Goal: Obtain resource: Download file/media

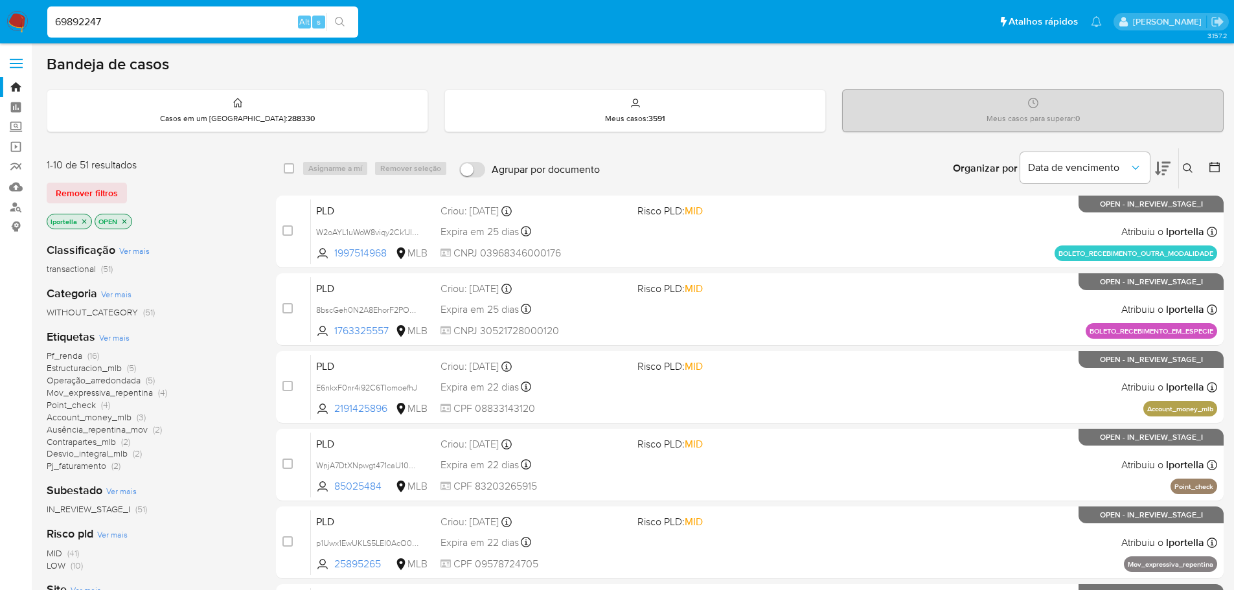
type input "69892247"
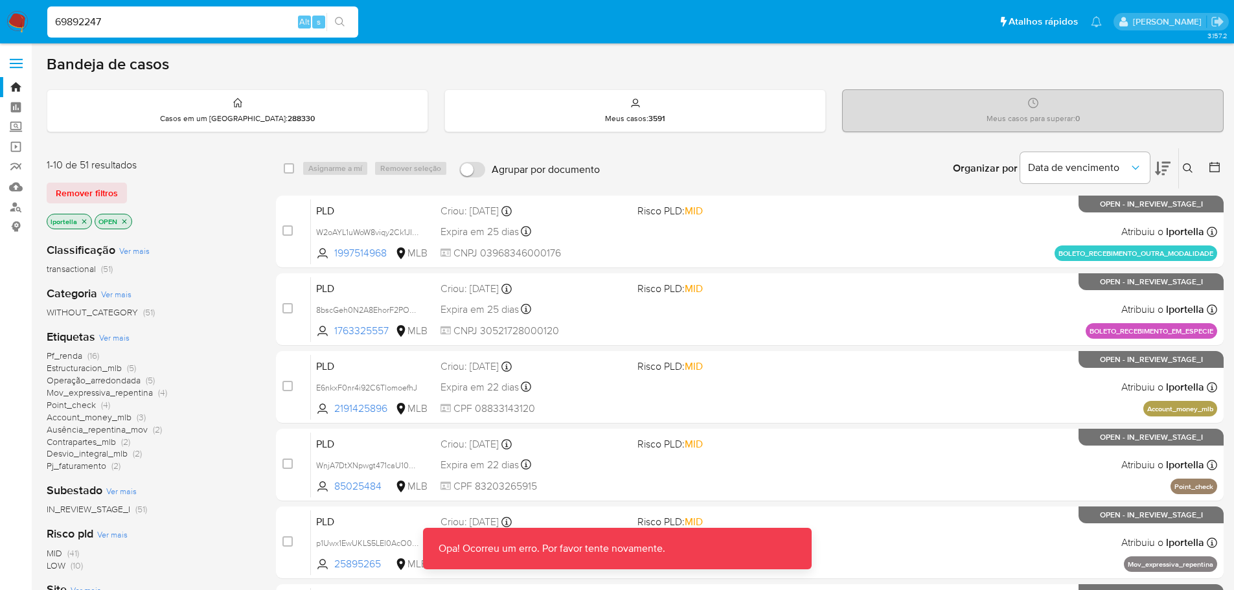
drag, startPoint x: 119, startPoint y: 41, endPoint x: 120, endPoint y: 28, distance: 13.7
click at [119, 41] on nav "Pausado Ver notificaciones 69892247 Alt s Atalhos rápidos Presiona las siguient…" at bounding box center [617, 21] width 1234 height 43
click at [121, 23] on input "69892247" at bounding box center [202, 22] width 311 height 17
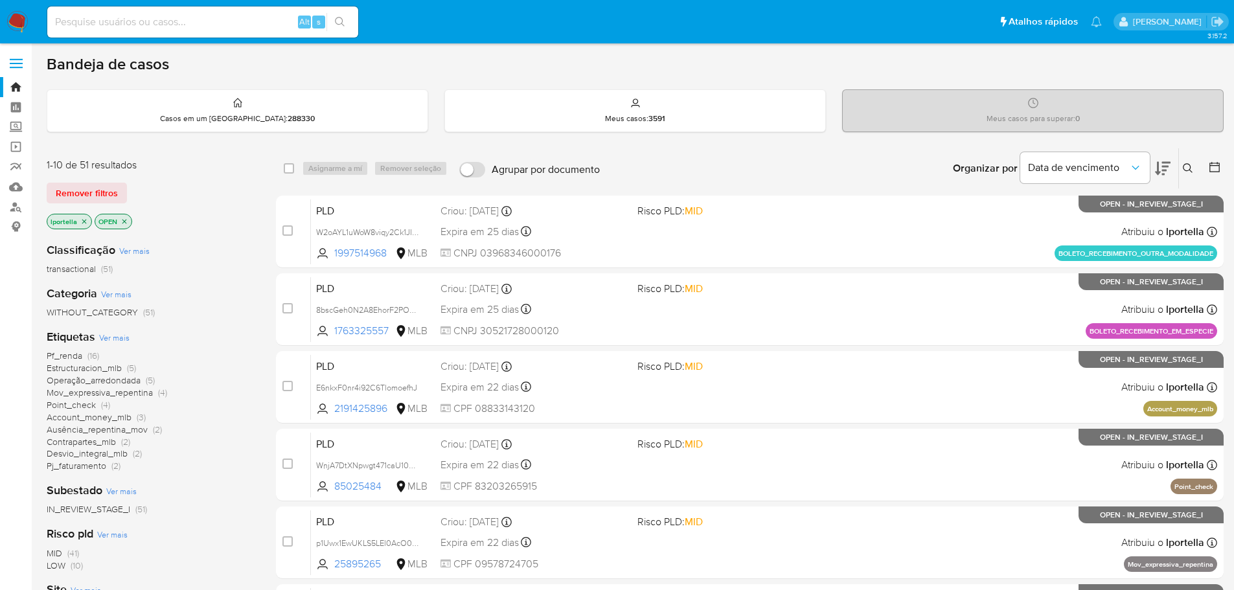
click at [205, 25] on input at bounding box center [202, 22] width 311 height 17
paste input "69892247"
type input "69892247"
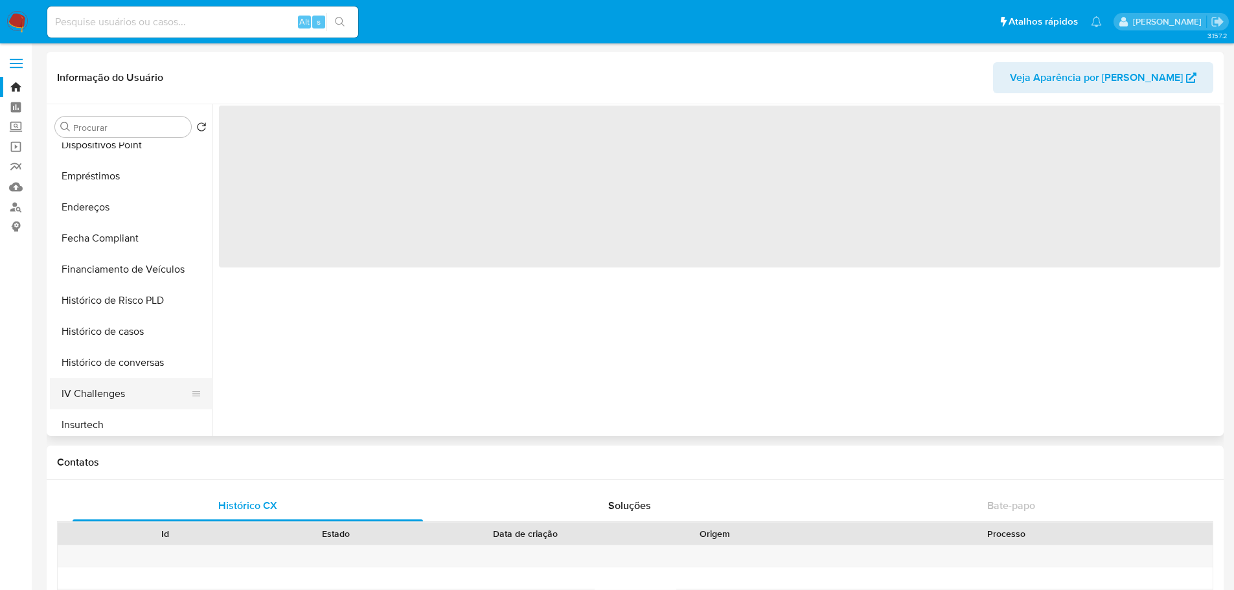
scroll to position [518, 0]
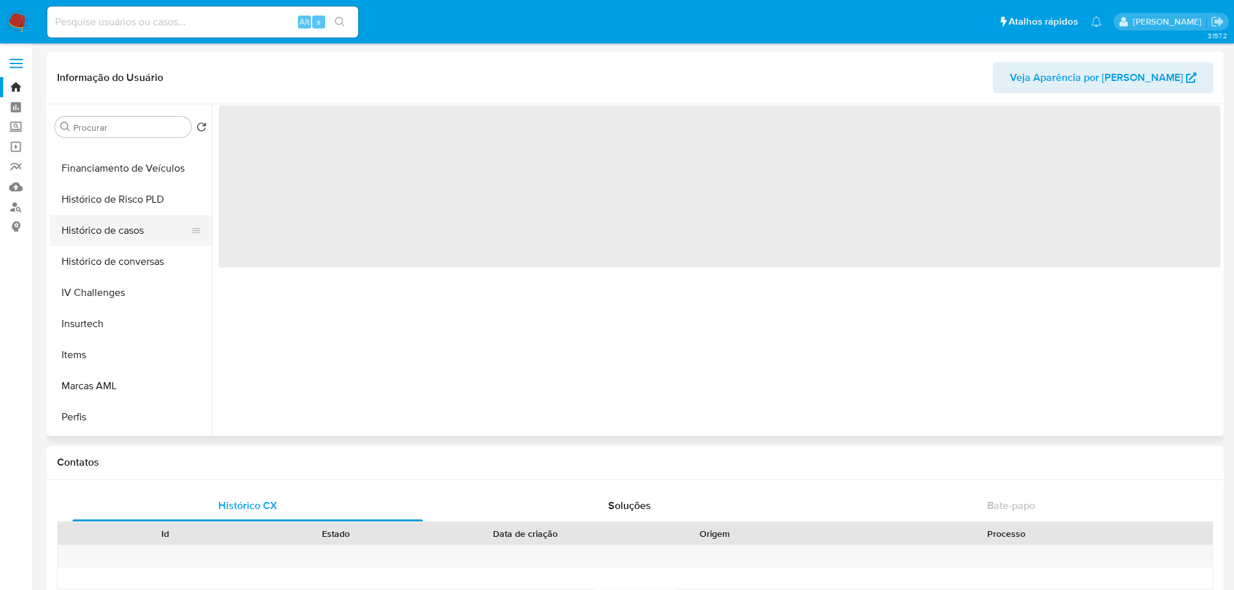
click at [112, 238] on button "Histórico de casos" at bounding box center [126, 230] width 152 height 31
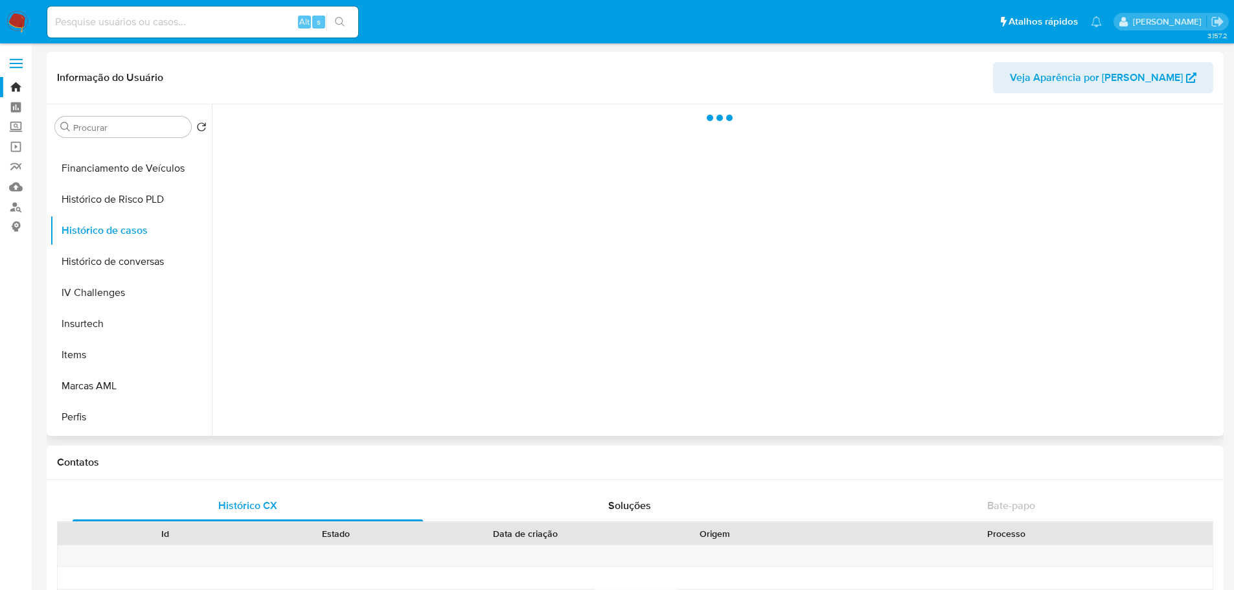
select select "10"
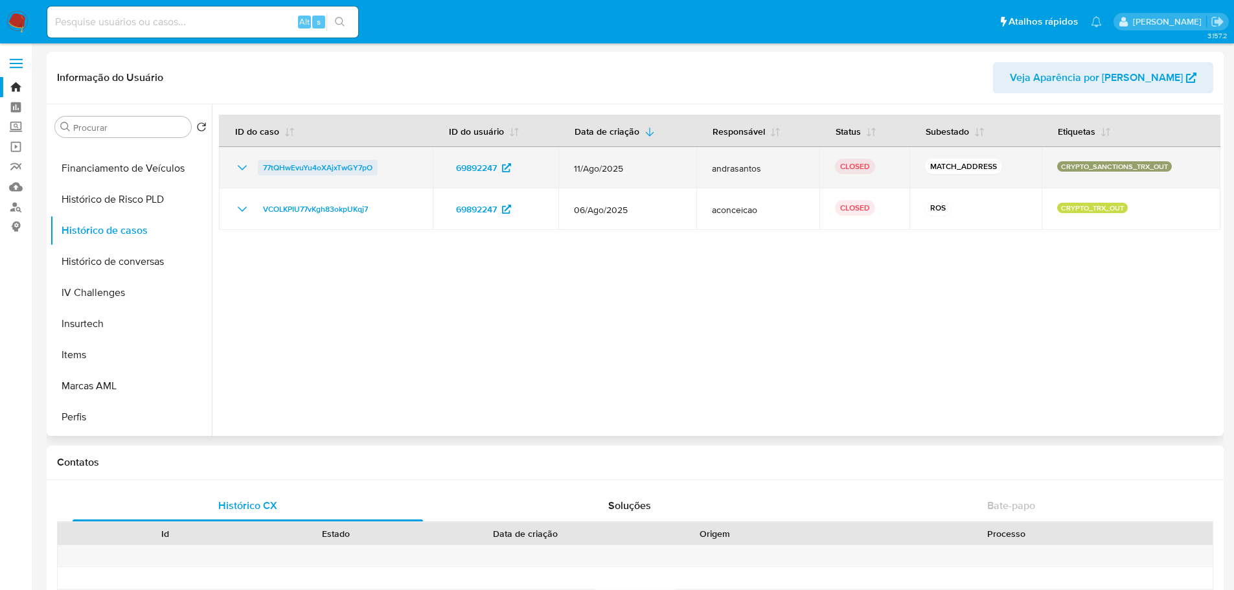
click at [299, 167] on span "77tQHwEvuYu4oXAjxTwGY7pO" at bounding box center [317, 168] width 109 height 16
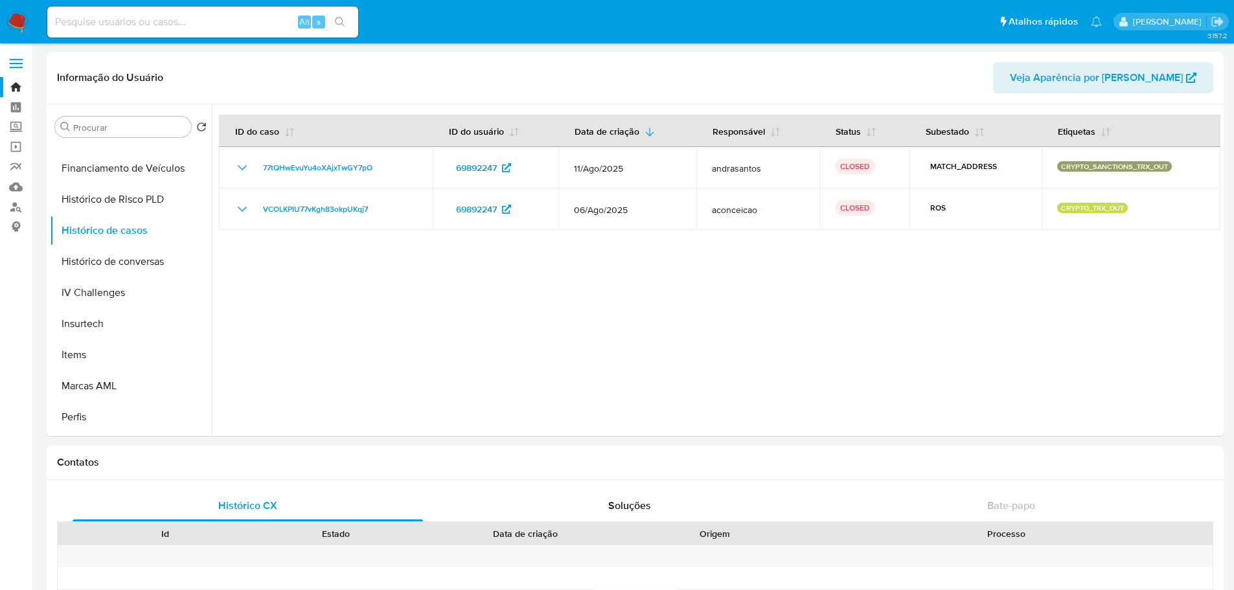
click at [18, 21] on img at bounding box center [17, 22] width 22 height 22
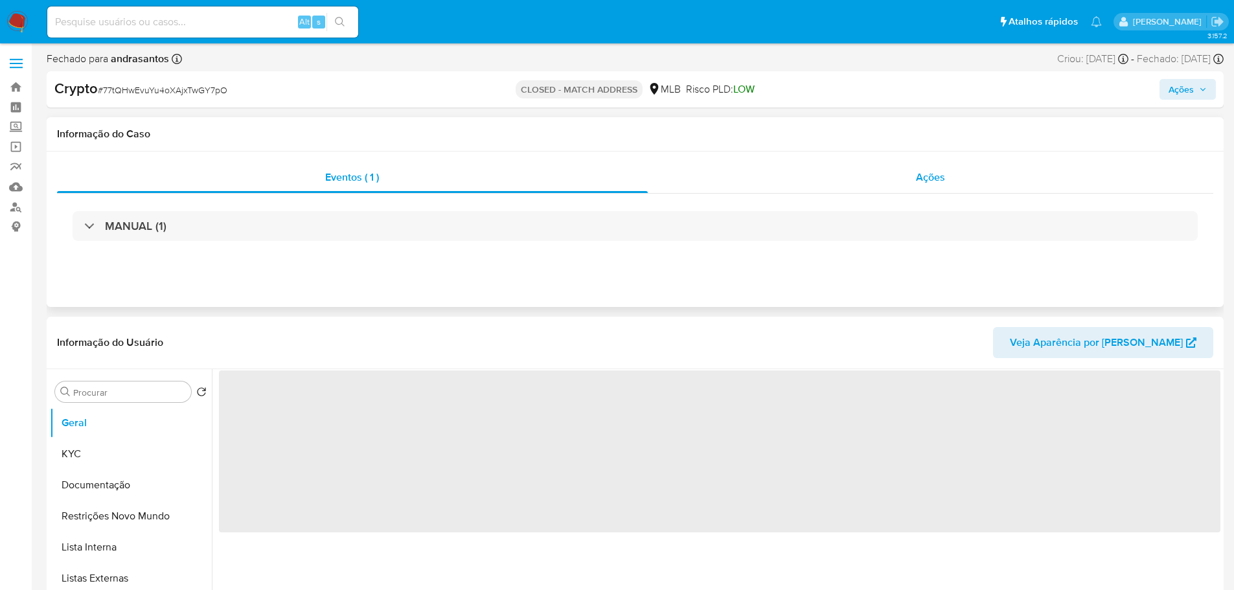
click at [939, 185] on div "Ações" at bounding box center [931, 177] width 566 height 31
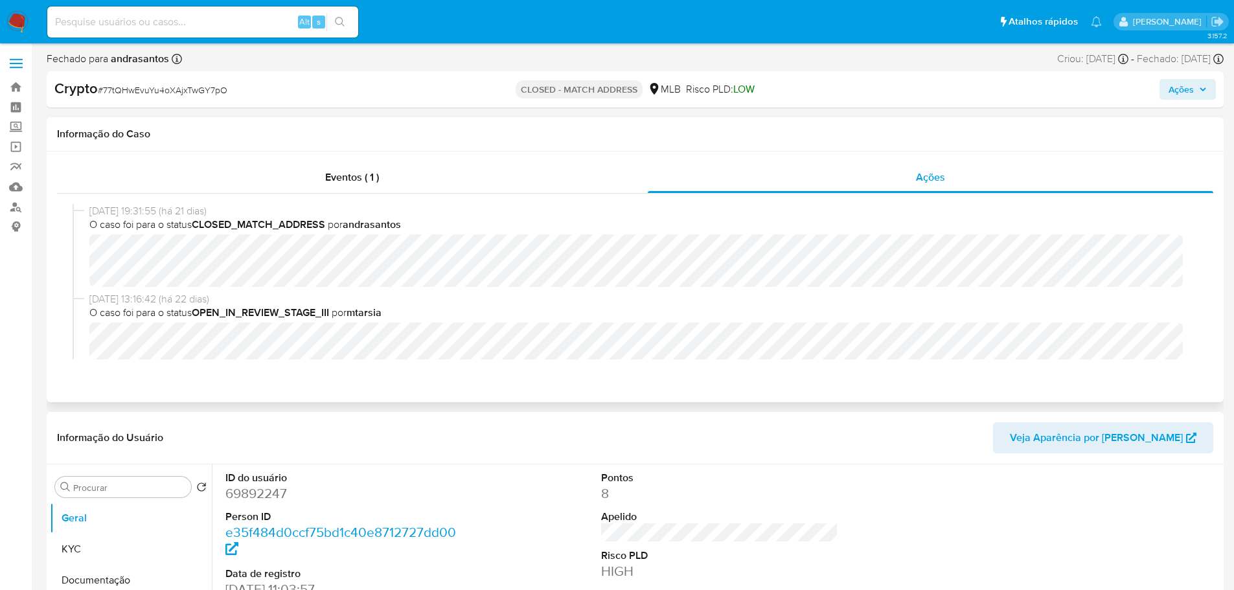
select select "10"
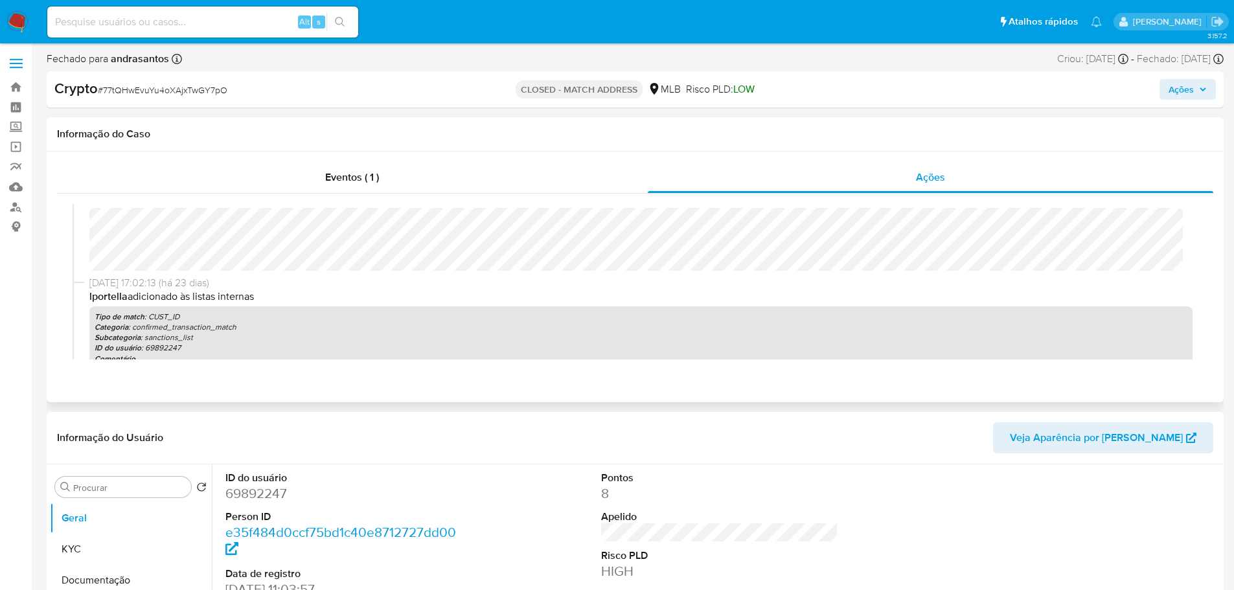
scroll to position [301, 0]
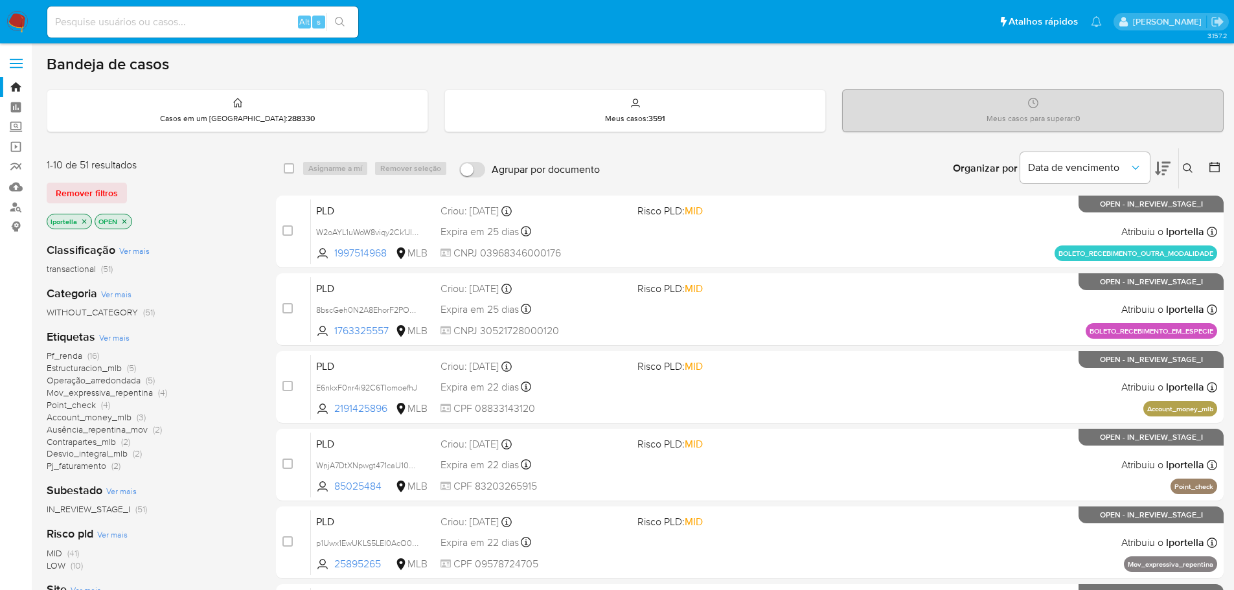
click at [801, 176] on div "Organizar por Data de vencimento Os resultados não podem ser classificados enqu…" at bounding box center [914, 168] width 617 height 40
click at [21, 19] on img at bounding box center [17, 22] width 22 height 22
click at [69, 353] on span "Pf_renda" at bounding box center [65, 355] width 36 height 13
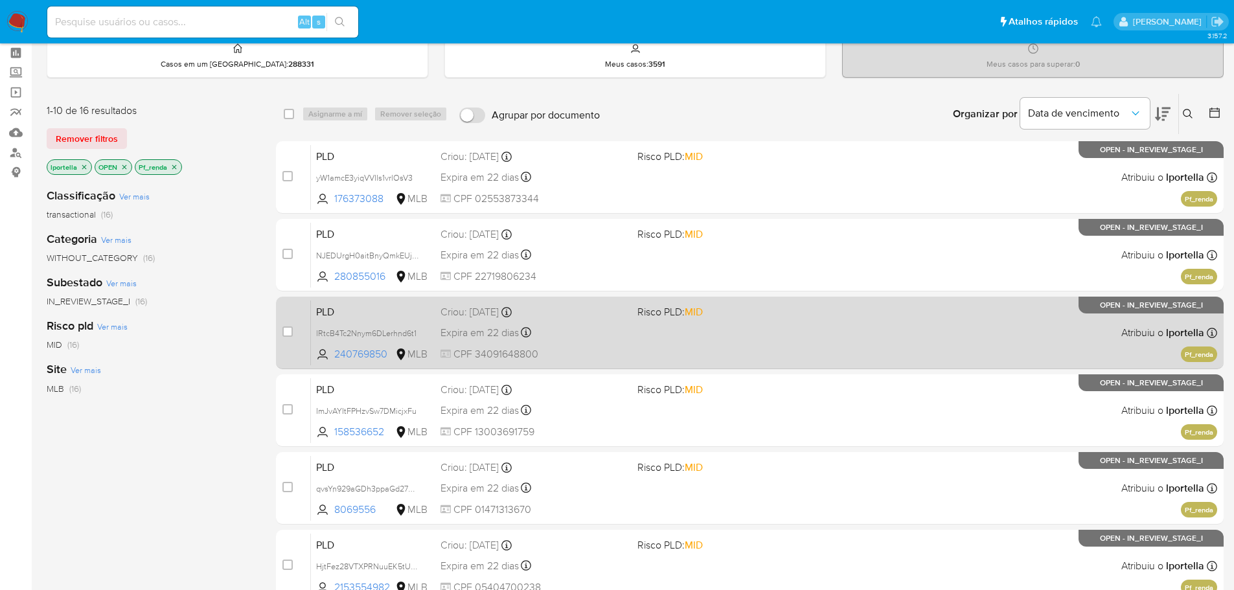
scroll to position [130, 0]
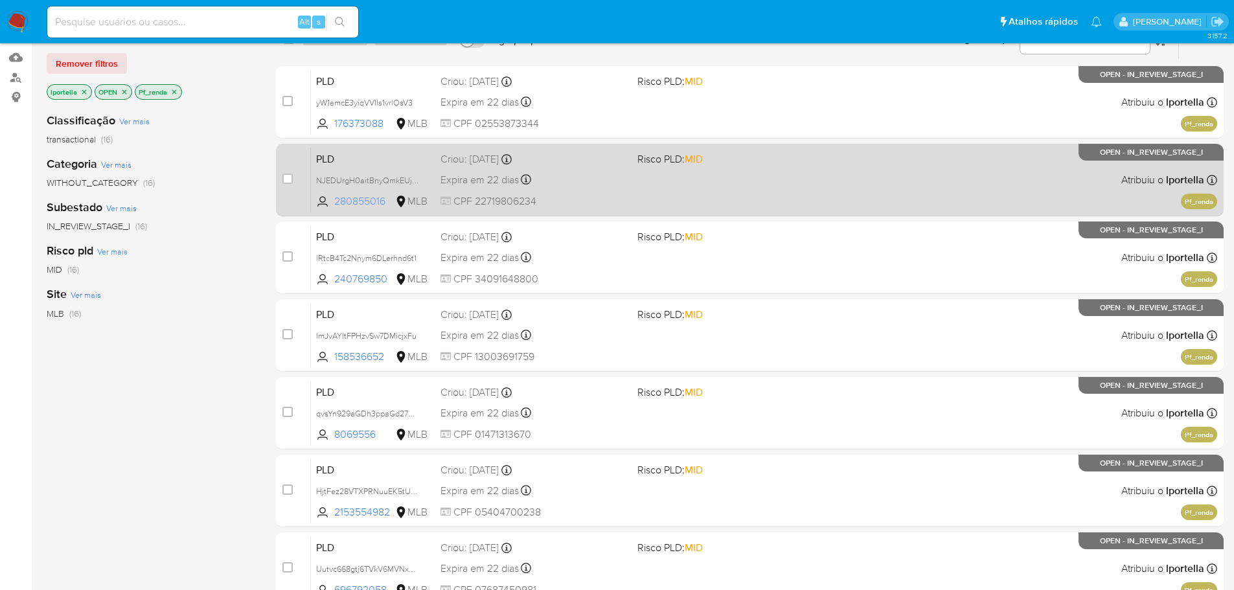
click at [354, 202] on span "280855016" at bounding box center [363, 201] width 58 height 14
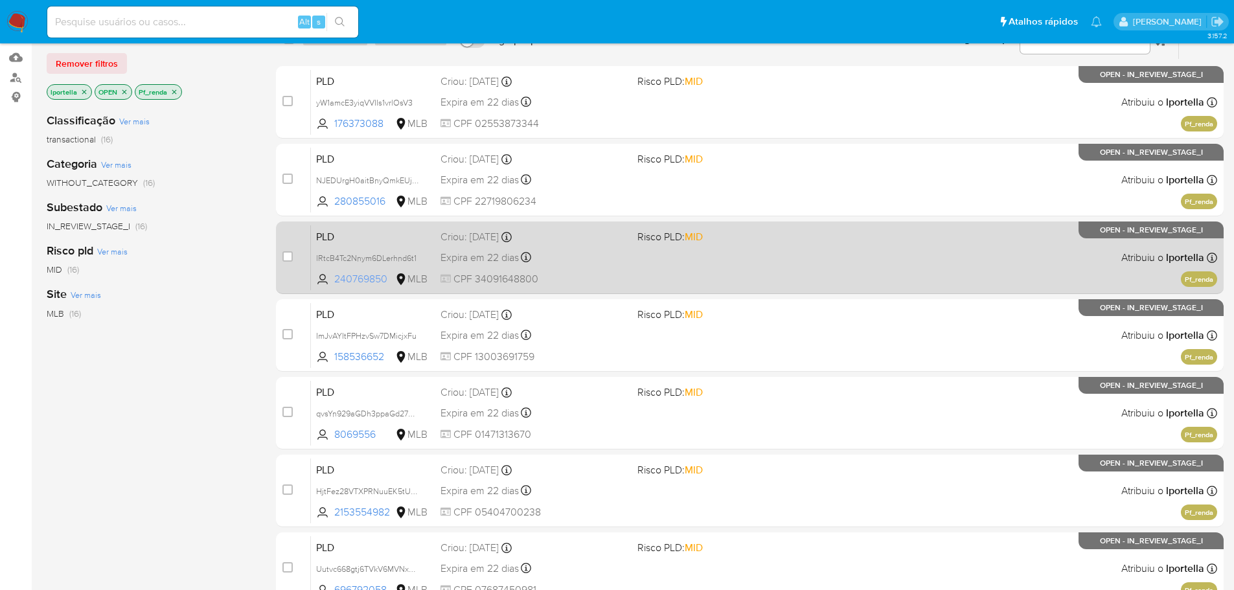
click at [377, 282] on span "240769850" at bounding box center [363, 279] width 58 height 14
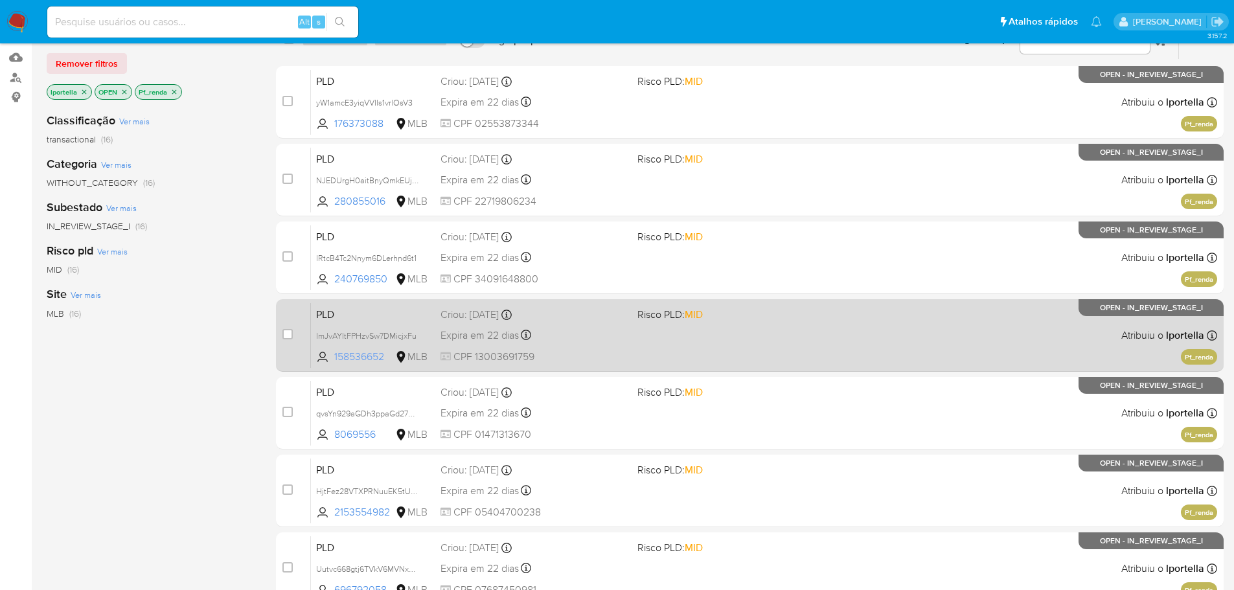
click at [381, 354] on span "158536652" at bounding box center [363, 357] width 58 height 14
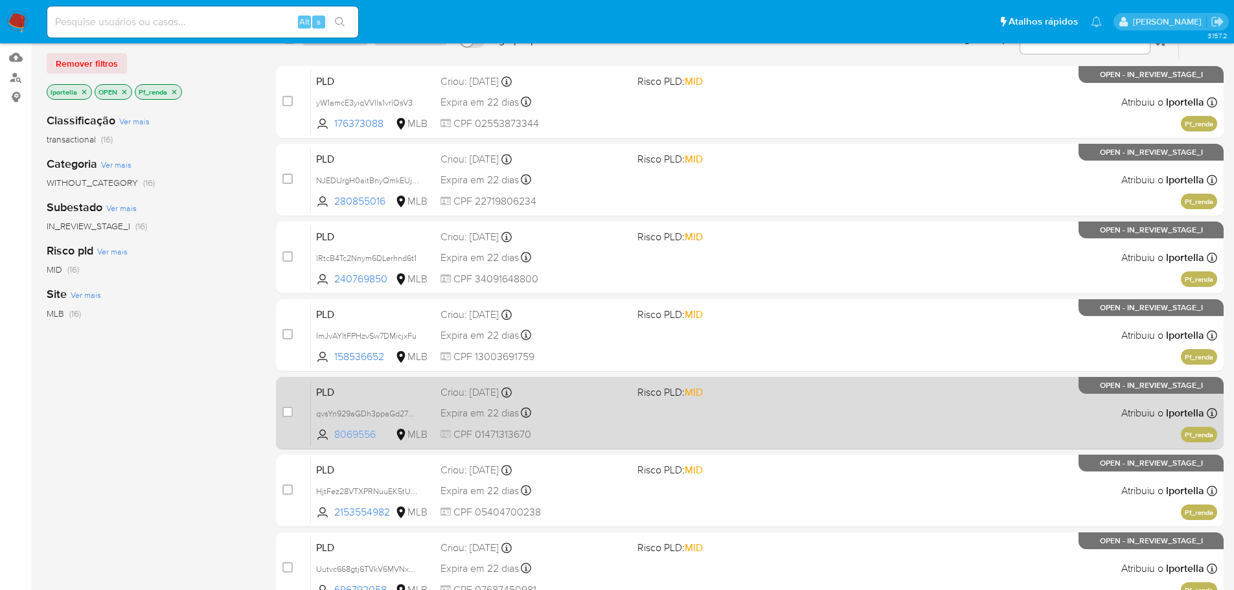
click at [366, 435] on span "8069556" at bounding box center [363, 435] width 58 height 14
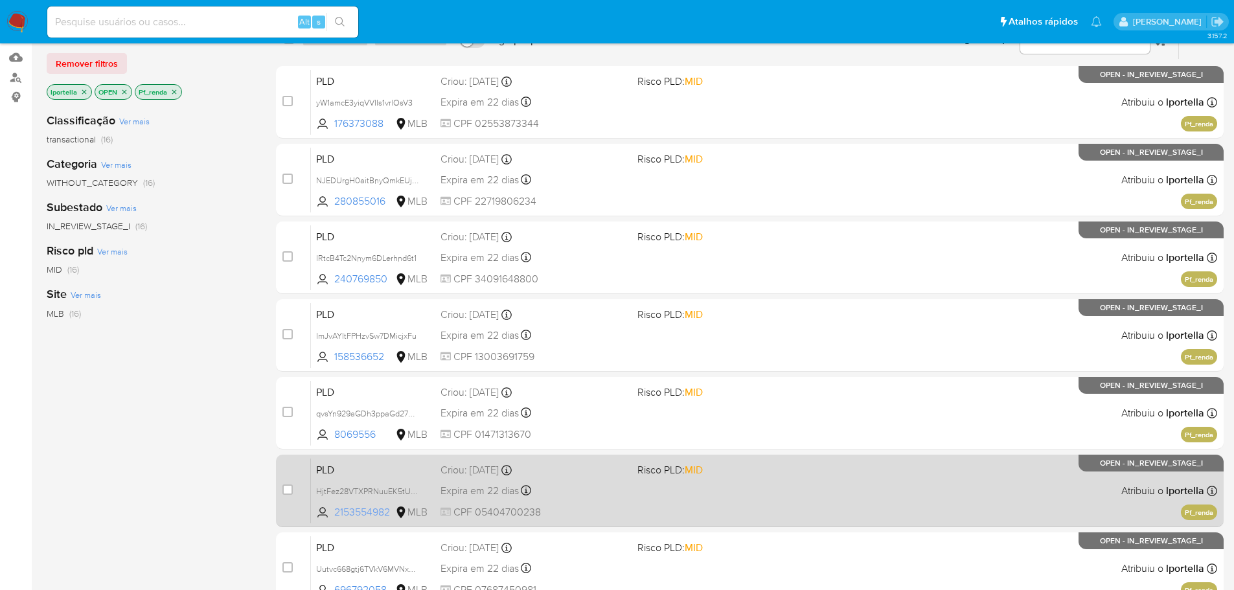
click at [367, 511] on span "2153554982" at bounding box center [363, 512] width 58 height 14
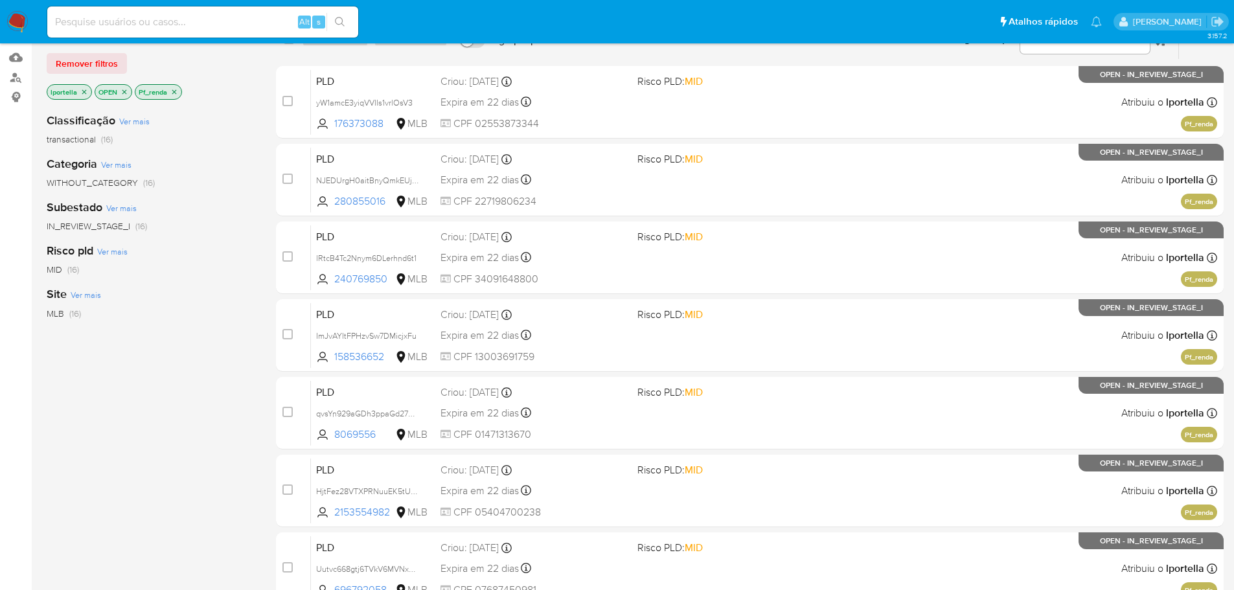
click at [176, 92] on icon "close-filter" at bounding box center [174, 92] width 8 height 8
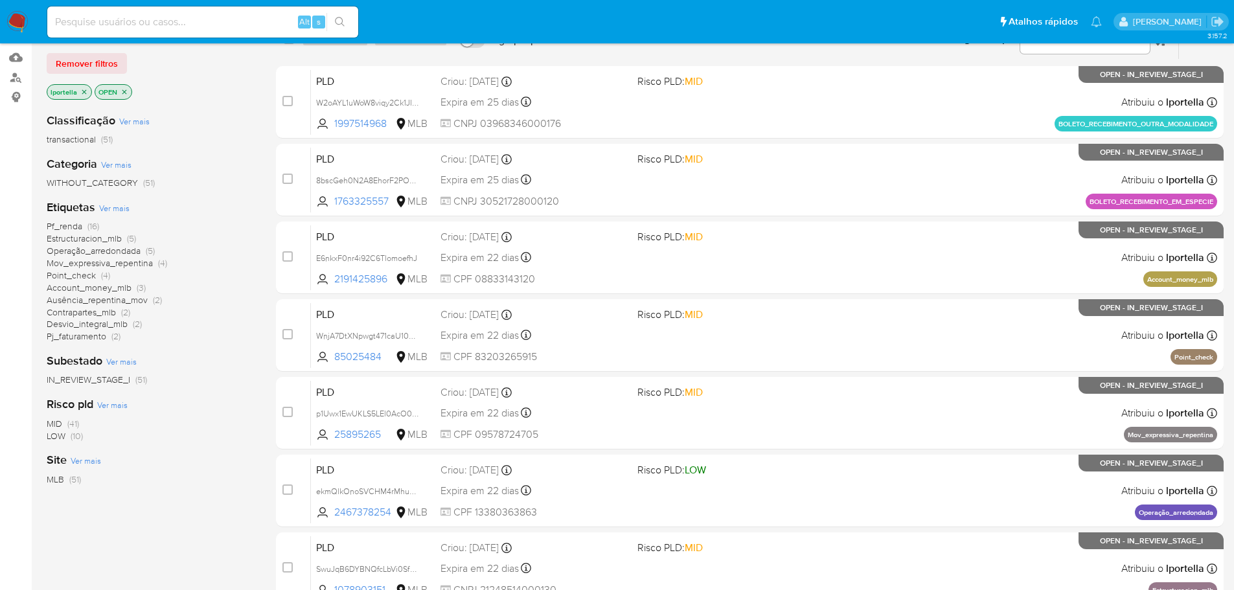
click at [108, 264] on span "Mov_expressiva_repentina" at bounding box center [100, 263] width 106 height 13
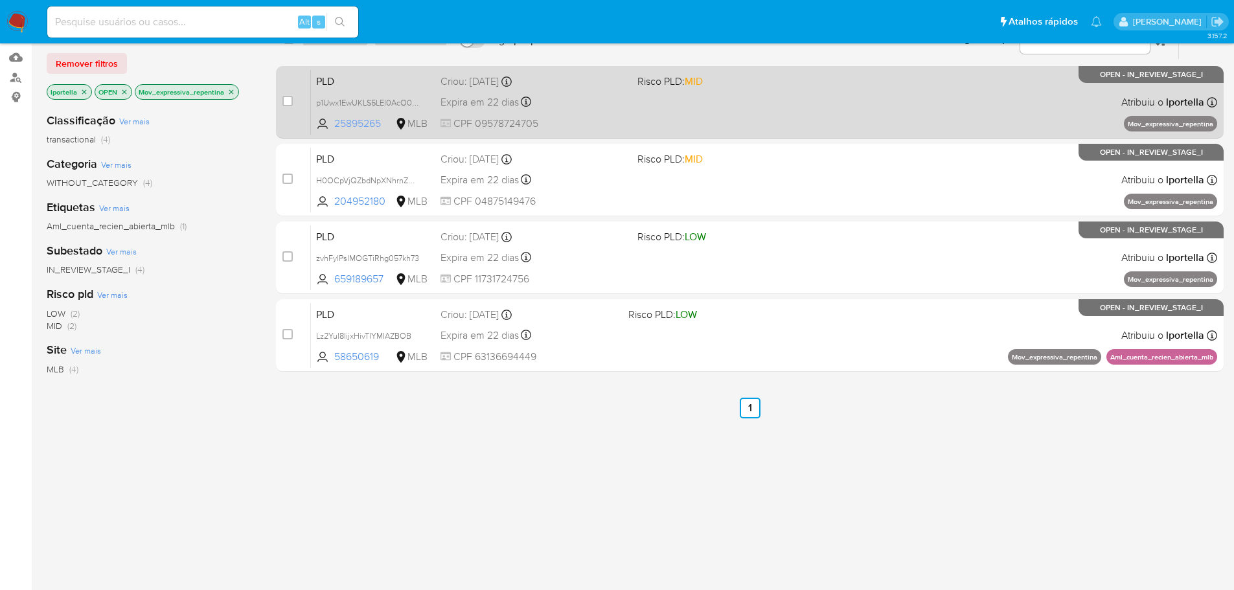
click at [357, 124] on span "25895265" at bounding box center [363, 124] width 58 height 14
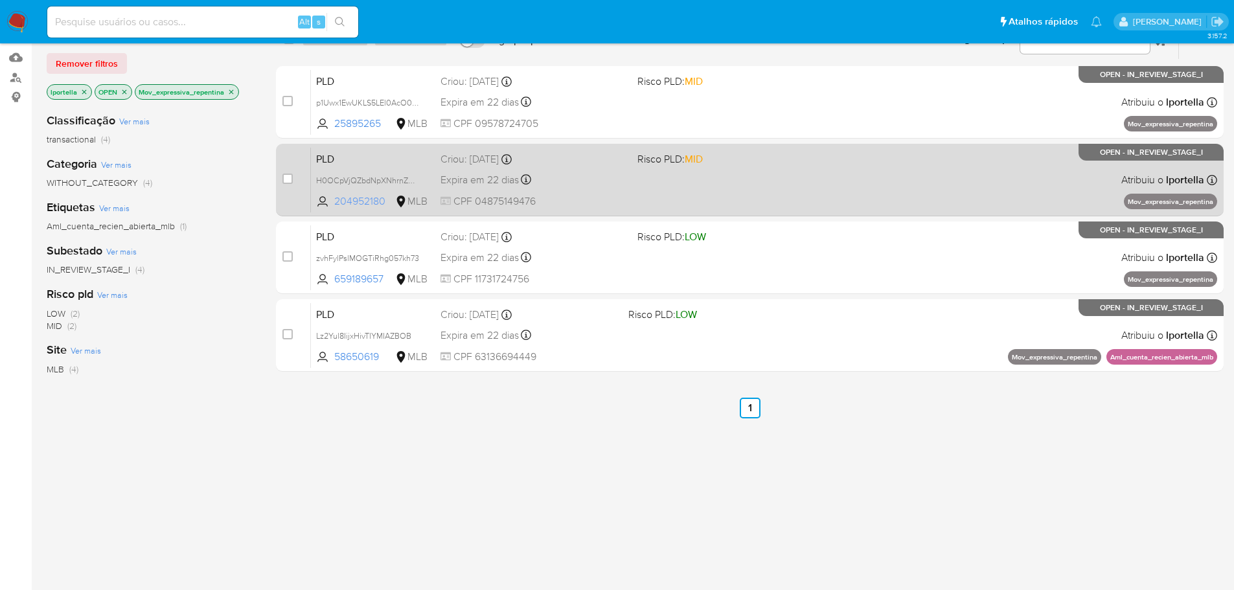
click at [369, 207] on span "204952180" at bounding box center [363, 201] width 58 height 14
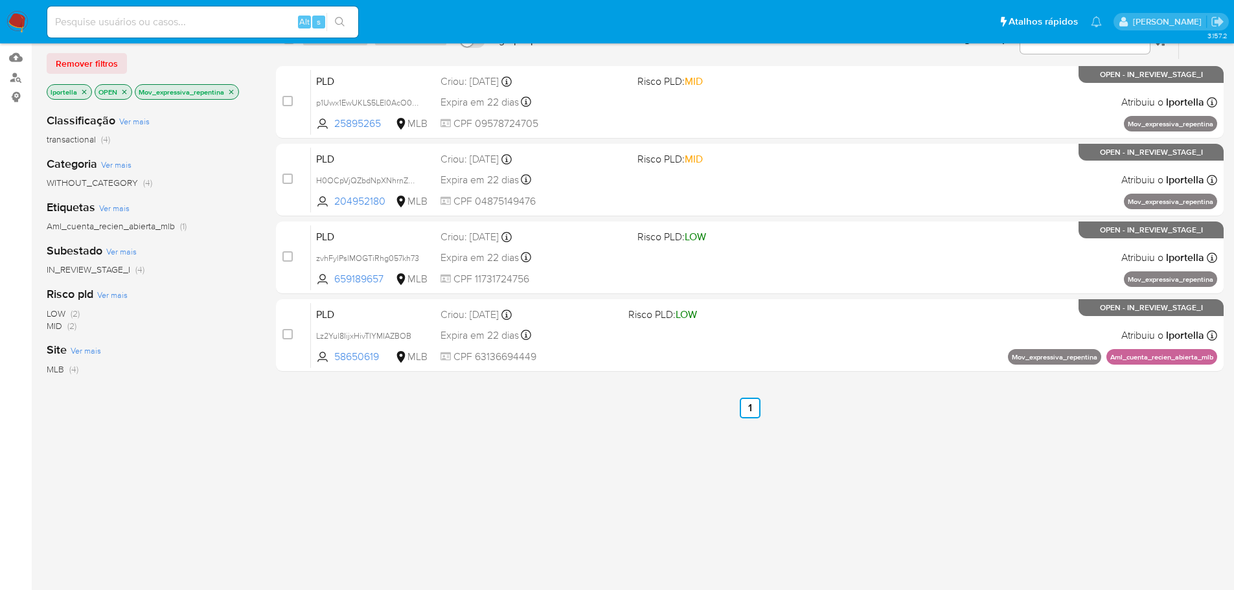
click at [233, 94] on icon "close-filter" at bounding box center [231, 92] width 8 height 8
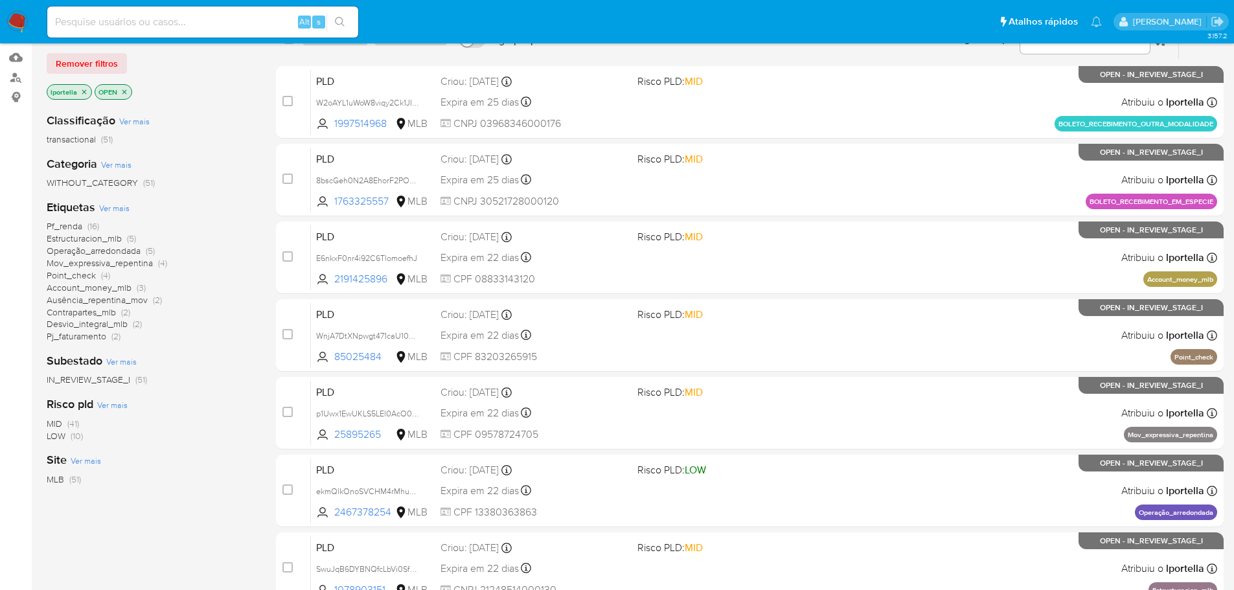
click at [79, 227] on span "Pf_renda" at bounding box center [65, 226] width 36 height 13
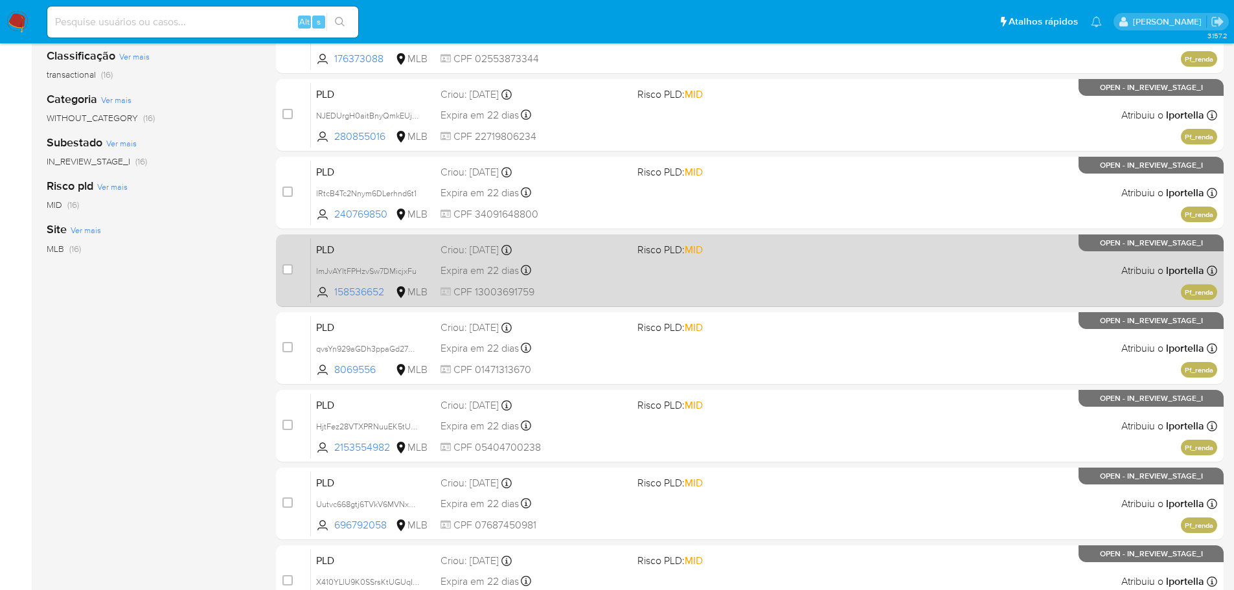
scroll to position [130, 0]
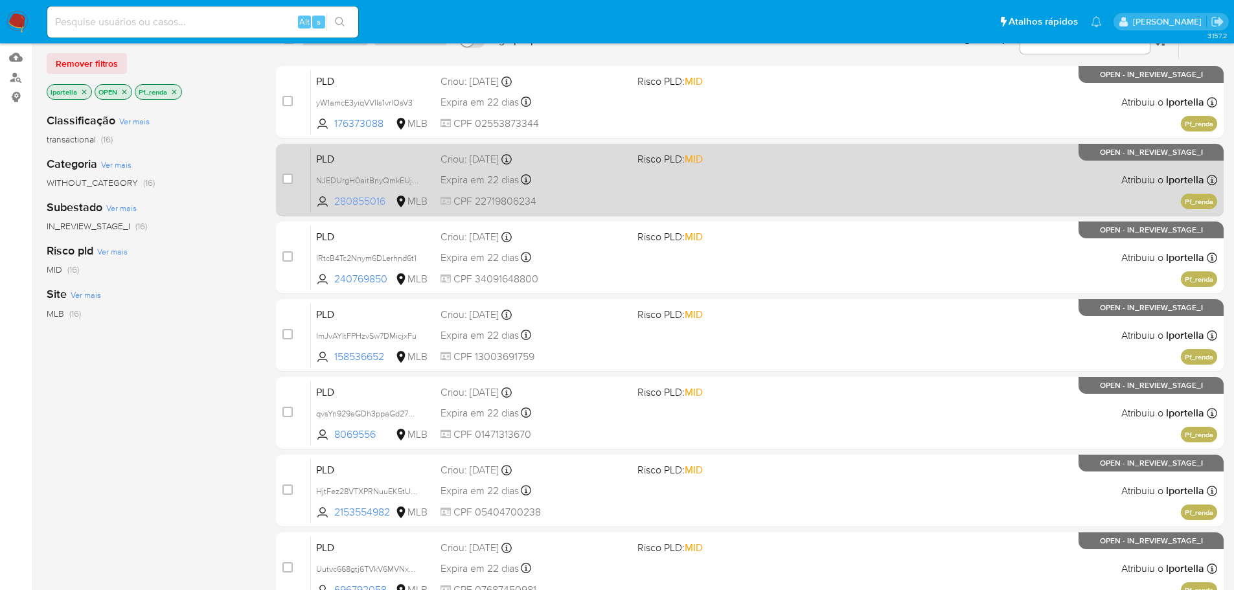
click at [360, 202] on span "280855016" at bounding box center [363, 201] width 58 height 14
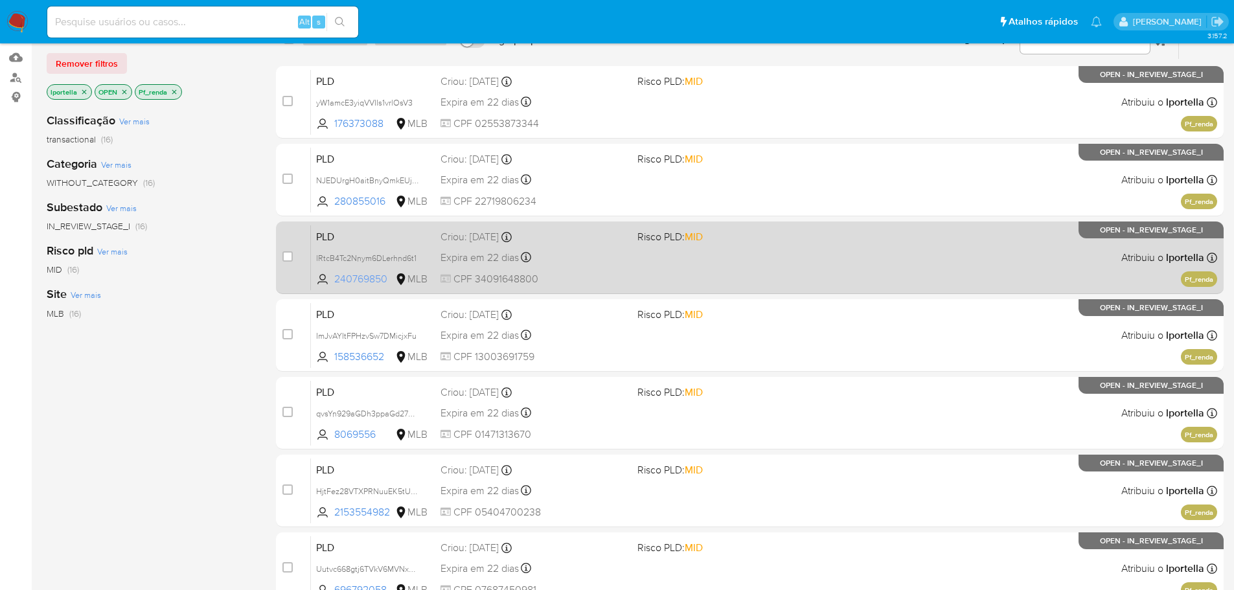
click at [377, 279] on span "240769850" at bounding box center [363, 279] width 58 height 14
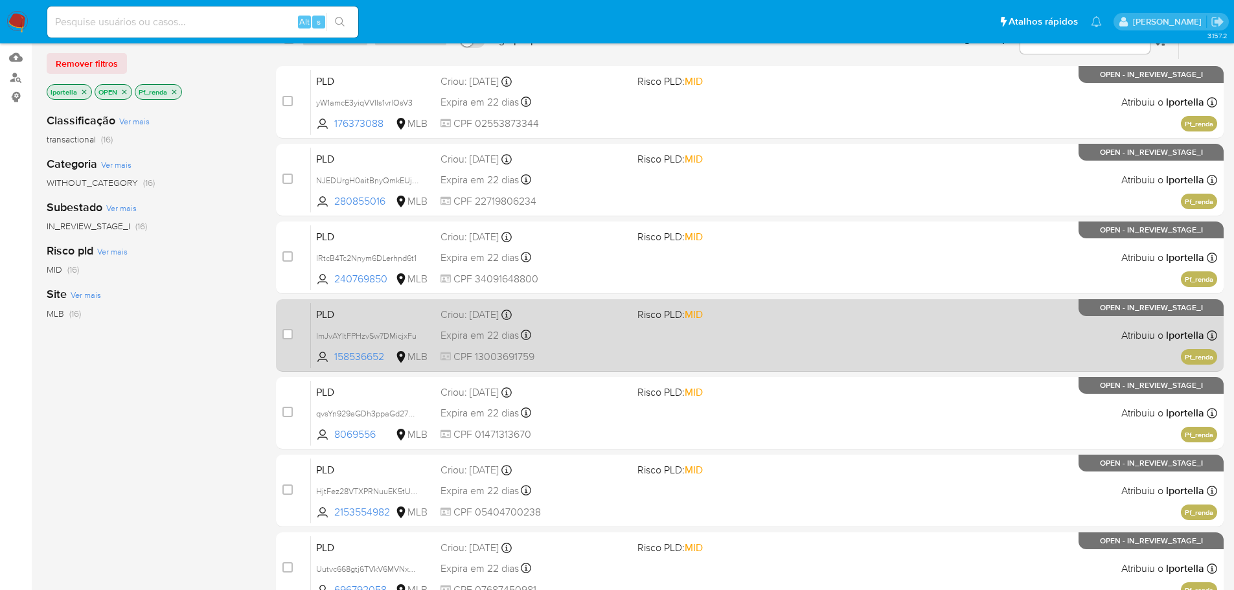
click at [360, 349] on div "PLD ImJvAYItFPHzvSw7DMicjxFu 158536652 MLB Risco PLD: MID Criou: 12/08/2025 Cri…" at bounding box center [764, 335] width 906 height 65
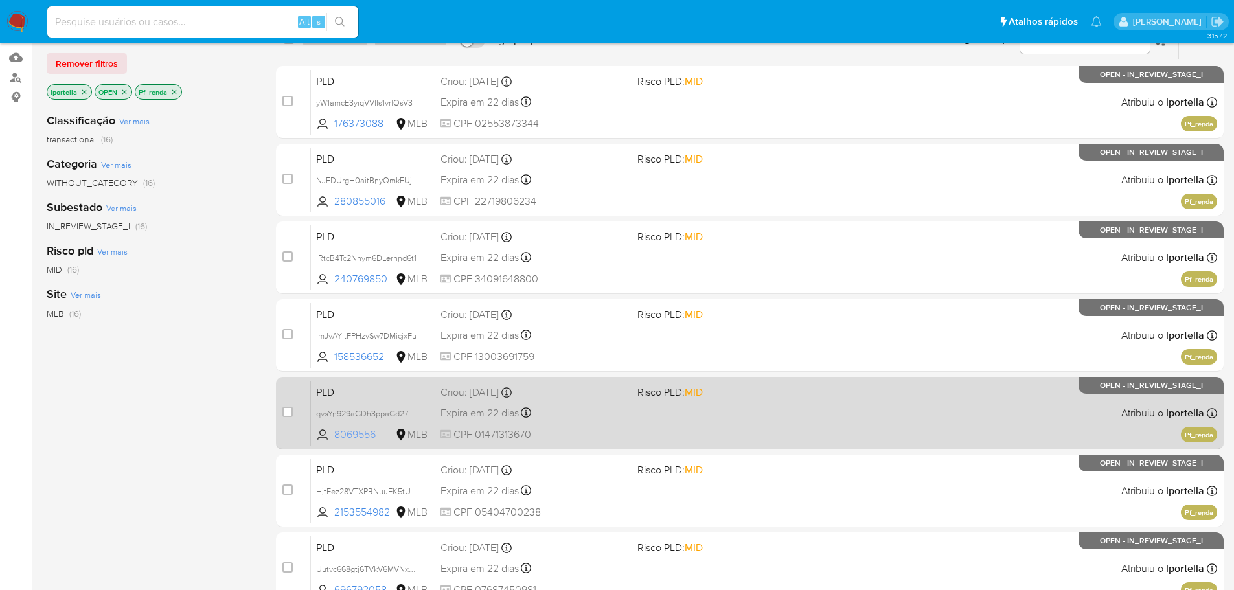
click at [362, 430] on span "8069556" at bounding box center [363, 435] width 58 height 14
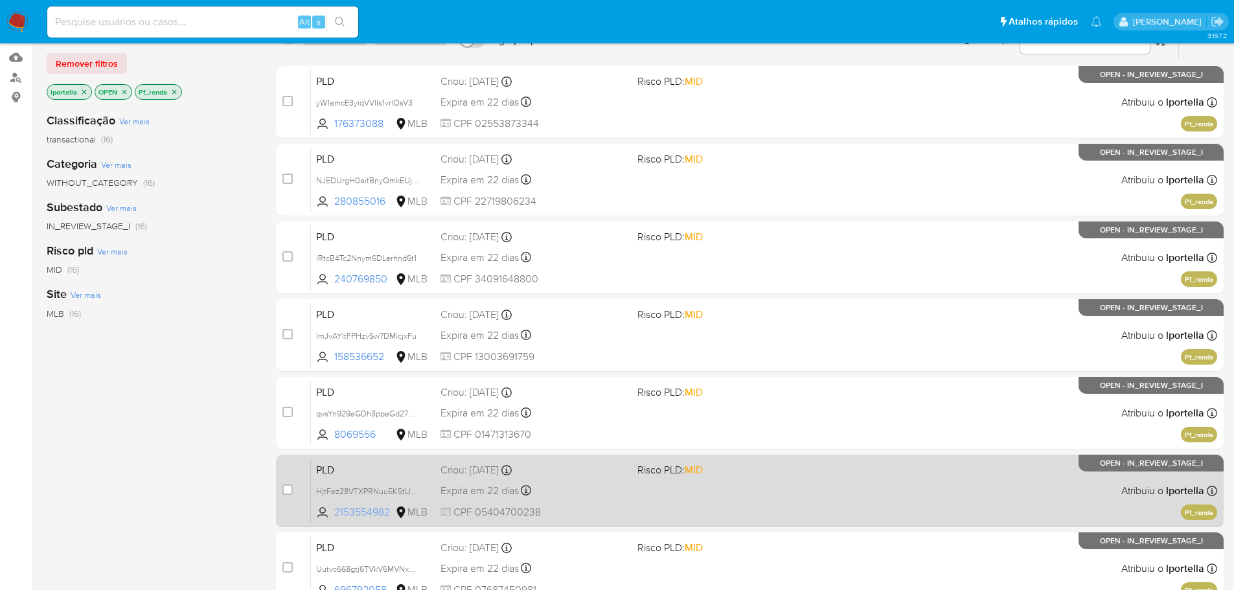
click at [363, 511] on span "2153554982" at bounding box center [363, 512] width 58 height 14
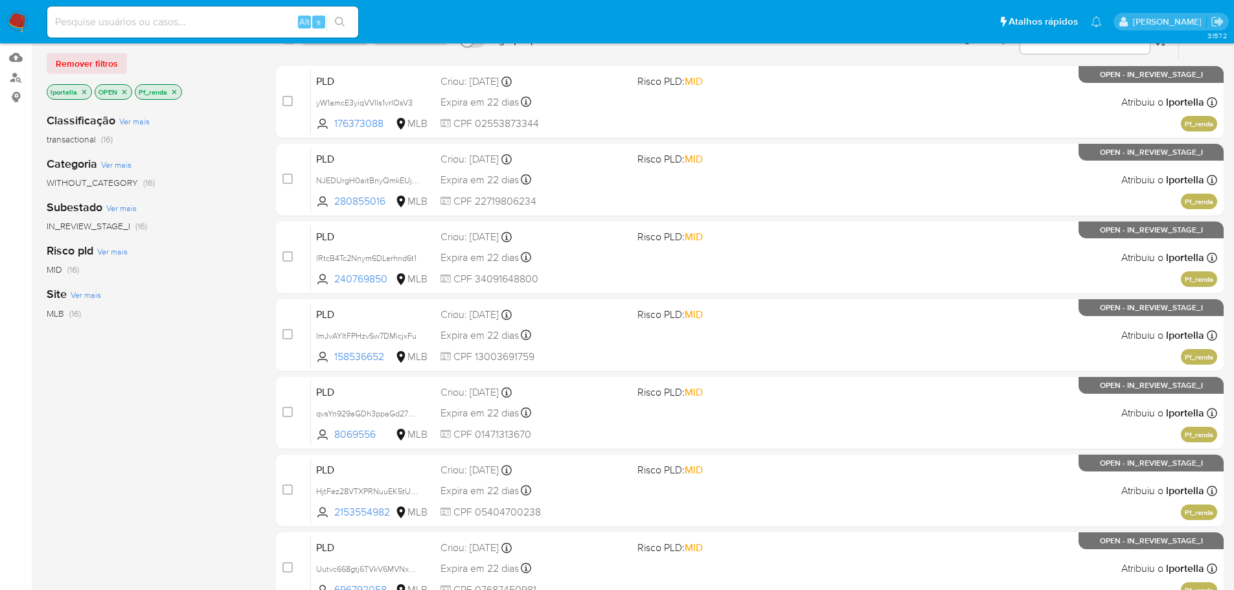
click at [175, 89] on icon "close-filter" at bounding box center [174, 92] width 8 height 8
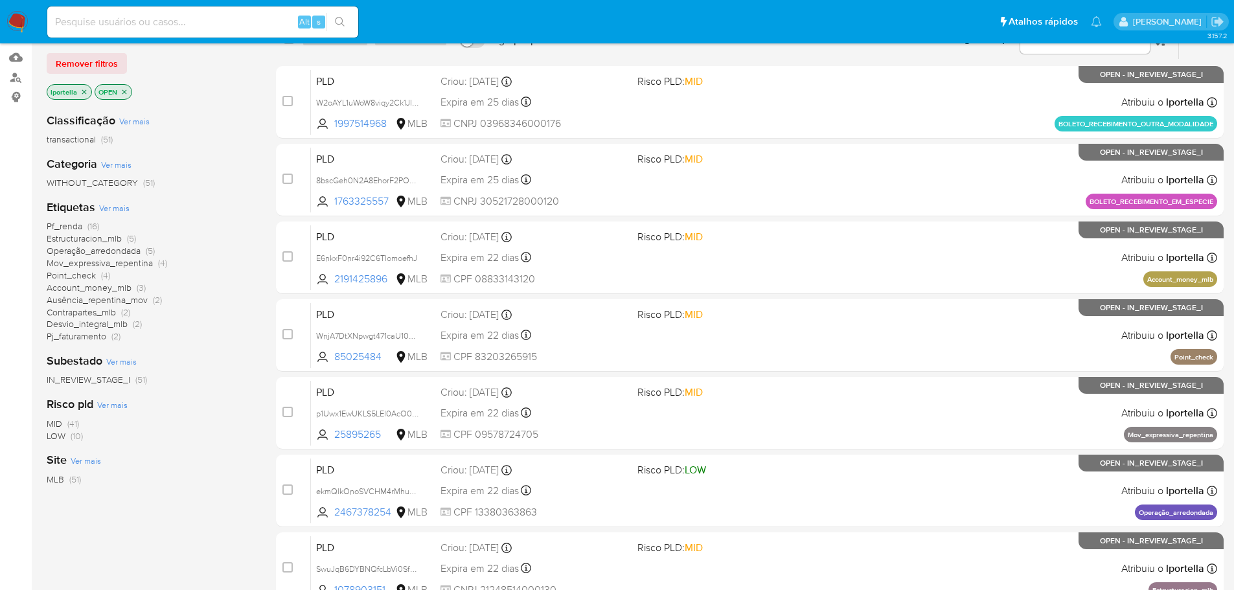
click at [102, 251] on span "Operação_arredondada" at bounding box center [94, 250] width 94 height 13
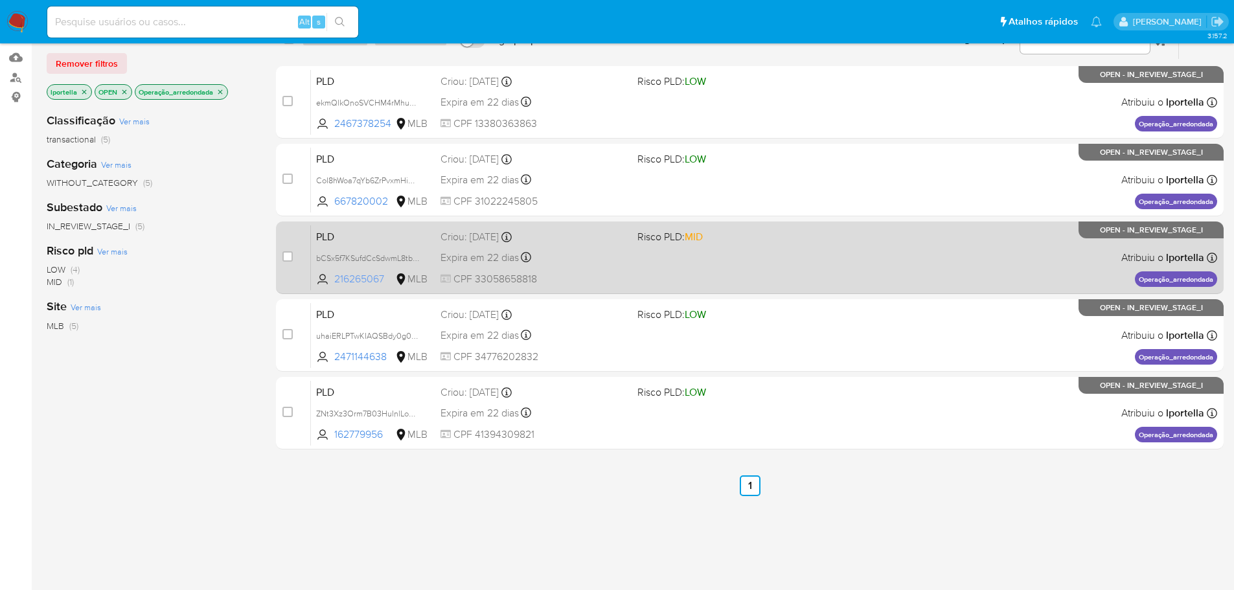
click at [367, 280] on span "216265067" at bounding box center [363, 279] width 58 height 14
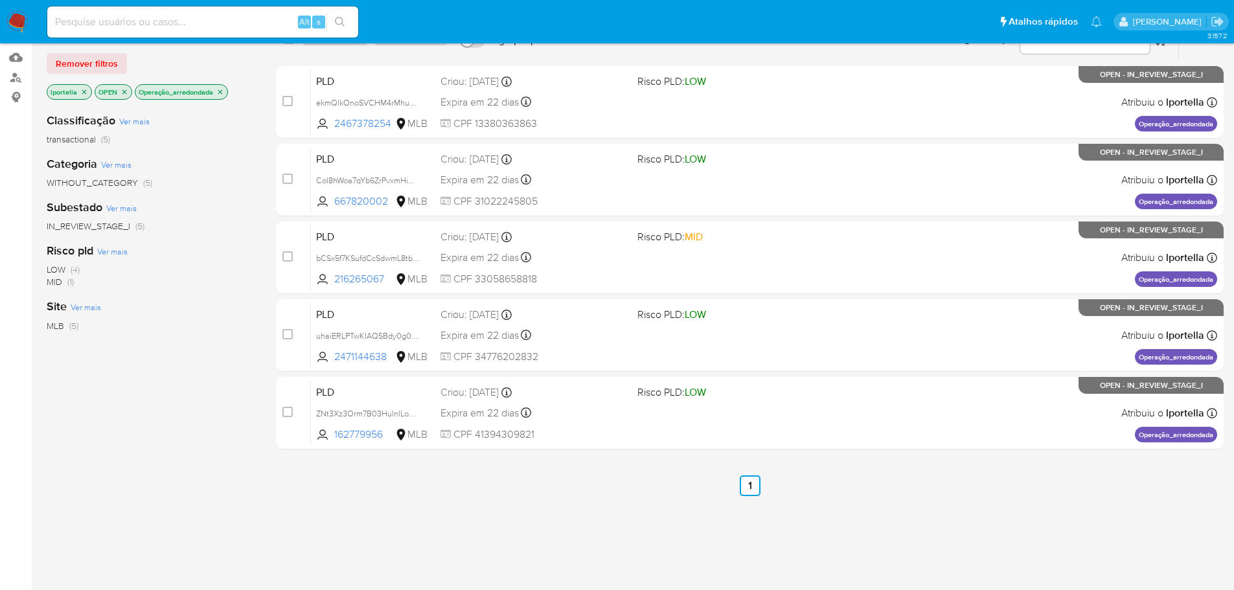
click at [222, 92] on icon "close-filter" at bounding box center [220, 91] width 5 height 5
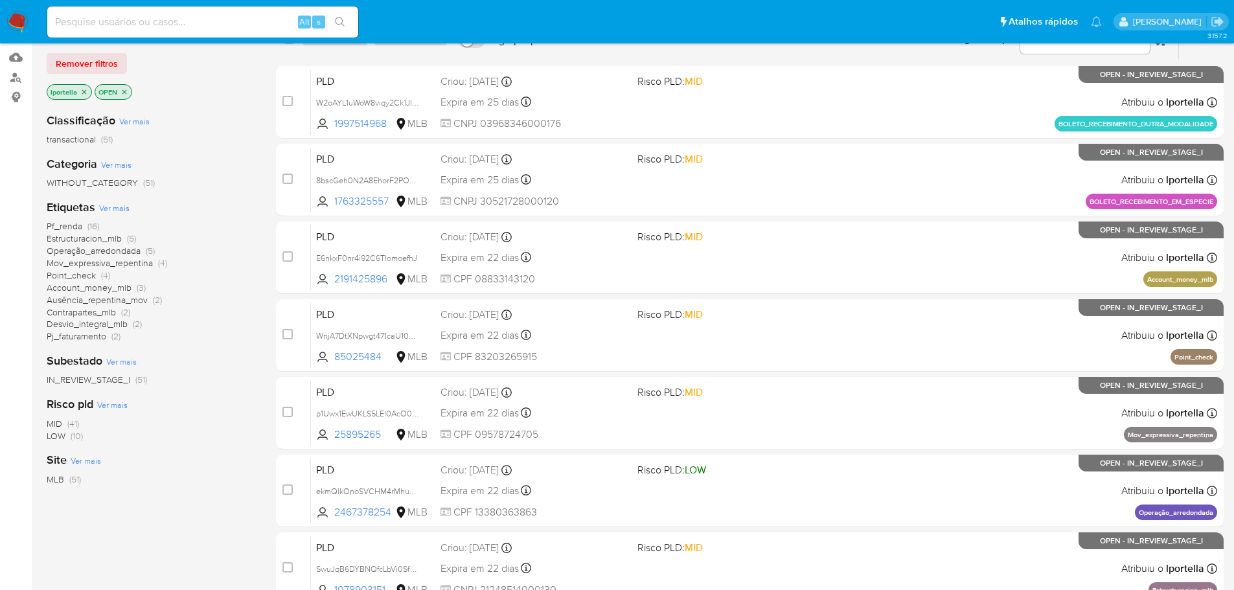
click at [130, 266] on span "Mov_expressiva_repentina" at bounding box center [100, 263] width 106 height 13
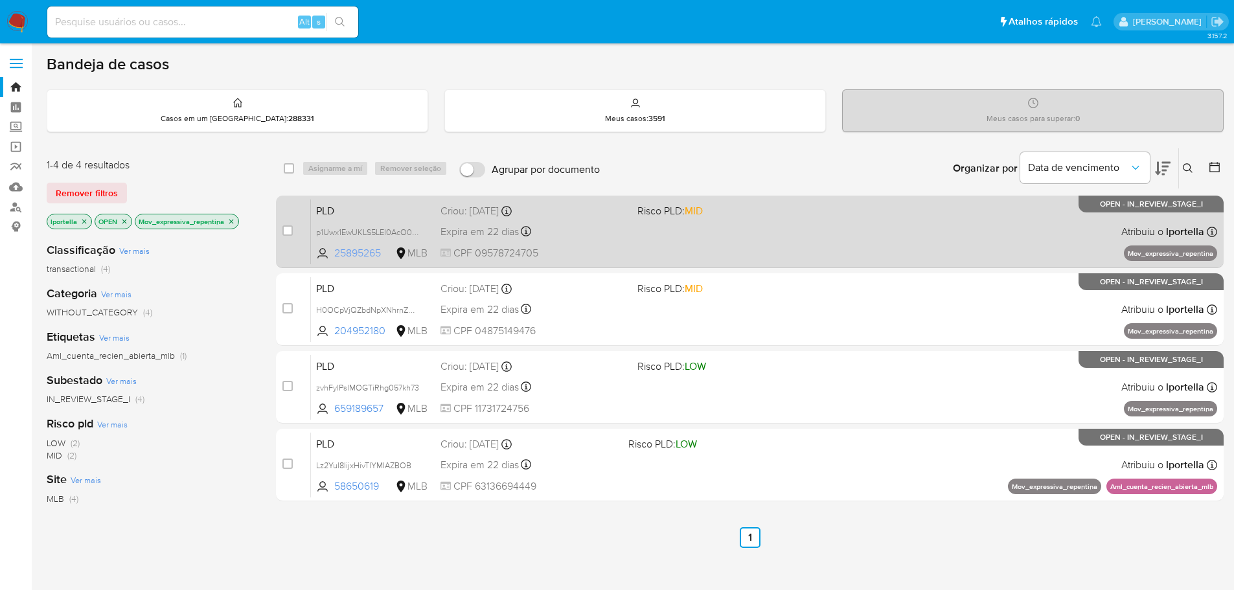
click at [356, 249] on span "25895265" at bounding box center [363, 253] width 58 height 14
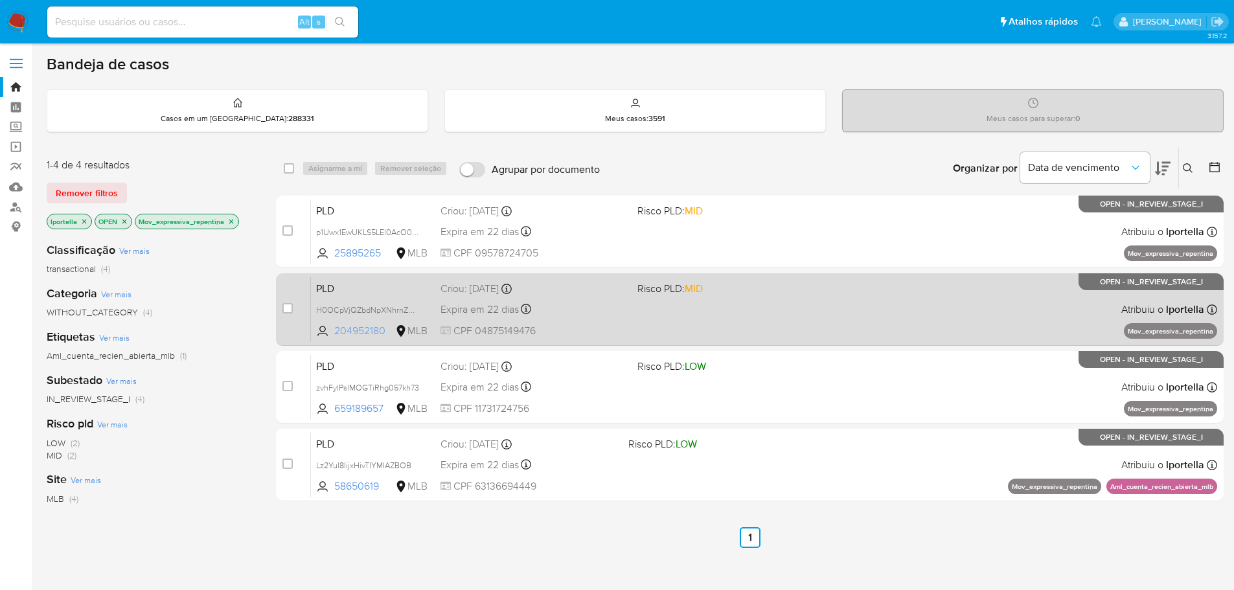
click at [367, 327] on span "204952180" at bounding box center [363, 331] width 58 height 14
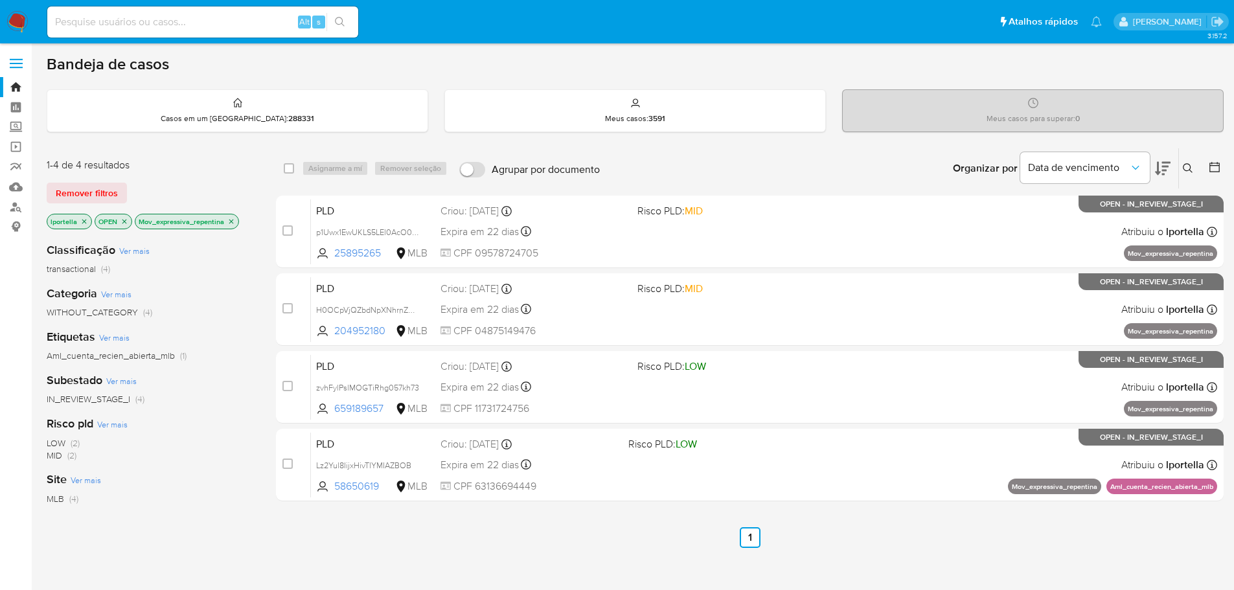
click at [230, 222] on icon "close-filter" at bounding box center [231, 221] width 5 height 5
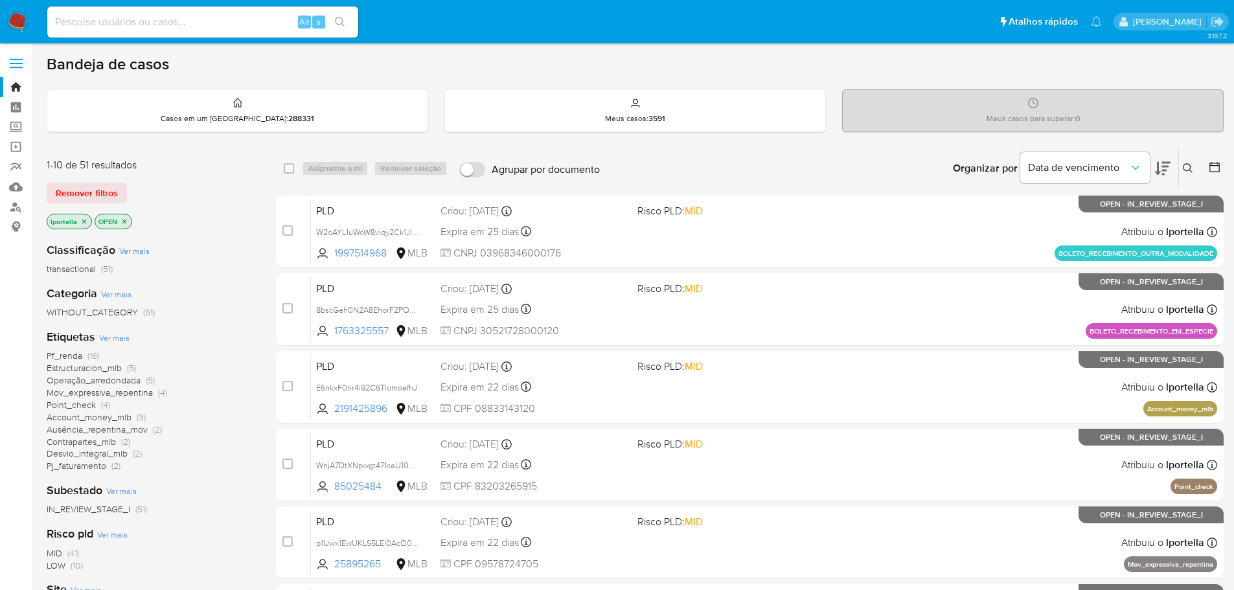
click at [97, 453] on span "Desvio_integral_mlb" at bounding box center [87, 453] width 81 height 13
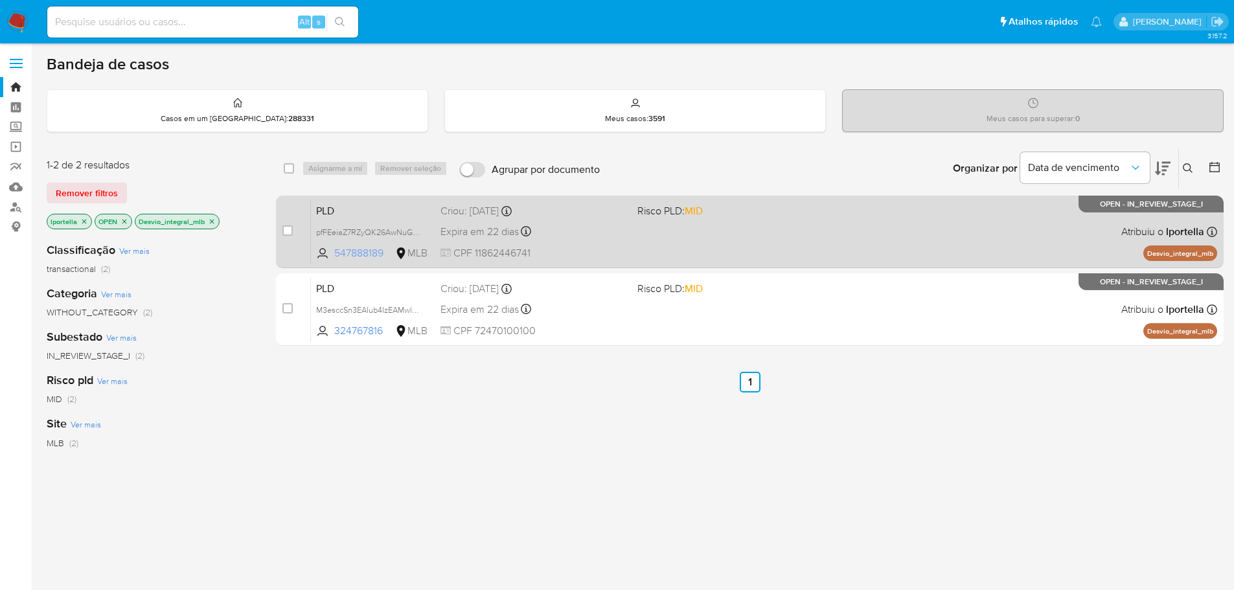
click at [364, 250] on span "547888189" at bounding box center [363, 253] width 58 height 14
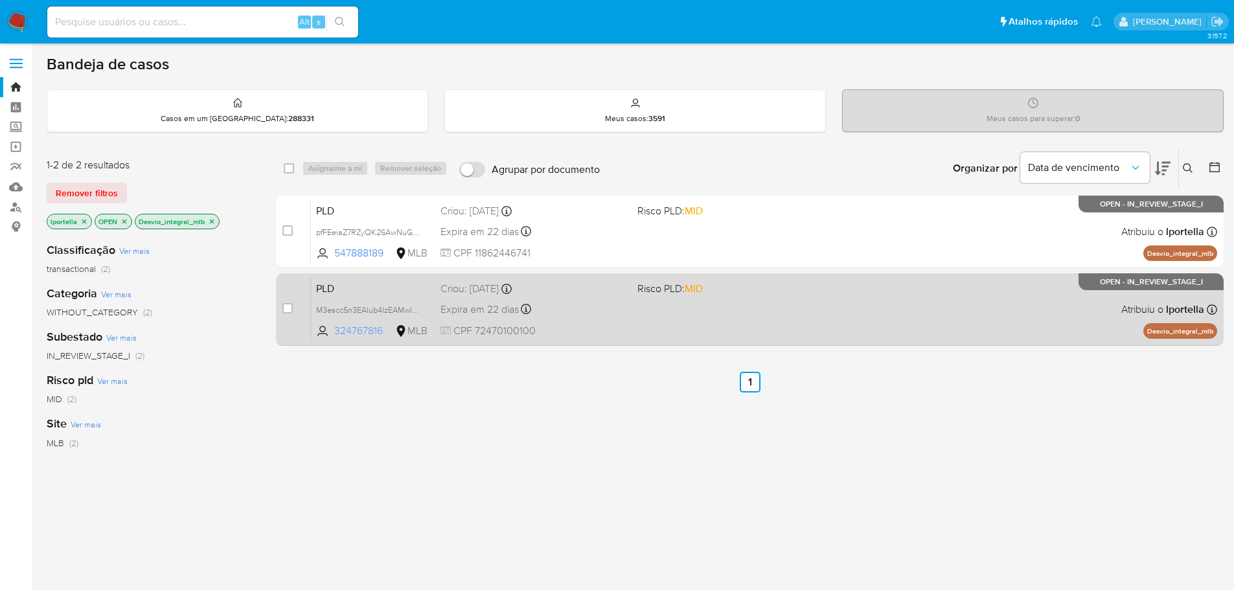
click at [367, 329] on span "324767816" at bounding box center [363, 331] width 58 height 14
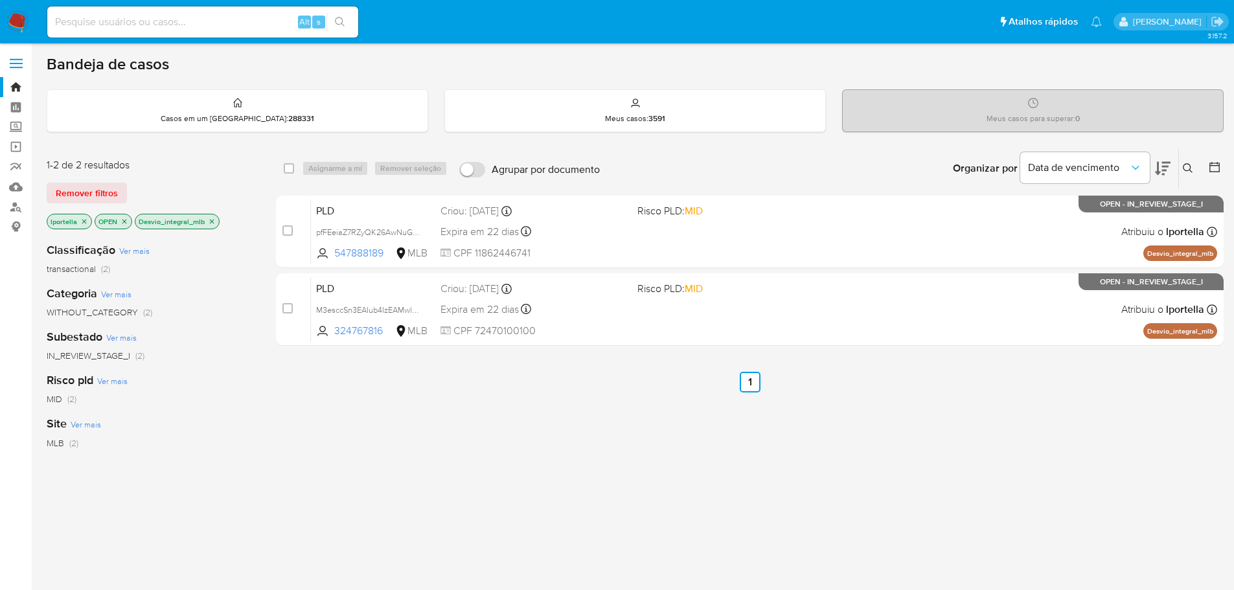
click at [23, 25] on img at bounding box center [17, 22] width 22 height 22
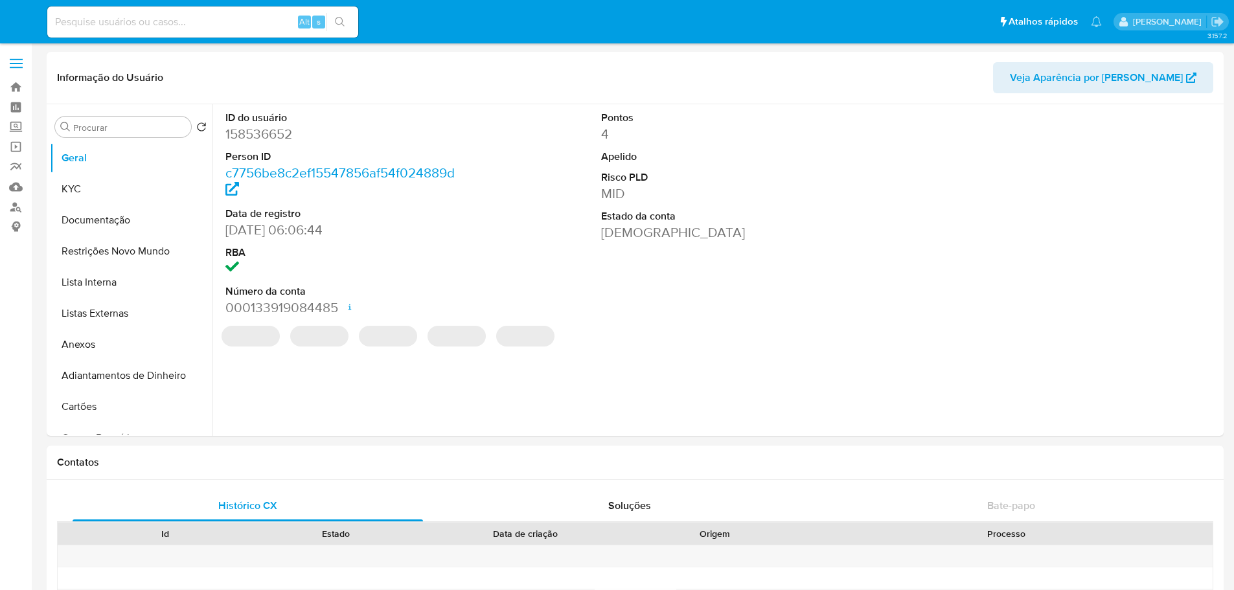
select select "10"
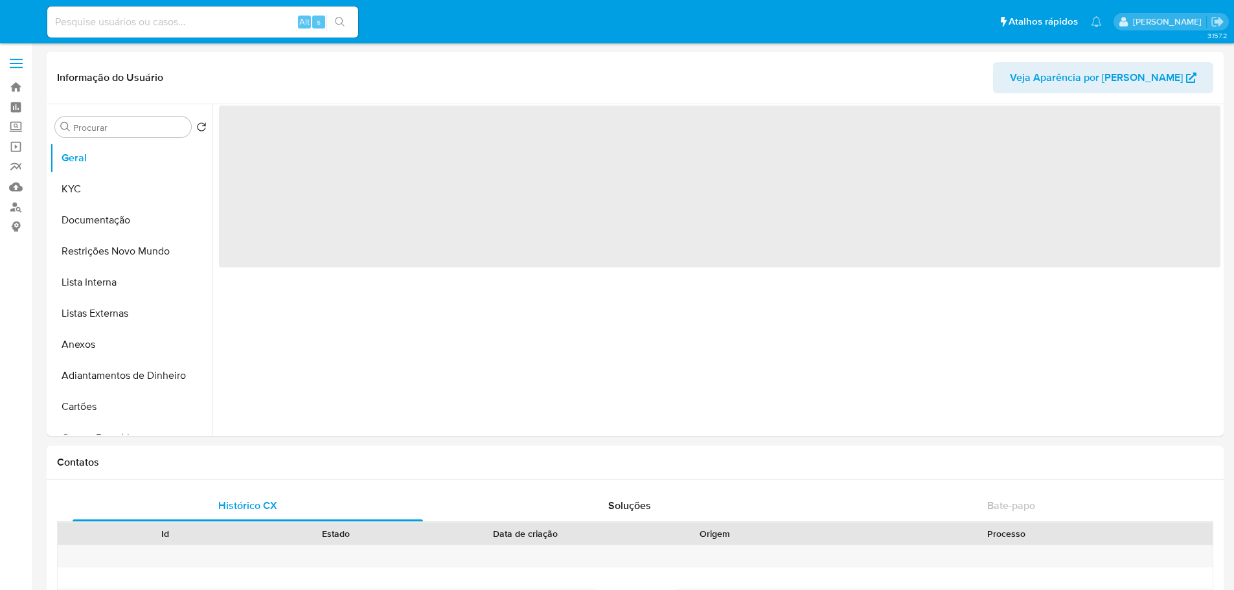
select select "10"
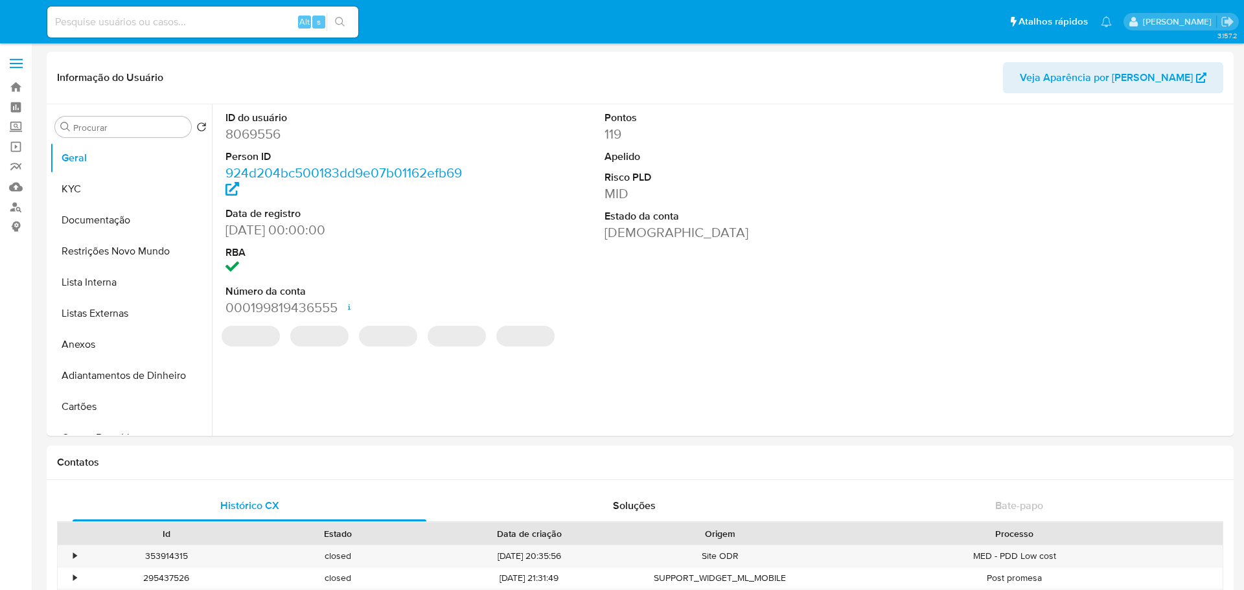
select select "10"
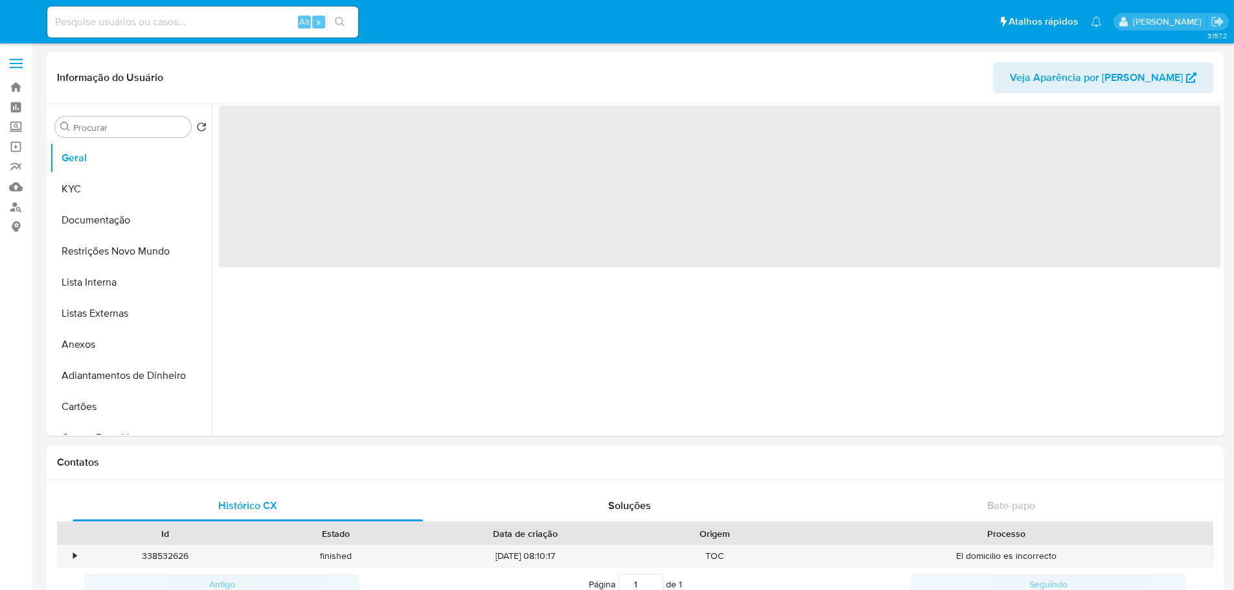
select select "10"
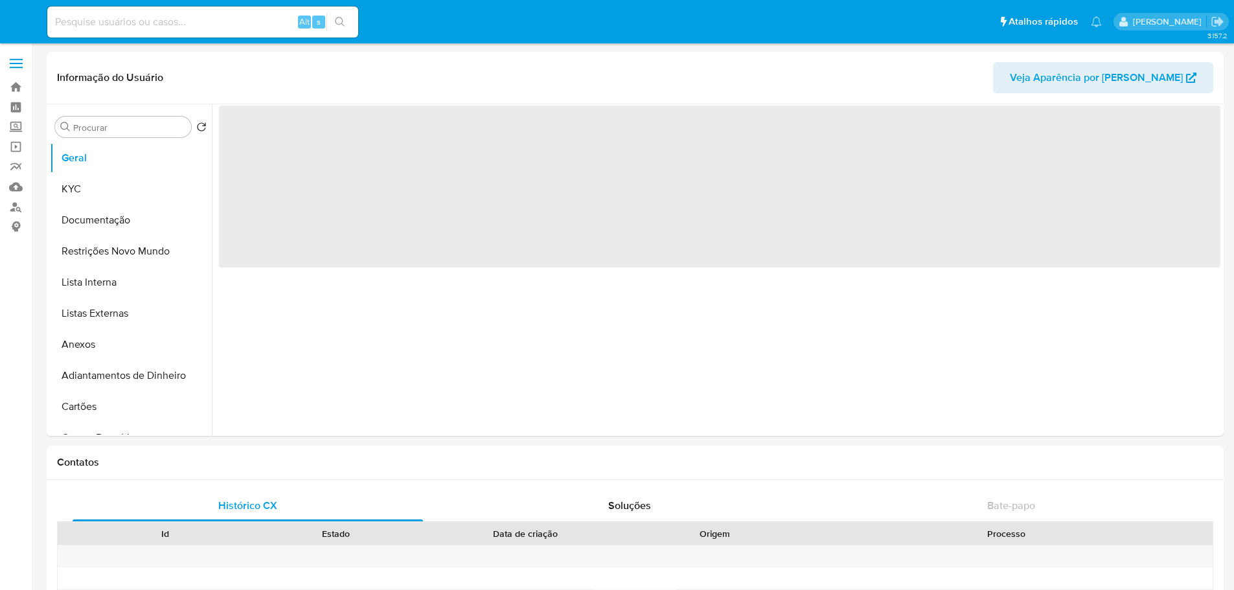
select select "10"
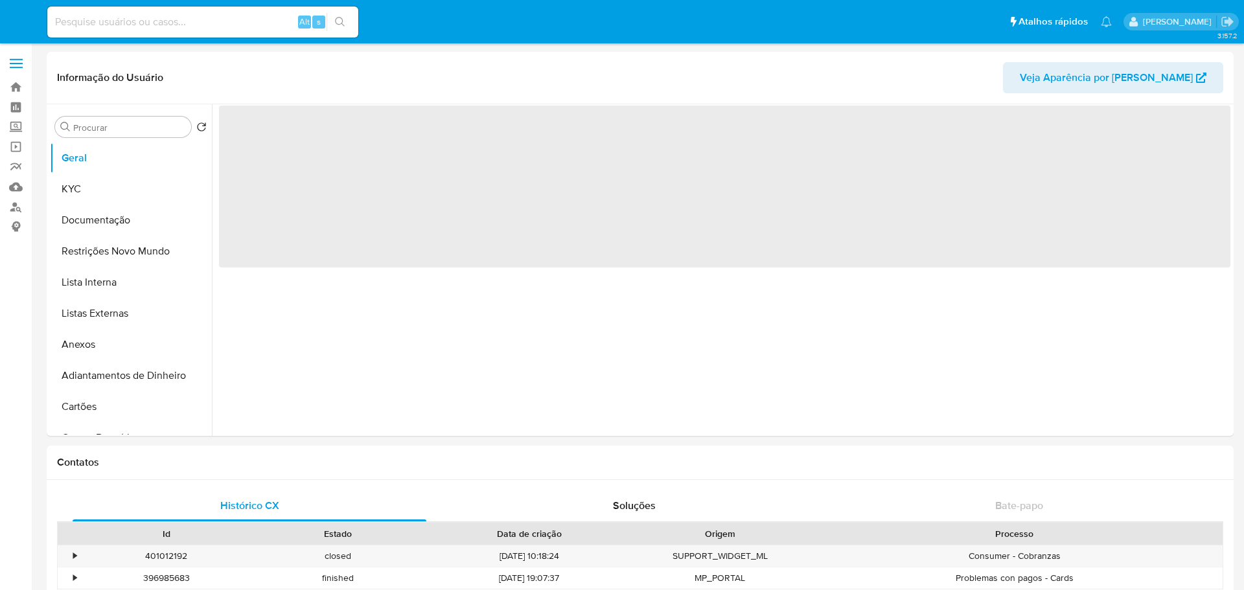
select select "10"
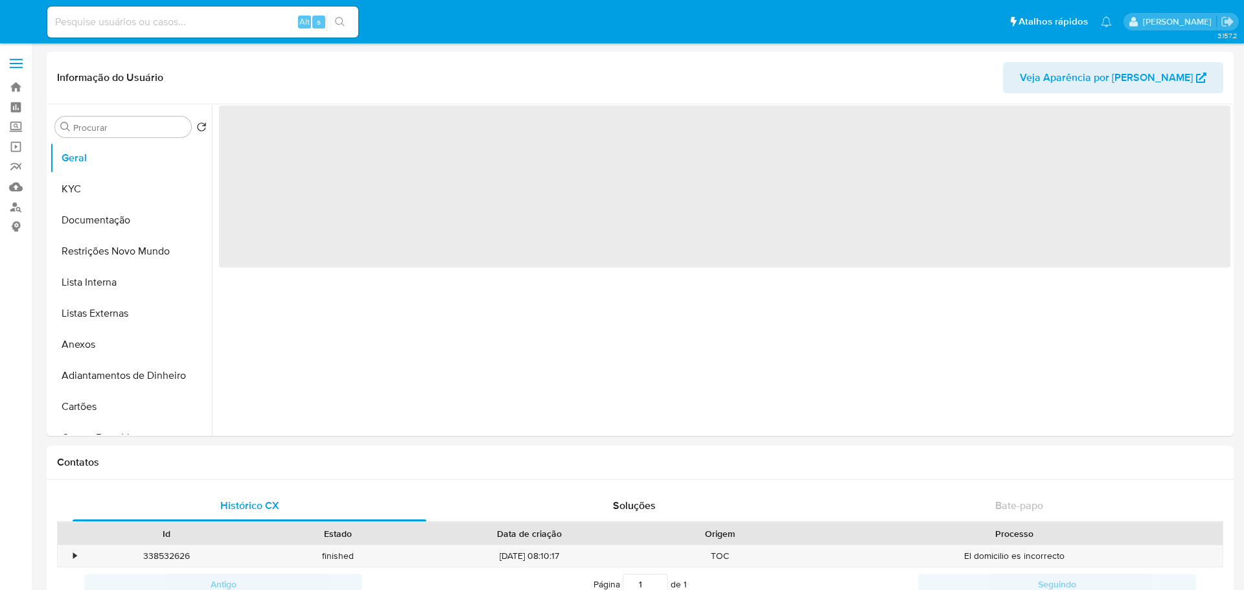
select select "10"
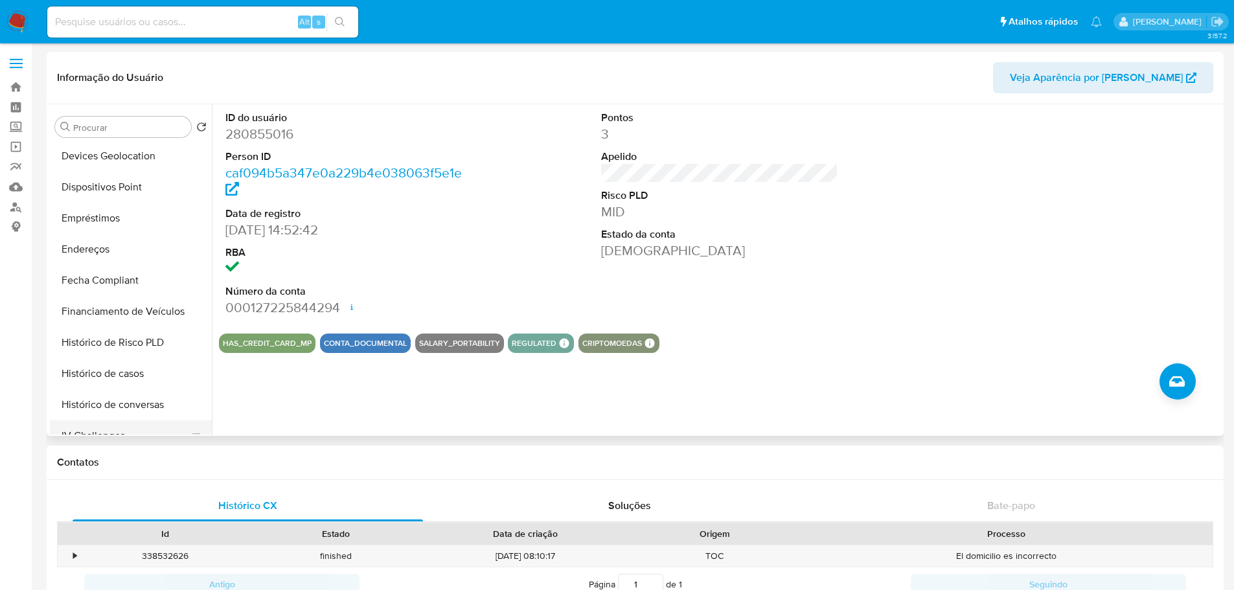
scroll to position [518, 0]
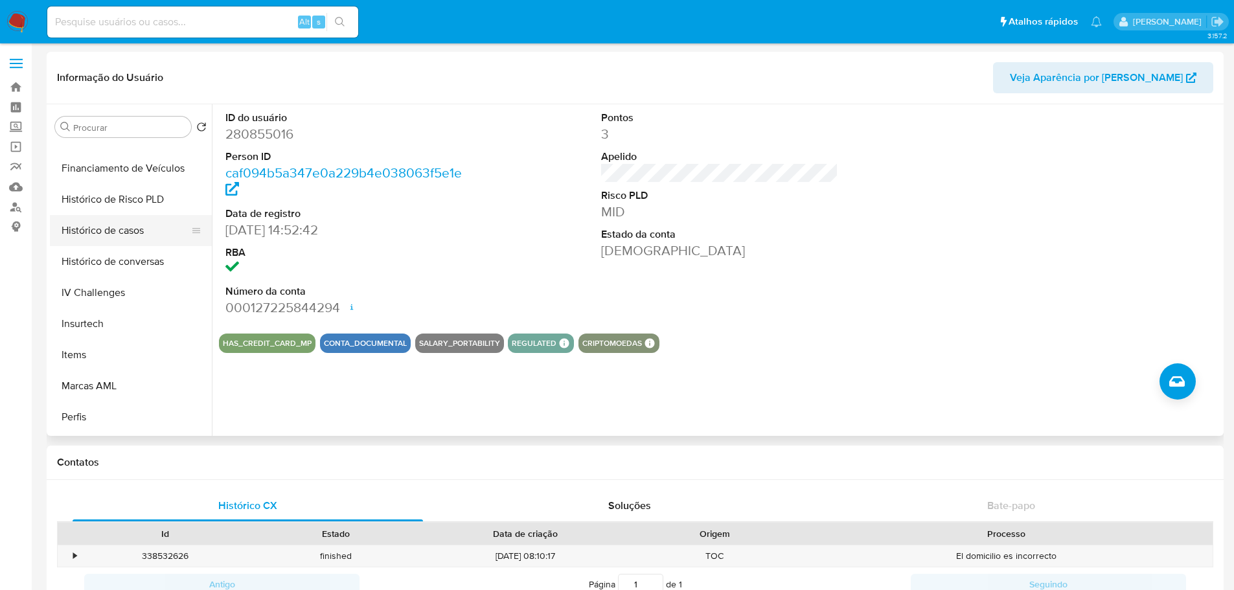
click at [110, 234] on button "Histórico de casos" at bounding box center [126, 230] width 152 height 31
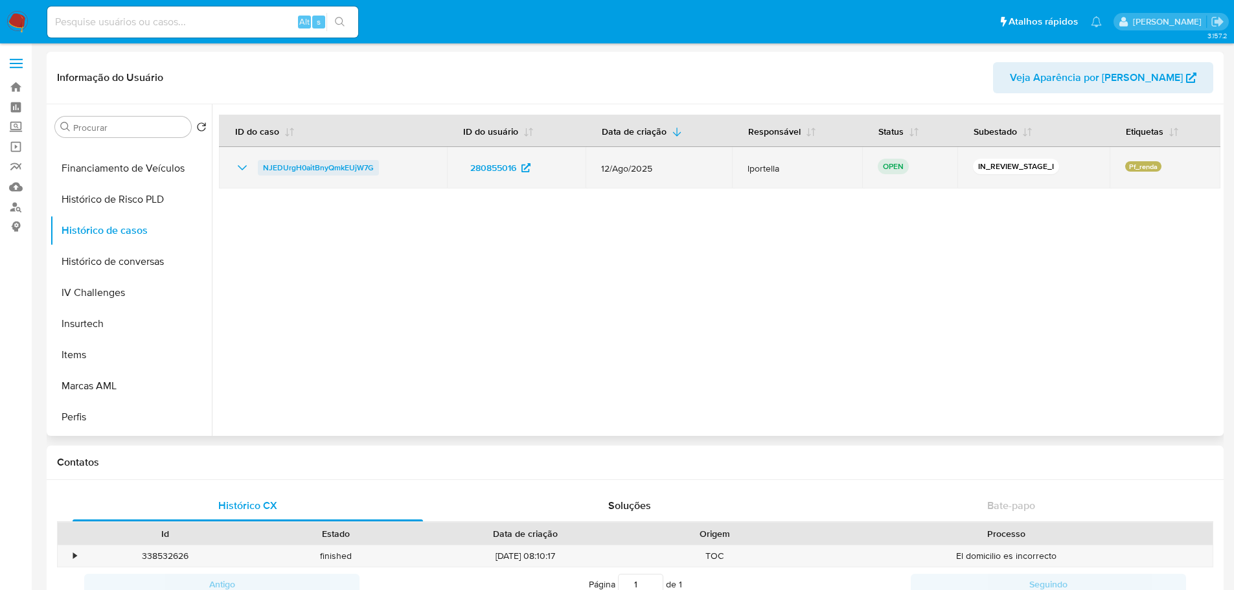
click at [288, 163] on span "NJEDUrgH0aitBnyQmkEUjW7G" at bounding box center [318, 168] width 111 height 16
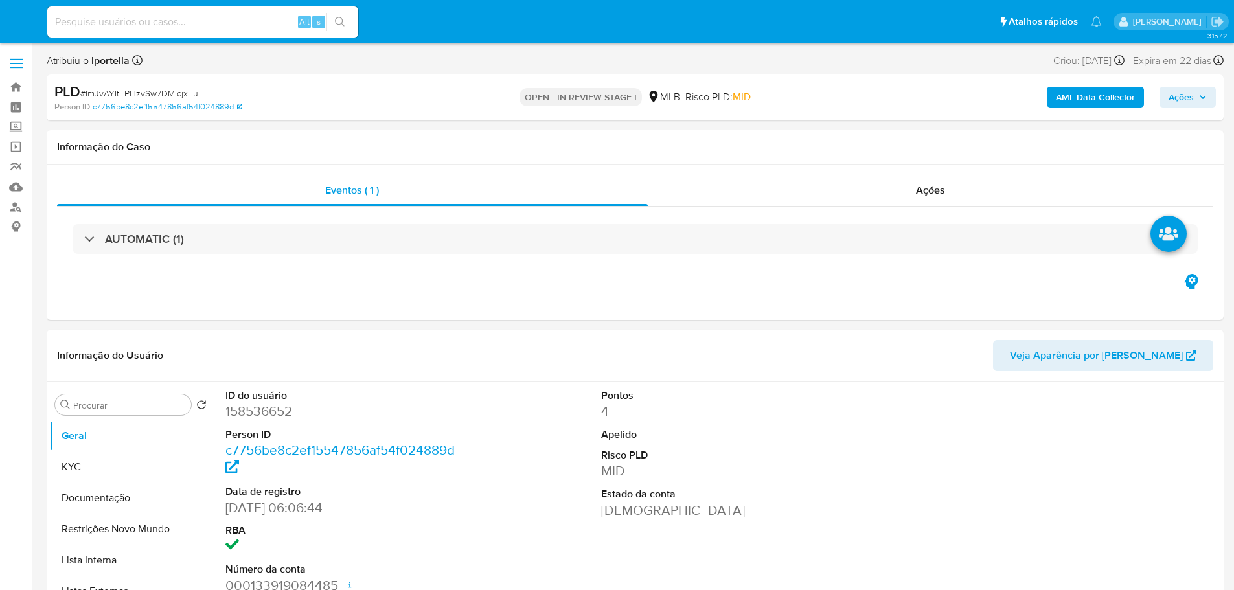
select select "10"
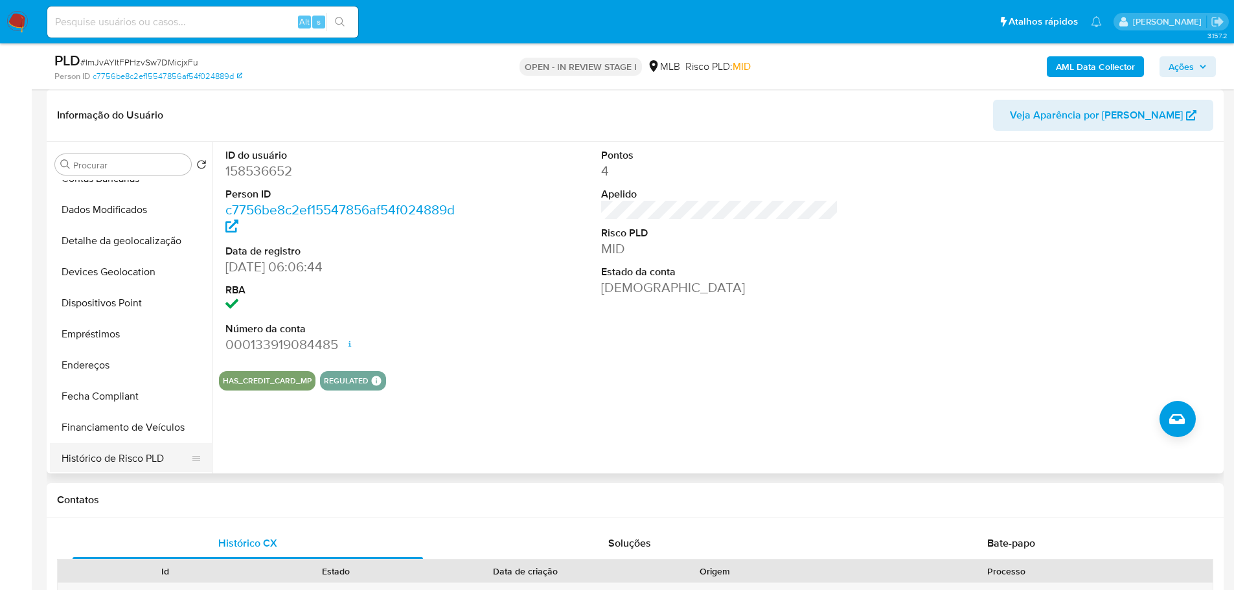
scroll to position [454, 0]
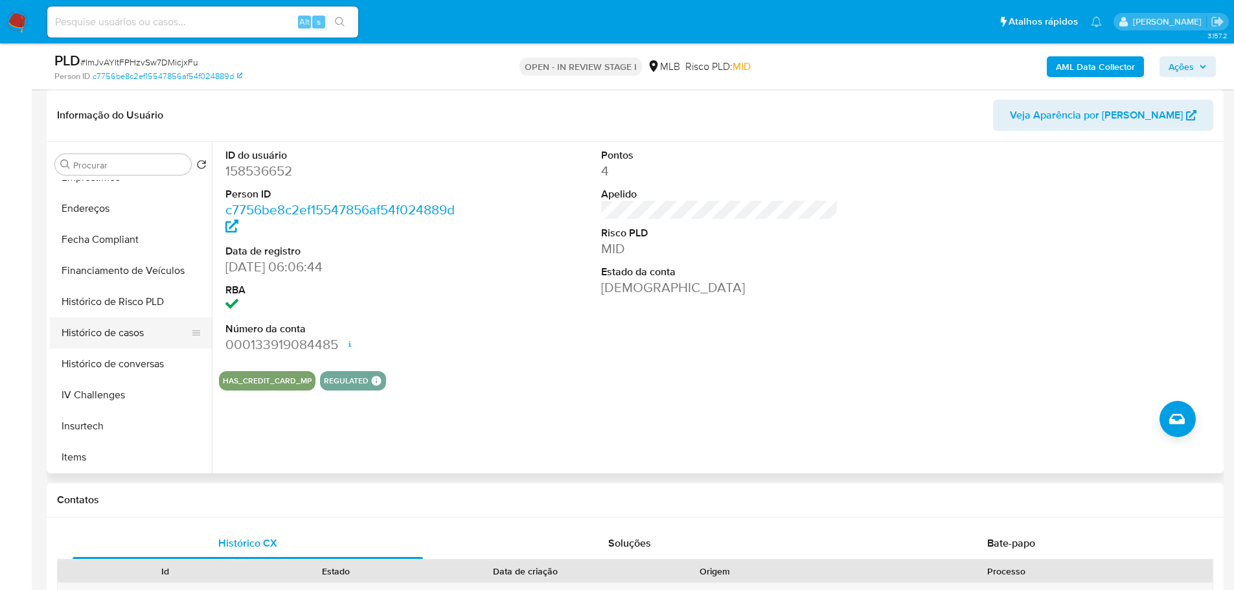
click at [133, 331] on button "Histórico de casos" at bounding box center [126, 332] width 152 height 31
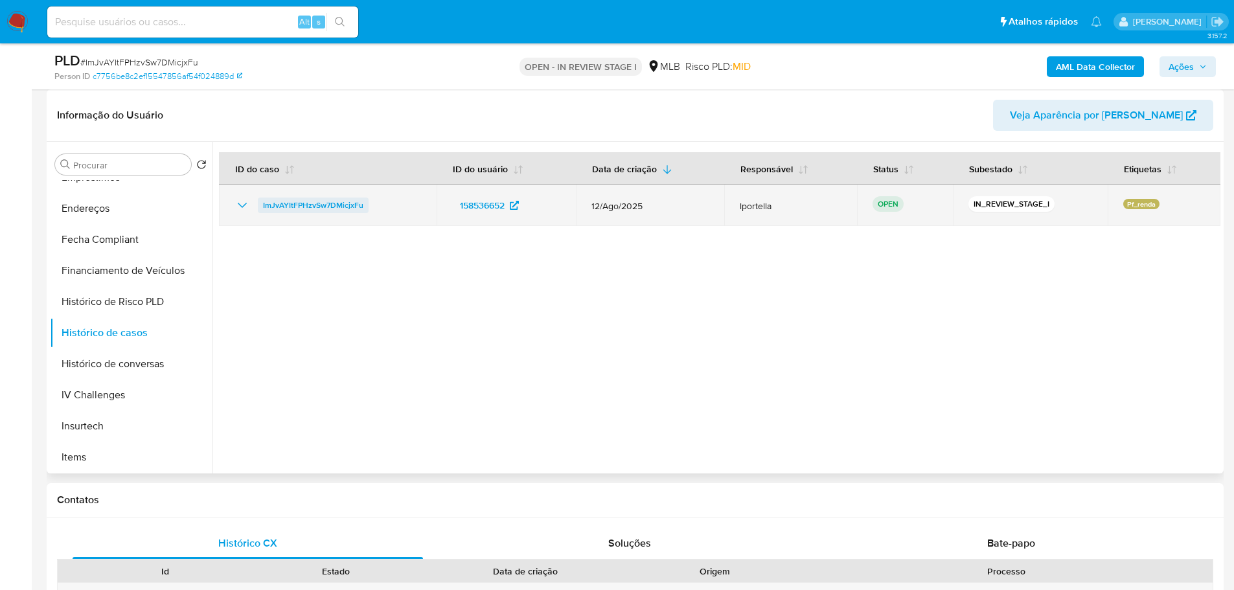
click at [286, 202] on span "ImJvAYItFPHzvSw7DMicjxFu" at bounding box center [313, 206] width 100 height 16
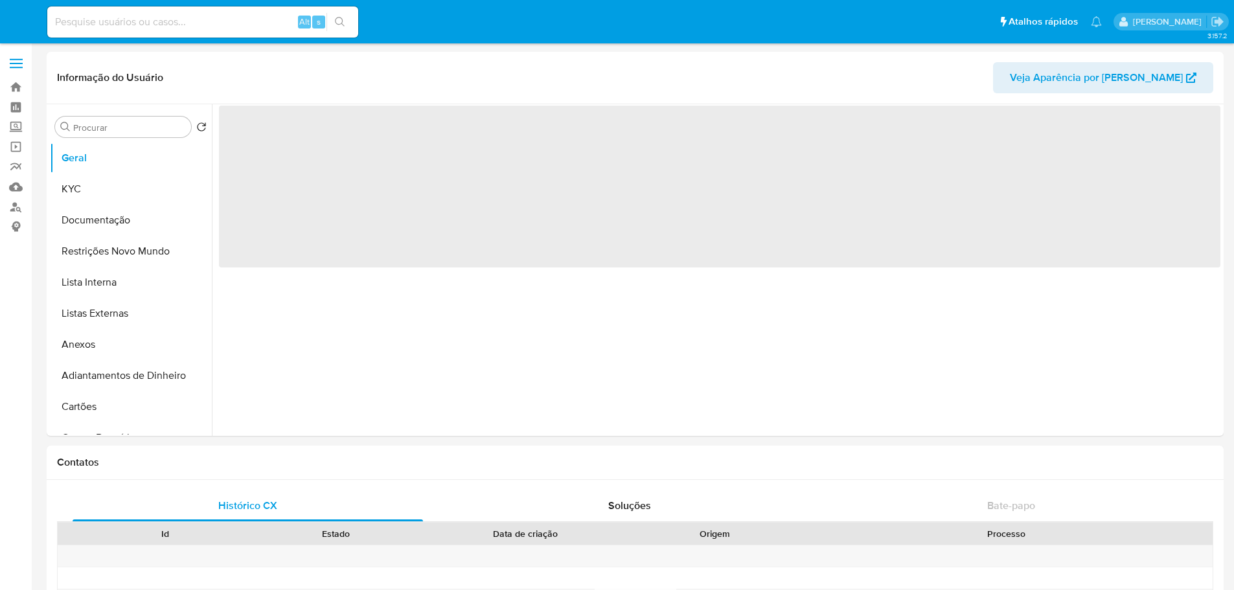
select select "10"
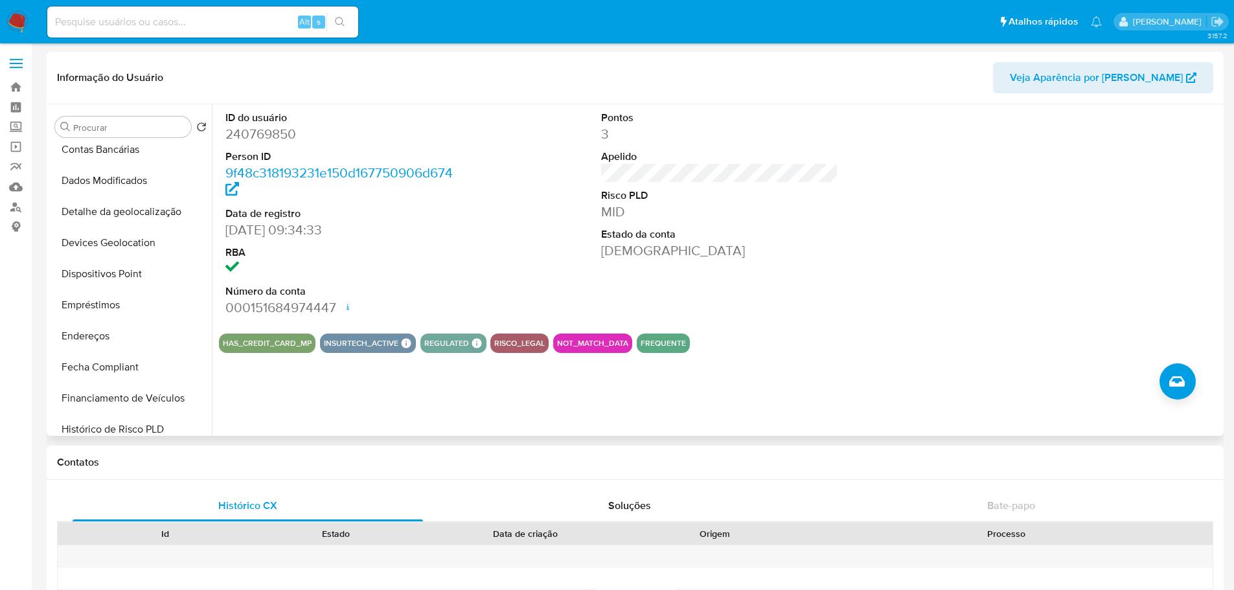
scroll to position [518, 0]
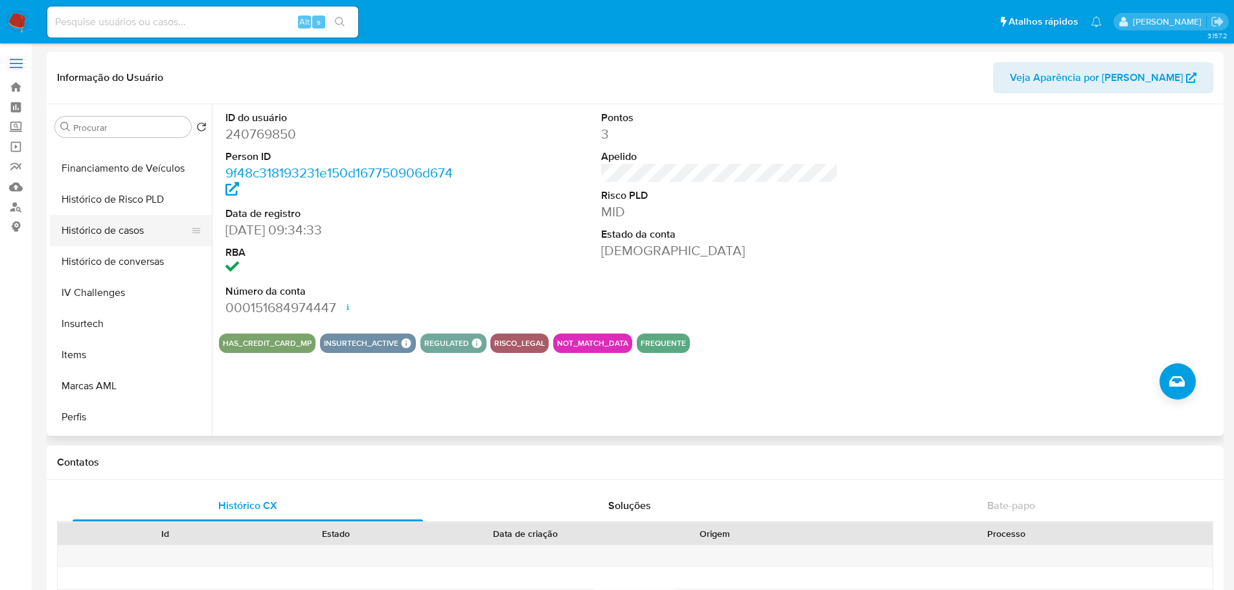
click at [87, 237] on button "Histórico de casos" at bounding box center [126, 230] width 152 height 31
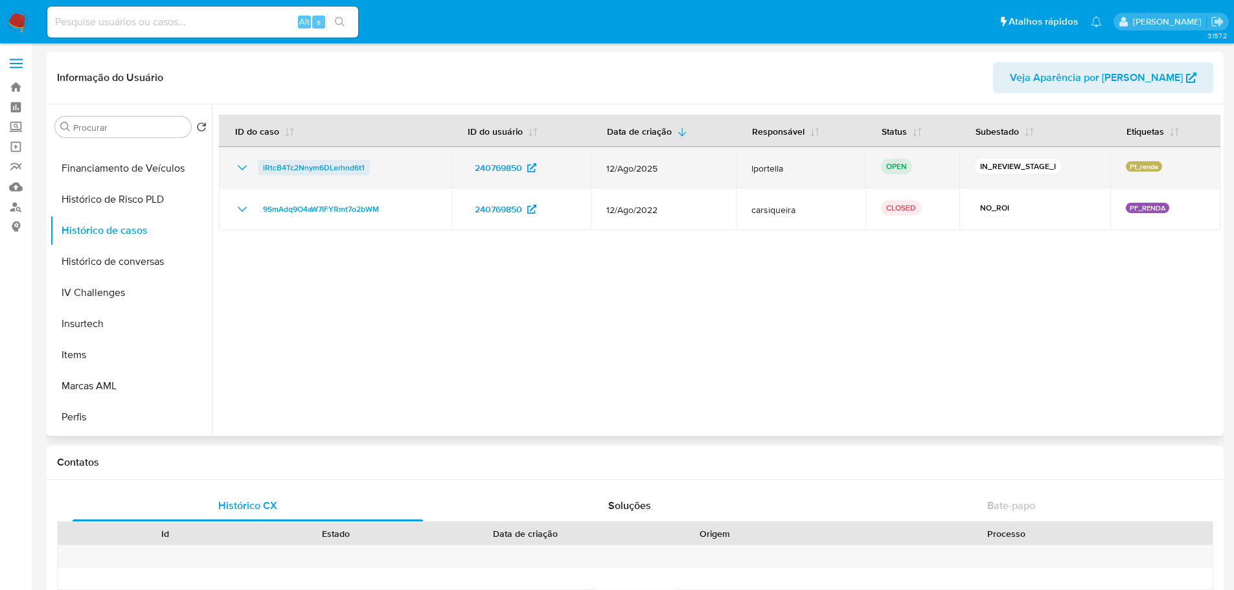
drag, startPoint x: 303, startPoint y: 164, endPoint x: 293, endPoint y: 165, distance: 10.4
click at [293, 165] on span "lRtcB4Tc2Nnym6DLerhnd6t1" at bounding box center [314, 168] width 102 height 16
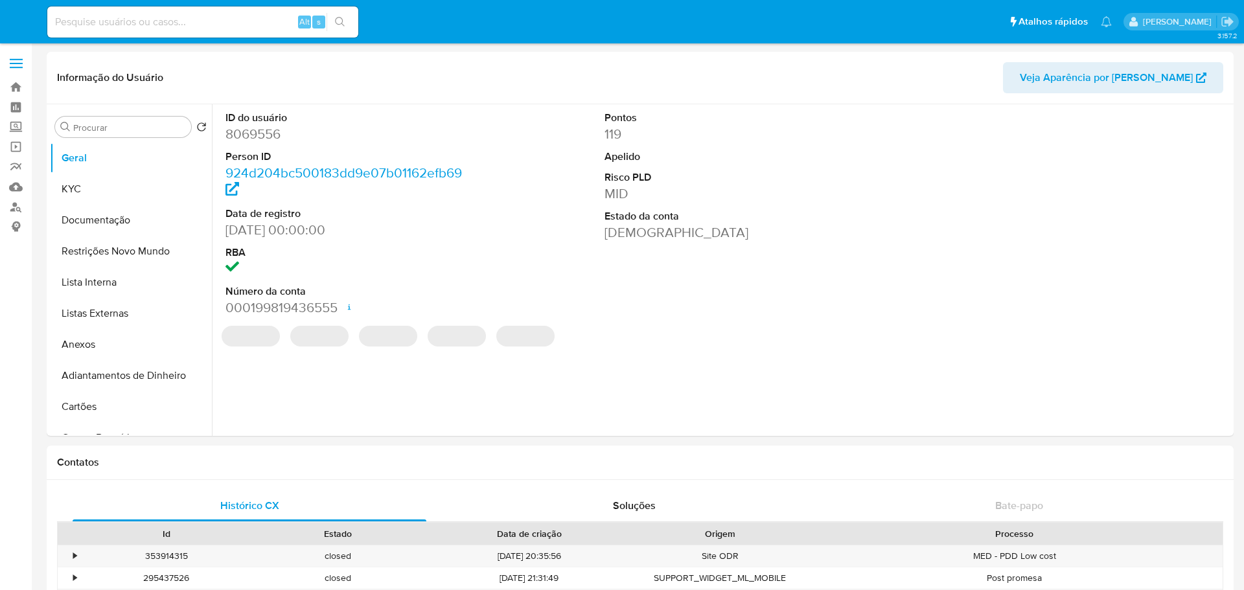
select select "10"
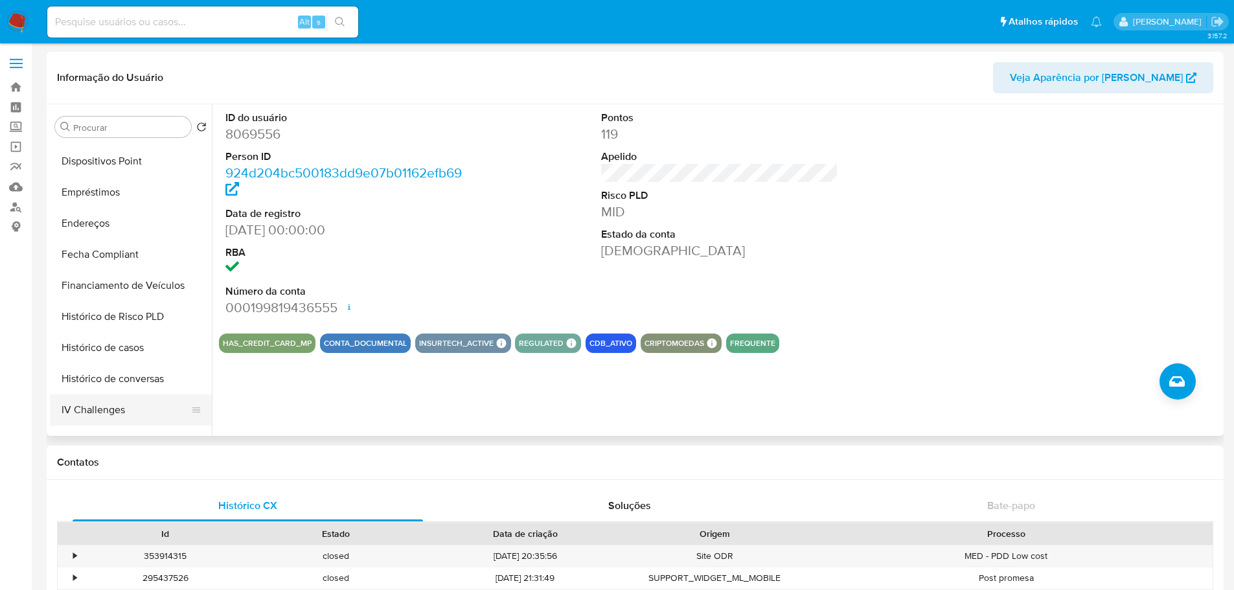
scroll to position [518, 0]
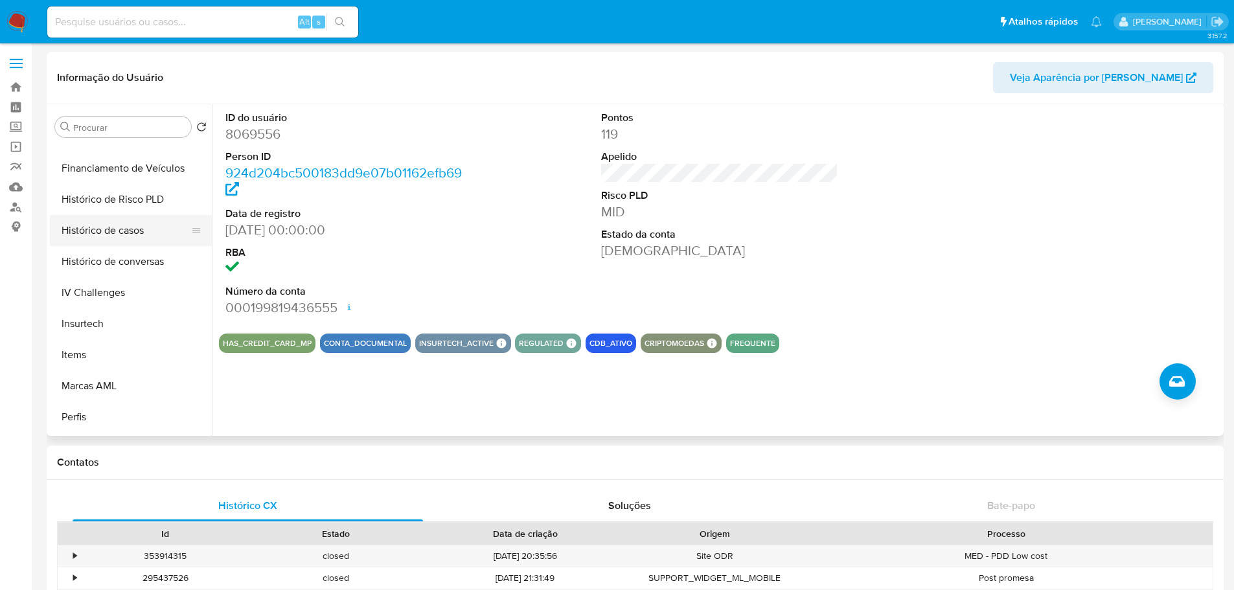
click at [110, 235] on button "Histórico de casos" at bounding box center [126, 230] width 152 height 31
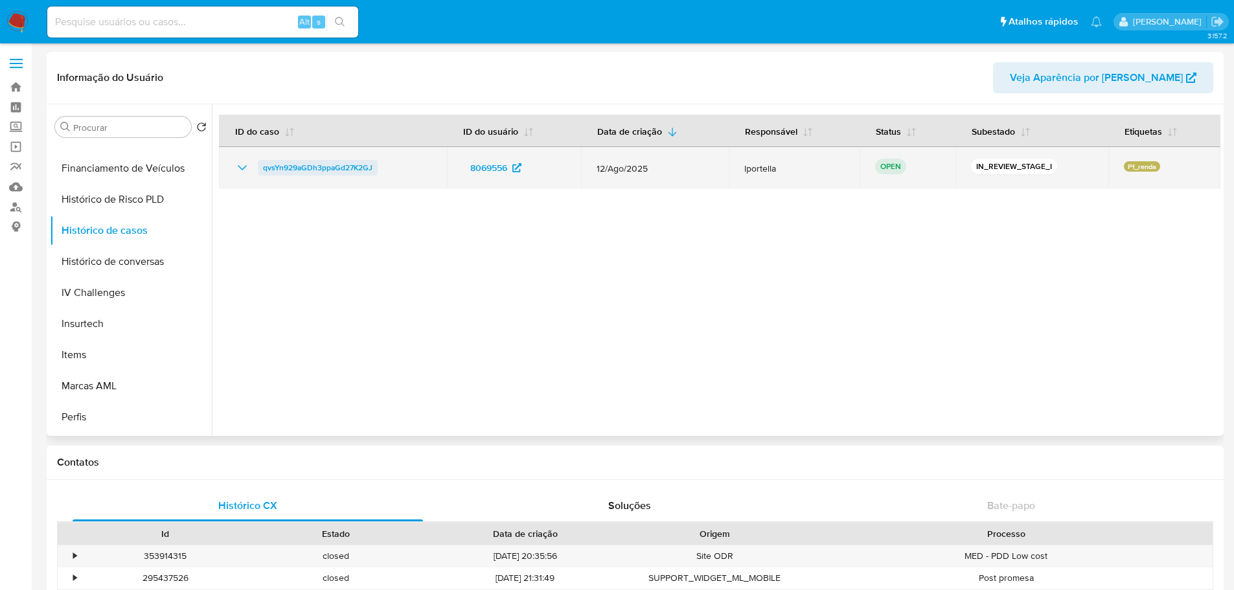
click at [288, 163] on span "qvsYn929aGDh3ppaGd27K2GJ" at bounding box center [317, 168] width 109 height 16
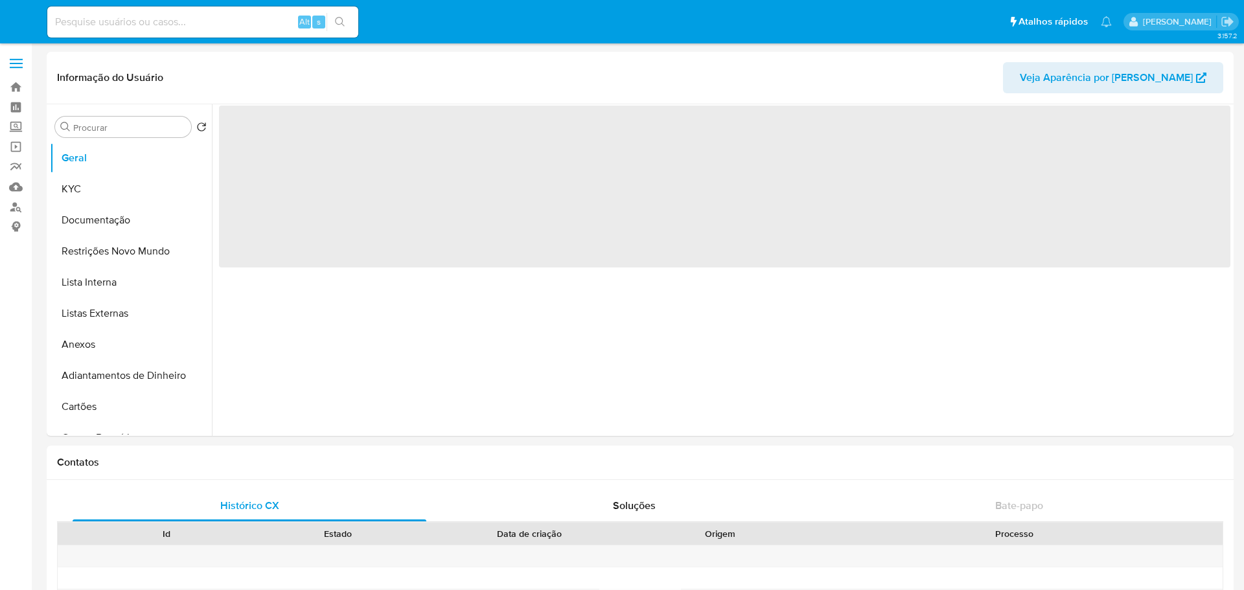
select select "10"
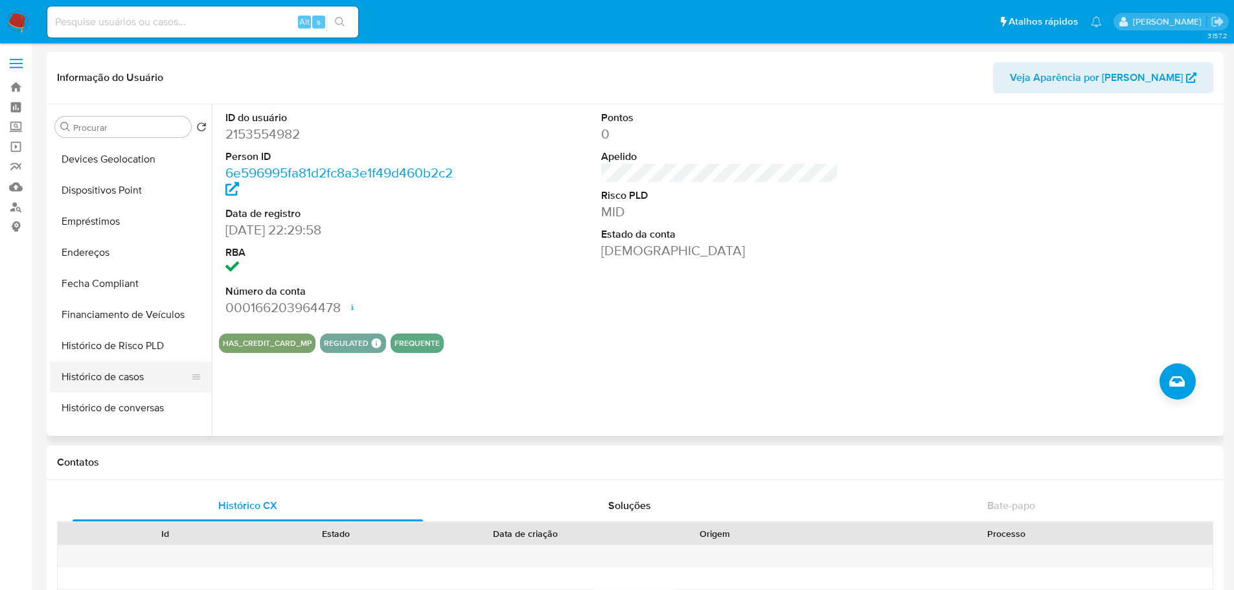
scroll to position [454, 0]
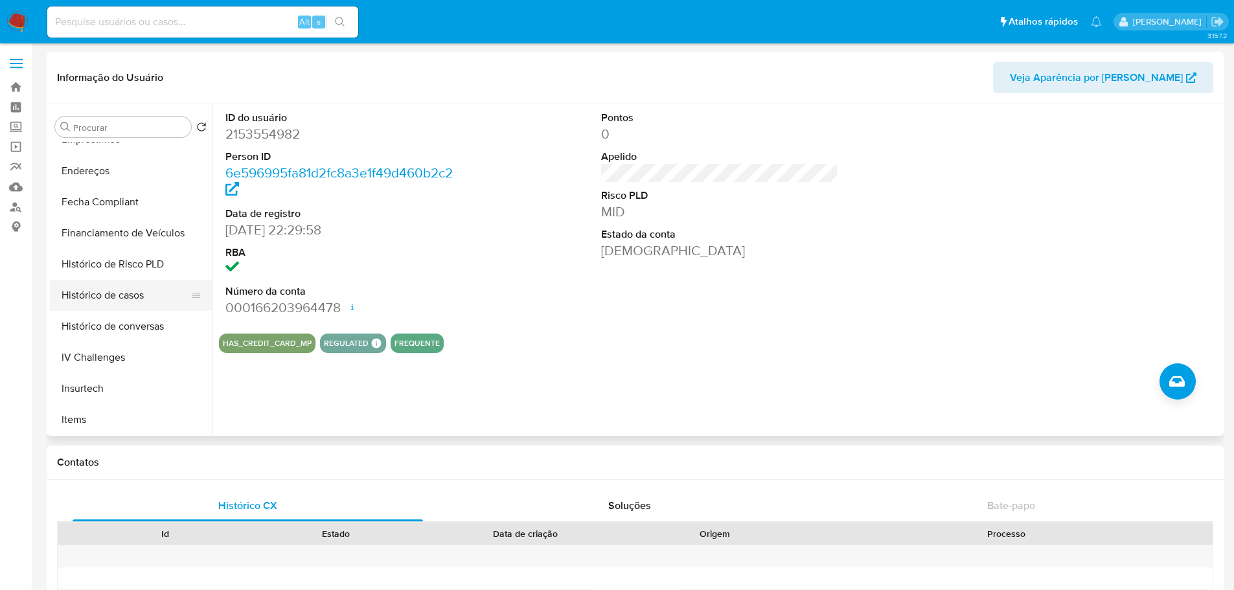
click at [122, 293] on button "Histórico de casos" at bounding box center [126, 295] width 152 height 31
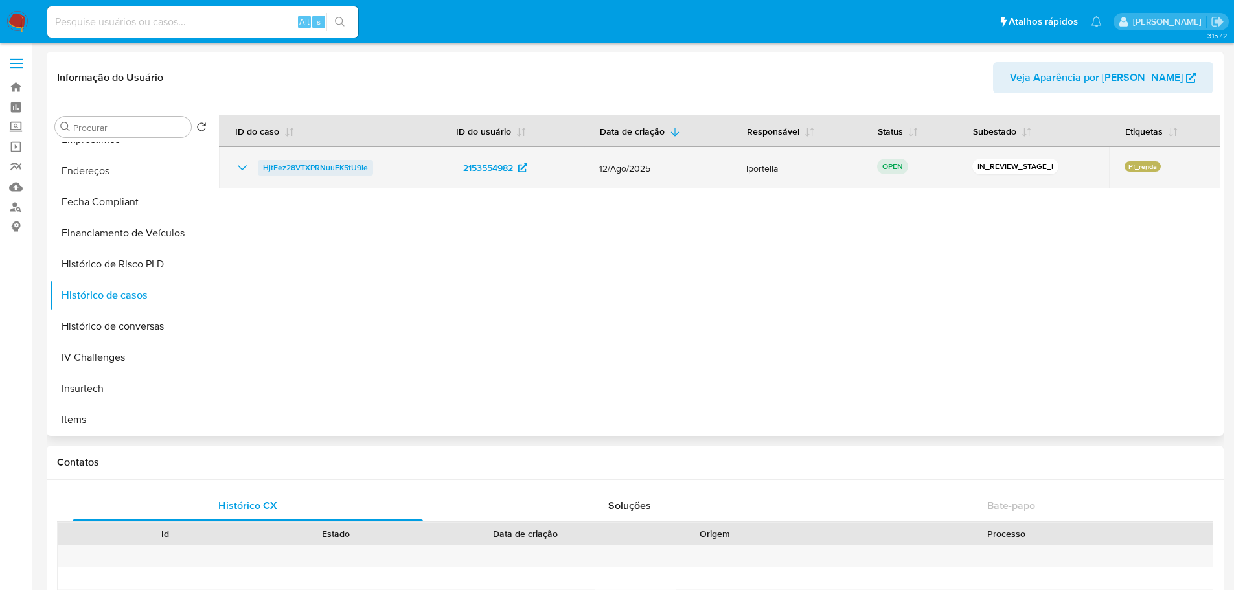
click at [298, 167] on span "HjtFez28VTXPRNuuEK5tU9Ie" at bounding box center [315, 168] width 105 height 16
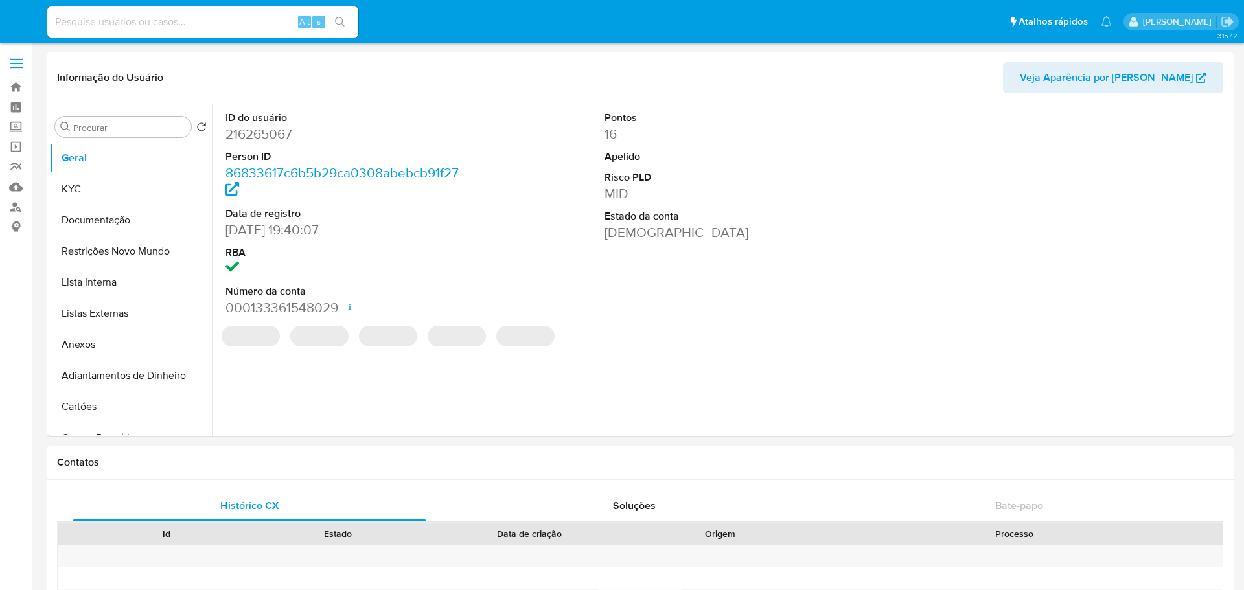
select select "10"
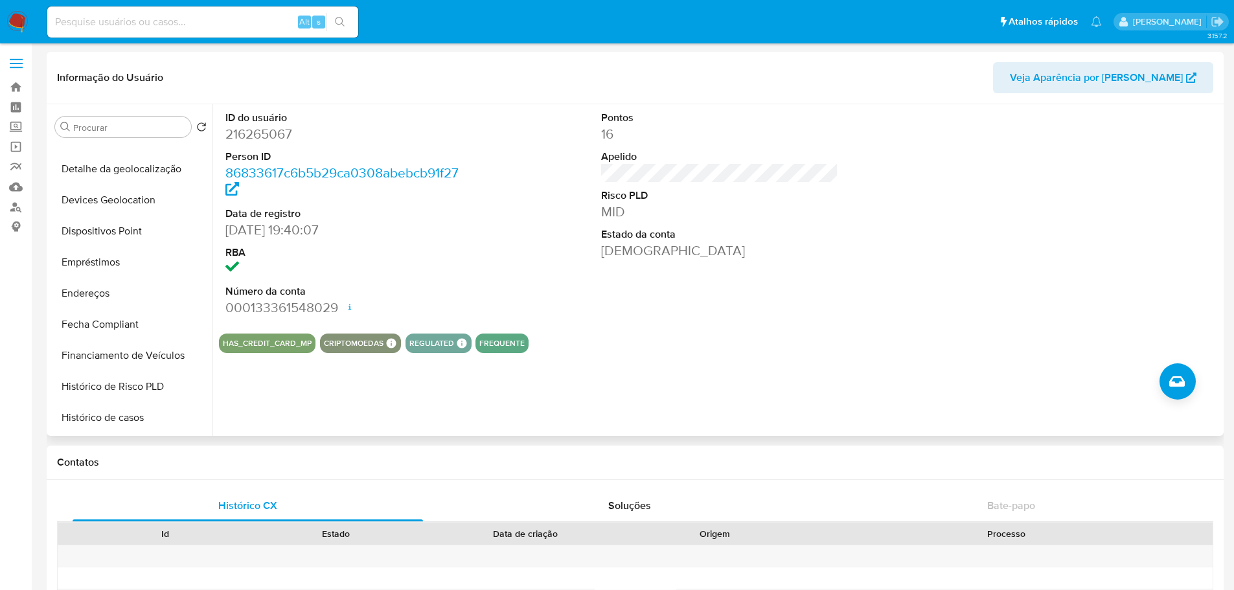
scroll to position [518, 0]
drag, startPoint x: 122, startPoint y: 236, endPoint x: 106, endPoint y: 227, distance: 18.6
click at [122, 235] on button "Histórico de casos" at bounding box center [126, 230] width 152 height 31
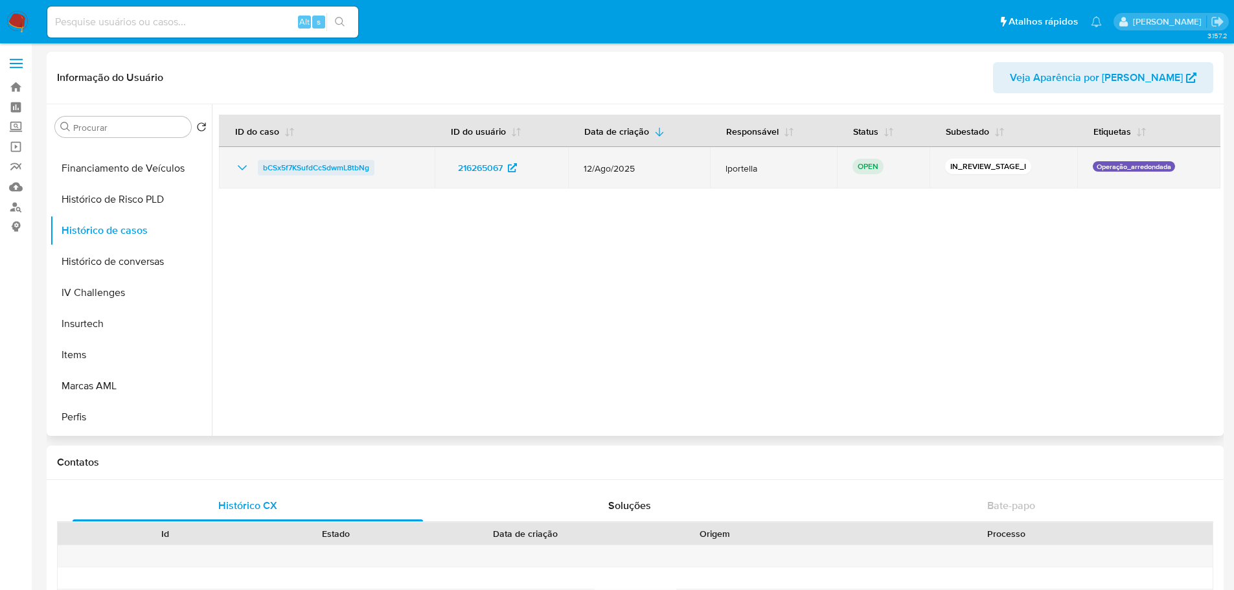
click at [305, 163] on span "bCSx5f7KSufdCcSdwmL8tbNg" at bounding box center [316, 168] width 106 height 16
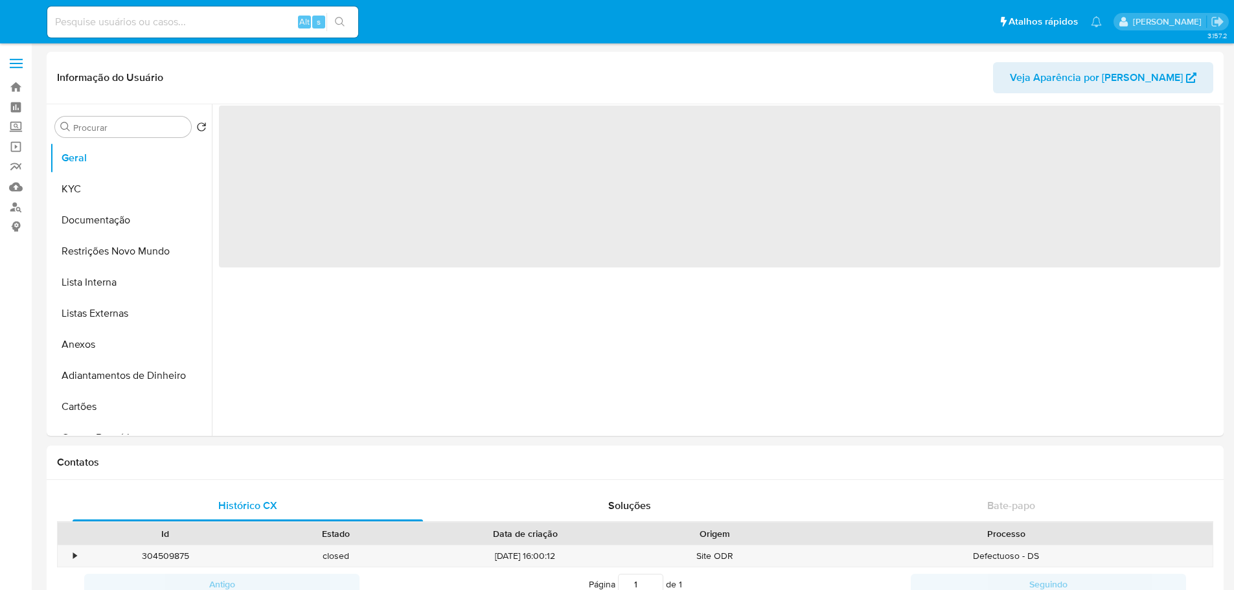
select select "10"
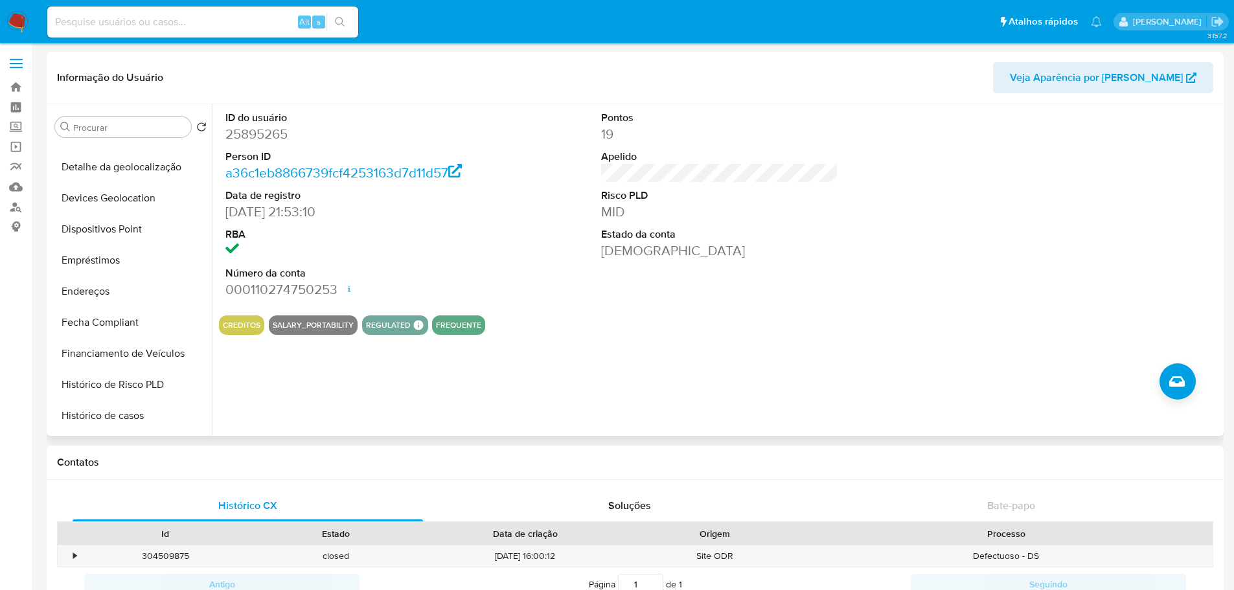
scroll to position [518, 0]
click at [109, 231] on button "Histórico de casos" at bounding box center [126, 230] width 152 height 31
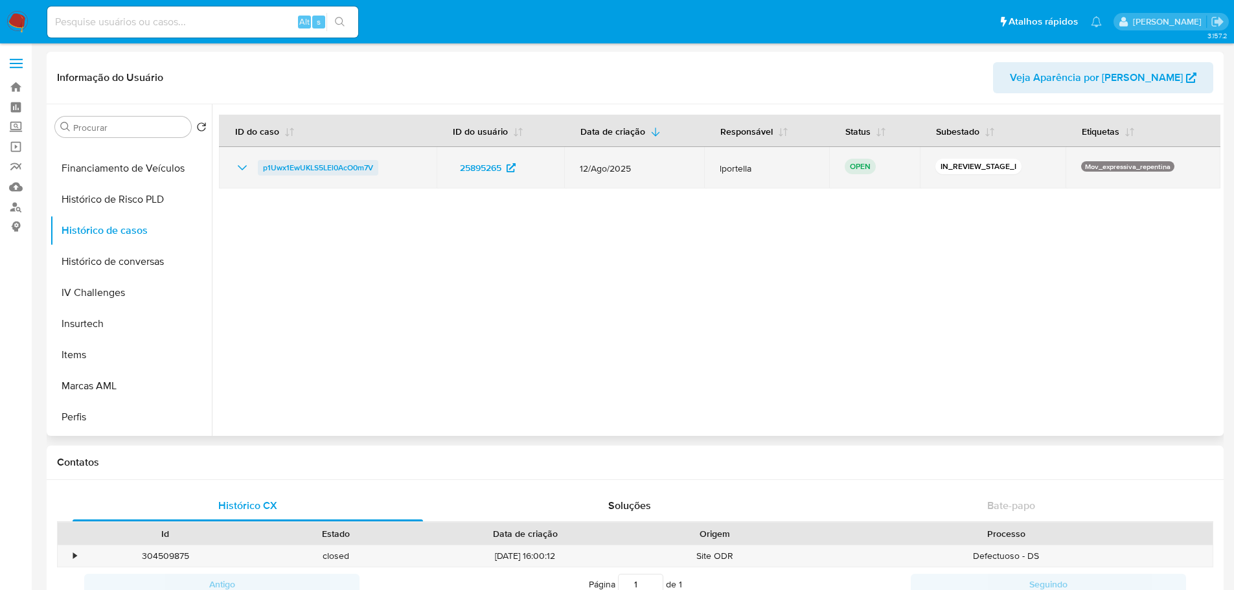
click at [310, 166] on span "p1Uwx1EwUKLS5LEl0AcO0m7V" at bounding box center [318, 168] width 110 height 16
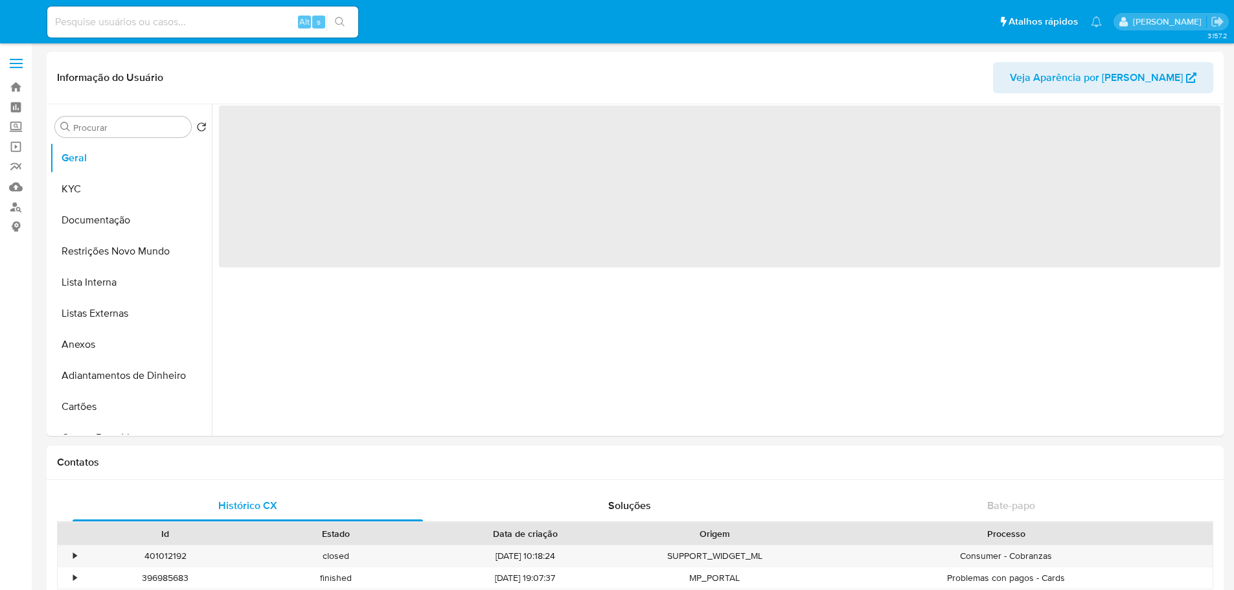
select select "10"
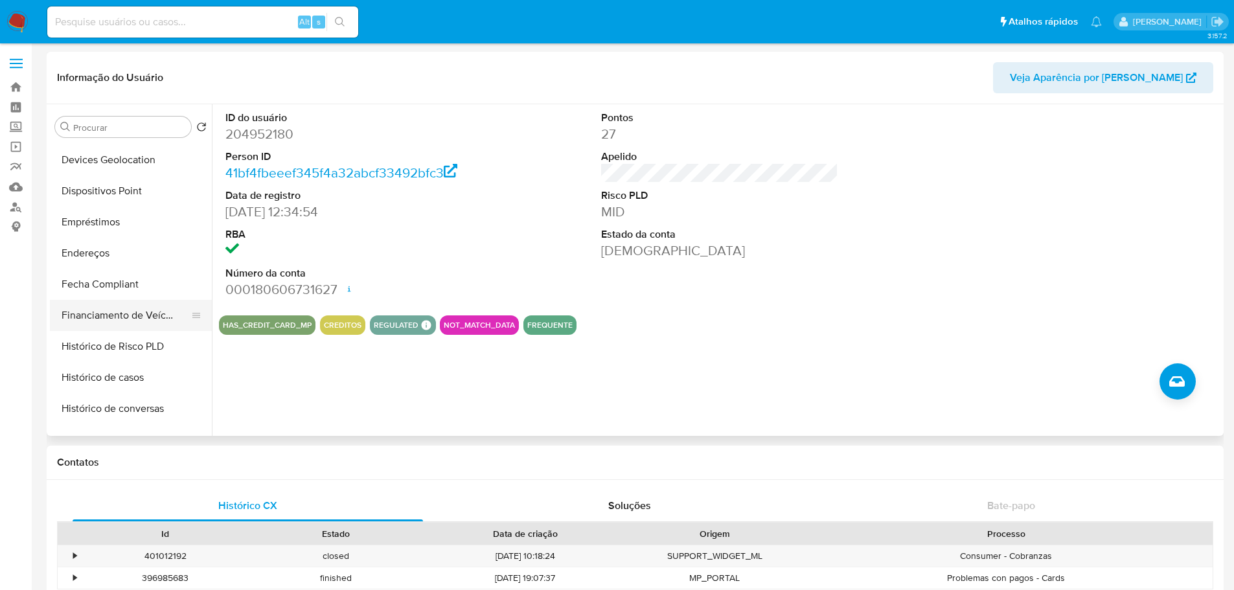
scroll to position [389, 0]
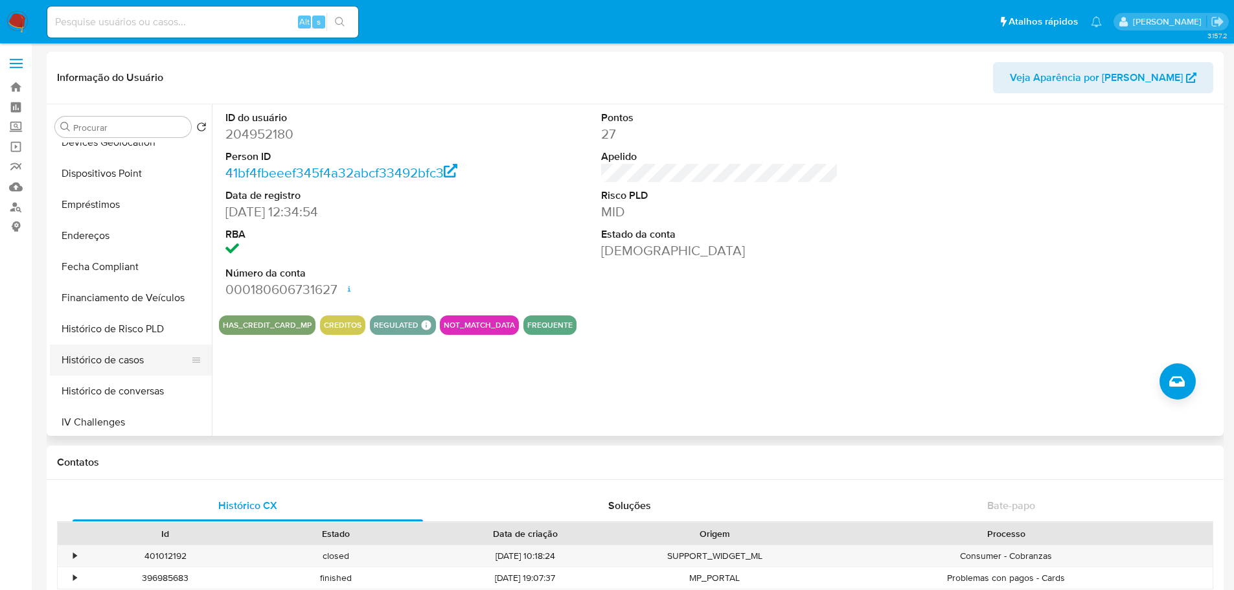
click at [106, 356] on button "Histórico de casos" at bounding box center [126, 360] width 152 height 31
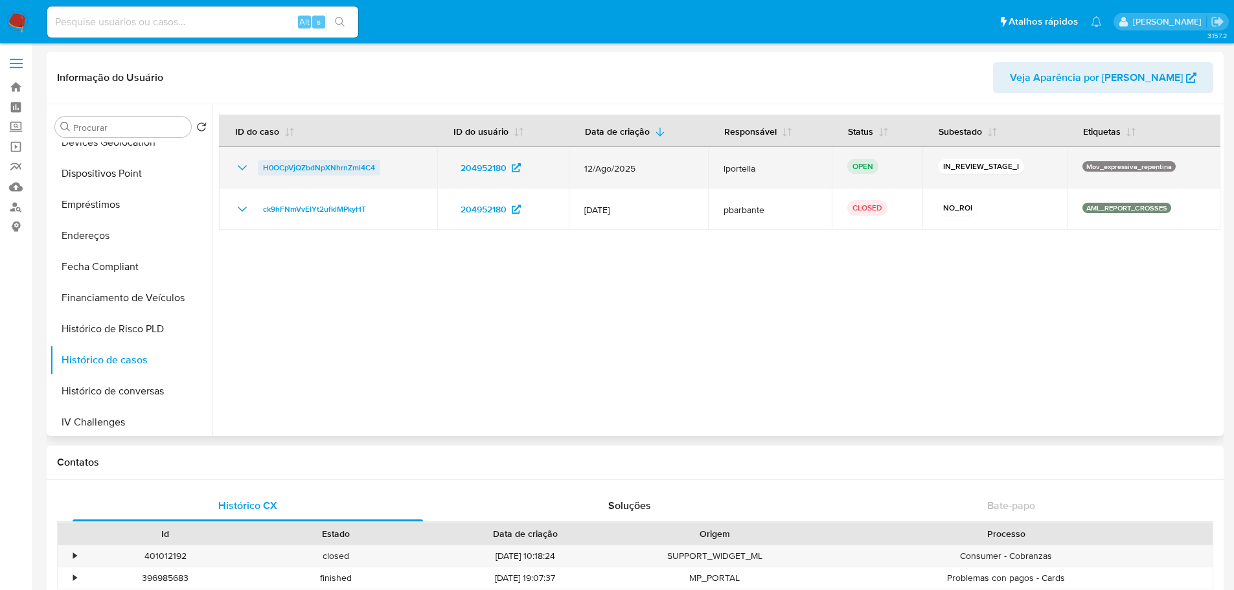
click at [314, 168] on span "H0OCpVjQZbdNpXNhrnZml4C4" at bounding box center [319, 168] width 112 height 16
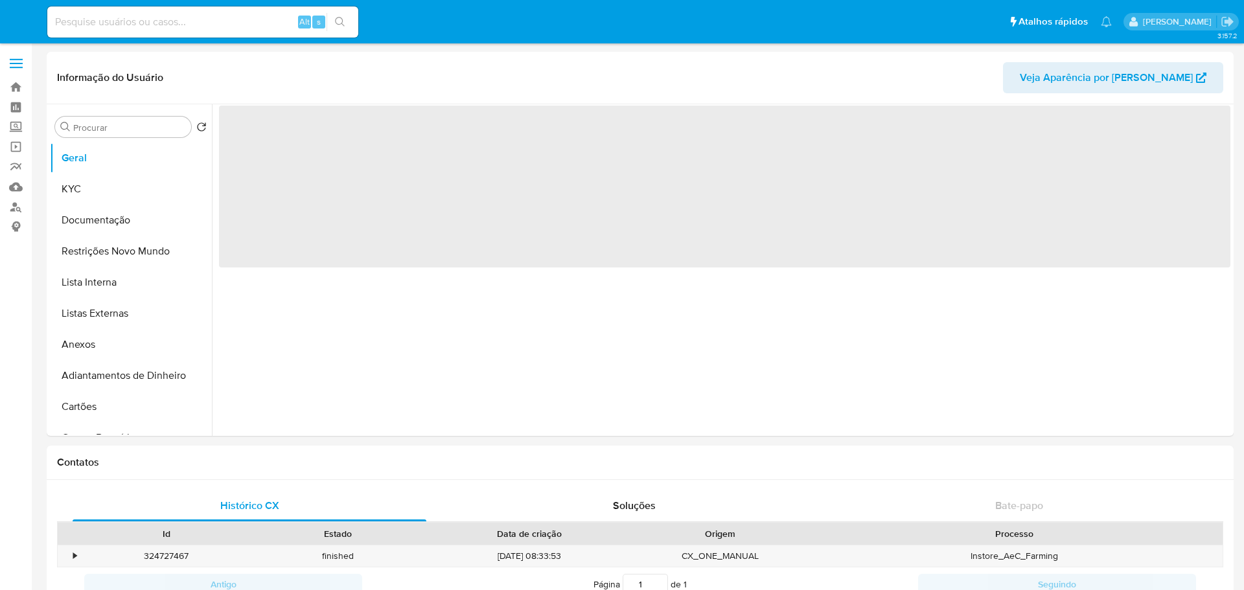
select select "10"
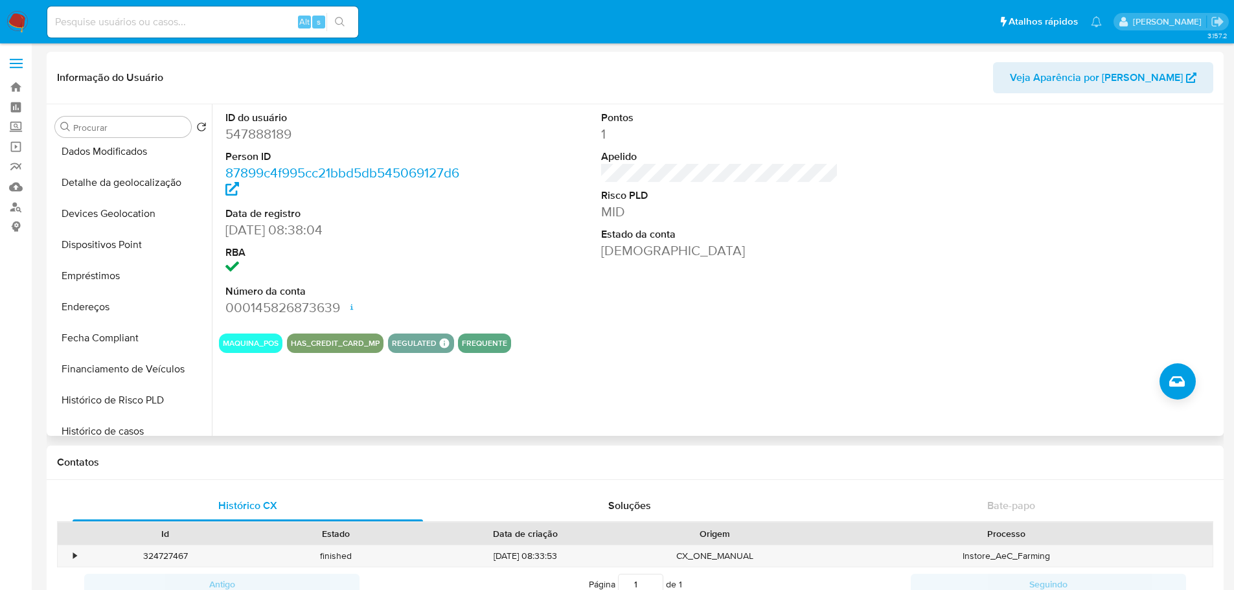
scroll to position [454, 0]
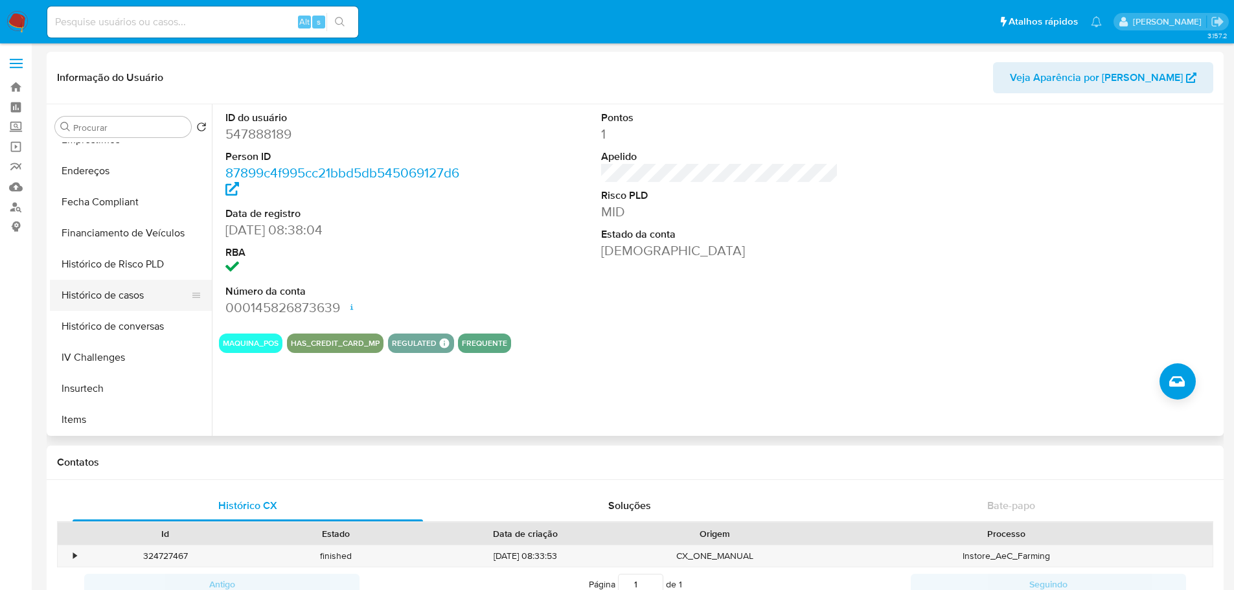
click at [120, 304] on button "Histórico de casos" at bounding box center [126, 295] width 152 height 31
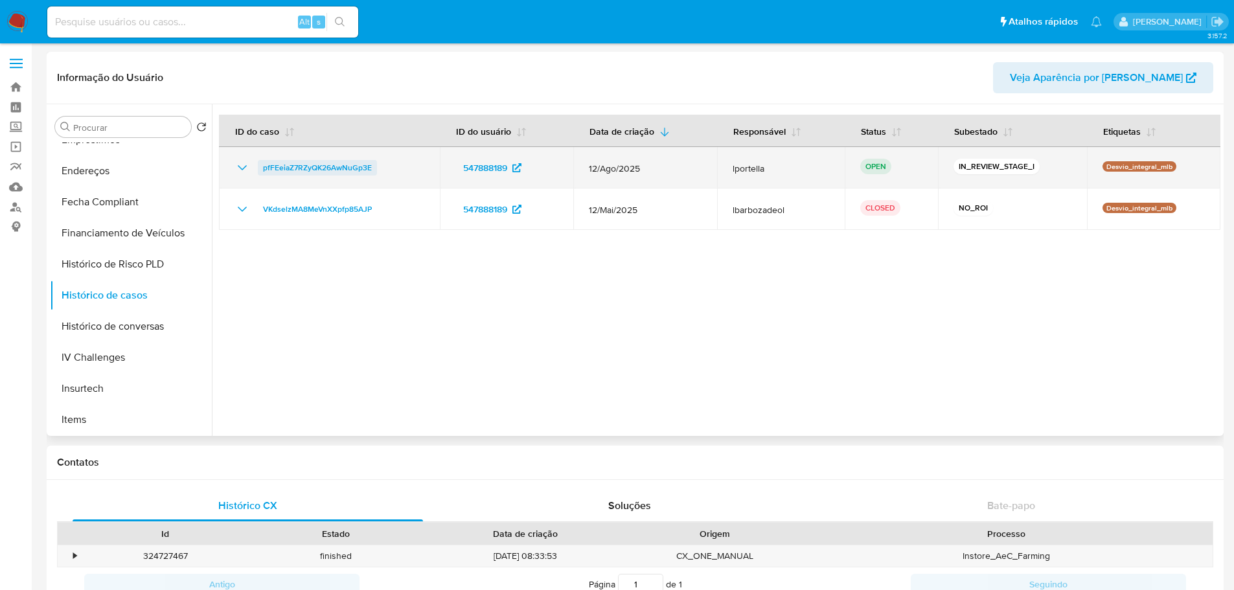
click at [319, 167] on span "pfFEeiaZ7RZyQK26AwNuGp3E" at bounding box center [317, 168] width 109 height 16
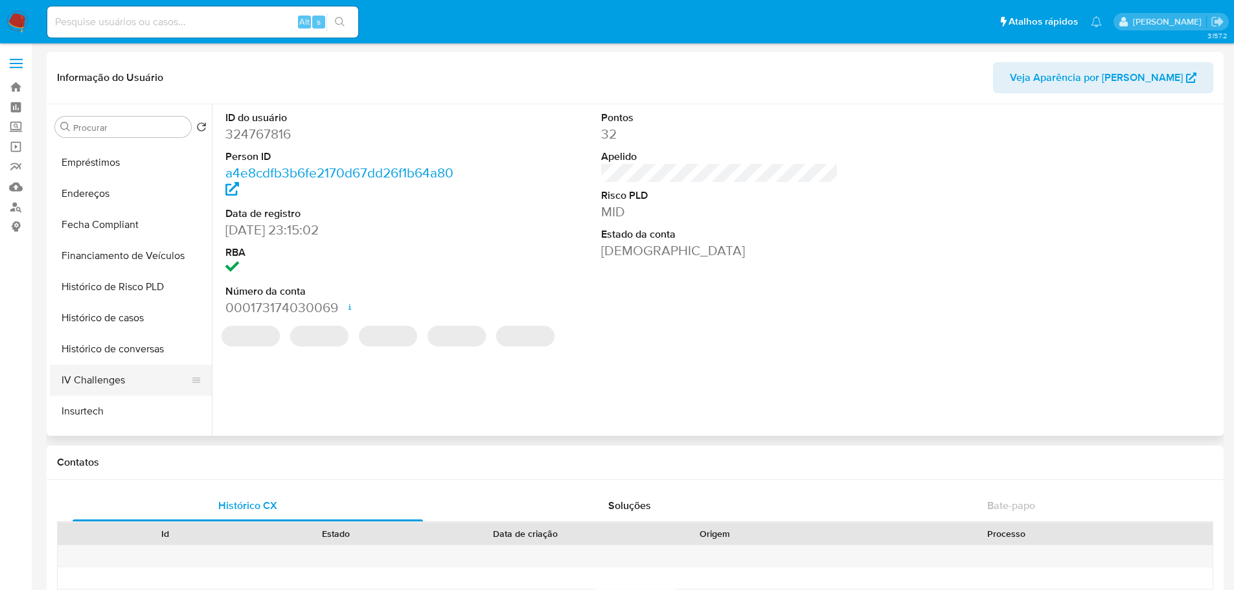
scroll to position [518, 0]
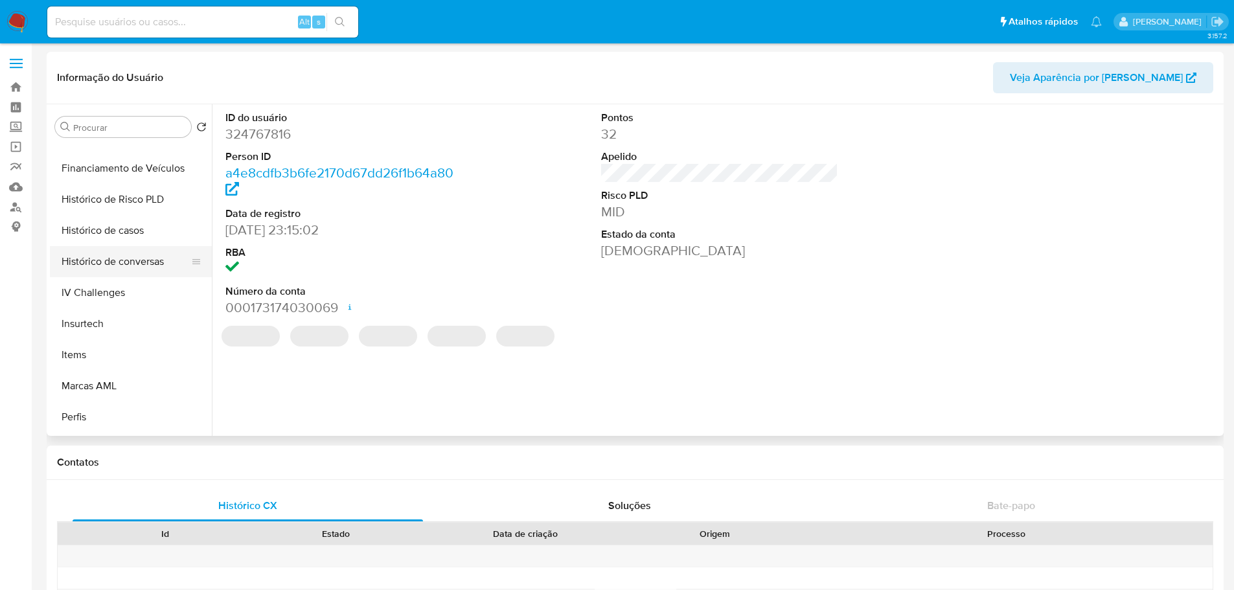
select select "10"
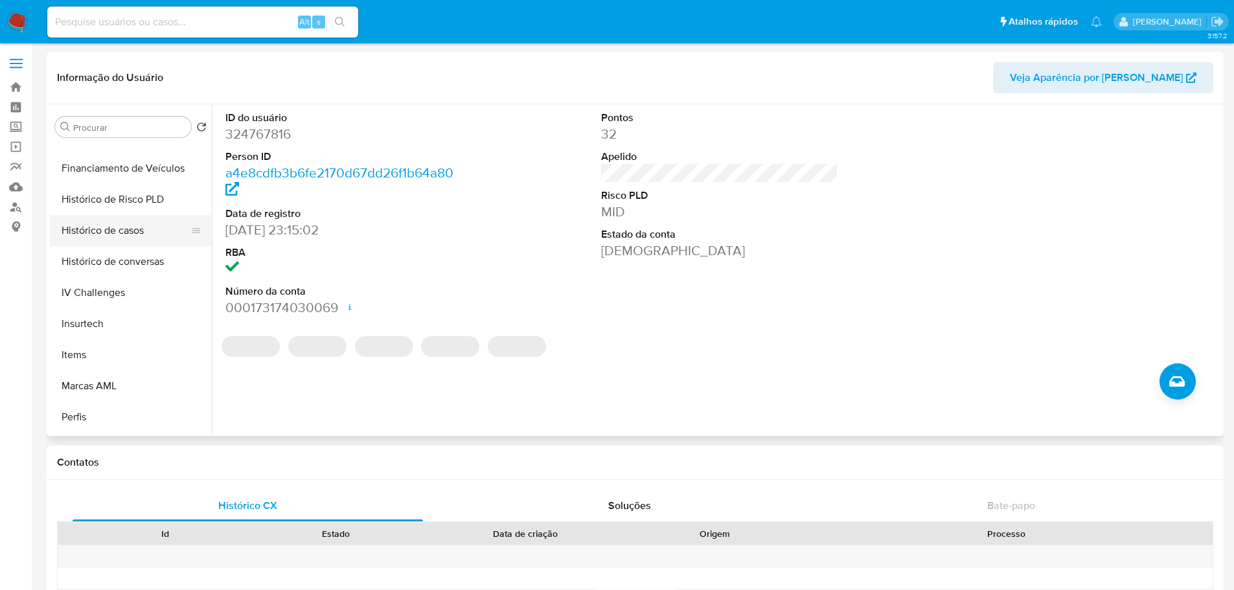
click at [132, 237] on button "Histórico de casos" at bounding box center [126, 230] width 152 height 31
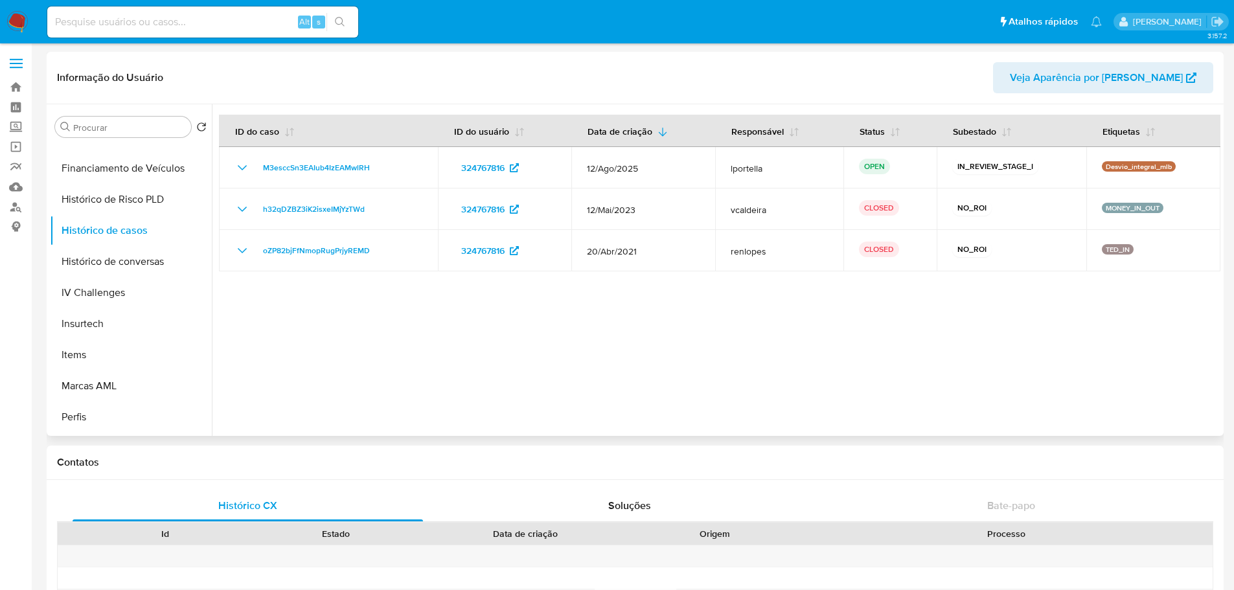
click at [321, 170] on span "M3esccSn3EAIub4IzEAMwlRH" at bounding box center [316, 168] width 107 height 16
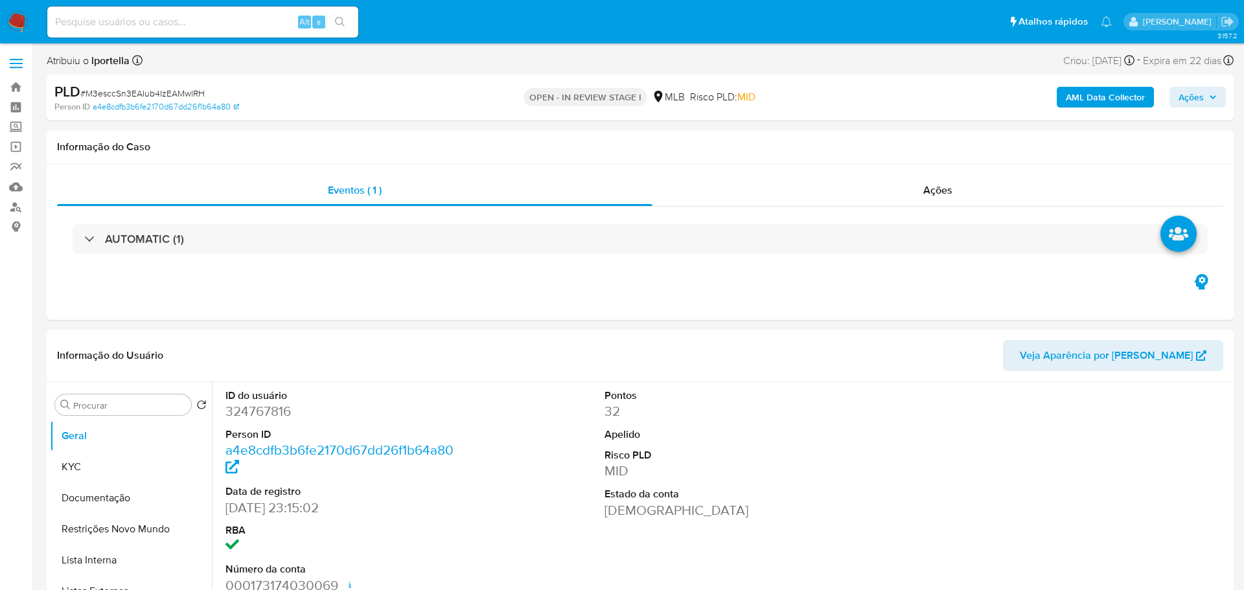
select select "10"
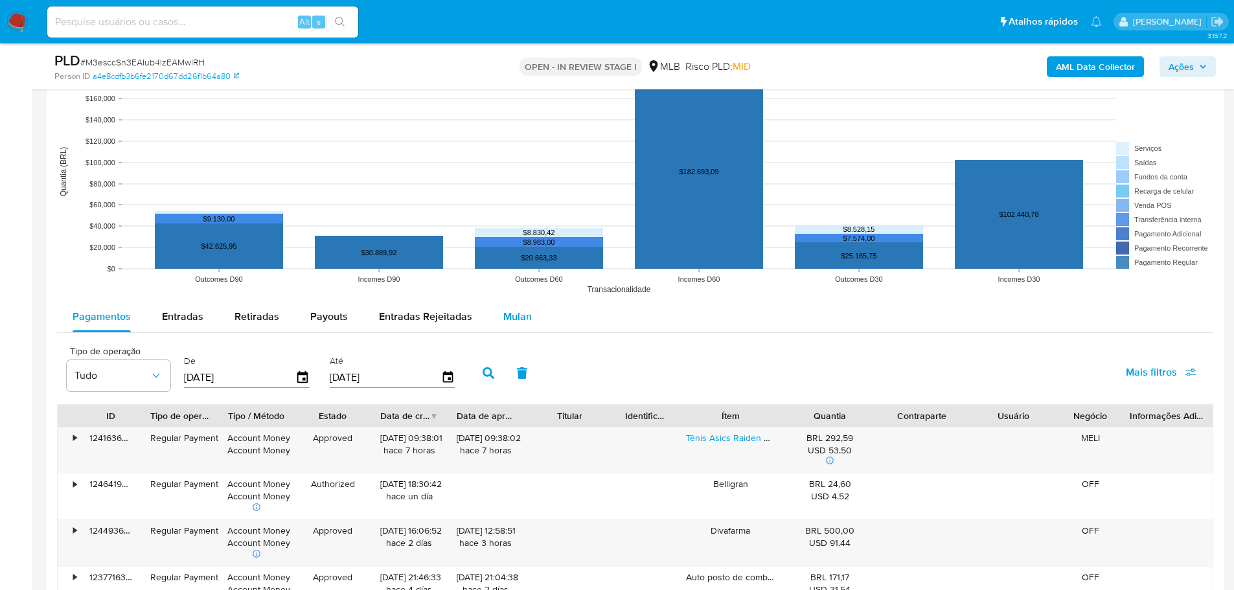
click at [507, 320] on span "Mulan" at bounding box center [517, 316] width 29 height 15
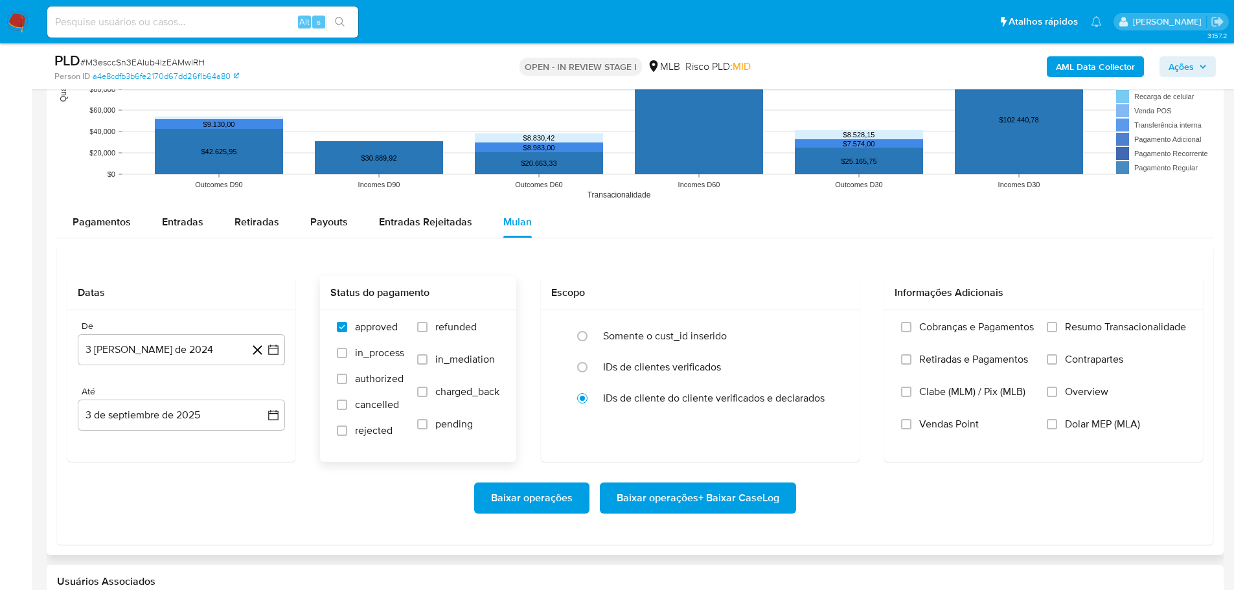
scroll to position [1425, 0]
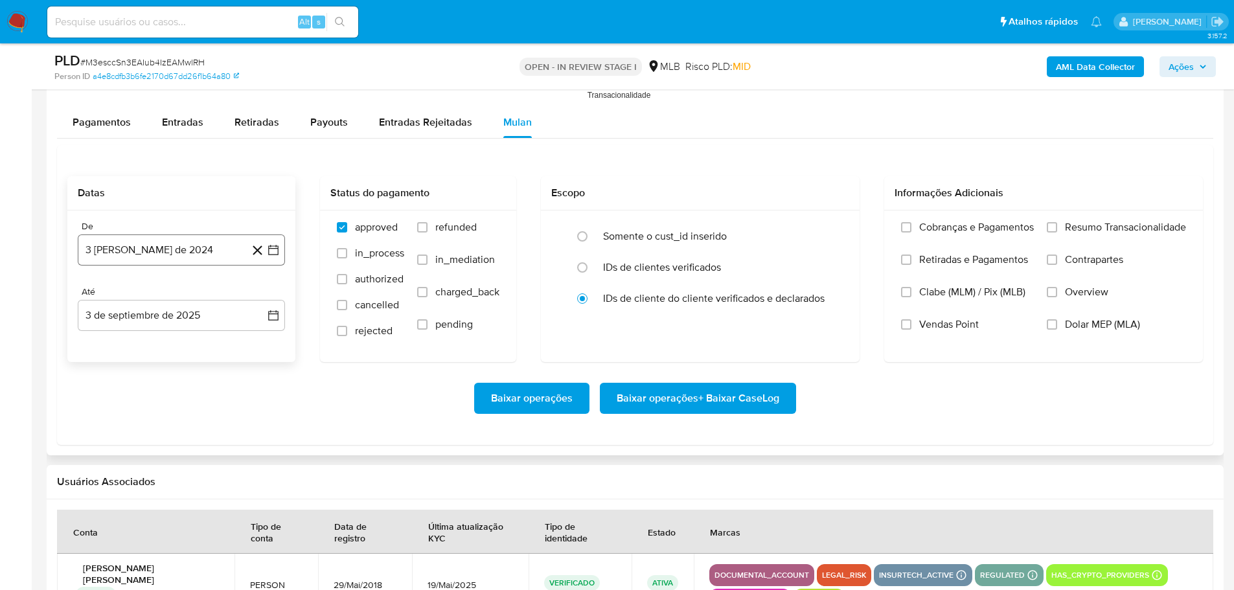
click at [200, 264] on button "3 [PERSON_NAME] de 2024" at bounding box center [181, 250] width 207 height 31
click at [261, 295] on icon "Mes siguiente" at bounding box center [262, 297] width 16 height 16
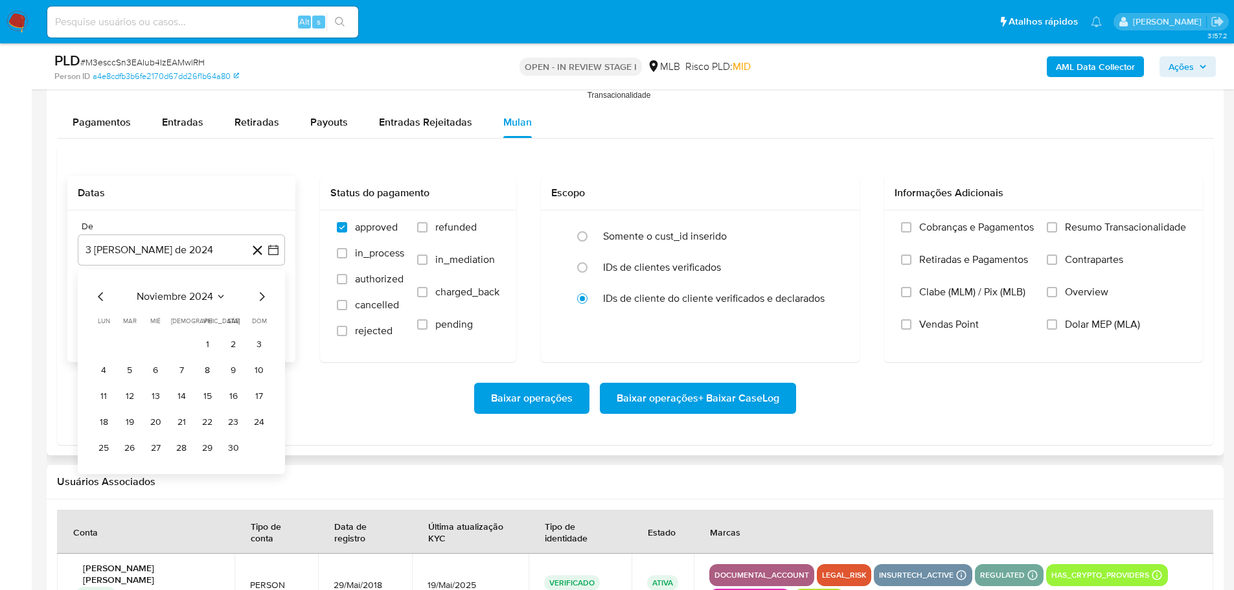
click at [261, 295] on icon "Mes siguiente" at bounding box center [262, 297] width 16 height 16
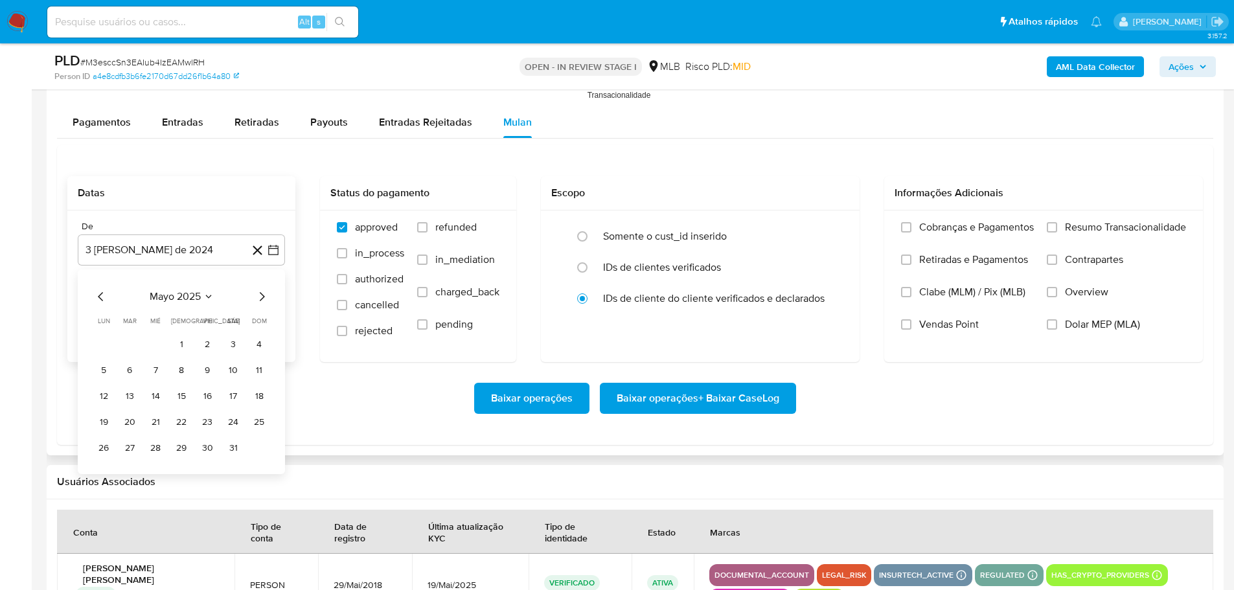
click at [261, 295] on icon "Mes siguiente" at bounding box center [262, 297] width 16 height 16
click at [101, 297] on icon "Mes anterior" at bounding box center [101, 297] width 16 height 16
click at [128, 343] on button "1" at bounding box center [129, 344] width 21 height 21
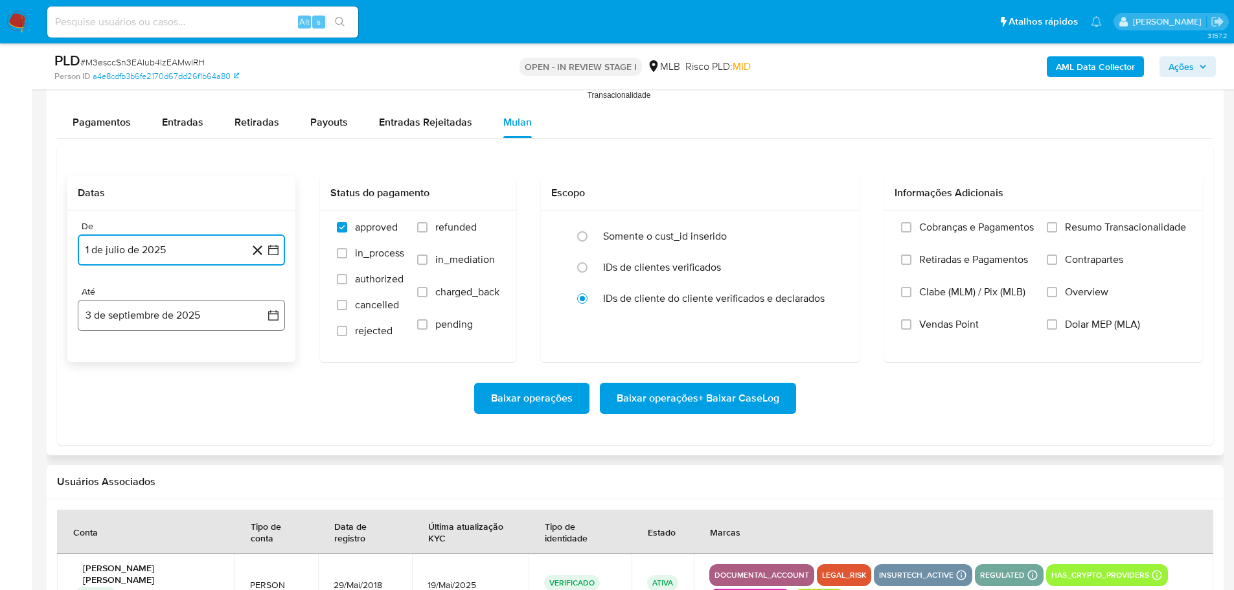
click at [139, 320] on button "3 de septiembre de 2025" at bounding box center [181, 315] width 207 height 31
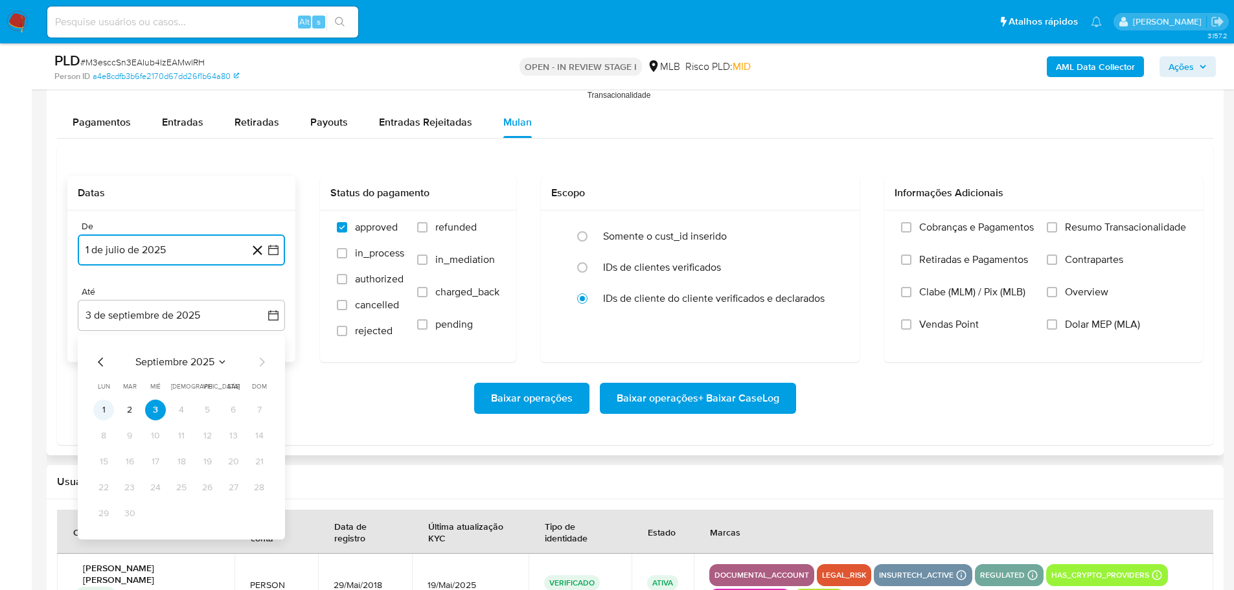
click at [104, 413] on button "1" at bounding box center [103, 410] width 21 height 21
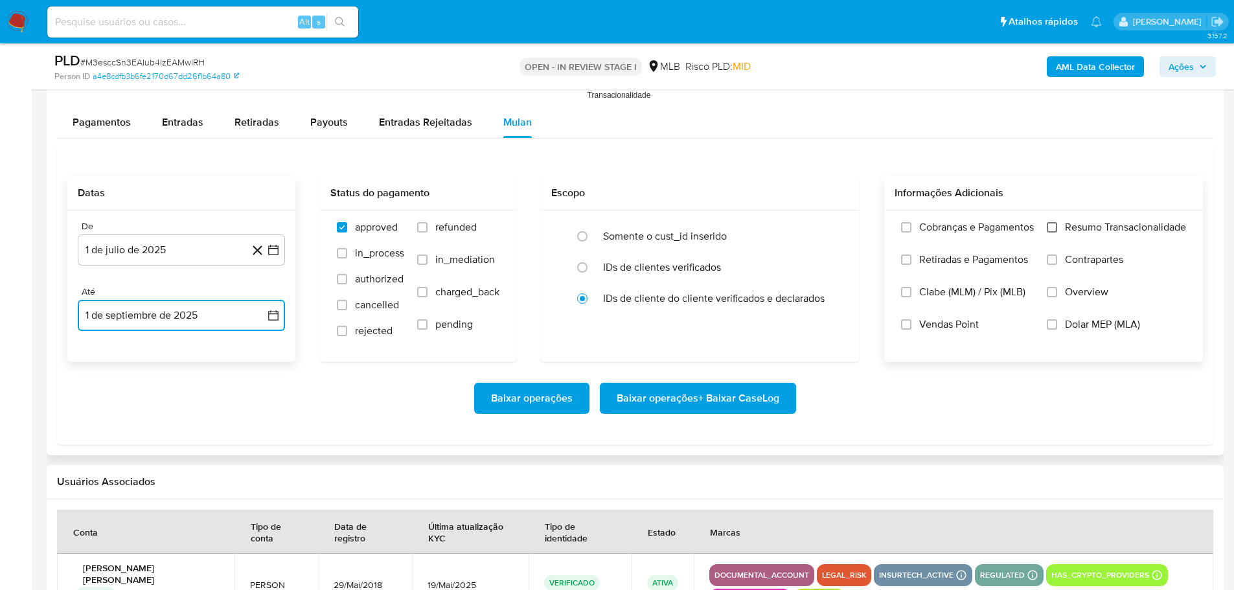
click at [1054, 232] on input "Resumo Transacionalidade" at bounding box center [1052, 227] width 10 height 10
click at [721, 405] on span "Baixar operações + Baixar CaseLog" at bounding box center [698, 398] width 163 height 29
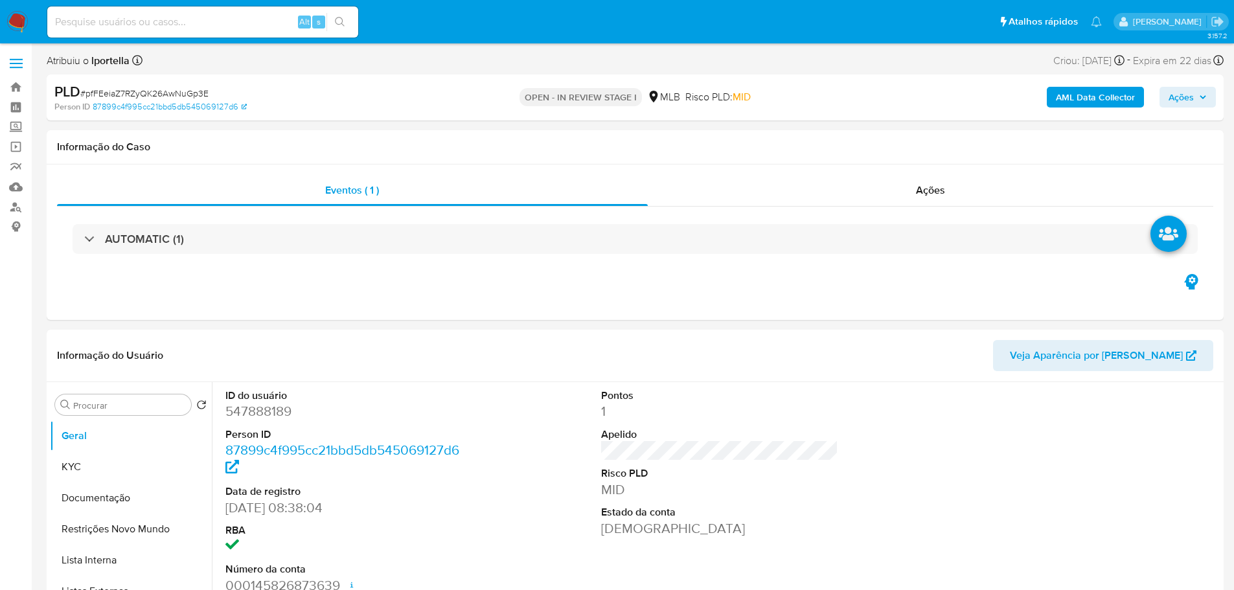
select select "10"
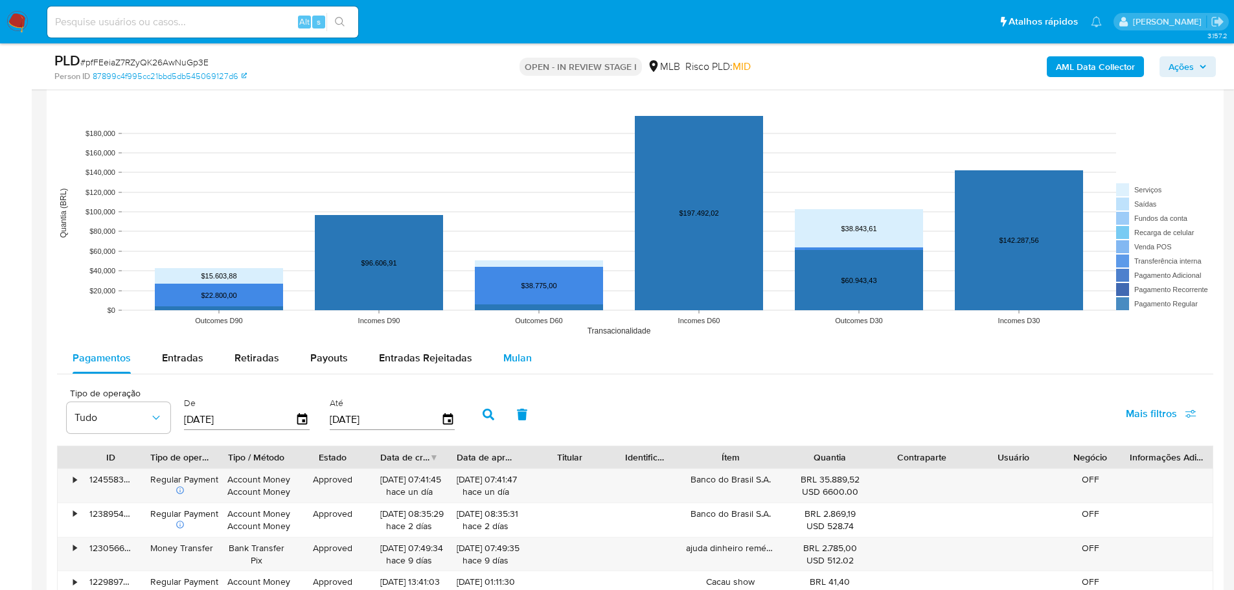
click at [520, 364] on span "Mulan" at bounding box center [517, 358] width 29 height 15
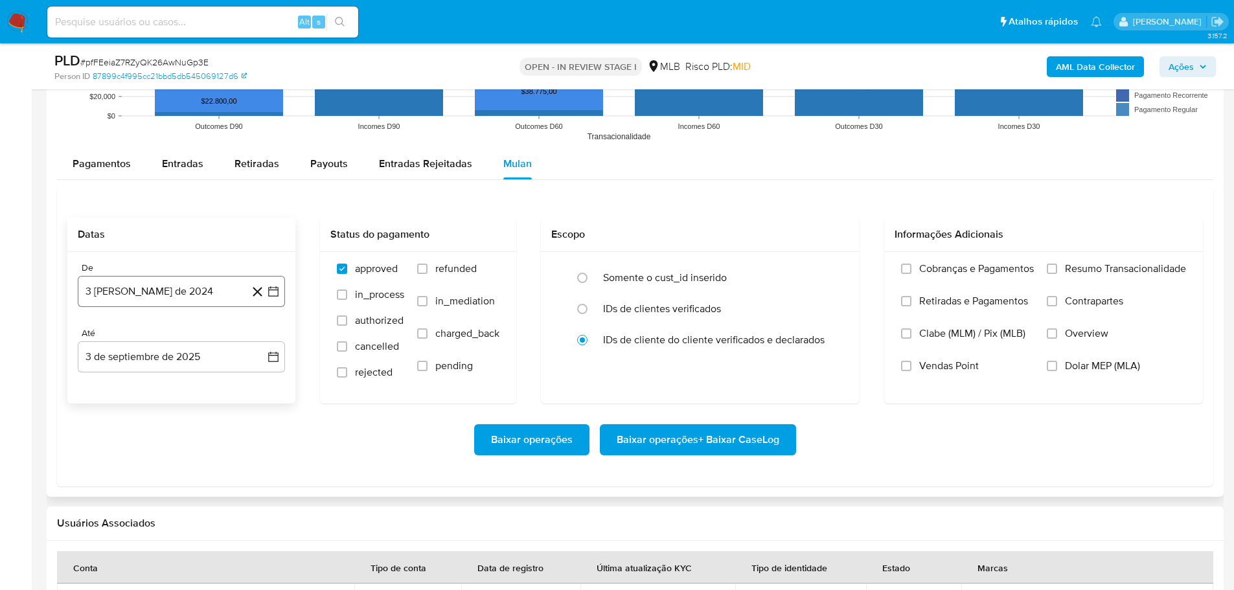
click at [201, 295] on button "3 [PERSON_NAME] de 2024" at bounding box center [181, 291] width 207 height 31
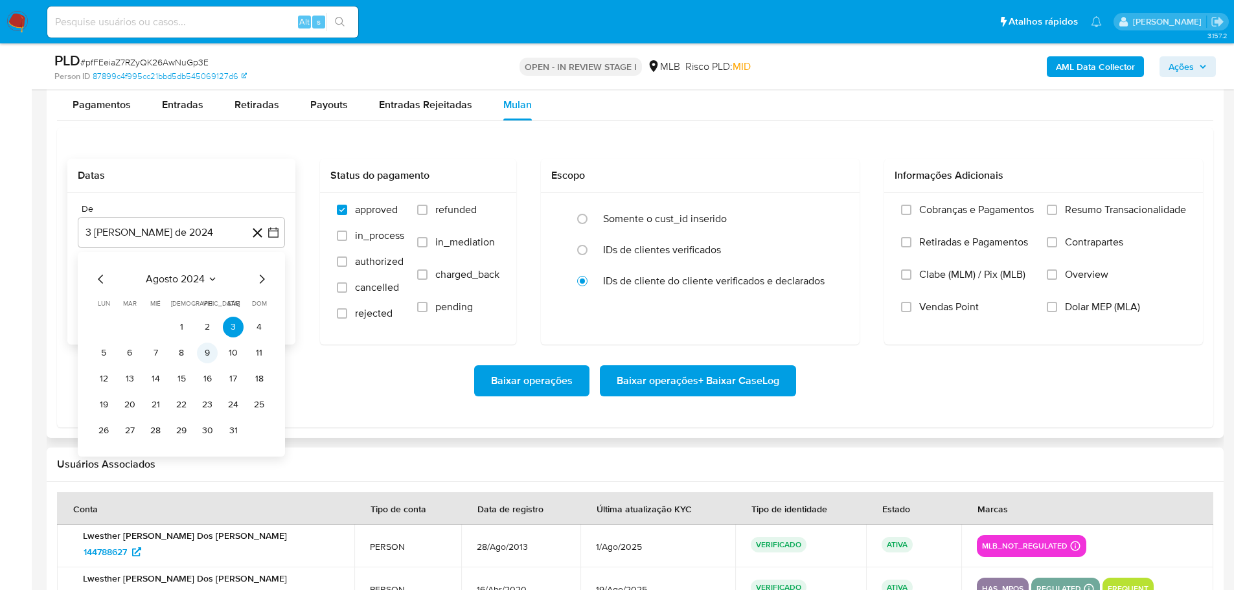
scroll to position [1425, 0]
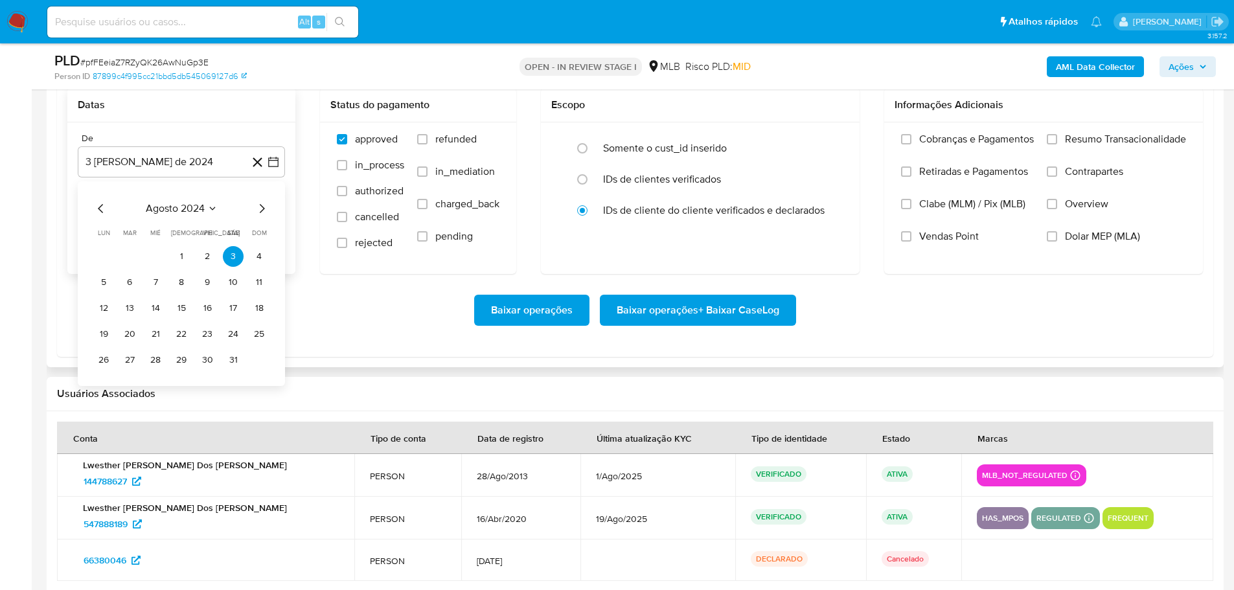
click at [260, 205] on icon "Mes siguiente" at bounding box center [262, 209] width 16 height 16
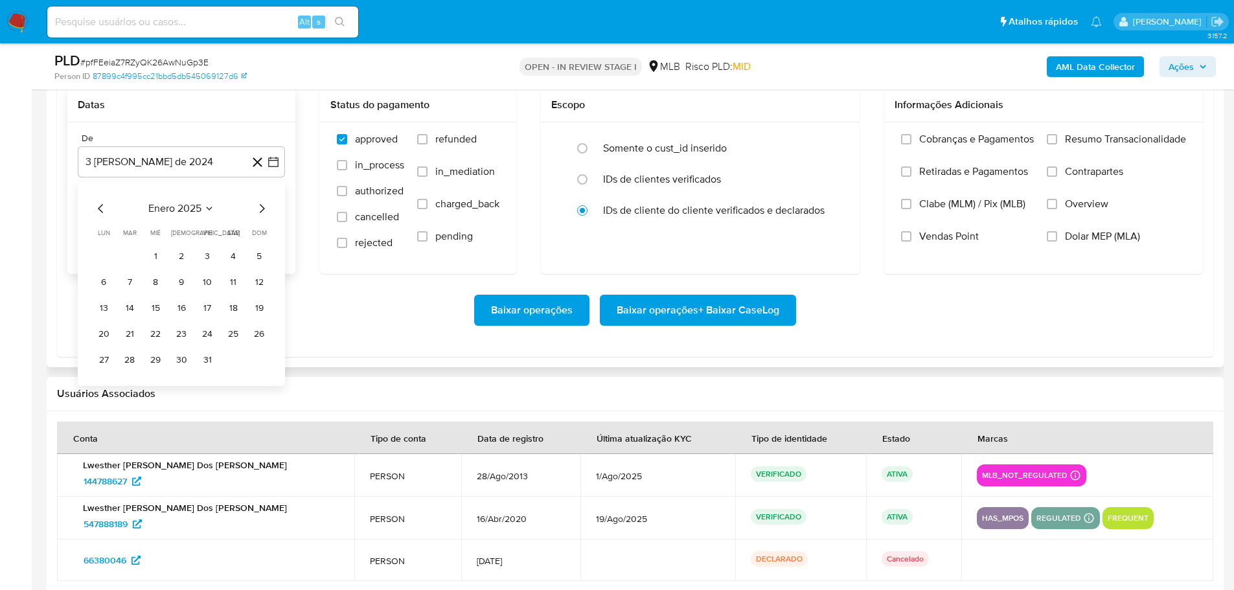
click at [260, 205] on icon "Mes siguiente" at bounding box center [262, 209] width 16 height 16
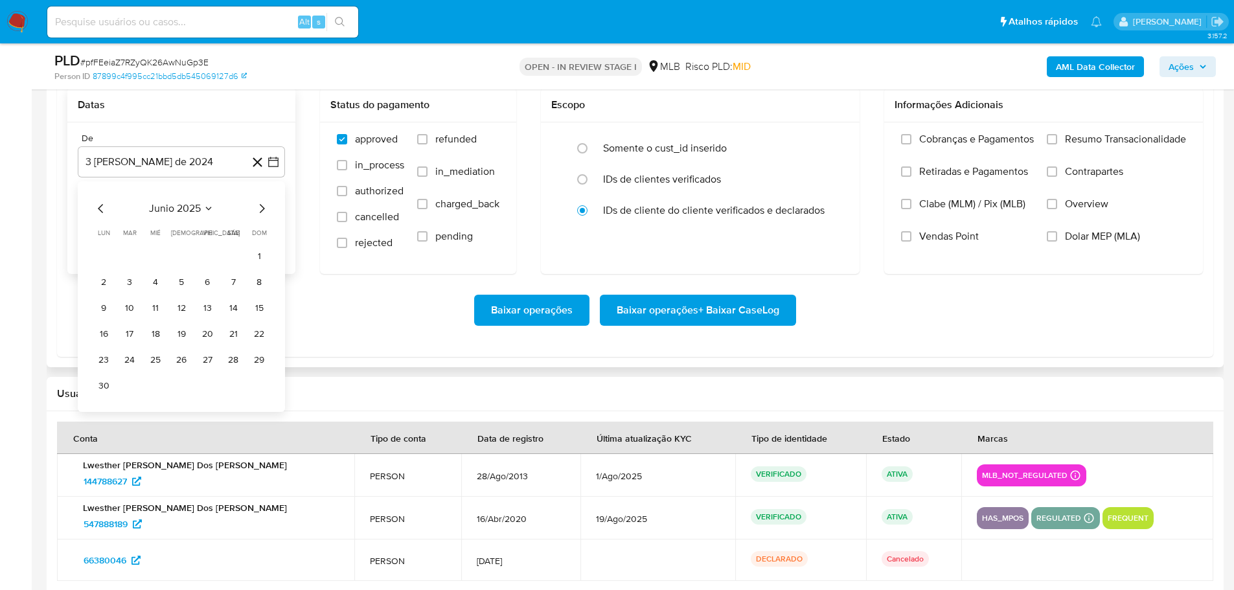
click at [260, 205] on icon "Mes siguiente" at bounding box center [262, 209] width 16 height 16
click at [128, 255] on button "1" at bounding box center [129, 256] width 21 height 21
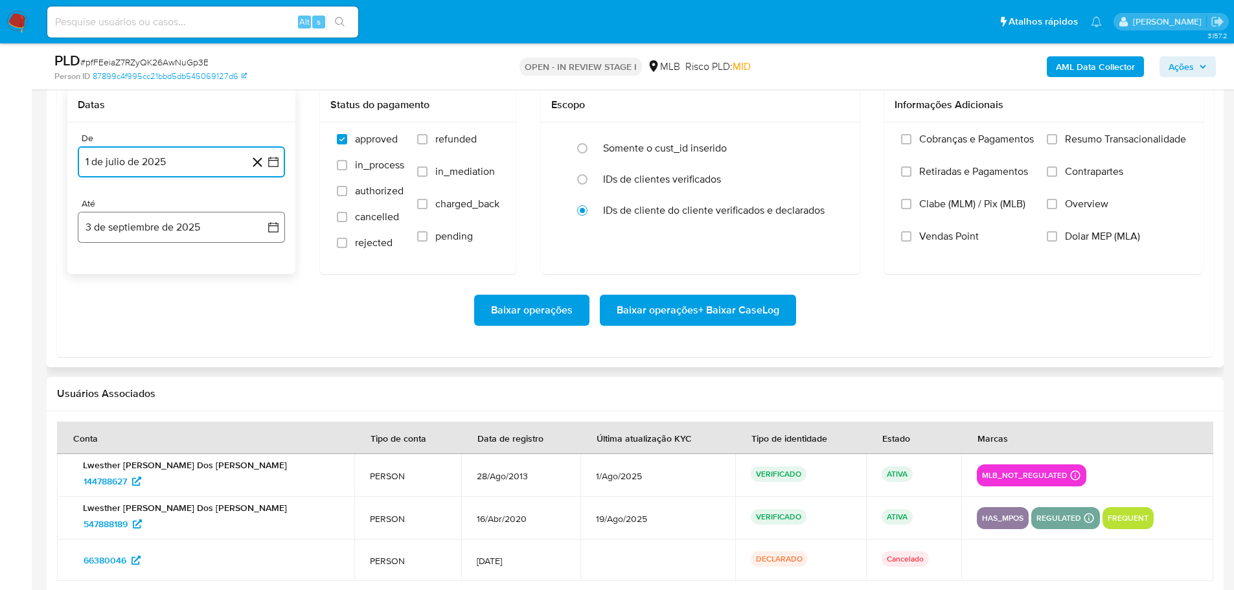
click at [135, 238] on button "3 de septiembre de 2025" at bounding box center [181, 227] width 207 height 31
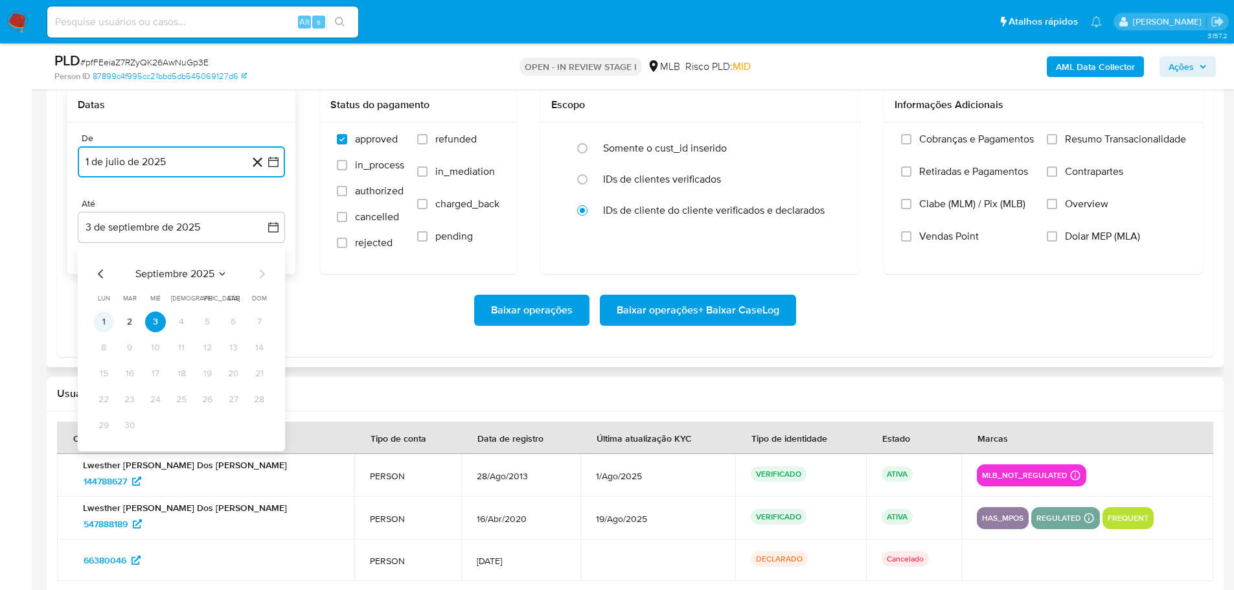
click at [102, 328] on button "1" at bounding box center [103, 322] width 21 height 21
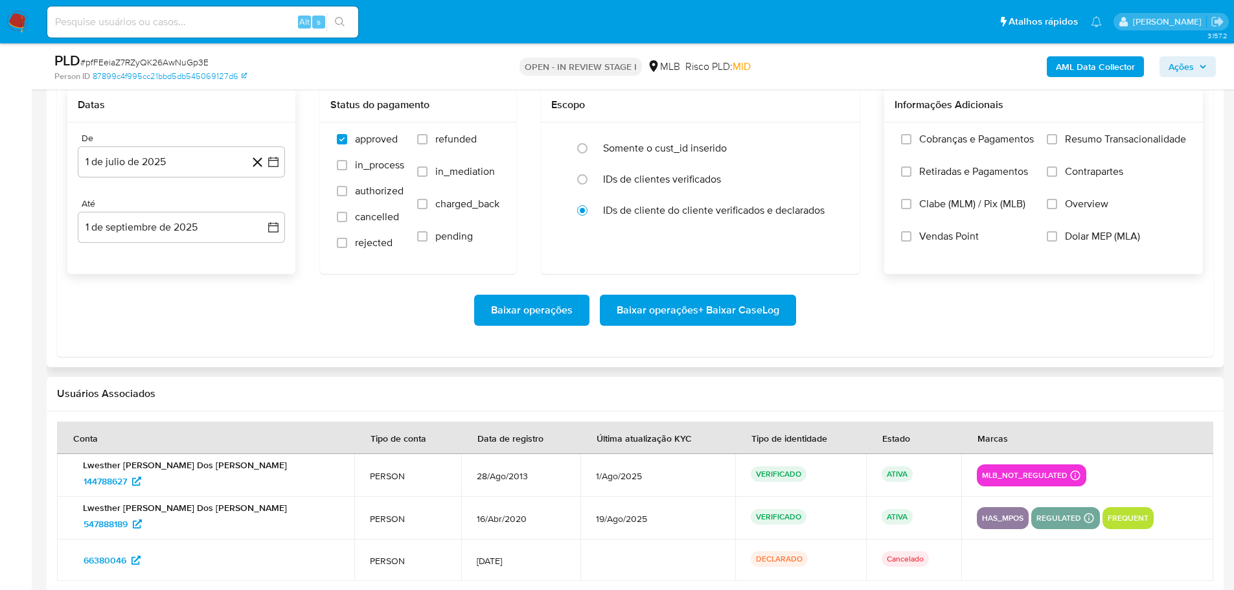
click at [1044, 141] on div "Cobranças e Pagamentos Retiradas e Pagamentos Clabe (MLM) / Pix (MLB) Vendas Po…" at bounding box center [1044, 198] width 298 height 130
click at [1048, 140] on input "Resumo Transacionalidade" at bounding box center [1052, 139] width 10 height 10
click at [743, 321] on span "Baixar operações + Baixar CaseLog" at bounding box center [698, 310] width 163 height 29
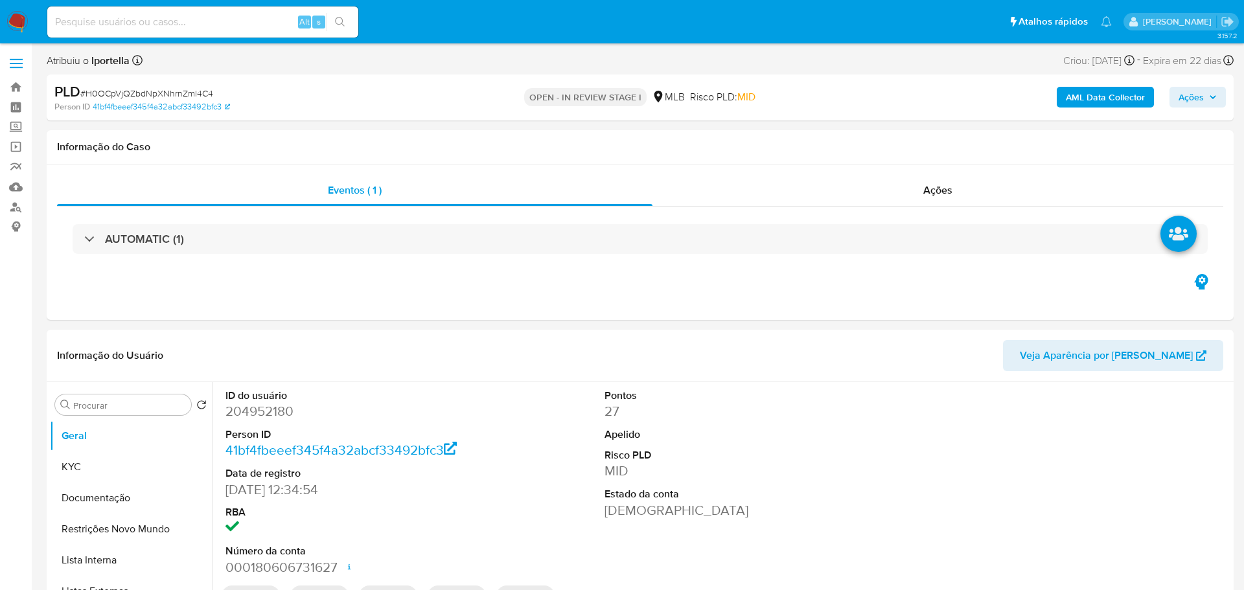
select select "10"
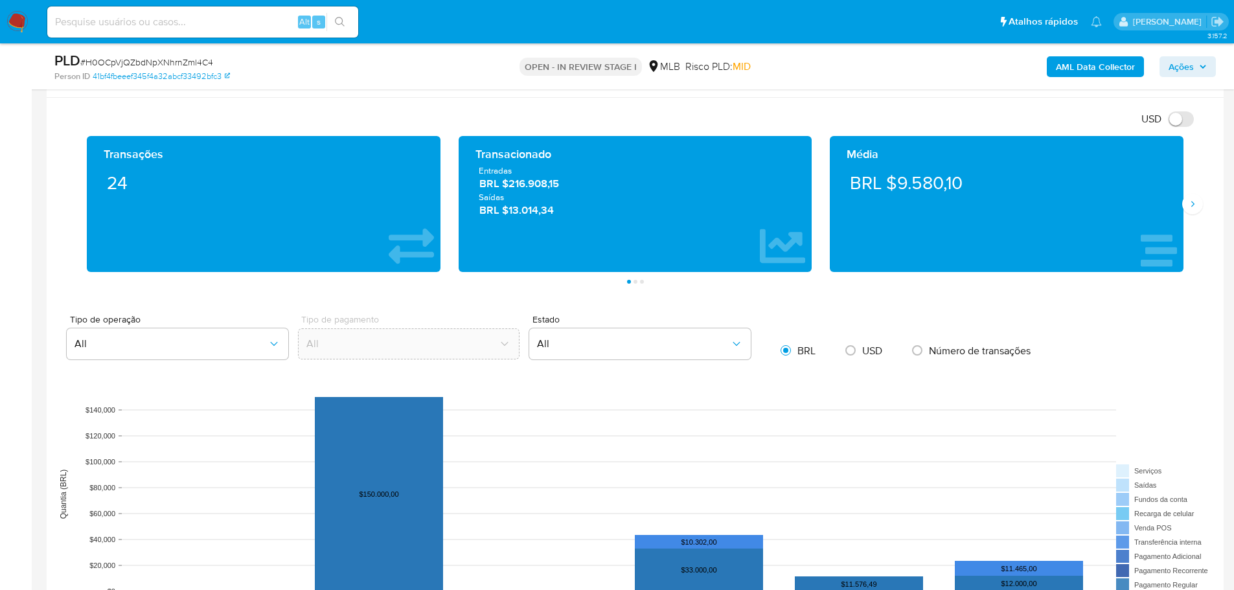
scroll to position [1166, 0]
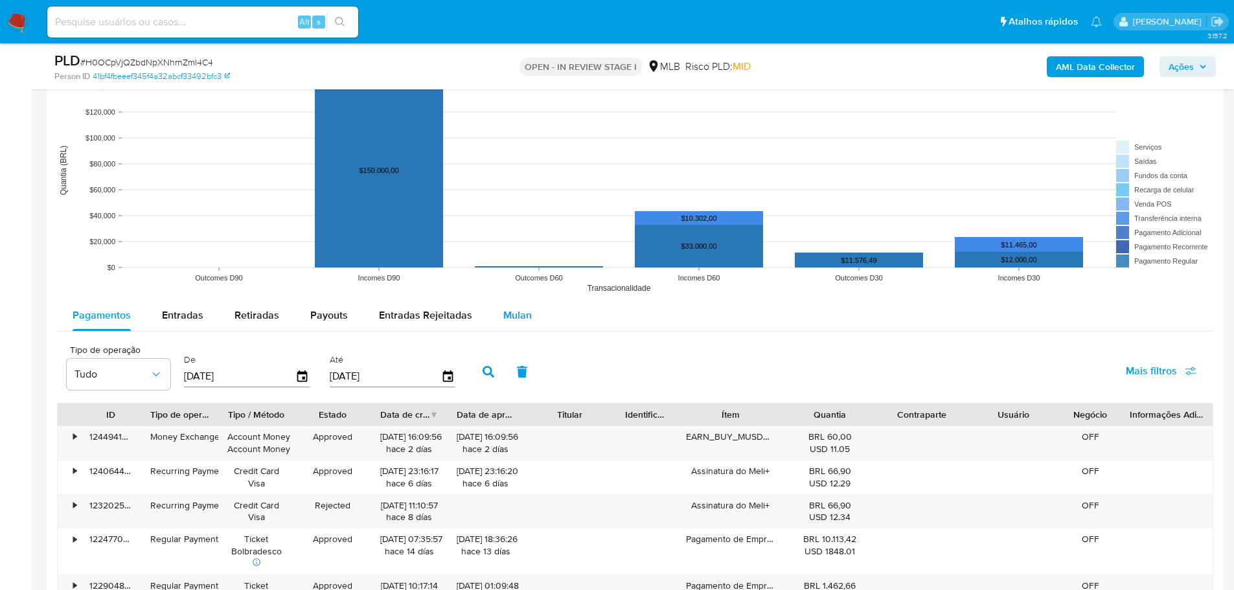
click at [529, 310] on button "Mulan" at bounding box center [518, 315] width 60 height 31
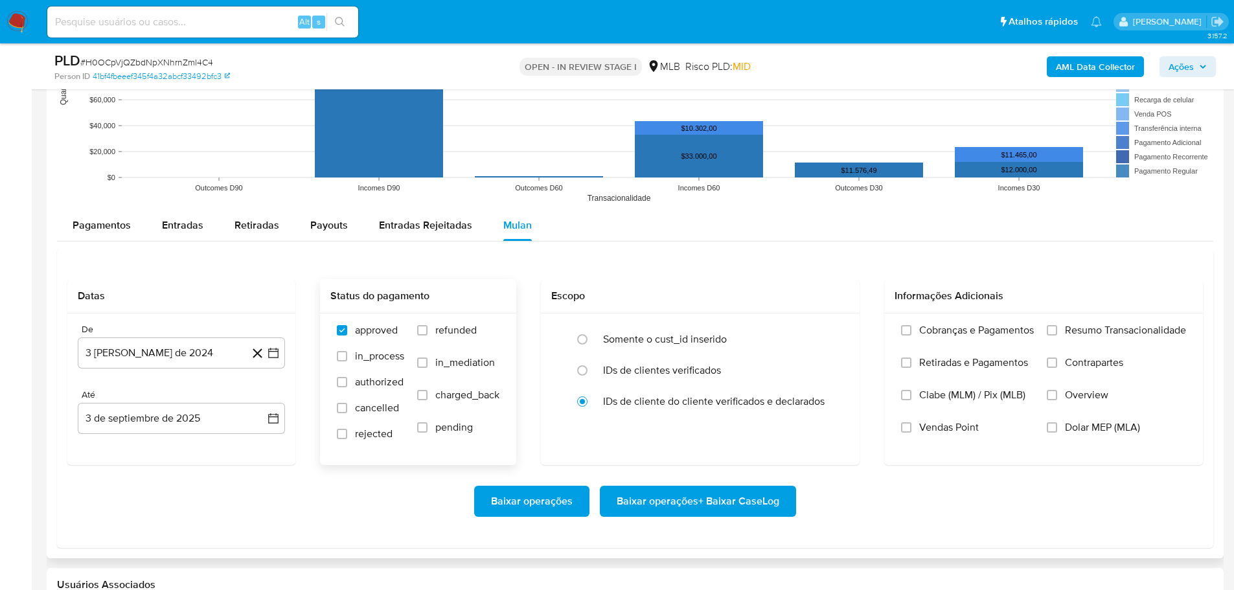
scroll to position [1361, 0]
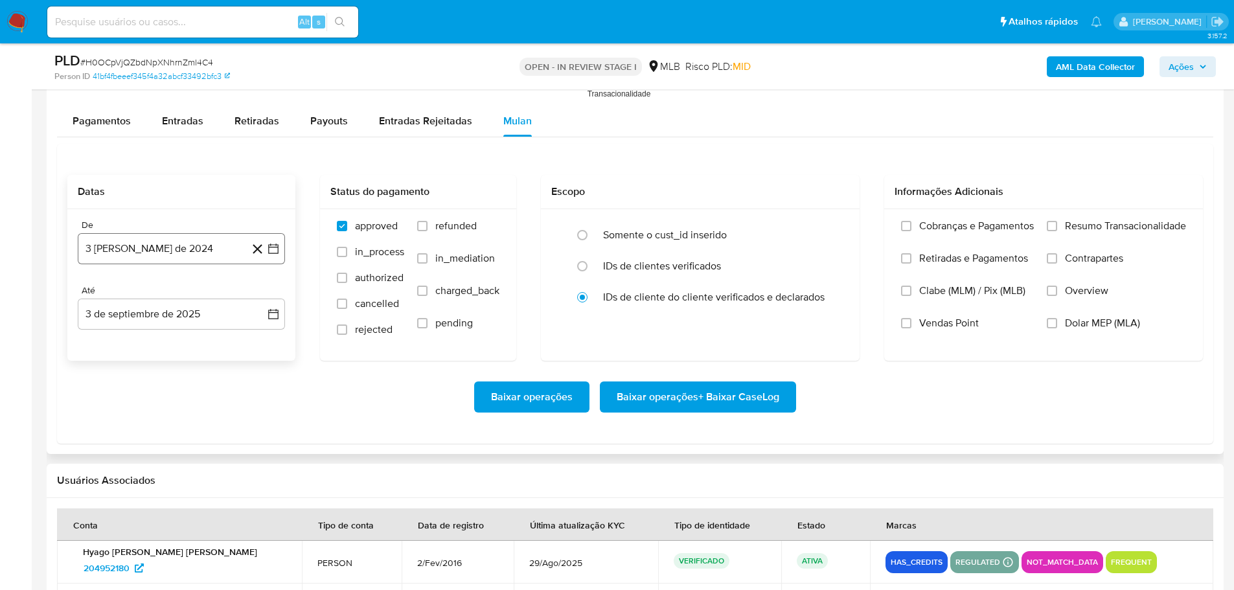
click at [161, 258] on button "3 [PERSON_NAME] de 2024" at bounding box center [181, 248] width 207 height 31
click at [257, 296] on icon "Mes siguiente" at bounding box center [262, 296] width 16 height 16
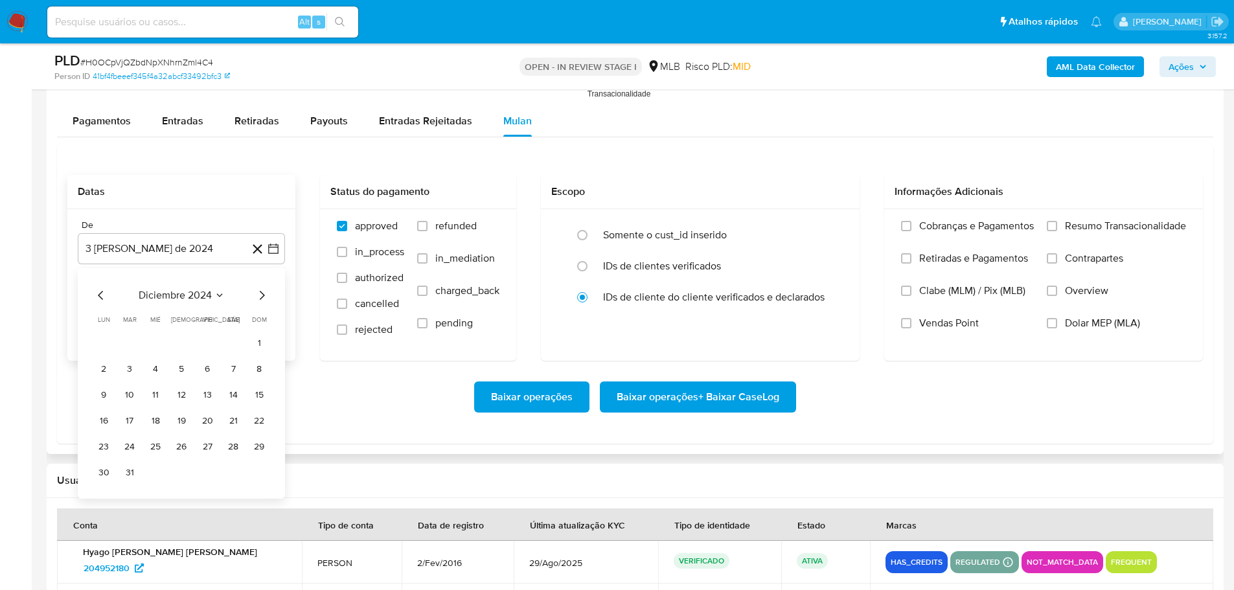
click at [257, 296] on icon "Mes siguiente" at bounding box center [262, 296] width 16 height 16
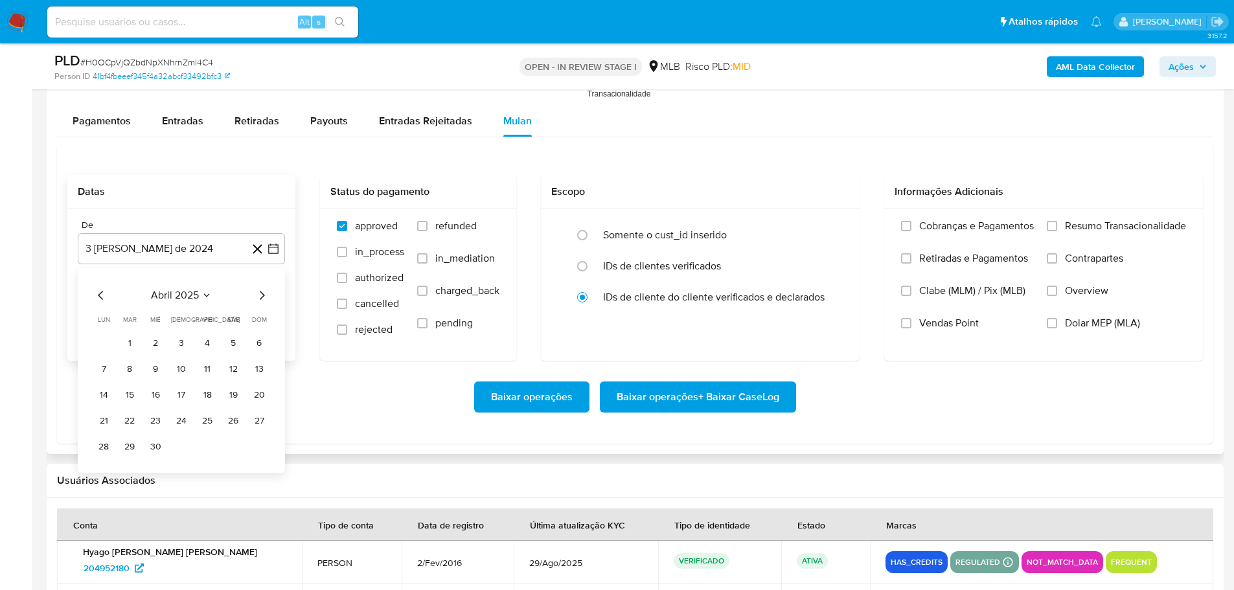
click at [257, 296] on icon "Mes siguiente" at bounding box center [262, 296] width 16 height 16
click at [129, 344] on button "1" at bounding box center [129, 343] width 21 height 21
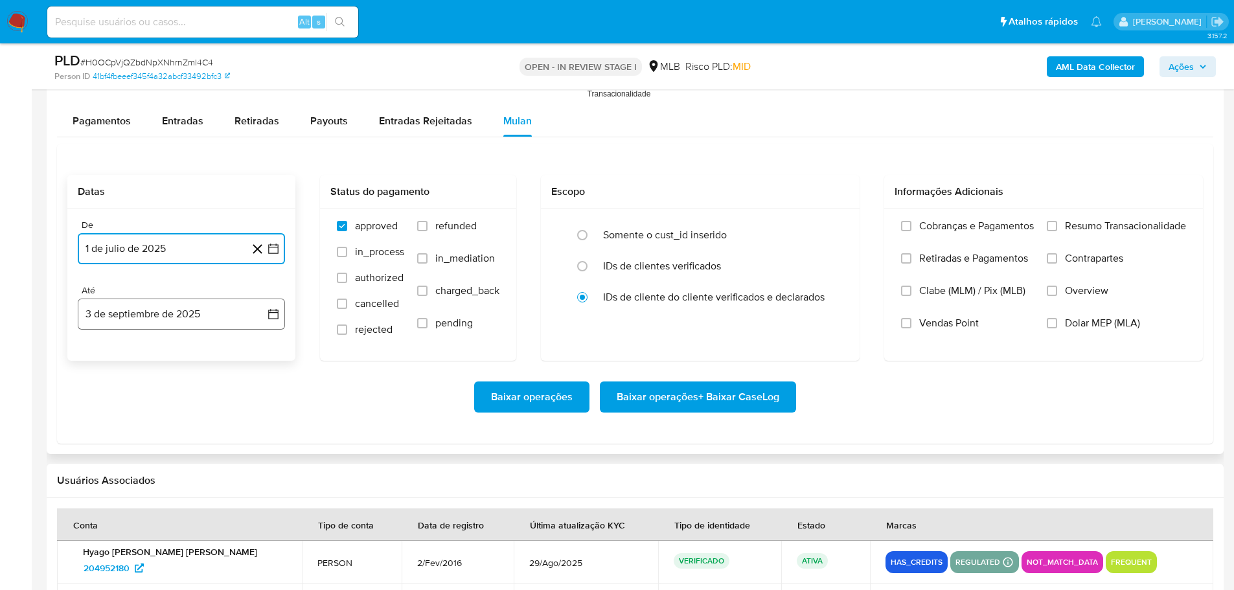
click at [165, 316] on button "3 de septiembre de 2025" at bounding box center [181, 314] width 207 height 31
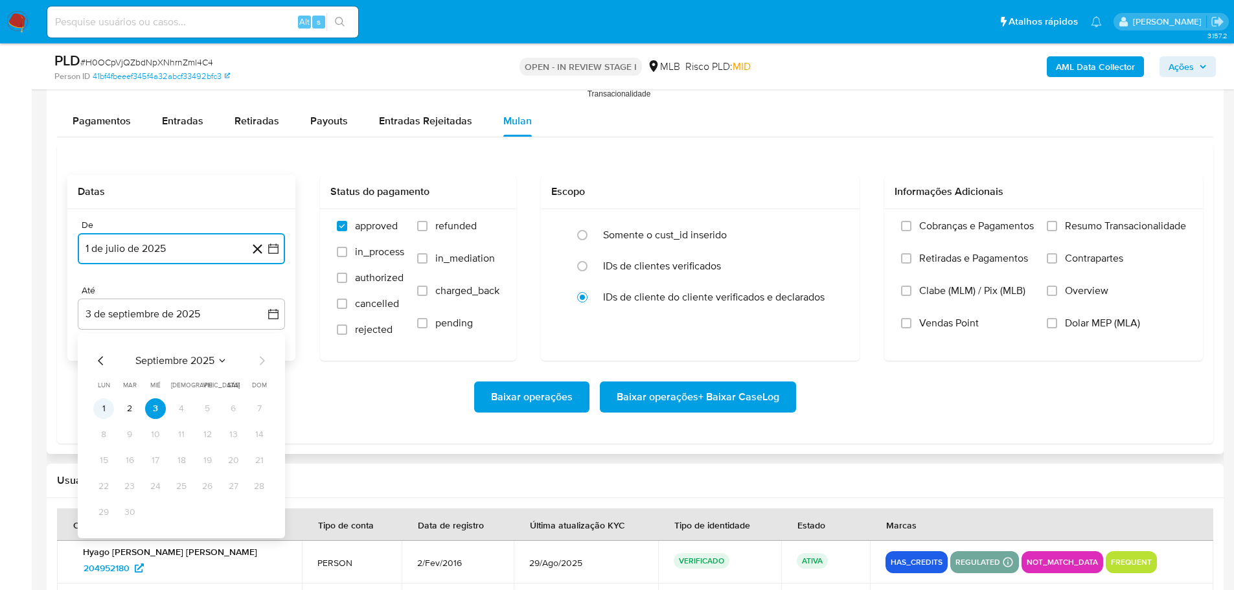
click at [106, 408] on button "1" at bounding box center [103, 408] width 21 height 21
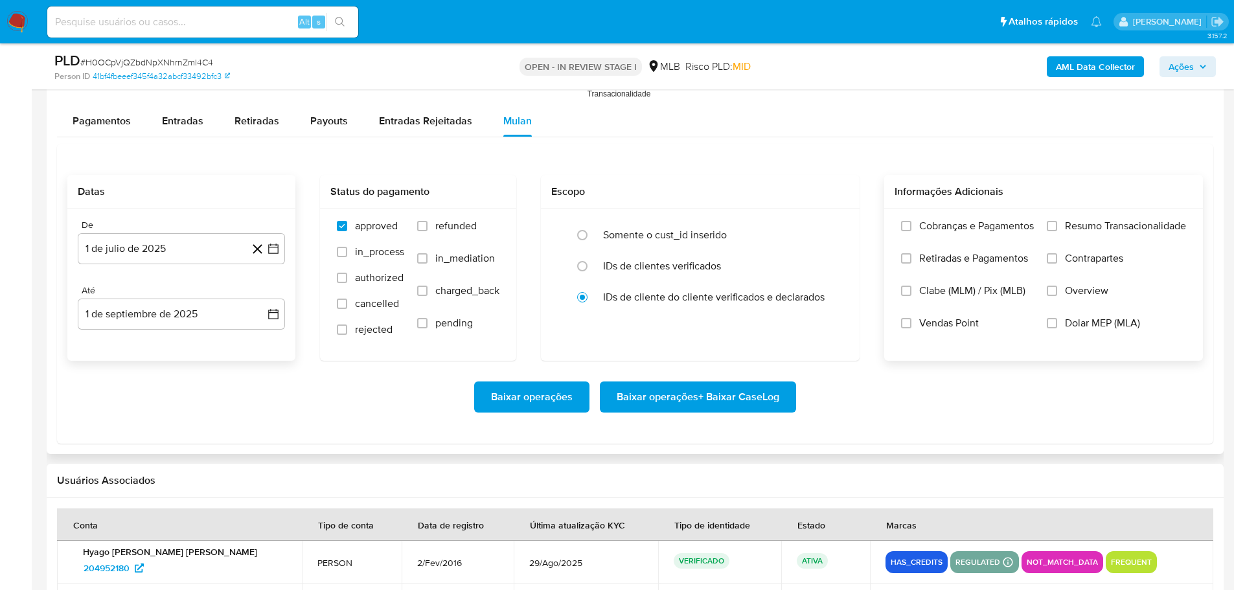
click at [1048, 220] on label "Resumo Transacionalidade" at bounding box center [1116, 236] width 139 height 32
click at [1048, 221] on input "Resumo Transacionalidade" at bounding box center [1052, 226] width 10 height 10
click at [733, 393] on span "Baixar operações + Baixar CaseLog" at bounding box center [698, 397] width 163 height 29
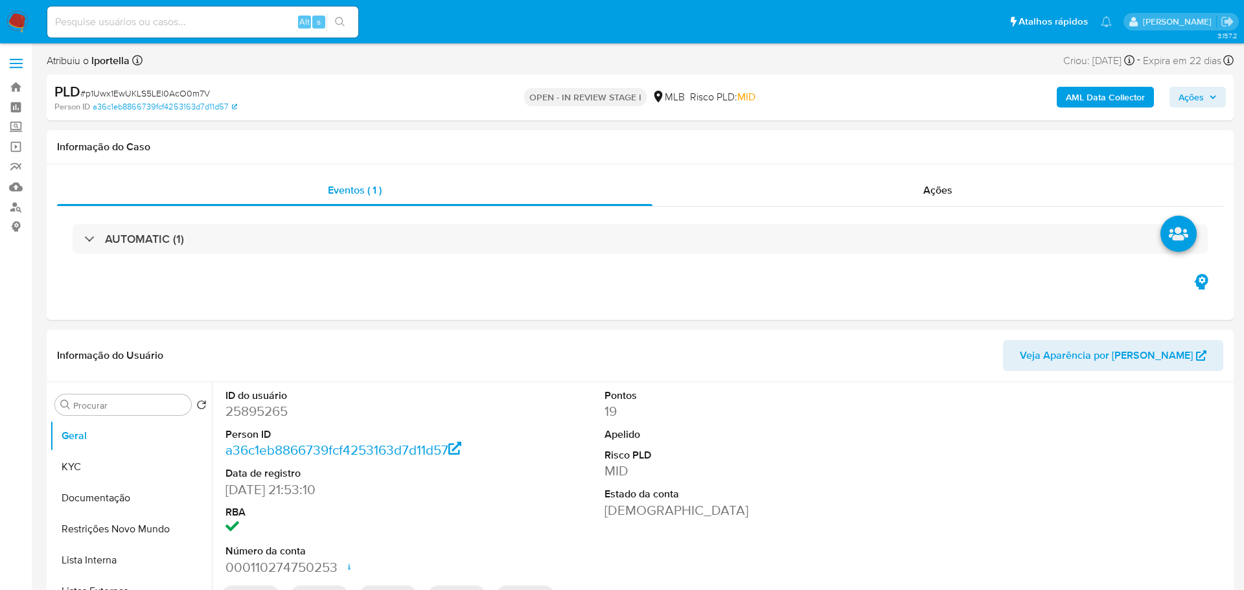
select select "10"
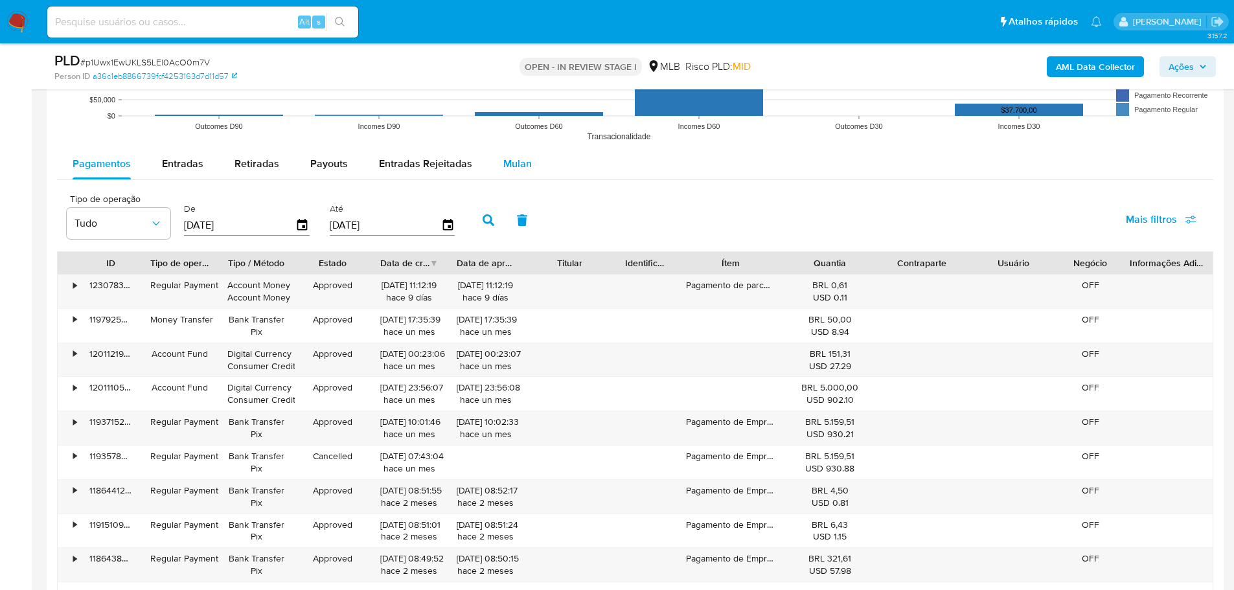
click at [515, 159] on span "Mulan" at bounding box center [517, 163] width 29 height 15
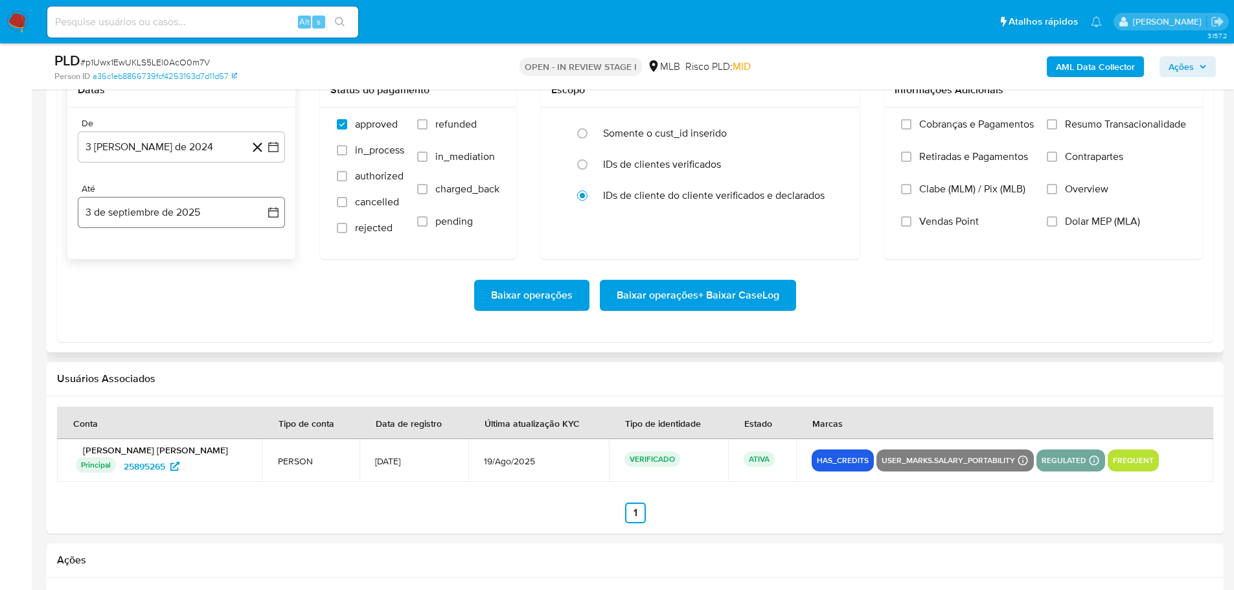
scroll to position [1425, 0]
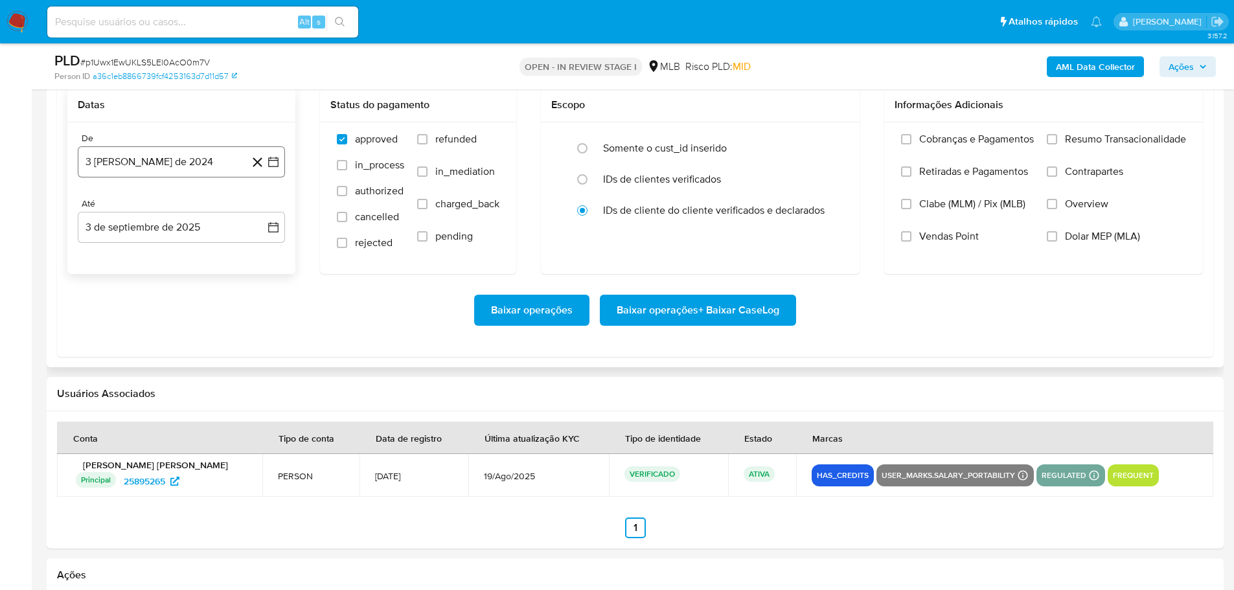
click at [133, 172] on button "3 [PERSON_NAME] de 2024" at bounding box center [181, 161] width 207 height 31
click at [262, 208] on icon "Mes siguiente" at bounding box center [262, 209] width 16 height 16
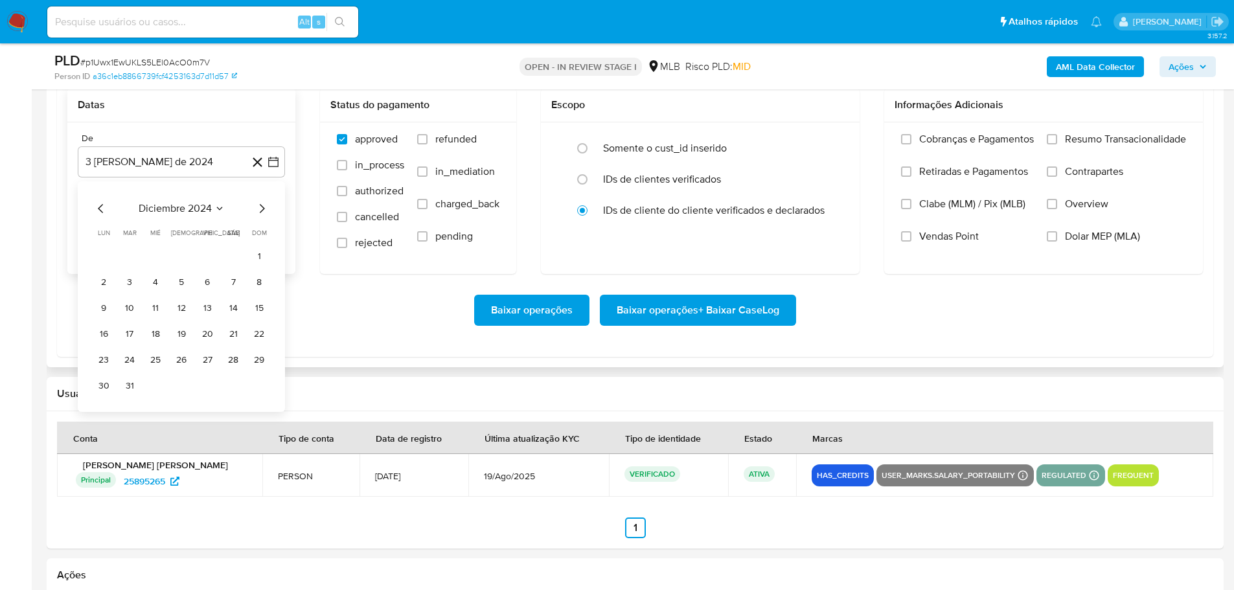
click at [262, 208] on icon "Mes siguiente" at bounding box center [262, 209] width 16 height 16
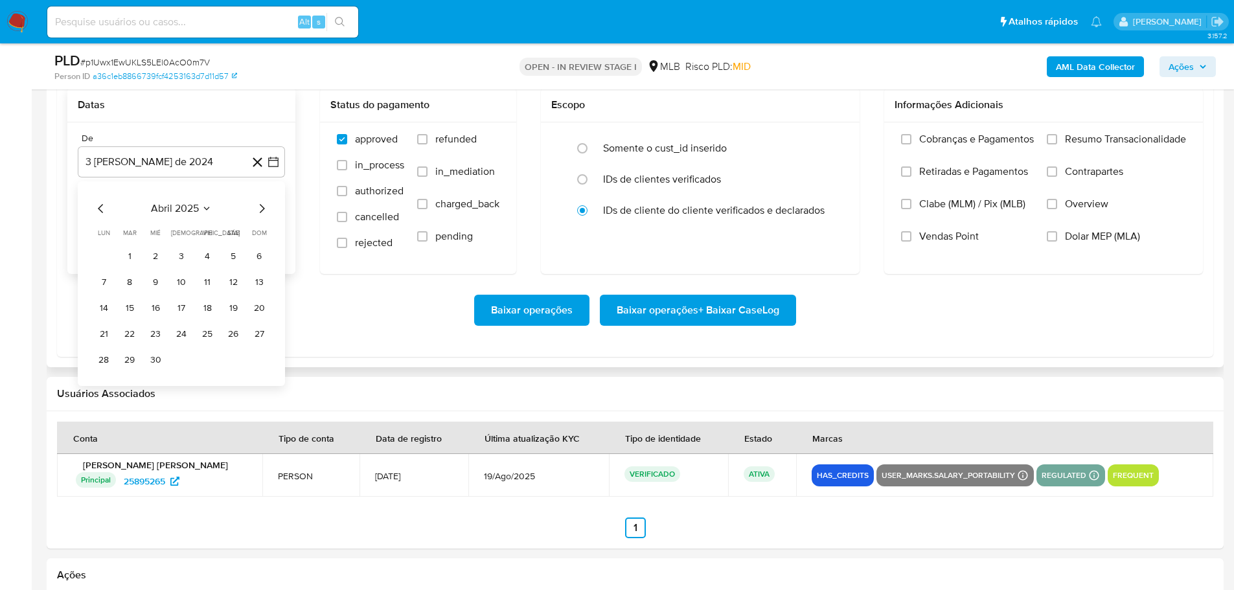
click at [262, 208] on icon "Mes siguiente" at bounding box center [262, 209] width 16 height 16
click at [130, 255] on button "1" at bounding box center [129, 256] width 21 height 21
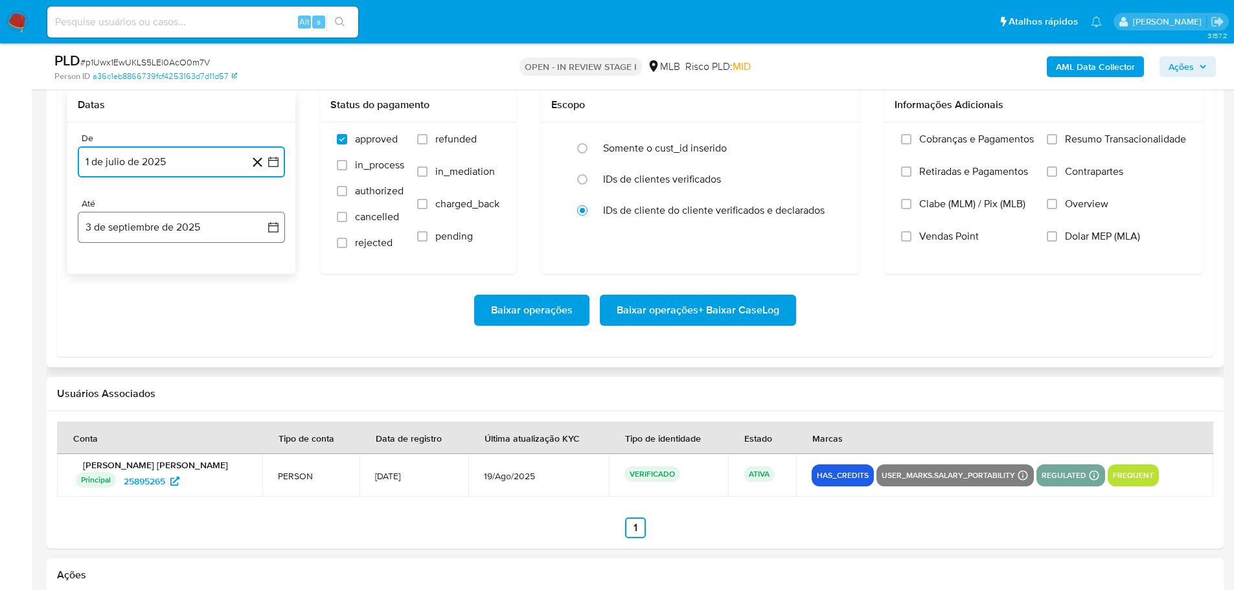
click at [159, 232] on button "3 de septiembre de 2025" at bounding box center [181, 227] width 207 height 31
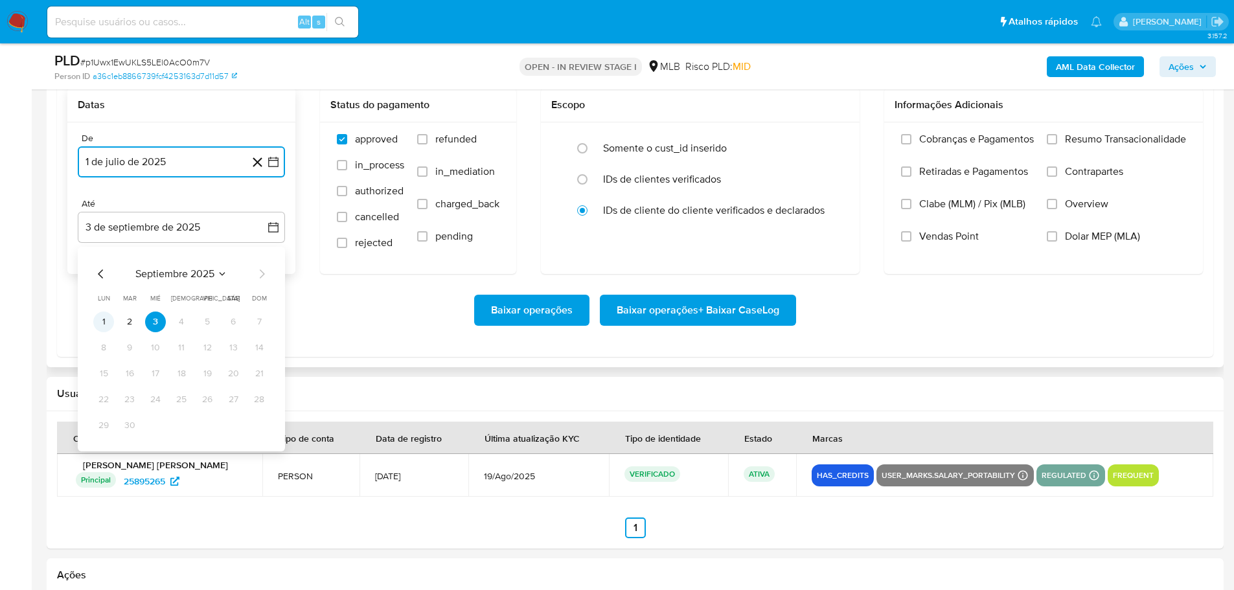
click at [101, 323] on button "1" at bounding box center [103, 322] width 21 height 21
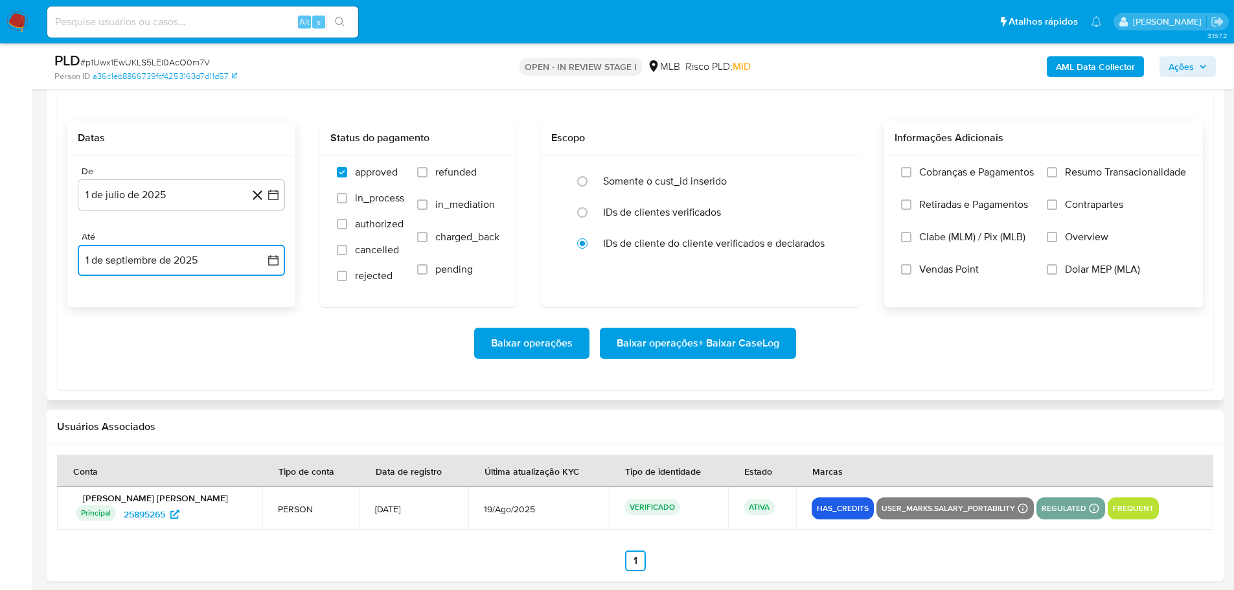
scroll to position [1361, 0]
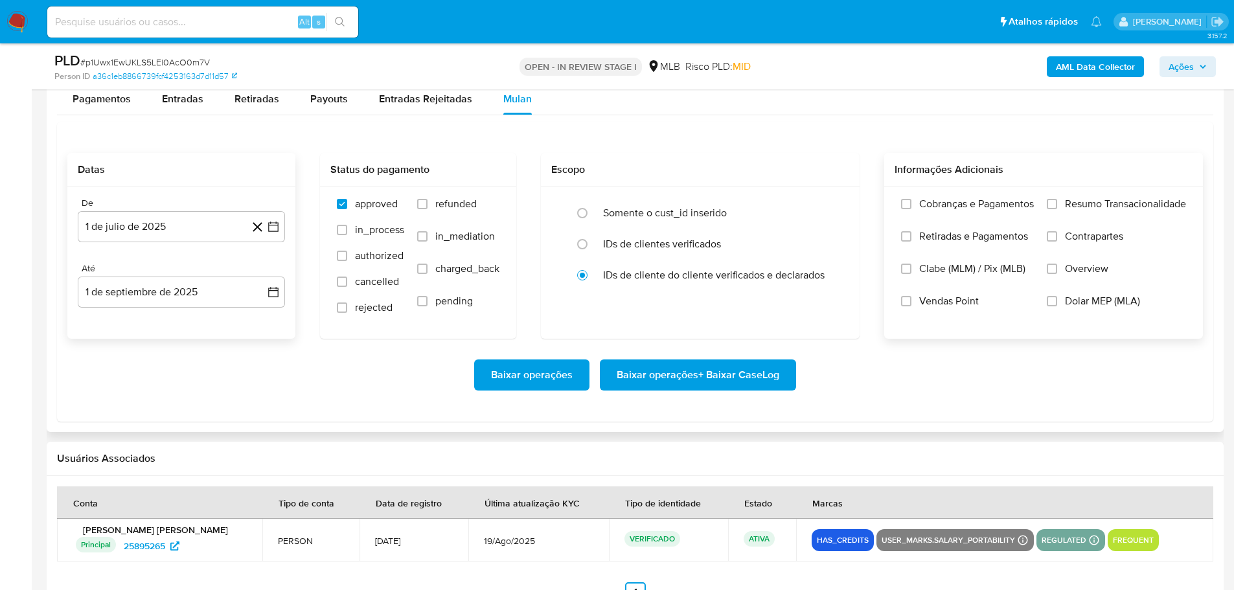
click at [1054, 195] on div "Cobranças e Pagamentos Retiradas e Pagamentos Clabe (MLM) / Pix (MLB) Vendas Po…" at bounding box center [1043, 262] width 319 height 150
click at [1052, 200] on input "Resumo Transacionalidade" at bounding box center [1052, 204] width 10 height 10
click at [730, 376] on span "Baixar operações + Baixar CaseLog" at bounding box center [698, 375] width 163 height 29
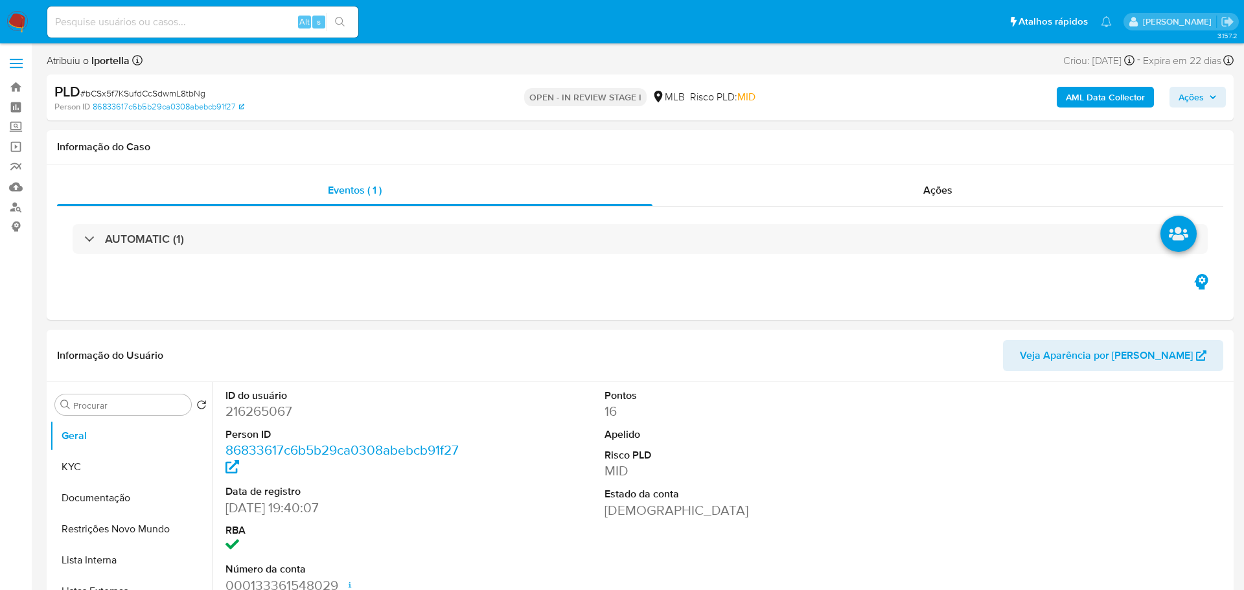
select select "10"
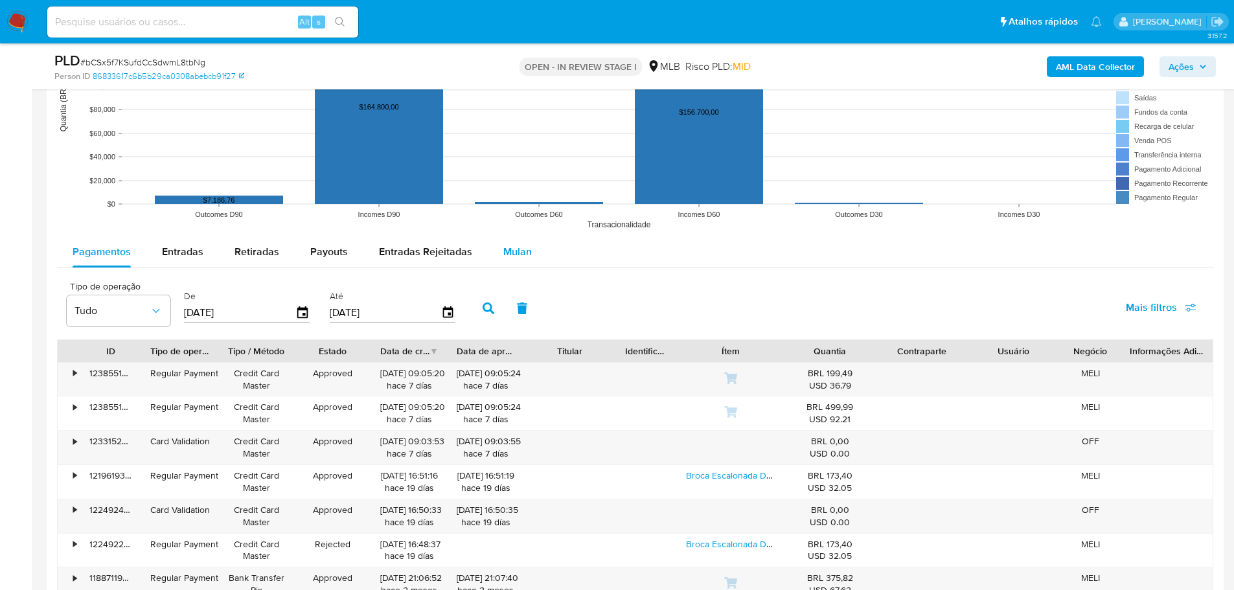
click at [514, 253] on span "Mulan" at bounding box center [517, 251] width 29 height 15
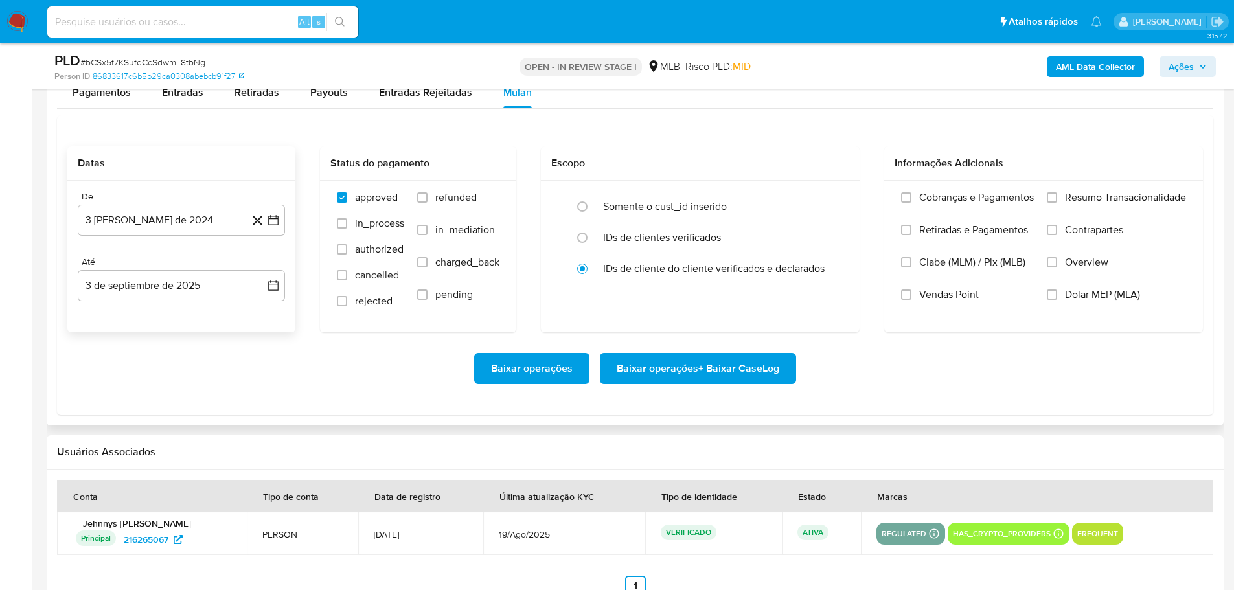
scroll to position [1555, 0]
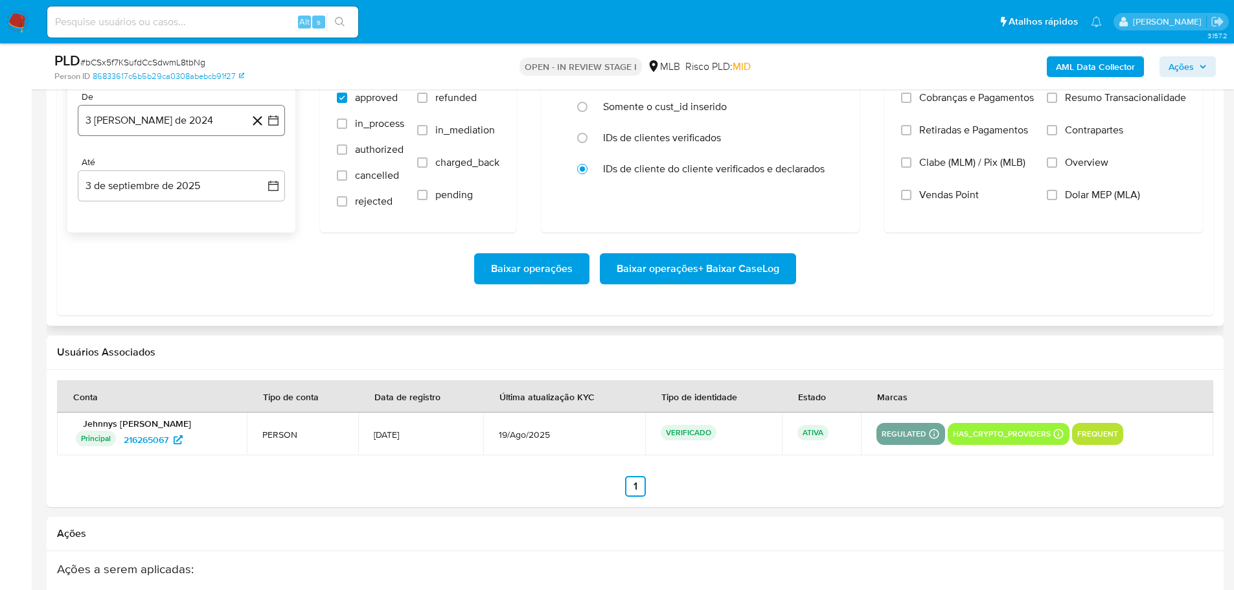
click at [136, 125] on button "3 [PERSON_NAME] de 2024" at bounding box center [181, 120] width 207 height 31
click at [259, 169] on icon "Mes siguiente" at bounding box center [262, 167] width 16 height 16
click at [260, 169] on icon "Mes siguiente" at bounding box center [262, 167] width 16 height 16
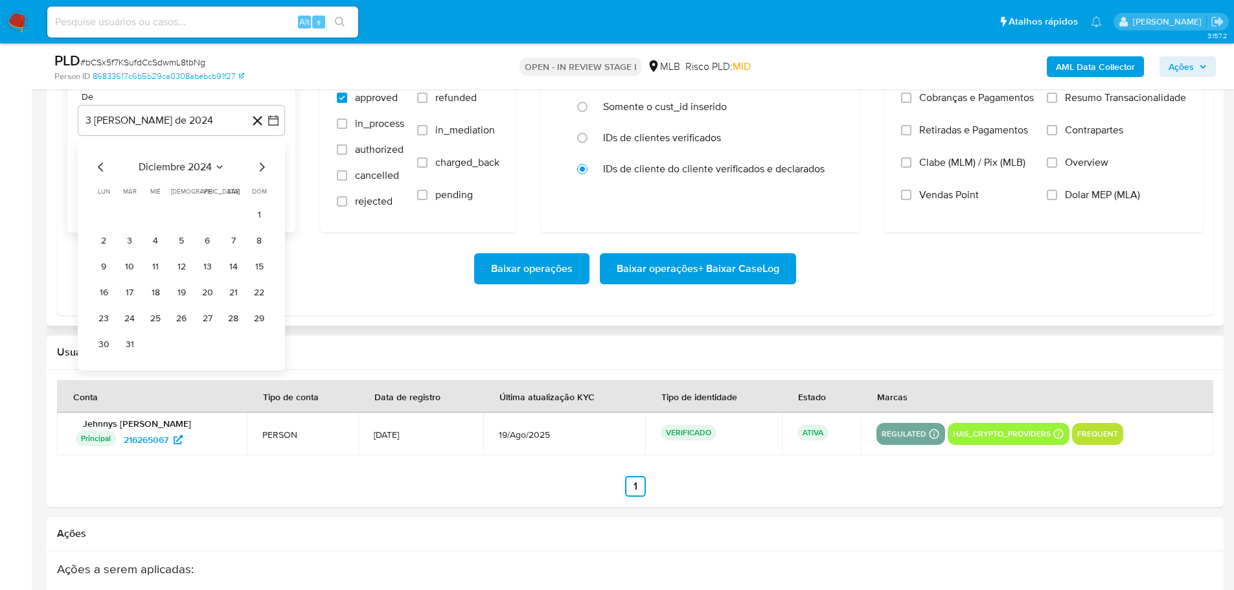
click at [260, 169] on icon "Mes siguiente" at bounding box center [262, 167] width 16 height 16
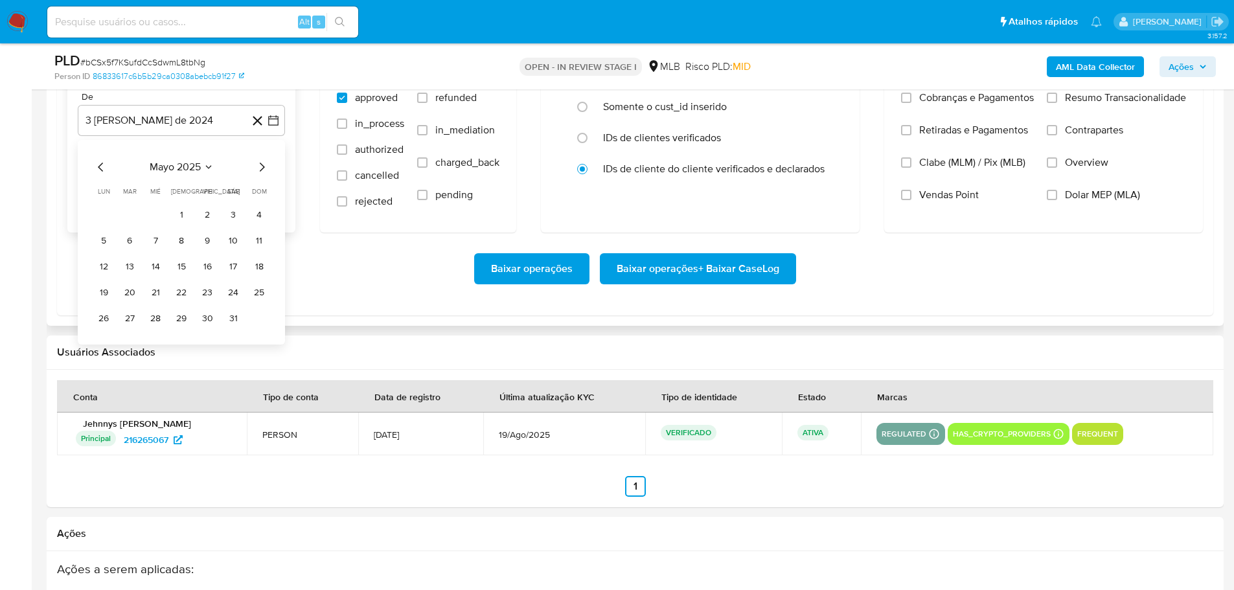
click at [260, 169] on icon "Mes siguiente" at bounding box center [262, 167] width 16 height 16
click at [129, 213] on button "1" at bounding box center [129, 215] width 21 height 21
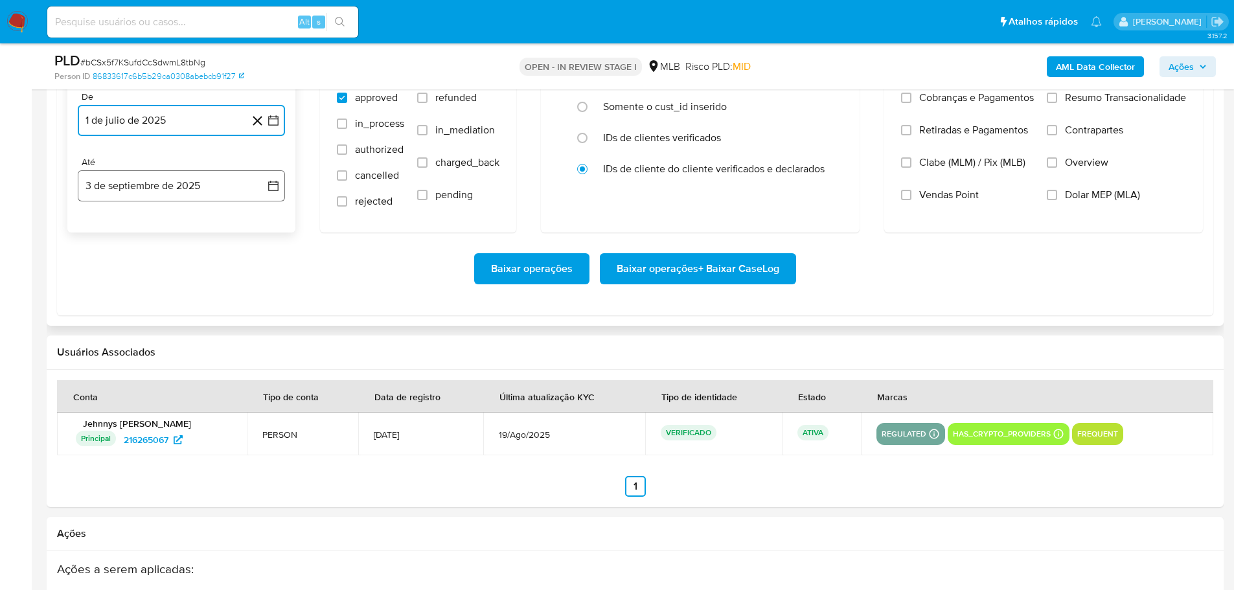
click at [150, 183] on button "3 de septiembre de 2025" at bounding box center [181, 185] width 207 height 31
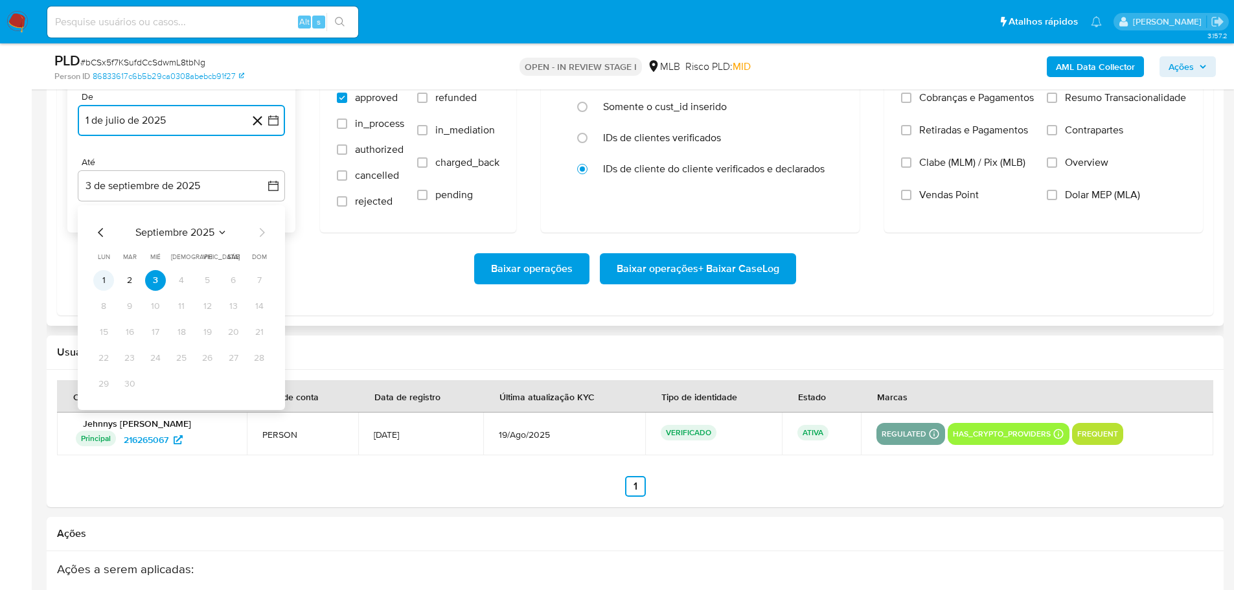
click at [103, 278] on button "1" at bounding box center [103, 280] width 21 height 21
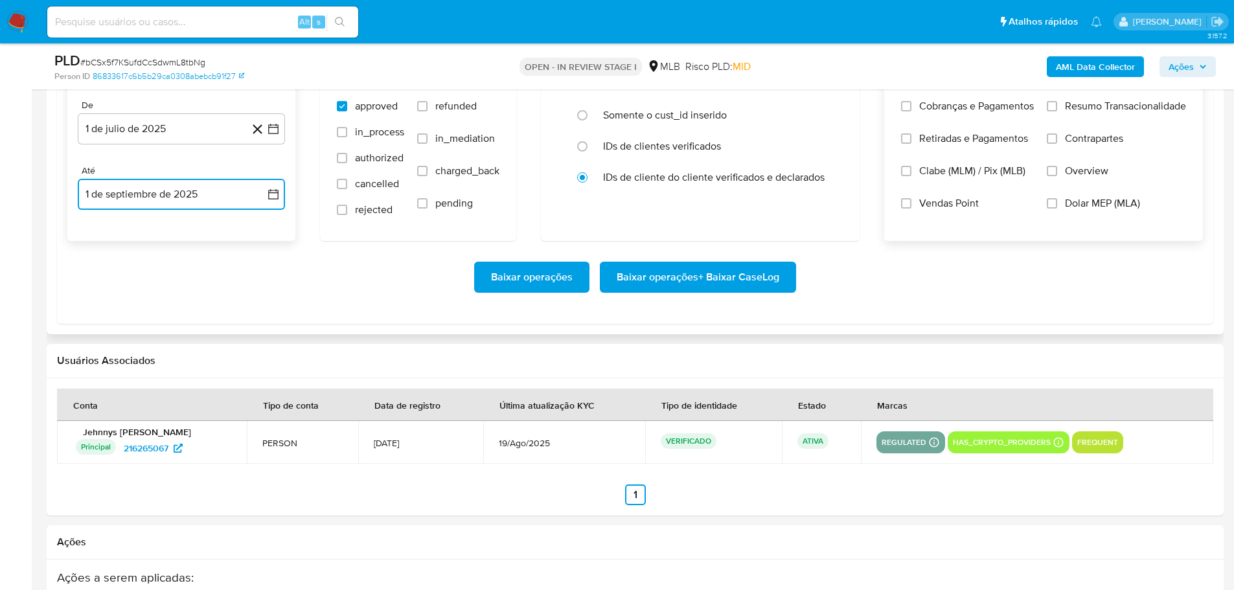
scroll to position [1490, 0]
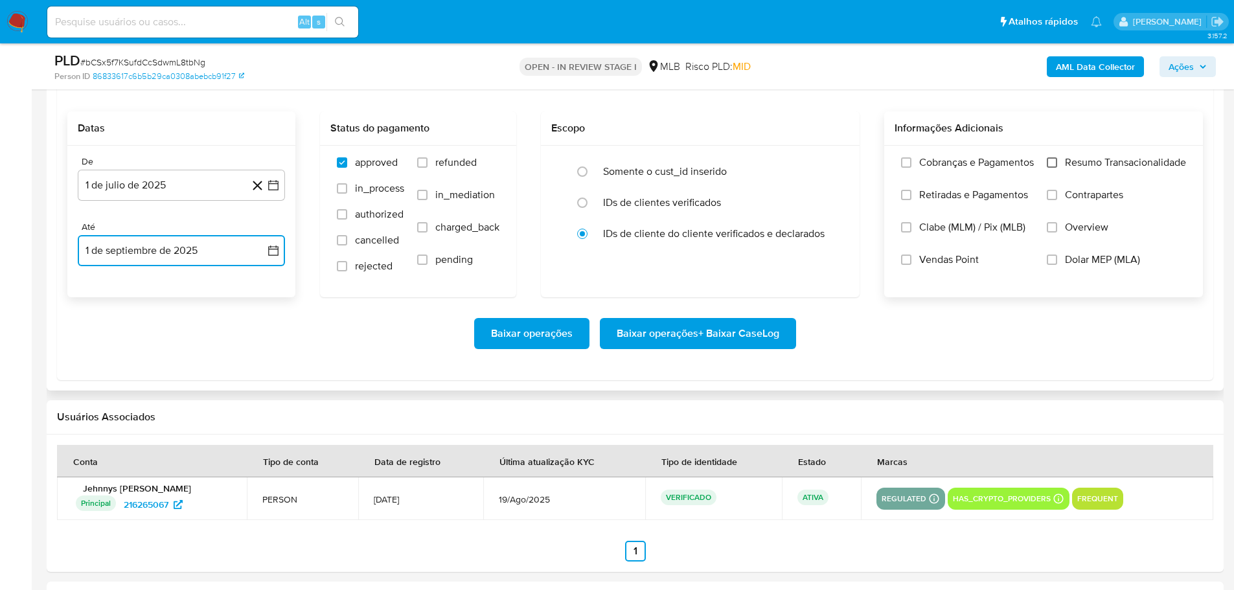
click at [1055, 166] on input "Resumo Transacionalidade" at bounding box center [1052, 162] width 10 height 10
click at [743, 323] on span "Baixar operações + Baixar CaseLog" at bounding box center [698, 333] width 163 height 29
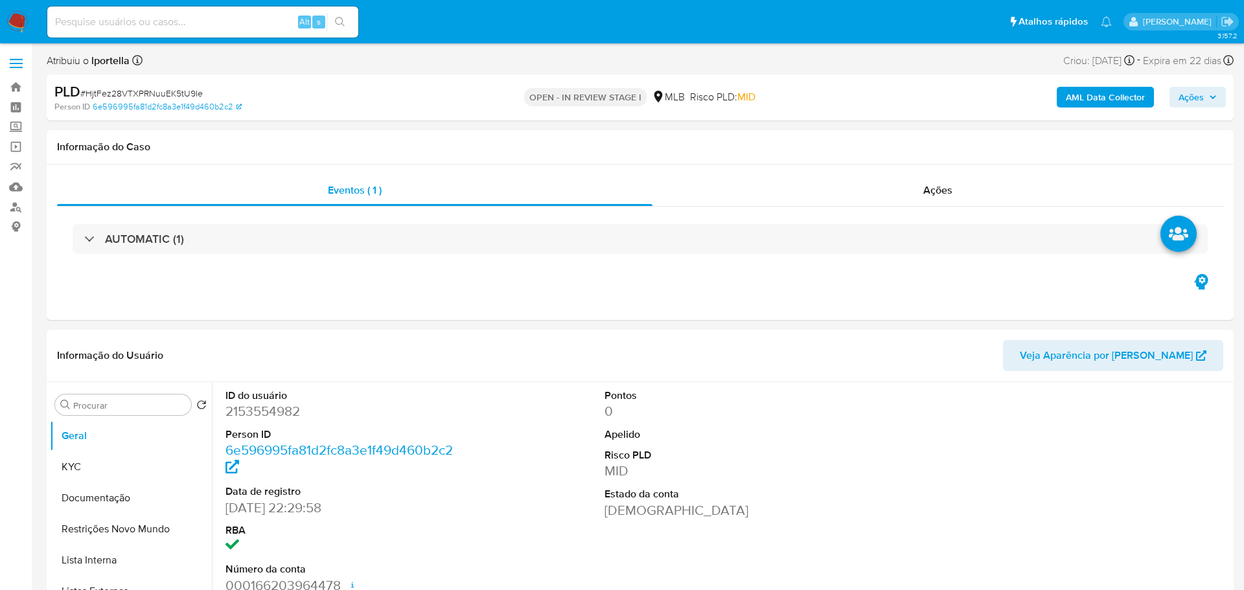
select select "10"
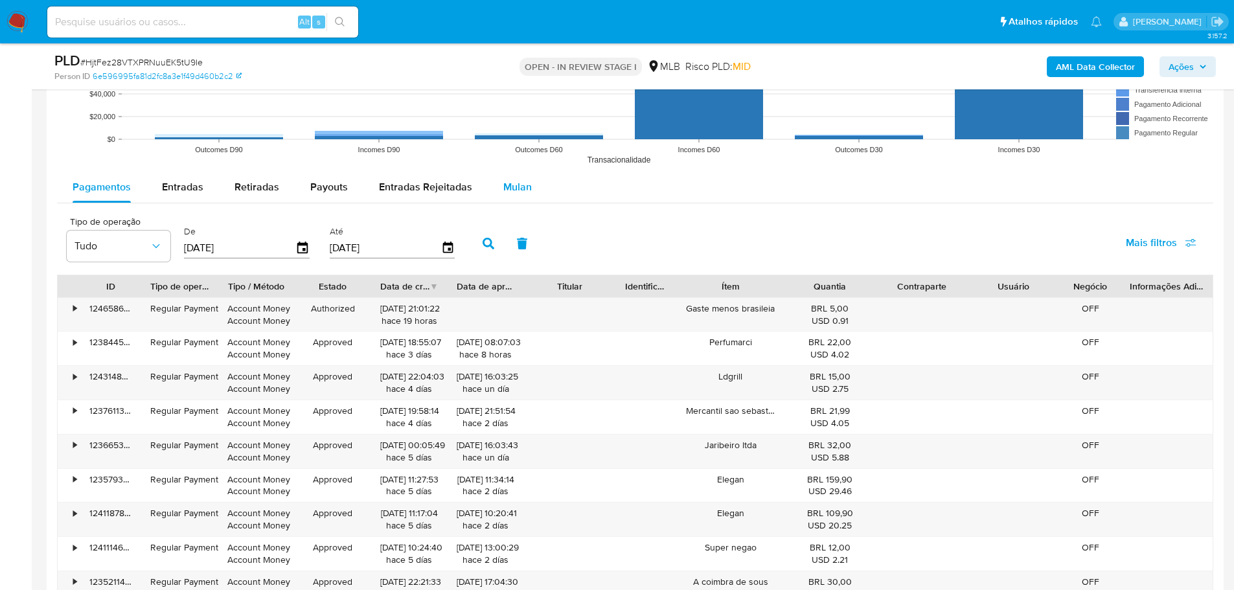
click at [508, 186] on span "Mulan" at bounding box center [517, 186] width 29 height 15
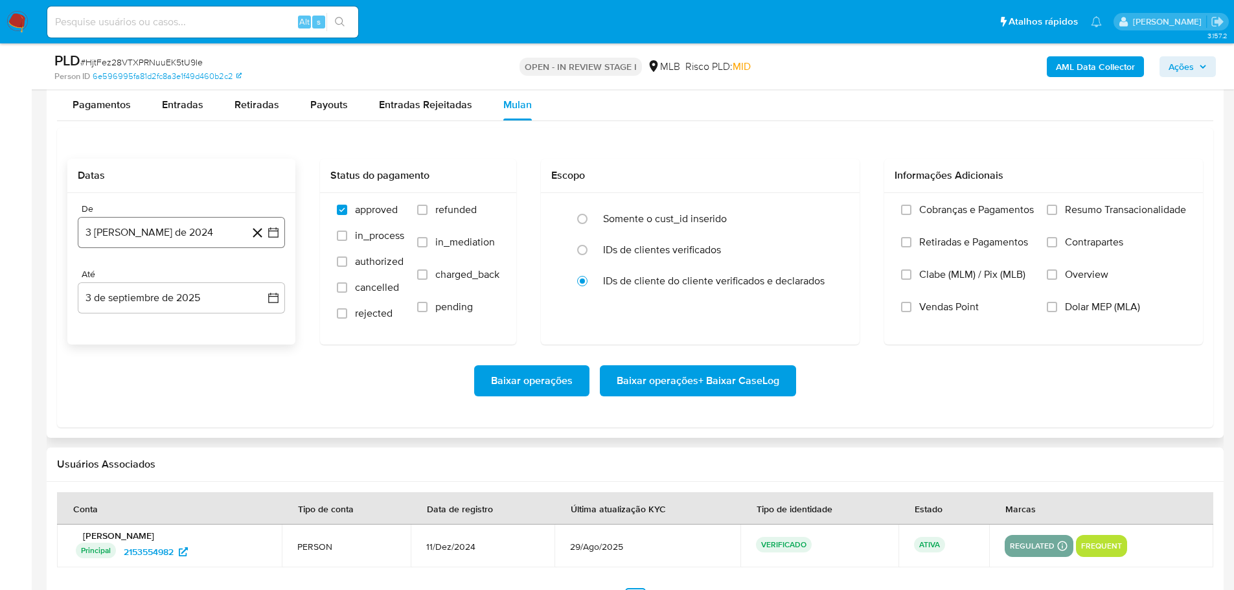
scroll to position [1490, 0]
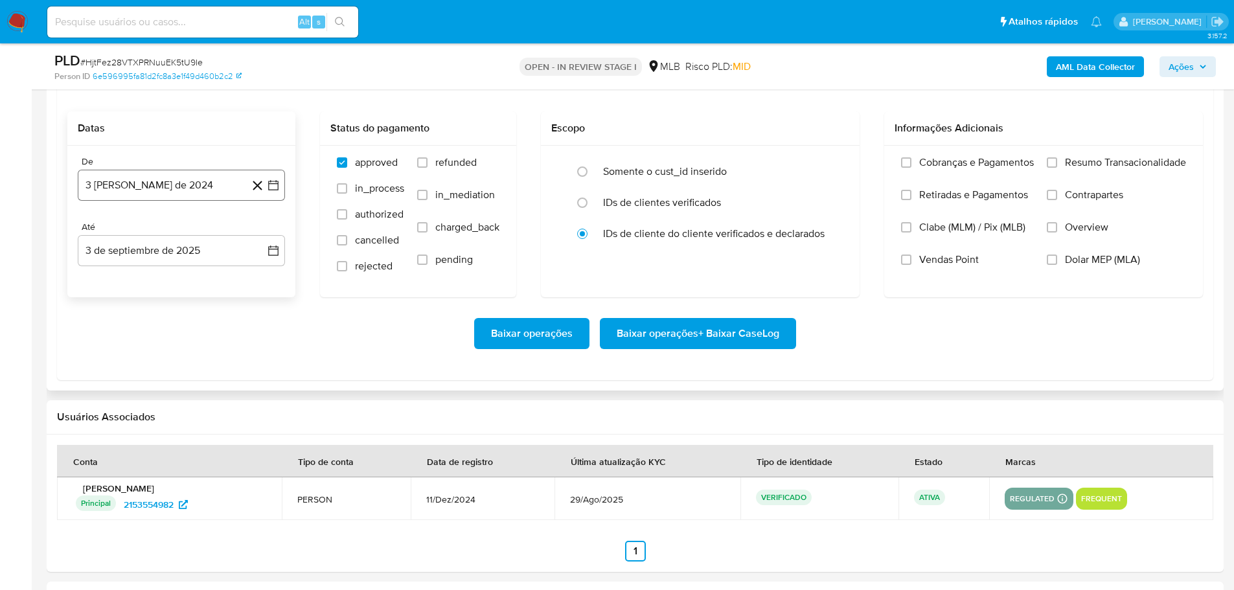
click at [169, 183] on button "3 [PERSON_NAME] de 2024" at bounding box center [181, 185] width 207 height 31
click at [265, 233] on icon "Mes siguiente" at bounding box center [262, 232] width 16 height 16
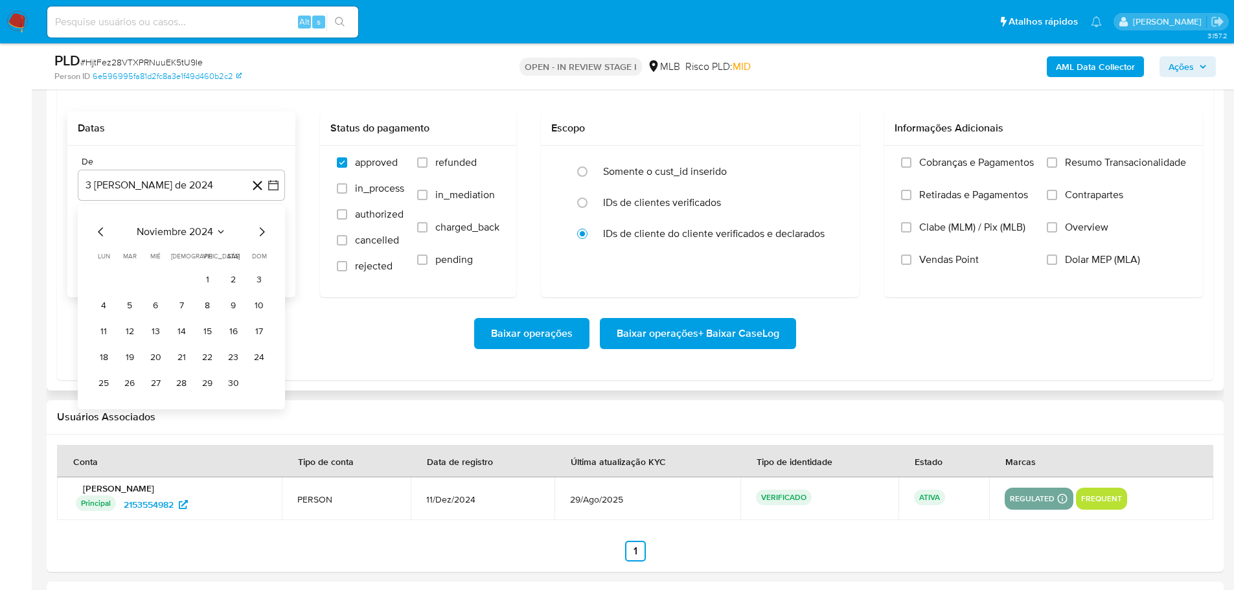
click at [265, 233] on icon "Mes siguiente" at bounding box center [262, 232] width 16 height 16
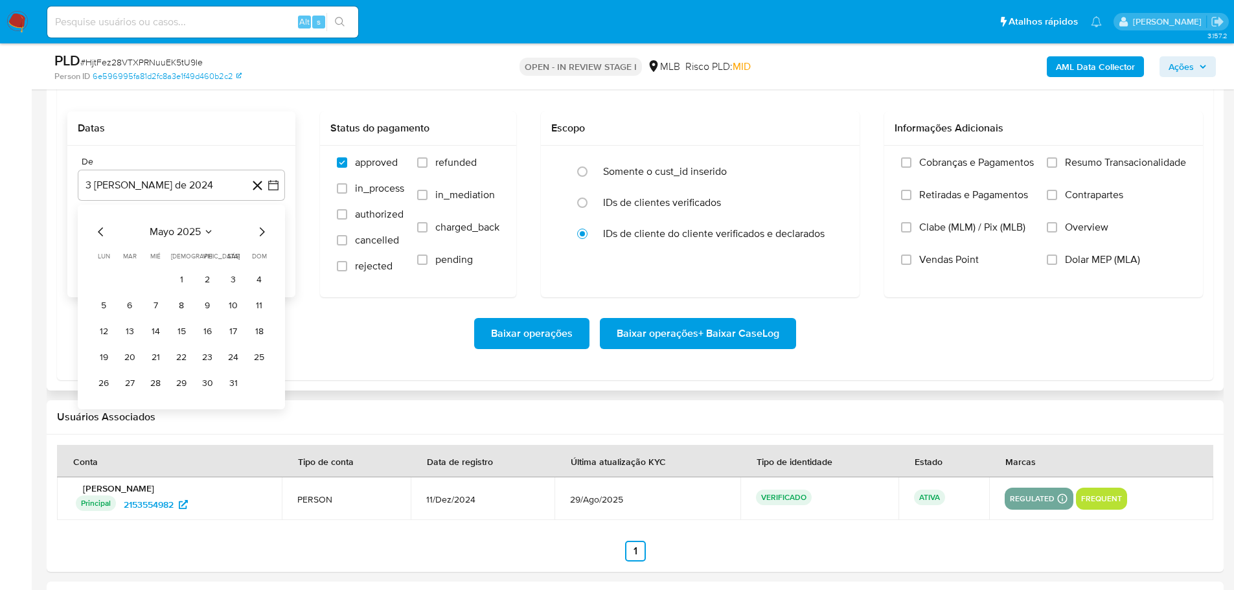
click at [265, 233] on icon "Mes siguiente" at bounding box center [262, 232] width 16 height 16
click at [97, 226] on icon "Mes anterior" at bounding box center [101, 232] width 16 height 16
click at [133, 279] on button "1" at bounding box center [129, 280] width 21 height 21
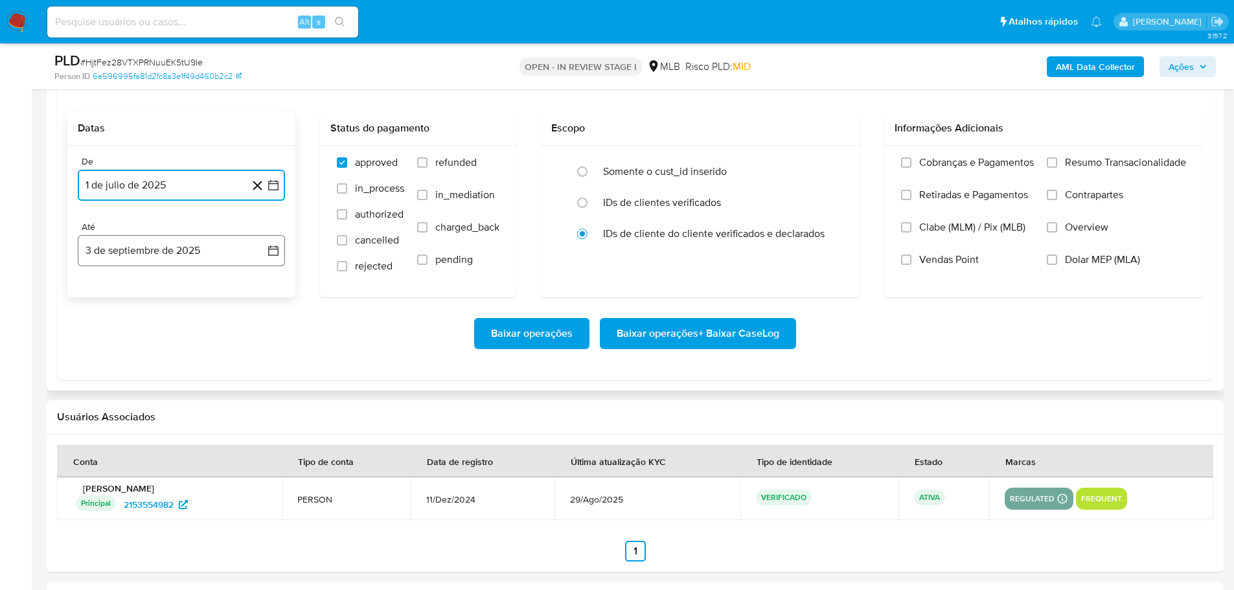
click at [165, 262] on button "3 de septiembre de 2025" at bounding box center [181, 250] width 207 height 31
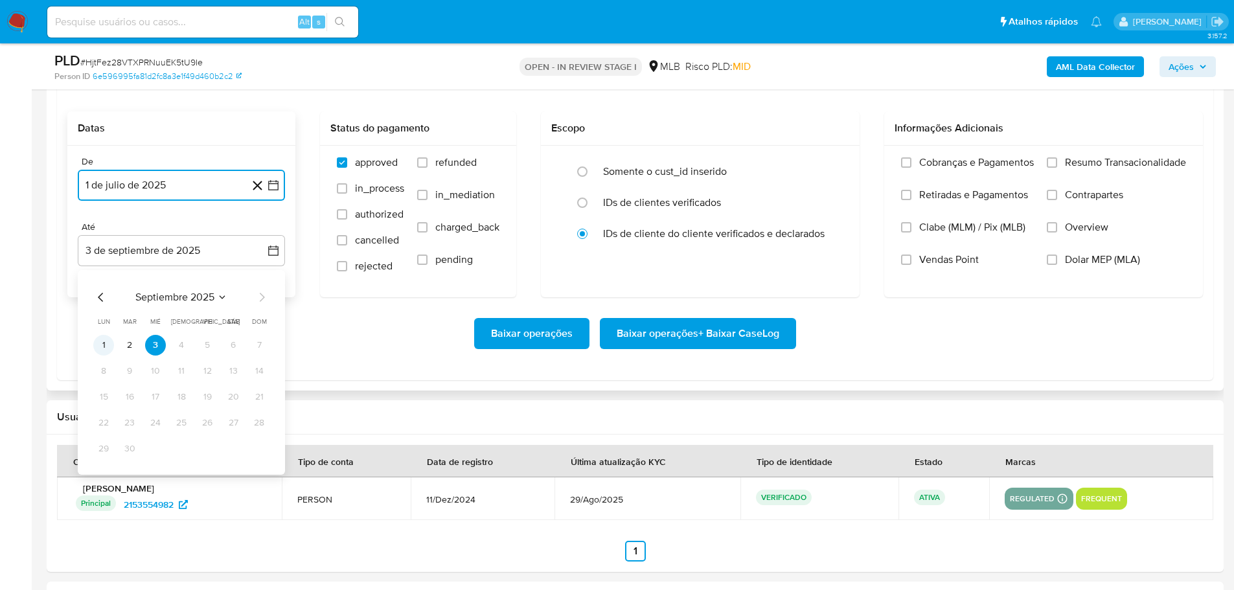
click at [109, 347] on button "1" at bounding box center [103, 345] width 21 height 21
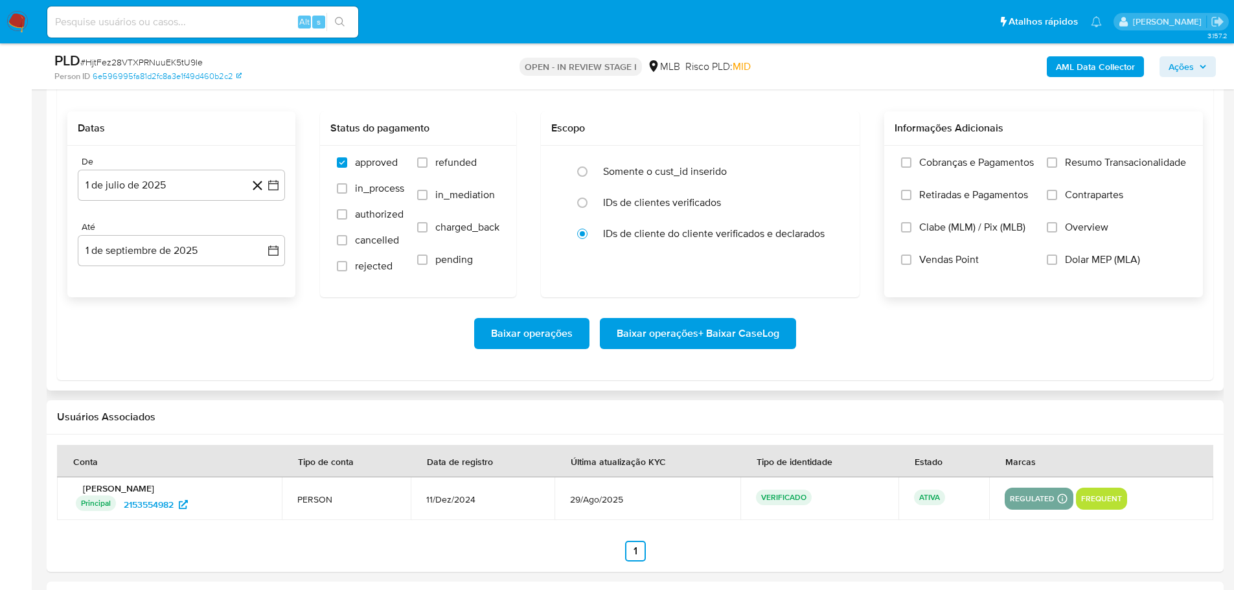
click at [1058, 161] on label "Resumo Transacionalidade" at bounding box center [1116, 172] width 139 height 32
click at [1057, 161] on input "Resumo Transacionalidade" at bounding box center [1052, 162] width 10 height 10
click at [759, 339] on span "Baixar operações + Baixar CaseLog" at bounding box center [698, 333] width 163 height 29
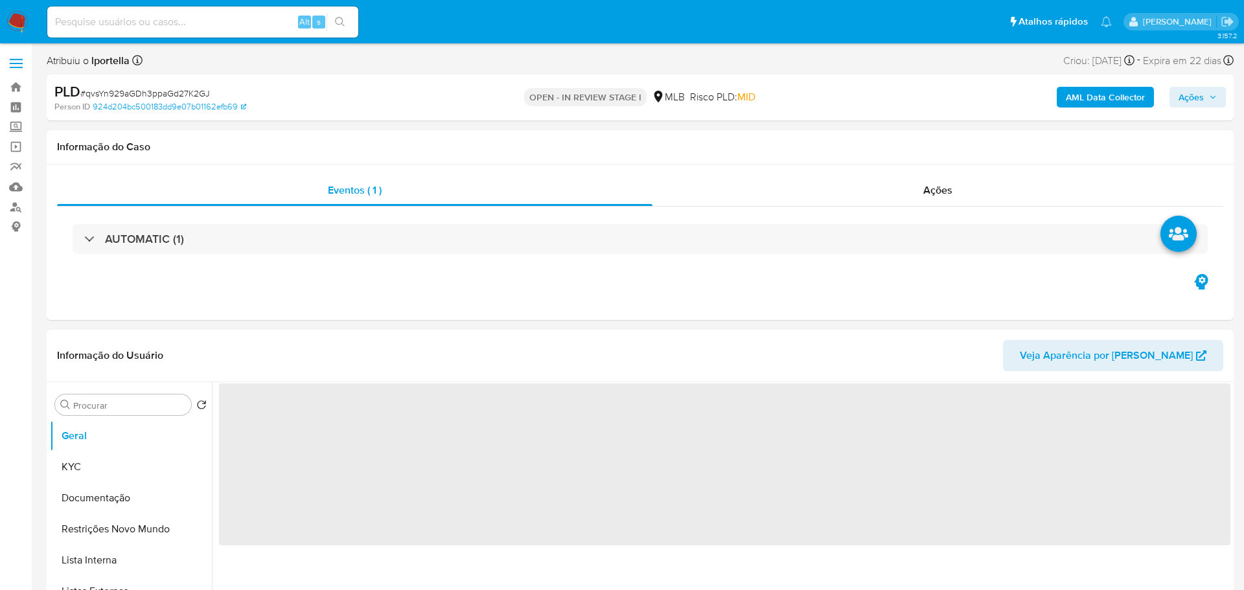
select select "10"
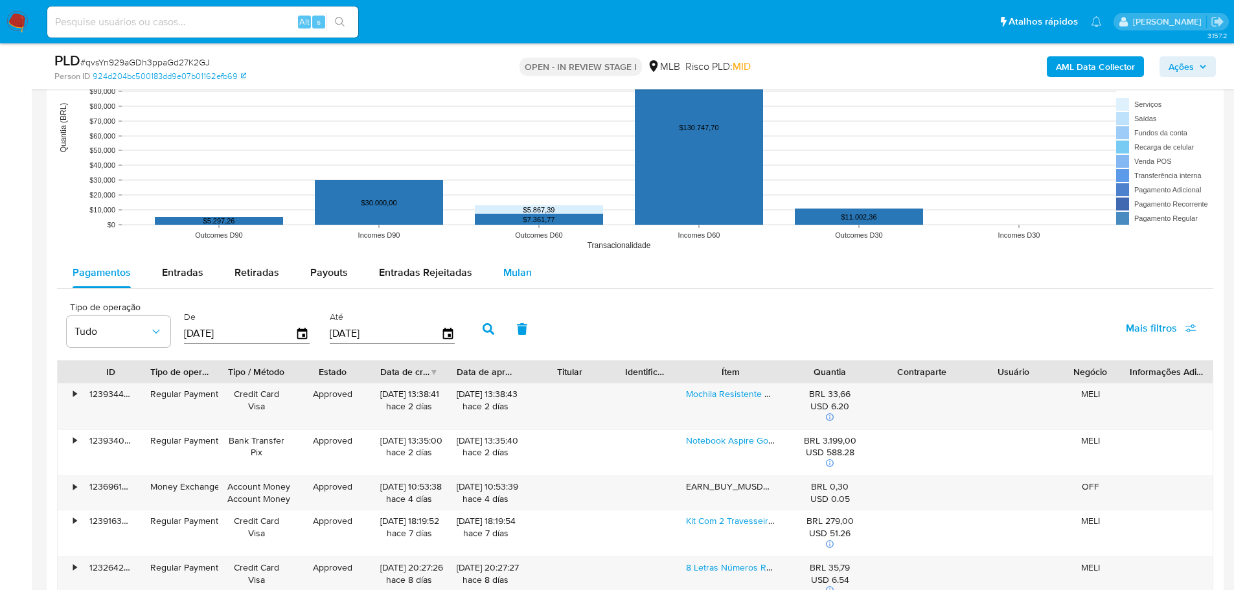
click at [504, 271] on span "Mulan" at bounding box center [517, 272] width 29 height 15
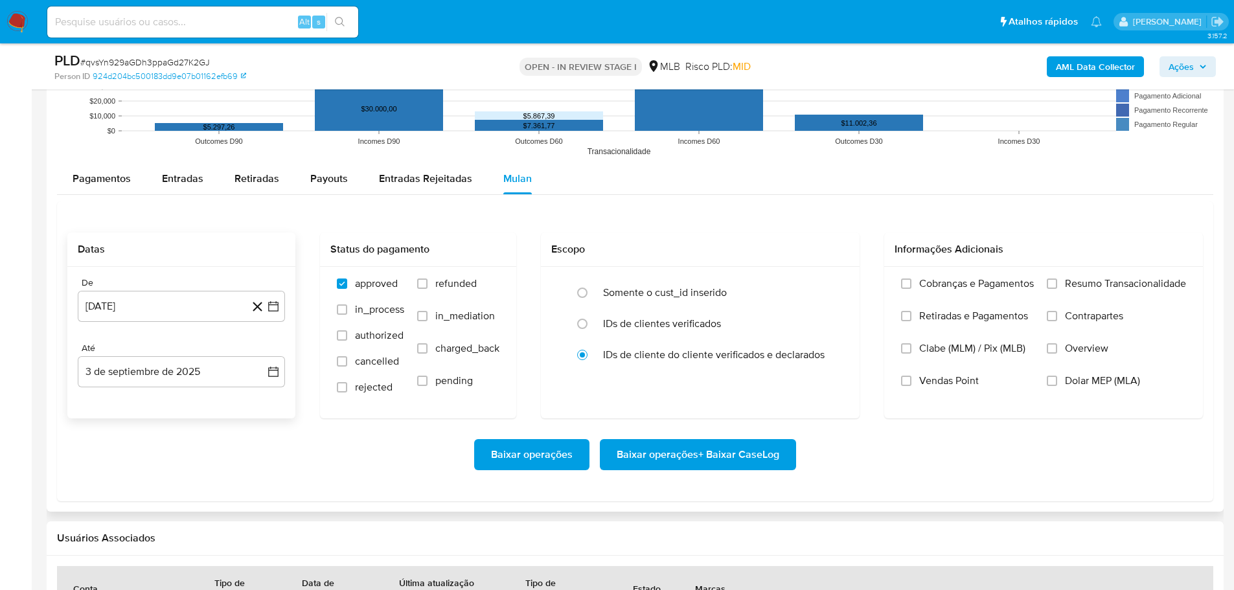
scroll to position [1425, 0]
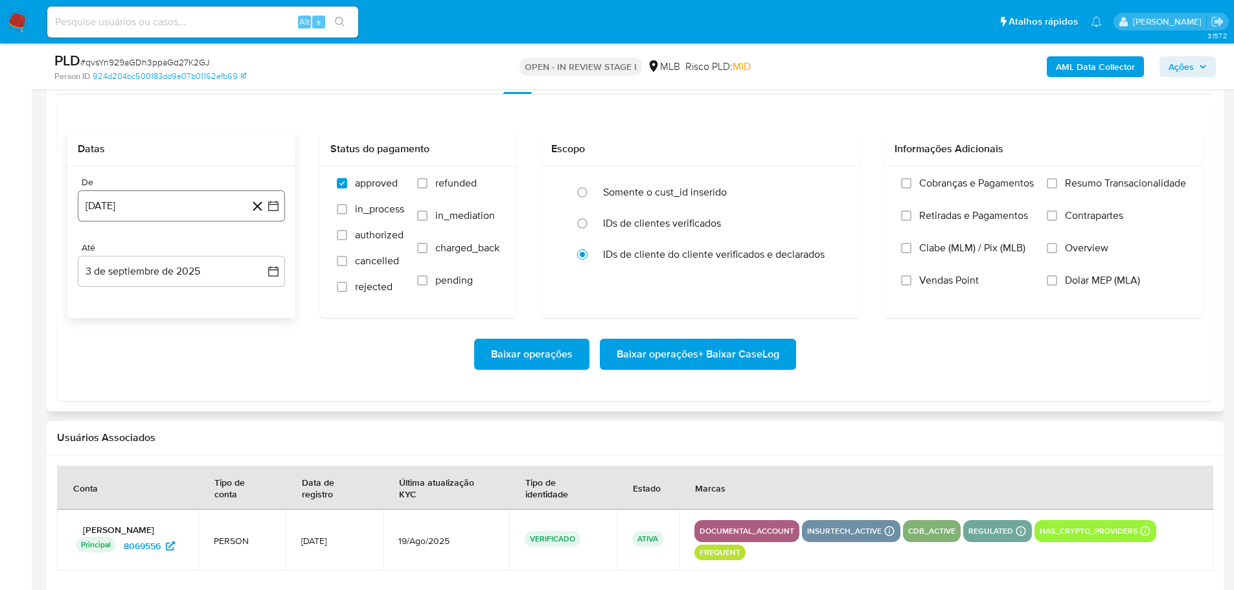
click at [126, 194] on button "[DATE]" at bounding box center [181, 205] width 207 height 31
click at [256, 251] on icon "Mes siguiente" at bounding box center [262, 253] width 16 height 16
click at [261, 253] on icon "Mes siguiente" at bounding box center [262, 253] width 16 height 16
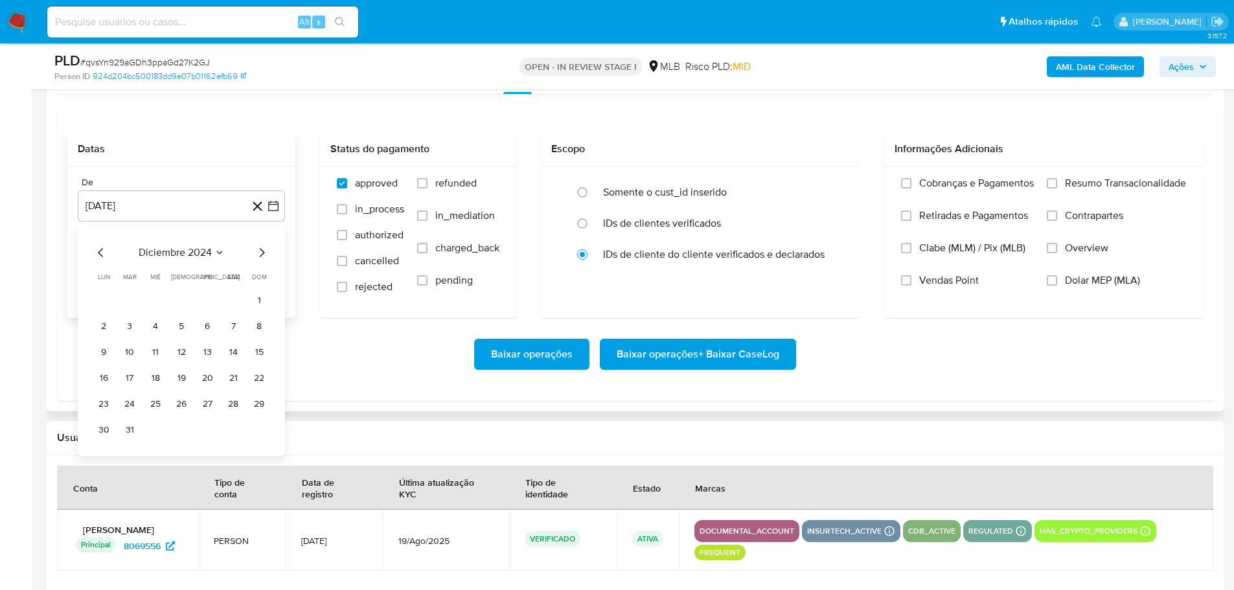
click at [261, 253] on icon "Mes siguiente" at bounding box center [262, 253] width 16 height 16
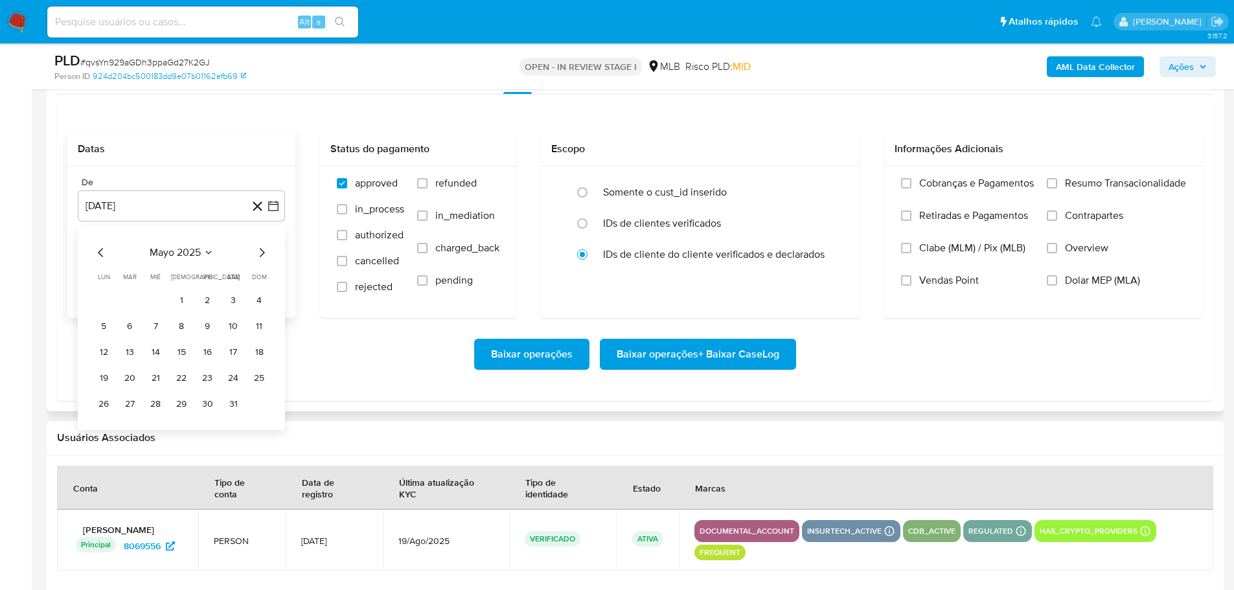
click at [261, 253] on icon "Mes siguiente" at bounding box center [262, 253] width 16 height 16
click at [102, 248] on icon "Mes anterior" at bounding box center [101, 253] width 16 height 16
click at [130, 295] on button "1" at bounding box center [129, 300] width 21 height 21
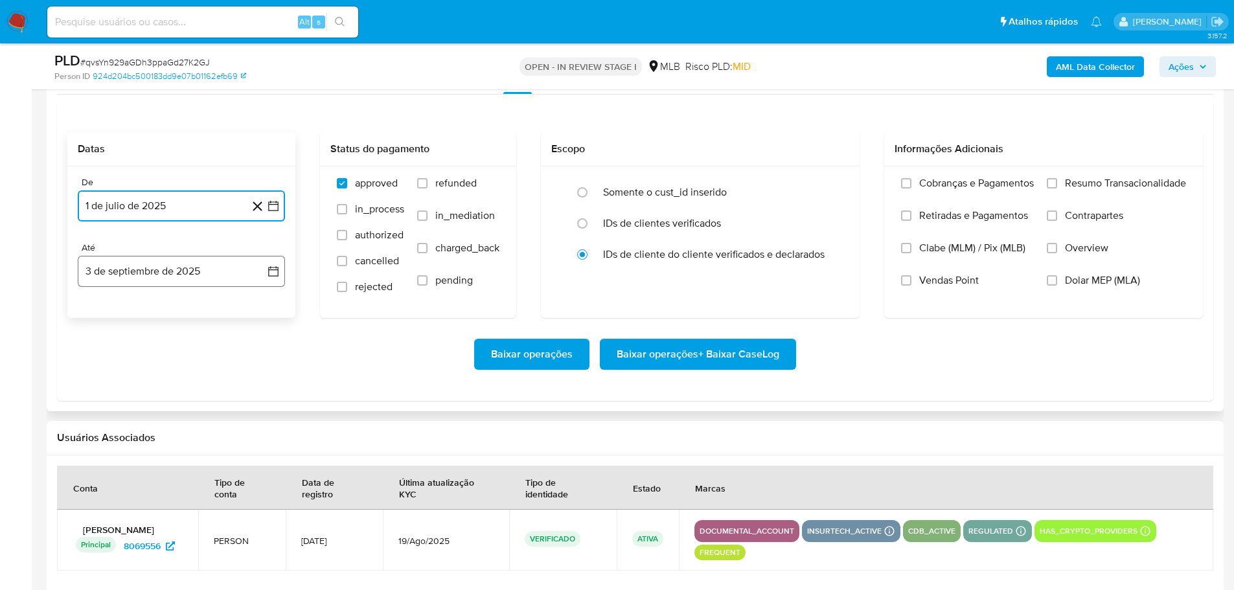
click at [166, 268] on button "3 de septiembre de 2025" at bounding box center [181, 271] width 207 height 31
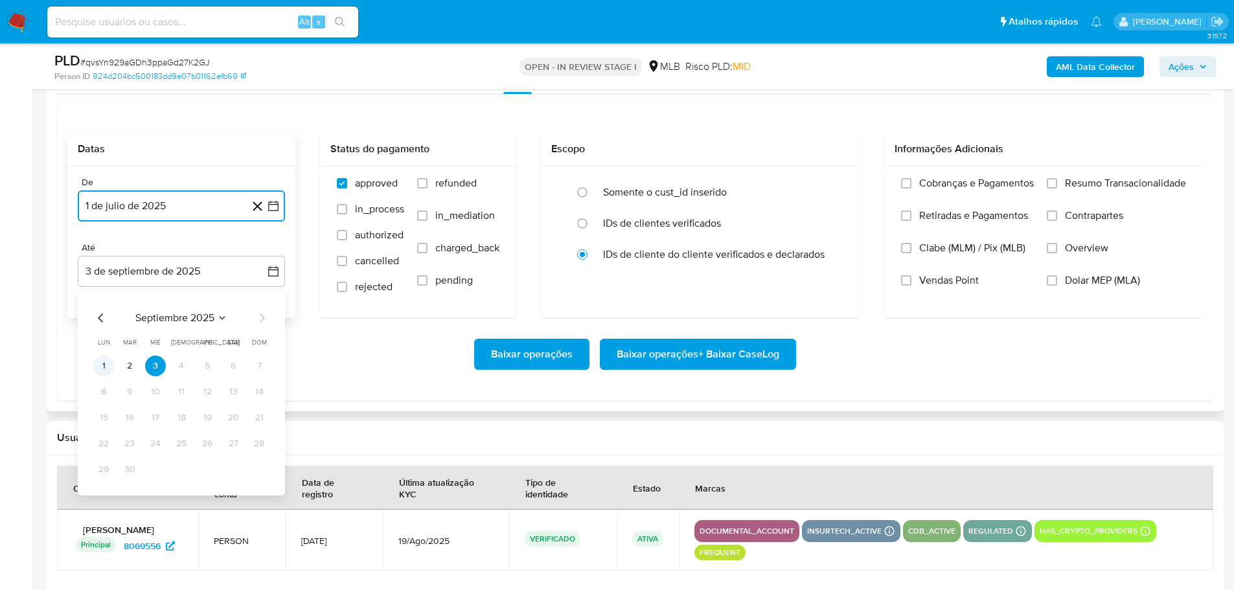
click at [99, 370] on button "1" at bounding box center [103, 366] width 21 height 21
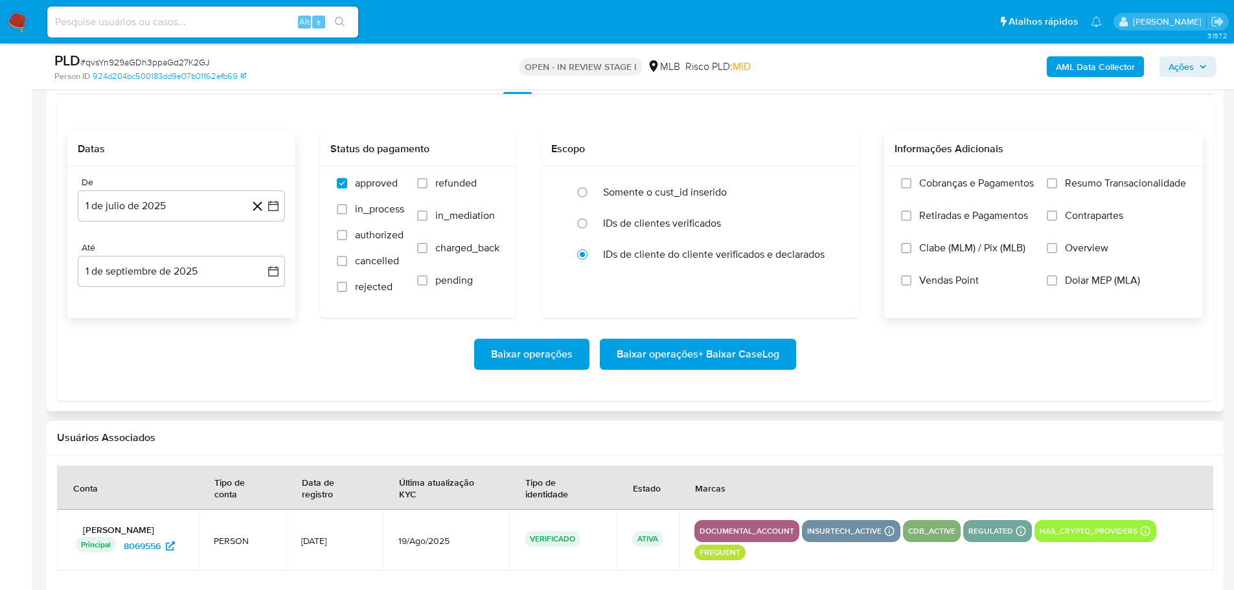
click at [1068, 186] on span "Resumo Transacionalidade" at bounding box center [1125, 183] width 121 height 13
click at [1057, 186] on input "Resumo Transacionalidade" at bounding box center [1052, 183] width 10 height 10
click at [706, 370] on div "Baixar operações Baixar operações + Baixar CaseLog" at bounding box center [635, 354] width 1136 height 73
click at [694, 360] on span "Baixar operações + Baixar CaseLog" at bounding box center [698, 354] width 163 height 29
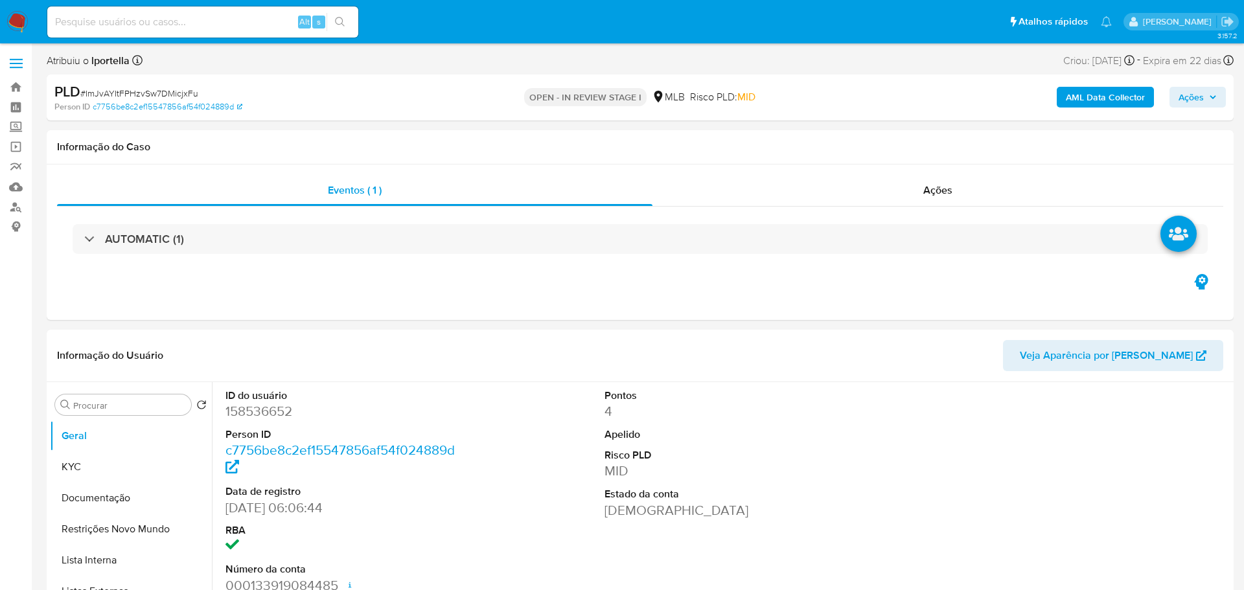
select select "10"
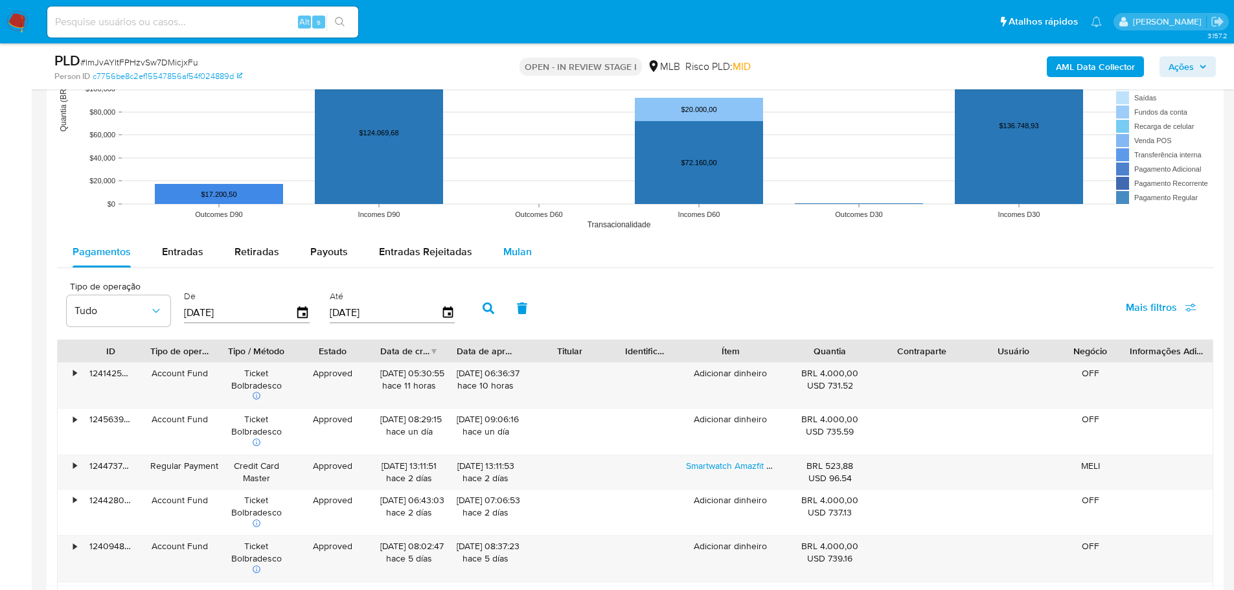
click at [508, 248] on span "Mulan" at bounding box center [517, 251] width 29 height 15
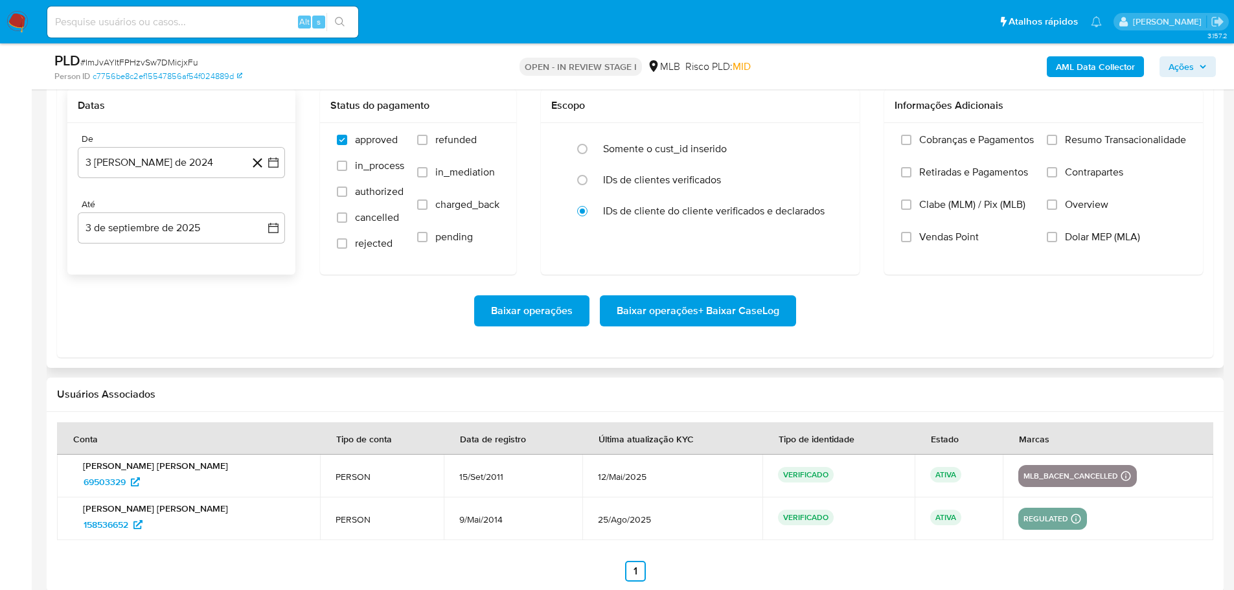
scroll to position [1490, 0]
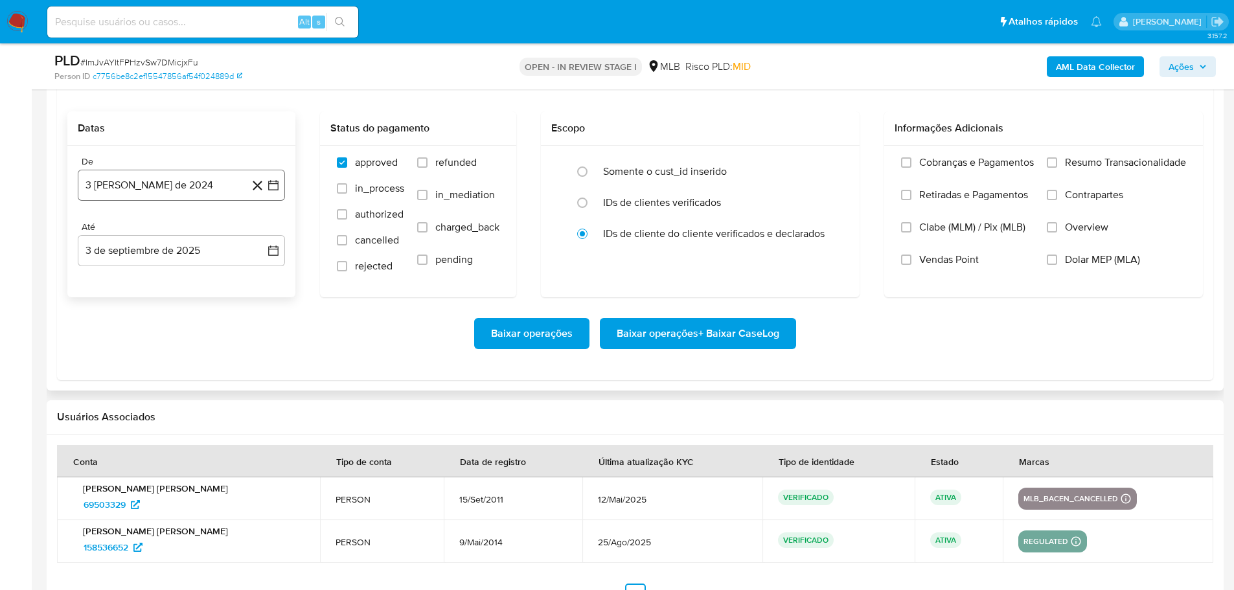
click at [166, 196] on button "3 [PERSON_NAME] de 2024" at bounding box center [181, 185] width 207 height 31
click at [263, 238] on icon "Mes siguiente" at bounding box center [262, 232] width 16 height 16
click at [263, 231] on icon "Mes siguiente" at bounding box center [262, 232] width 16 height 16
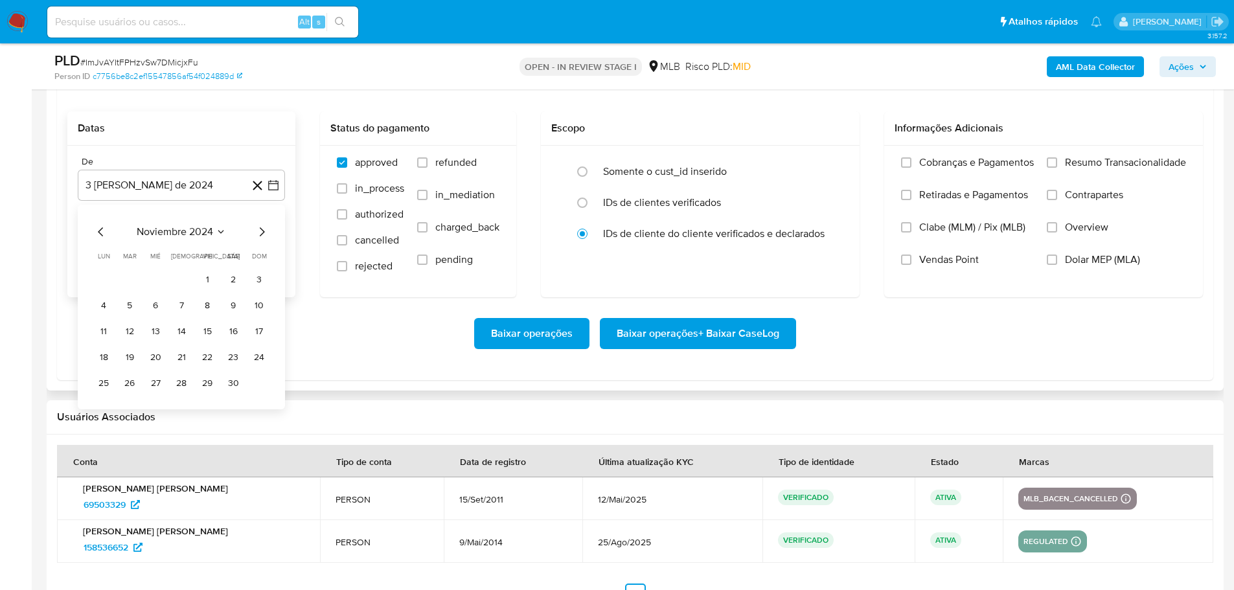
click at [263, 231] on icon "Mes siguiente" at bounding box center [262, 232] width 16 height 16
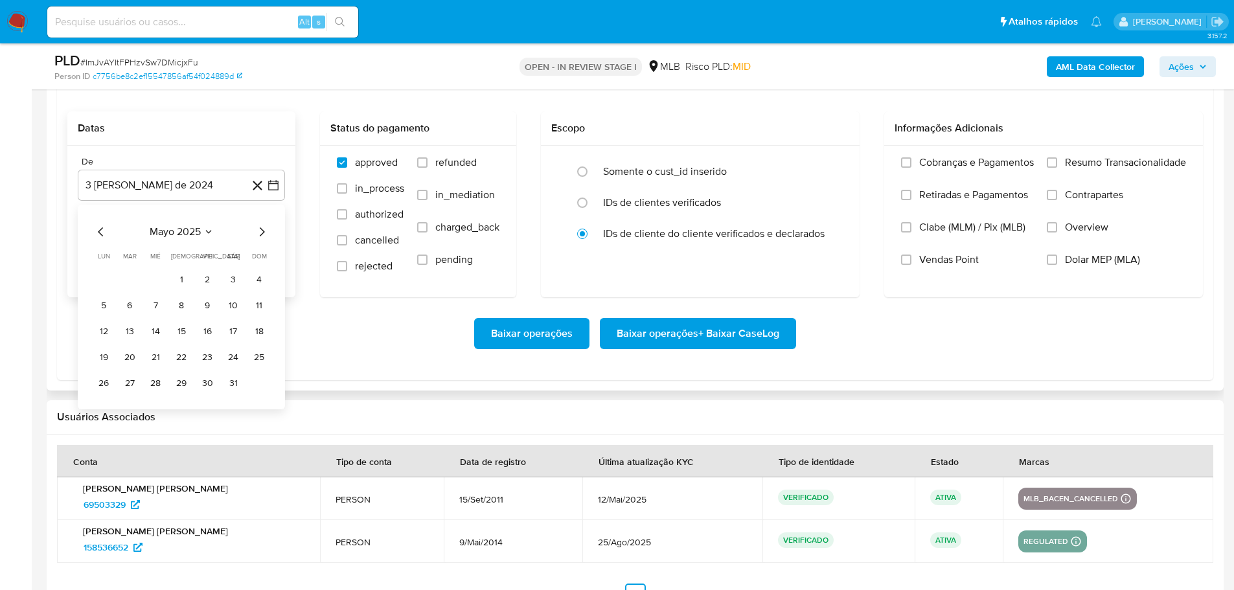
click at [263, 231] on icon "Mes siguiente" at bounding box center [262, 232] width 16 height 16
click at [94, 231] on icon "Mes anterior" at bounding box center [101, 232] width 16 height 16
click at [136, 278] on button "1" at bounding box center [129, 280] width 21 height 21
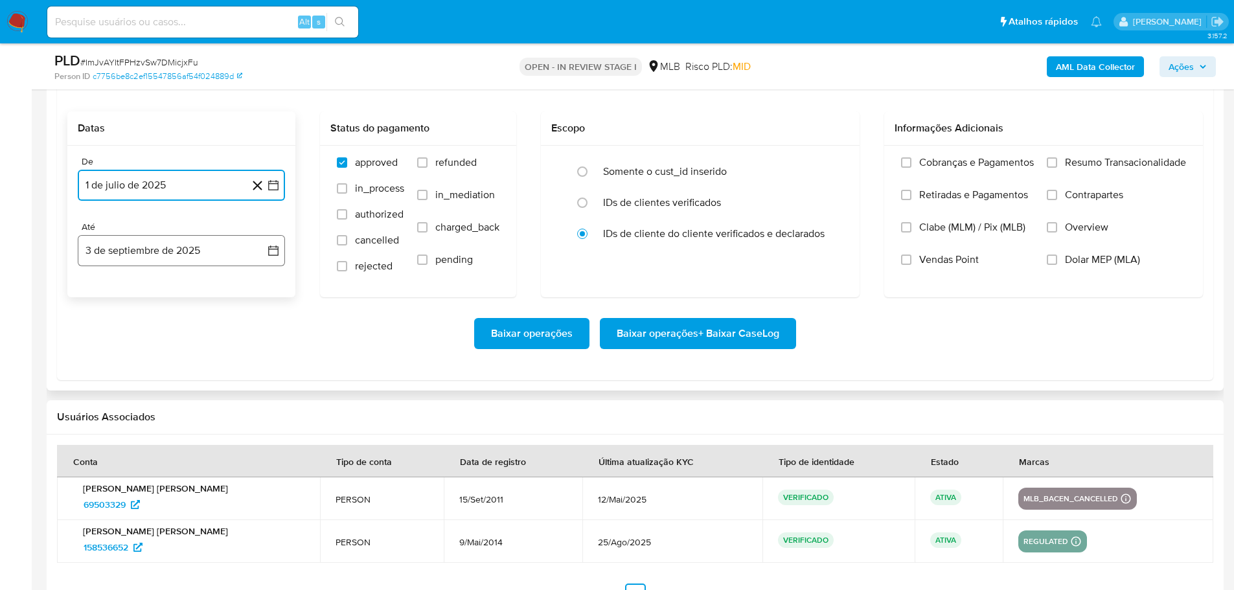
click at [161, 246] on button "3 de septiembre de 2025" at bounding box center [181, 250] width 207 height 31
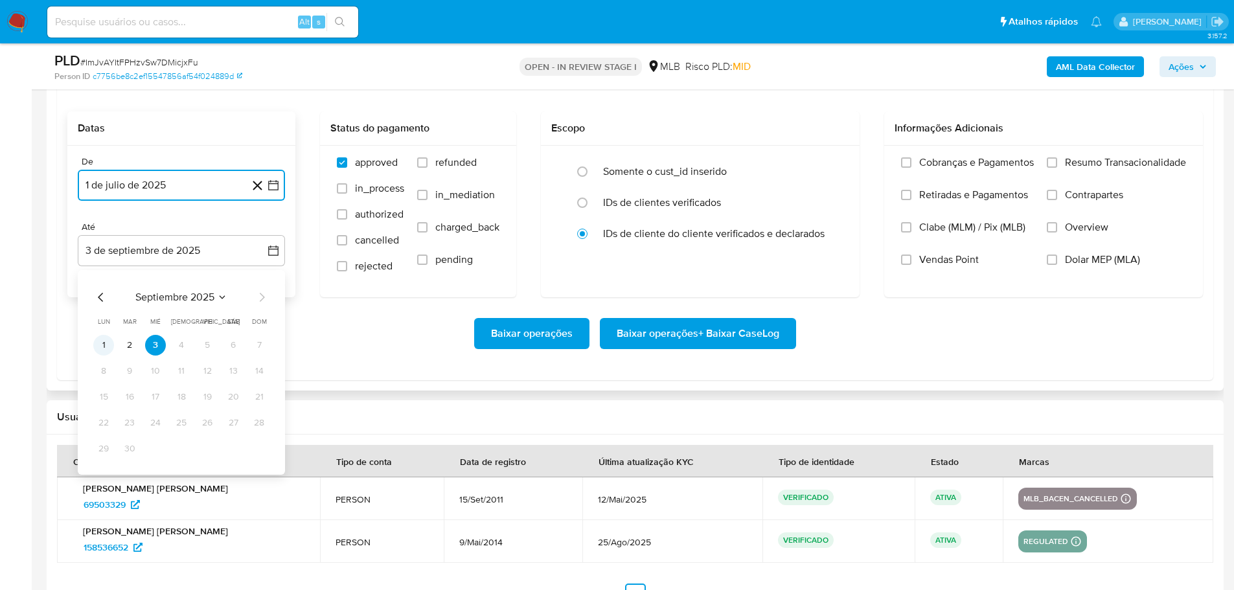
click at [102, 340] on button "1" at bounding box center [103, 345] width 21 height 21
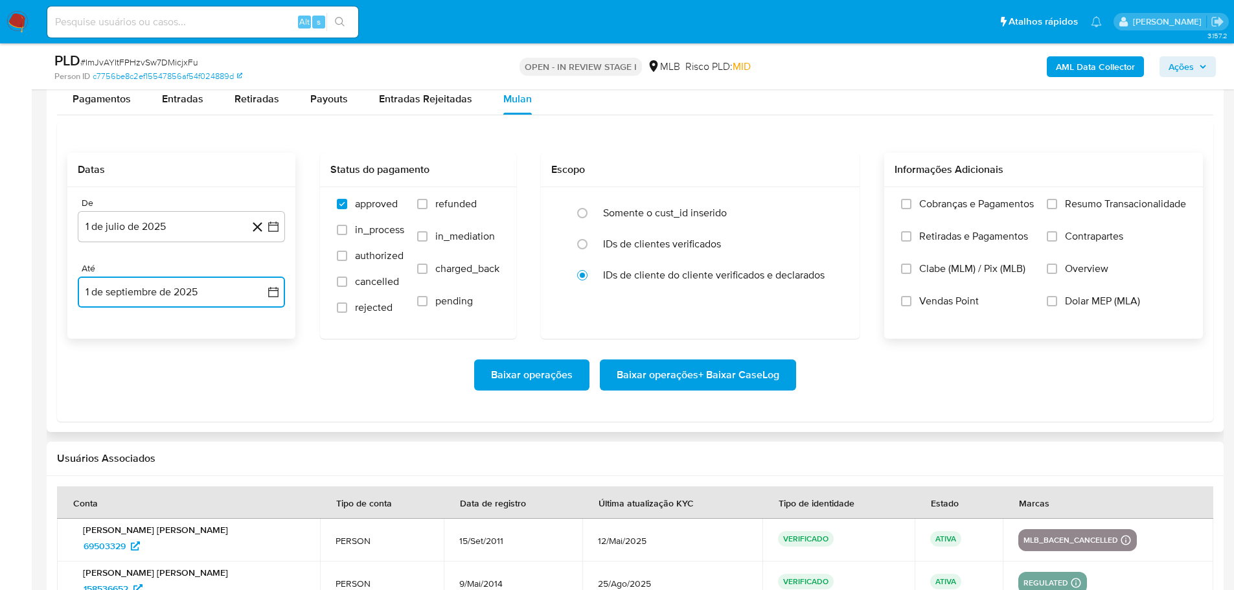
scroll to position [1425, 0]
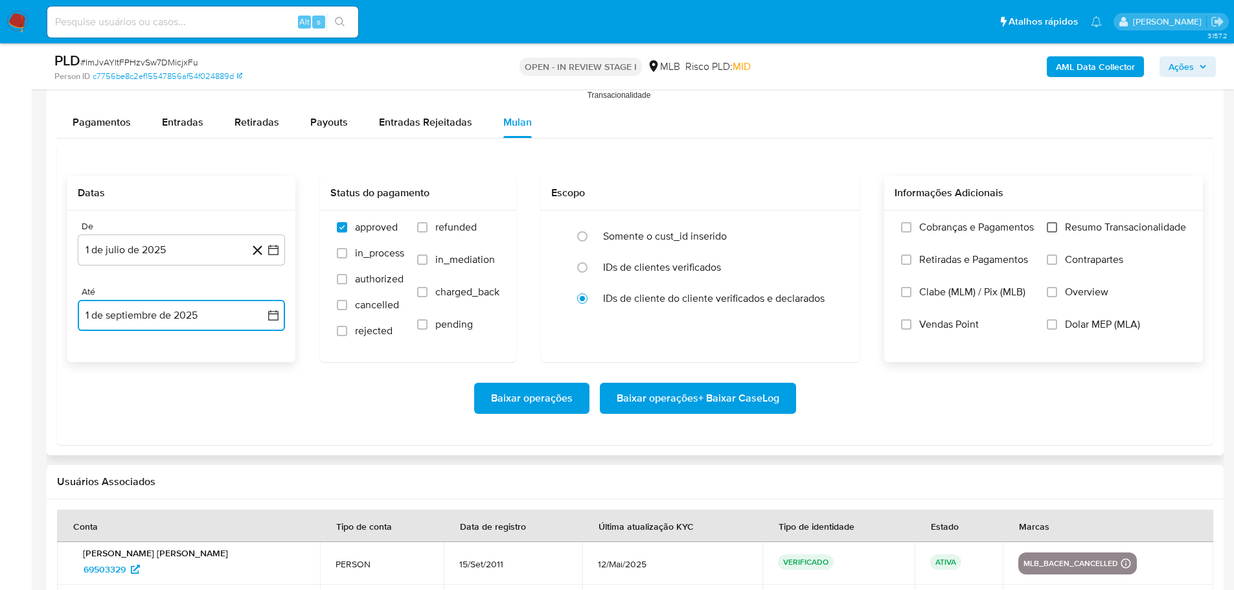
click at [1055, 230] on input "Resumo Transacionalidade" at bounding box center [1052, 227] width 10 height 10
click at [687, 398] on span "Baixar operações + Baixar CaseLog" at bounding box center [698, 398] width 163 height 29
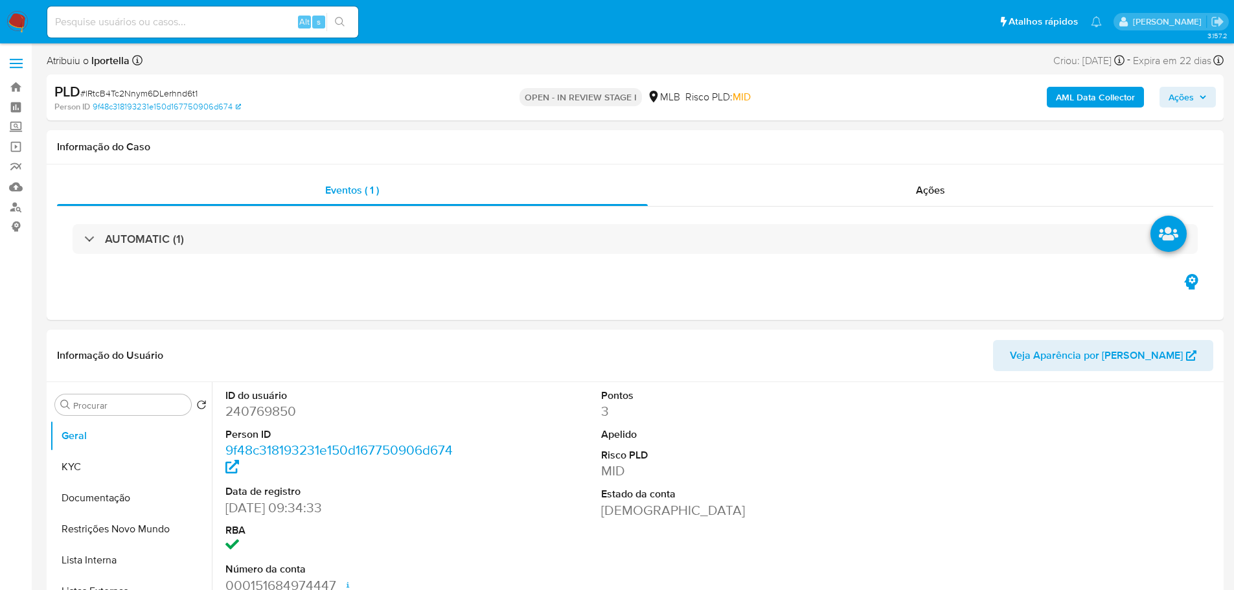
select select "10"
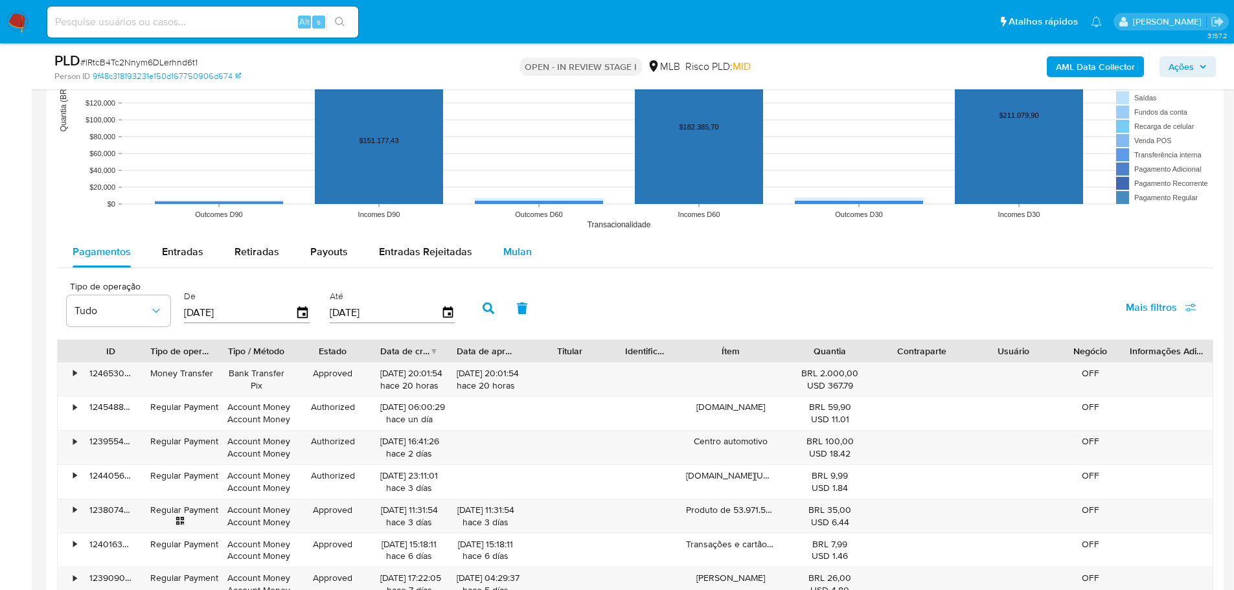
click at [512, 254] on span "Mulan" at bounding box center [517, 251] width 29 height 15
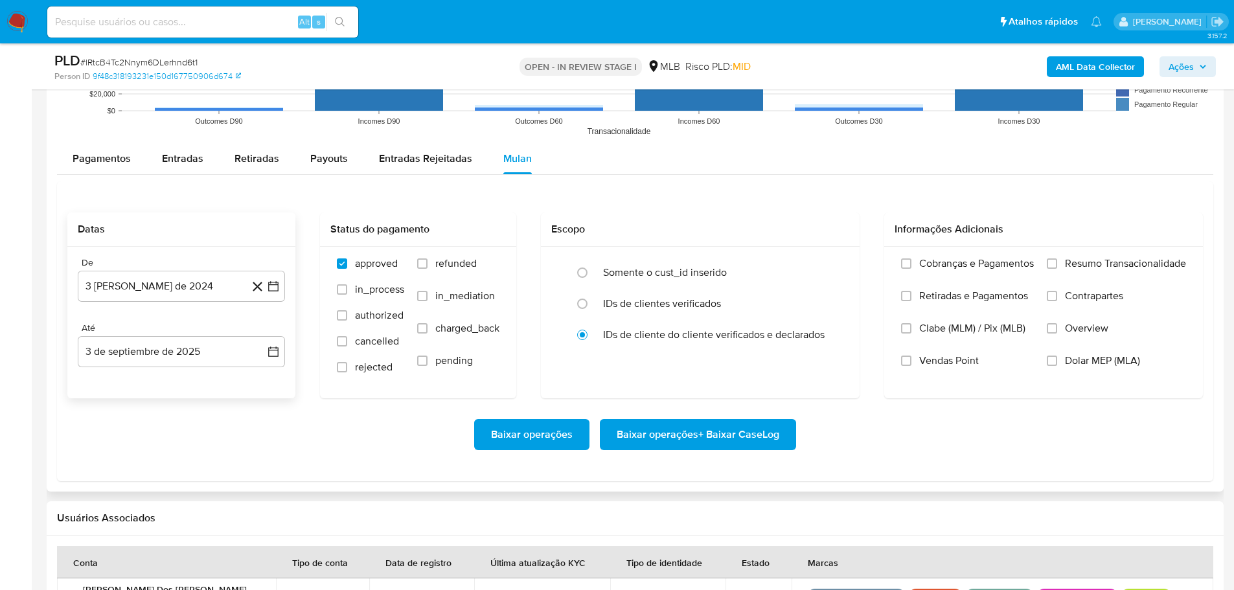
scroll to position [1490, 0]
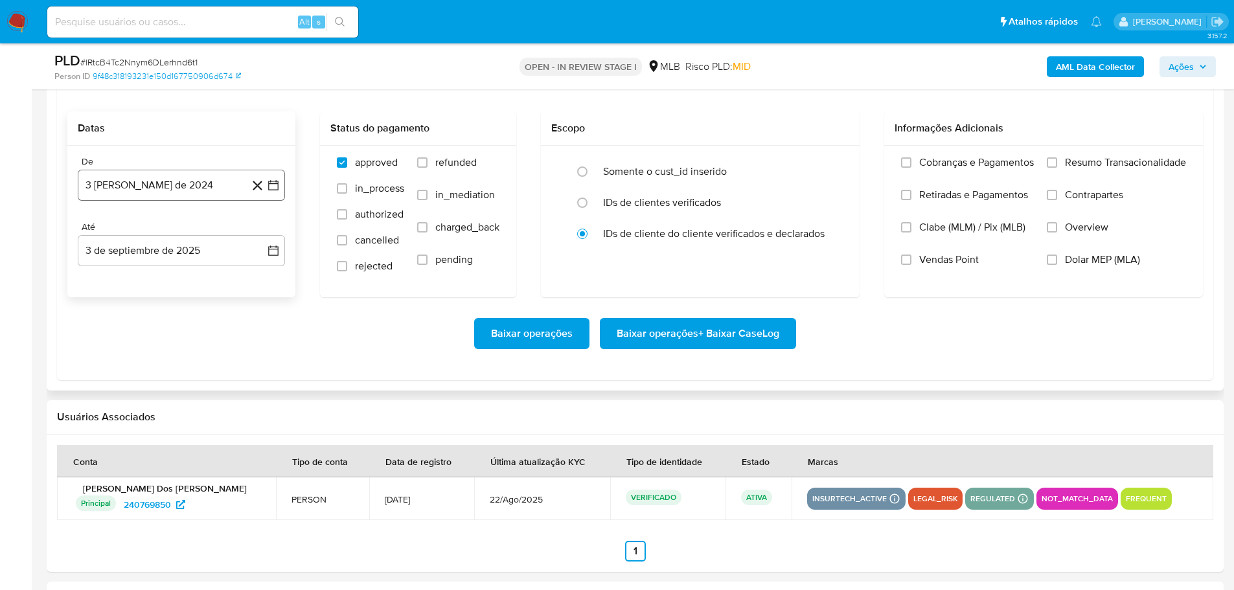
click at [135, 187] on button "3 [PERSON_NAME] de 2024" at bounding box center [181, 185] width 207 height 31
click at [262, 235] on icon "Mes siguiente" at bounding box center [262, 231] width 5 height 9
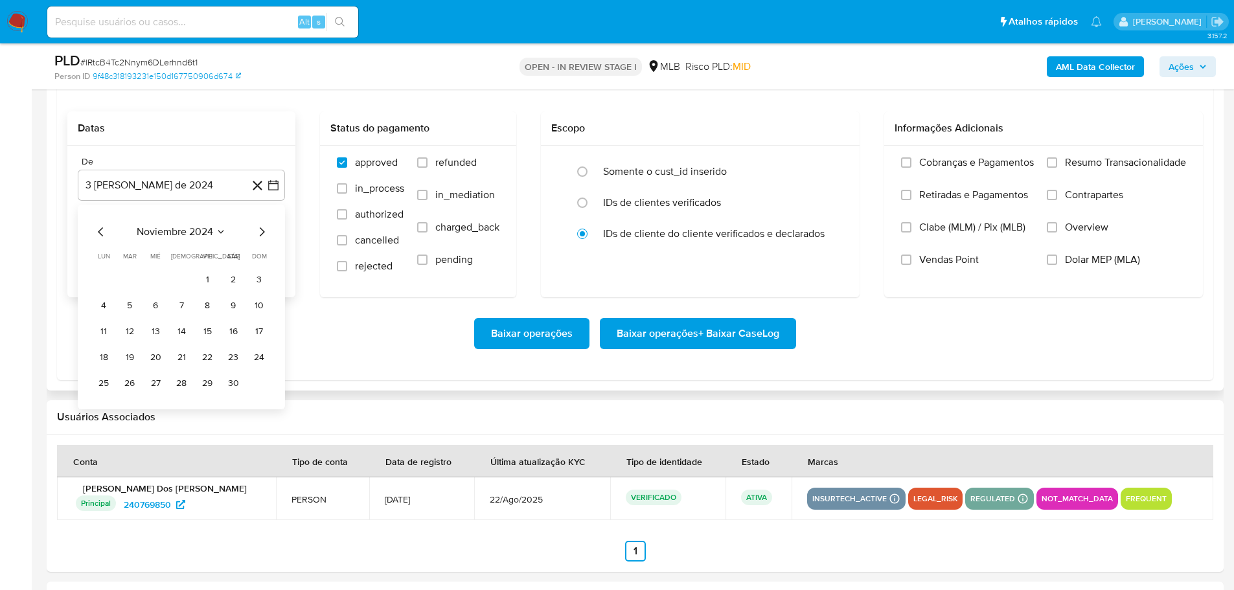
click at [262, 235] on icon "Mes siguiente" at bounding box center [262, 231] width 5 height 9
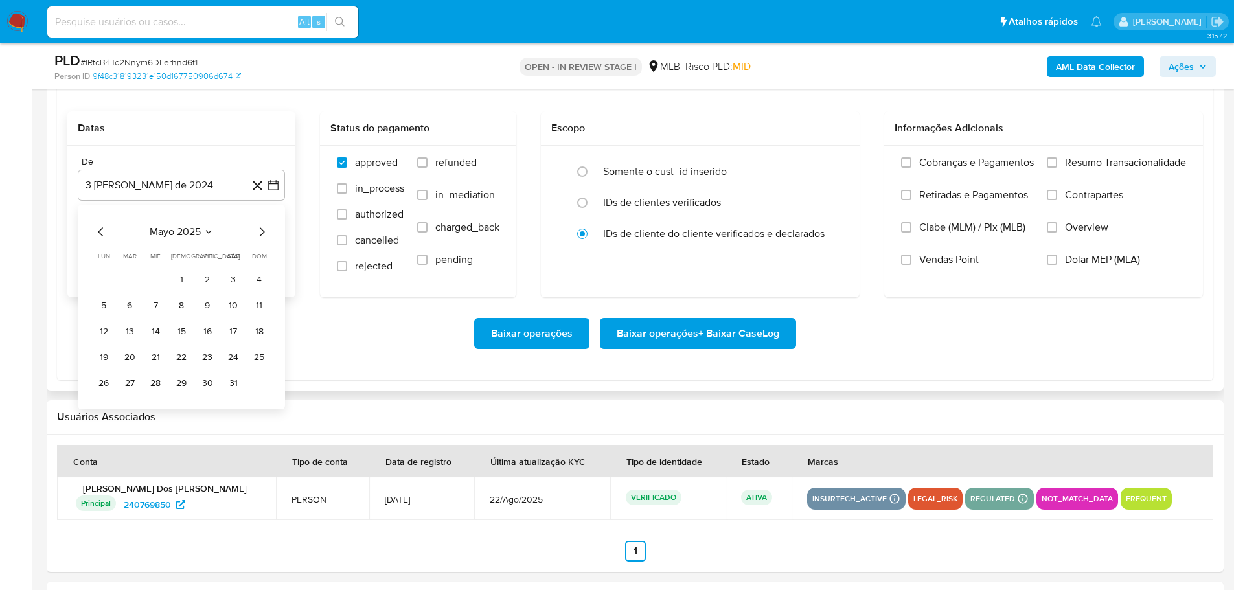
click at [262, 235] on icon "Mes siguiente" at bounding box center [262, 231] width 5 height 9
click at [128, 285] on button "1" at bounding box center [129, 280] width 21 height 21
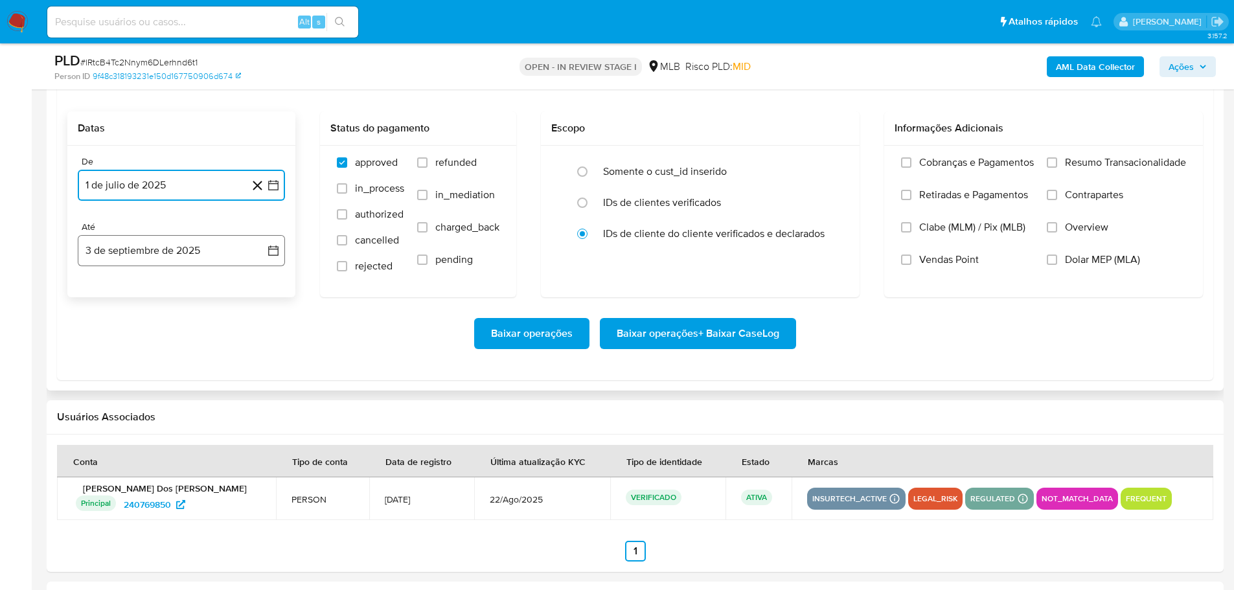
click at [148, 248] on button "3 de septiembre de 2025" at bounding box center [181, 250] width 207 height 31
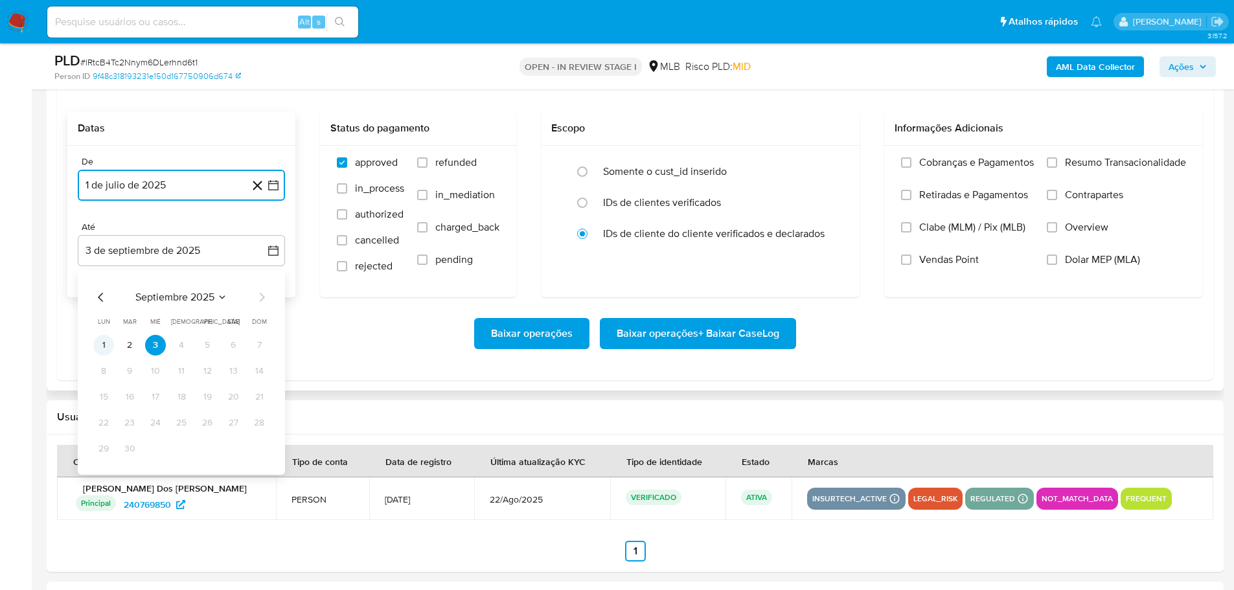
click at [103, 352] on button "1" at bounding box center [103, 345] width 21 height 21
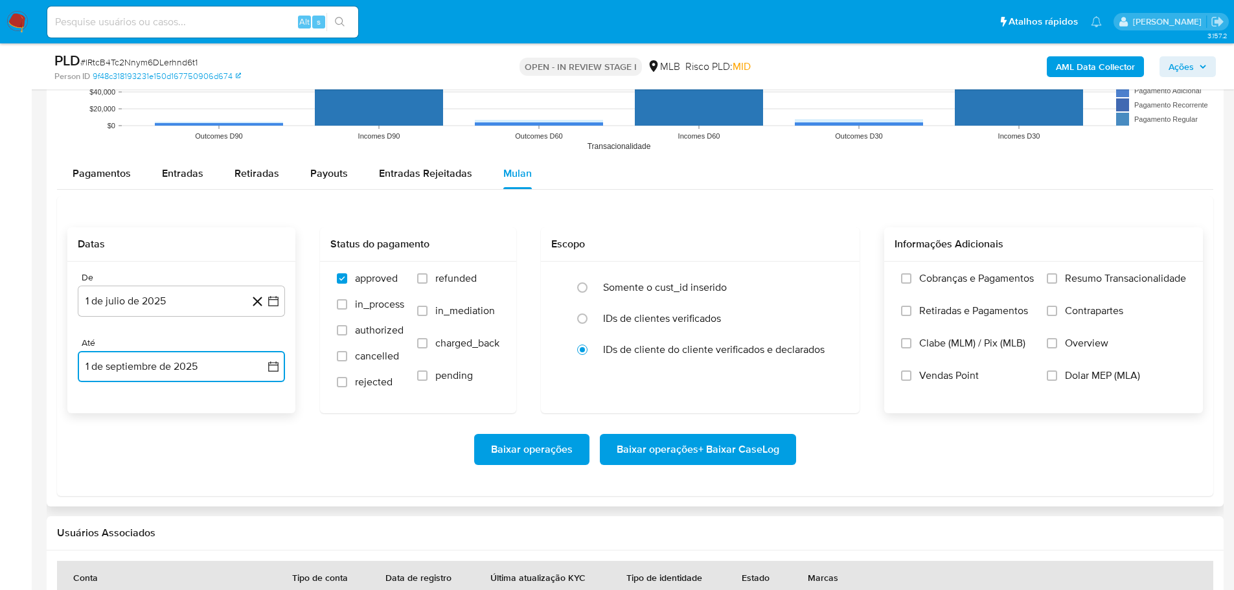
scroll to position [1361, 0]
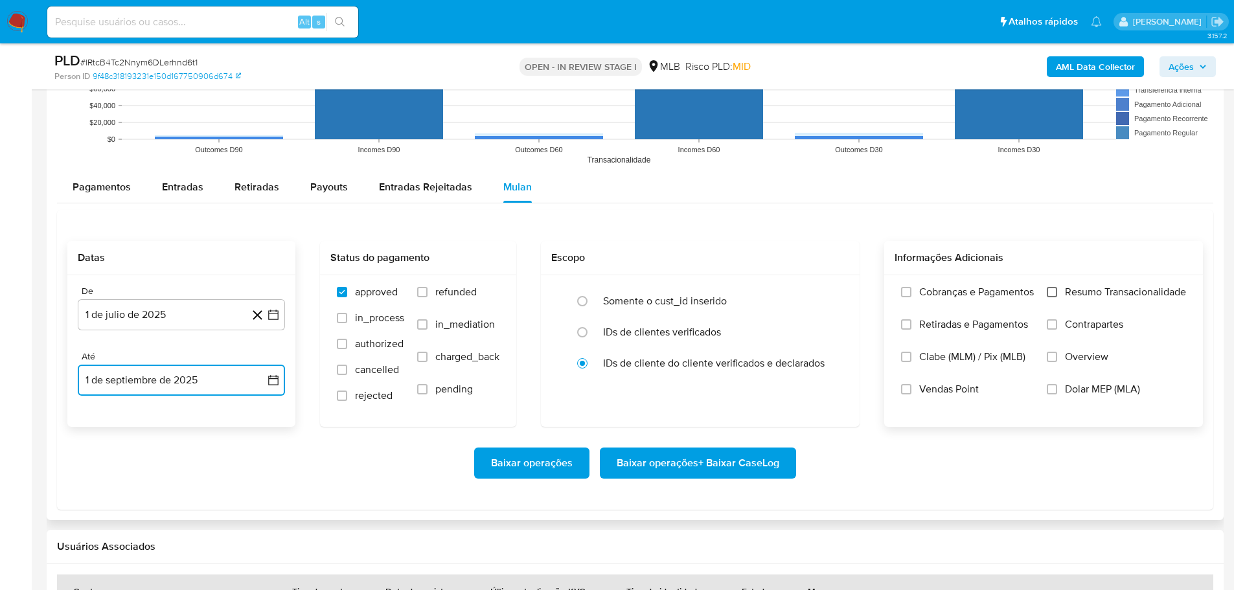
click at [1048, 294] on input "Resumo Transacionalidade" at bounding box center [1052, 292] width 10 height 10
click at [717, 459] on span "Baixar operações + Baixar CaseLog" at bounding box center [698, 463] width 163 height 29
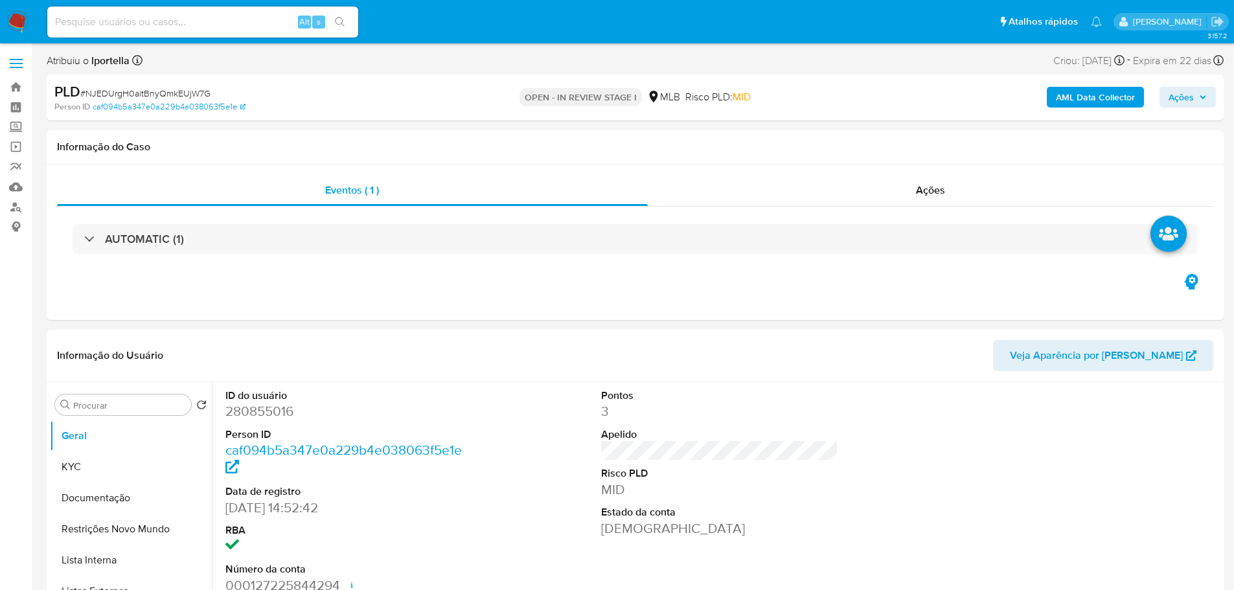
select select "10"
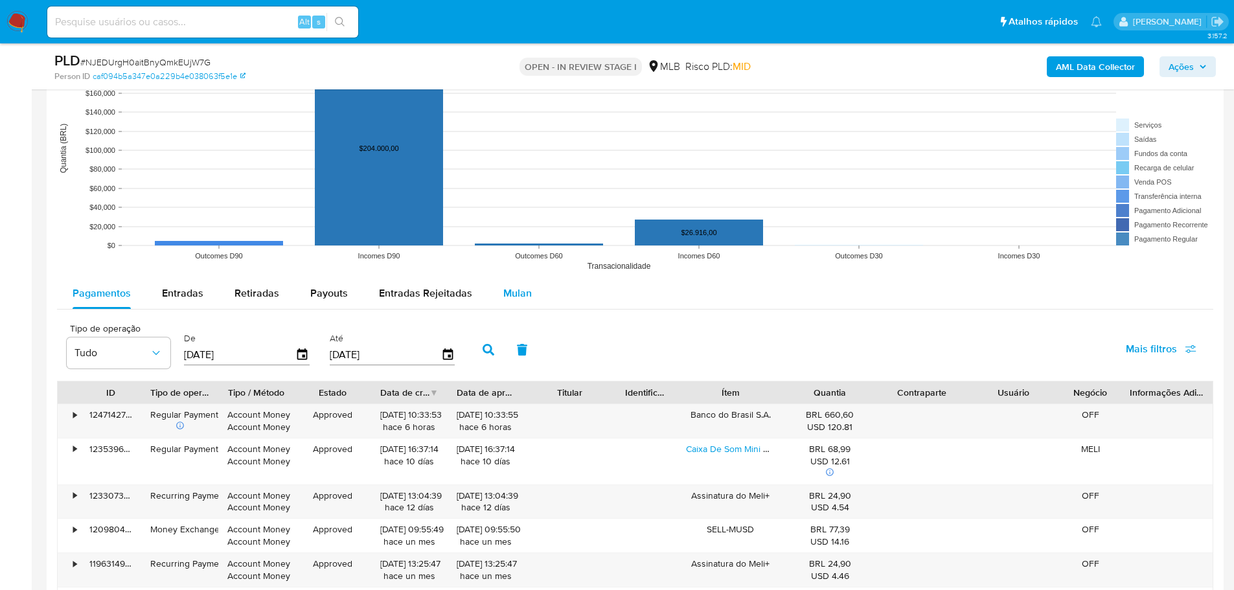
click at [518, 281] on div "Mulan" at bounding box center [517, 293] width 29 height 31
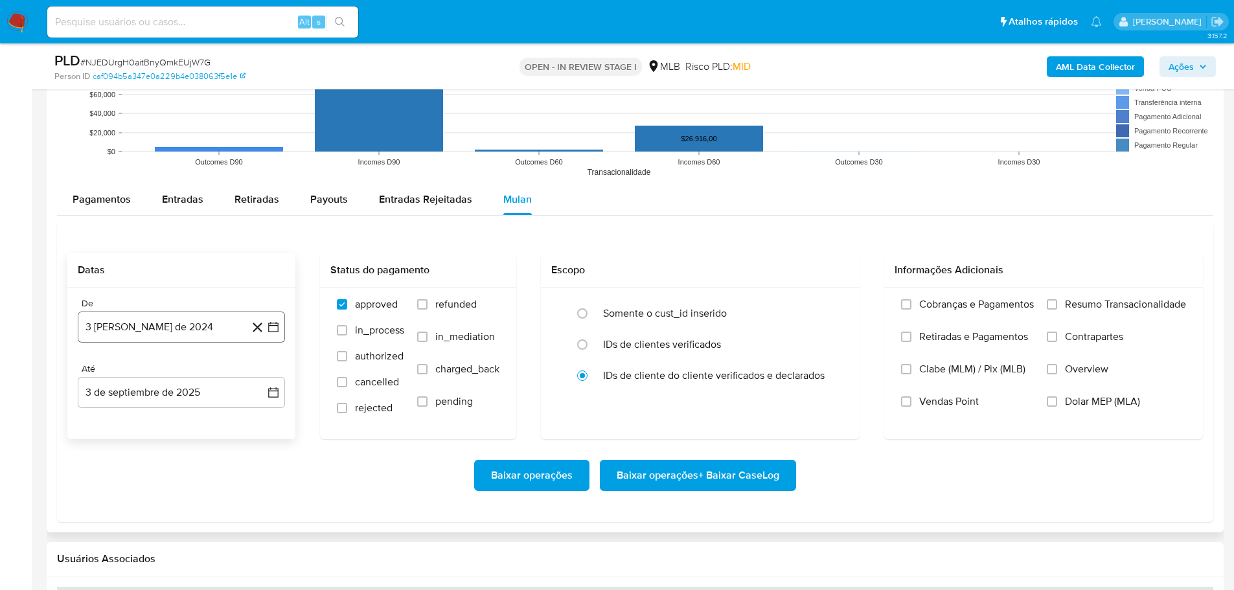
scroll to position [1361, 0]
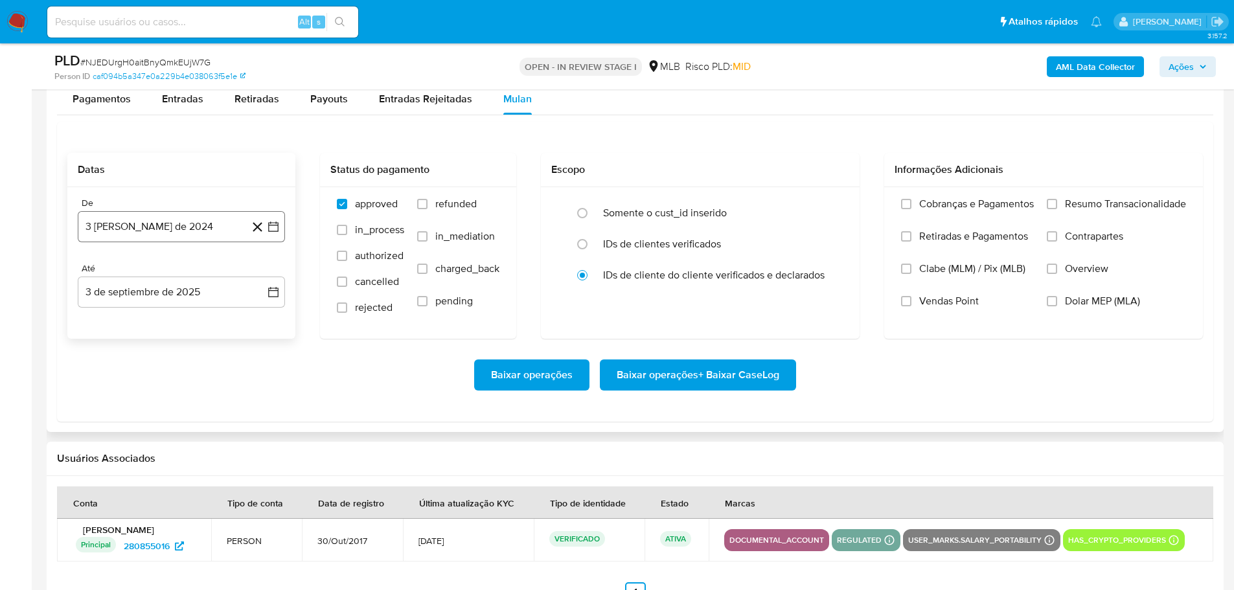
click at [181, 222] on button "3 de agosto de 2024" at bounding box center [181, 226] width 207 height 31
click at [262, 277] on icon "Mes siguiente" at bounding box center [262, 274] width 16 height 16
click at [262, 277] on icon "Mes siguiente" at bounding box center [262, 273] width 5 height 9
click at [262, 277] on icon "Mes siguiente" at bounding box center [262, 274] width 16 height 16
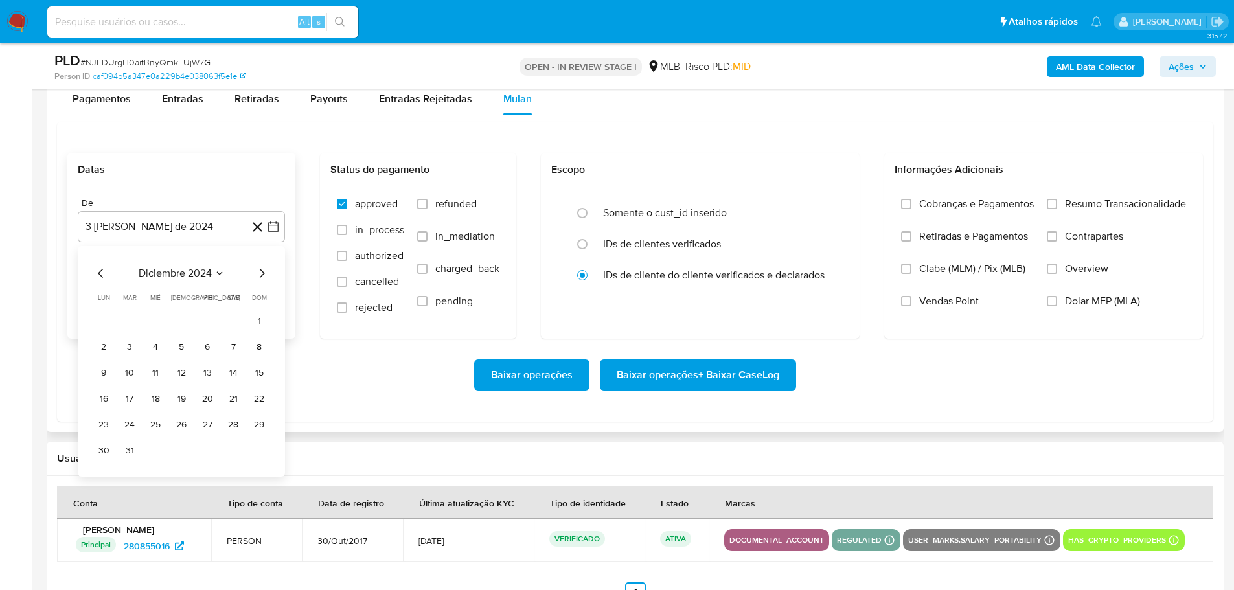
click at [262, 277] on icon "Mes siguiente" at bounding box center [262, 274] width 16 height 16
click at [262, 277] on icon "Mes siguiente" at bounding box center [262, 273] width 5 height 9
click at [262, 277] on icon "Mes siguiente" at bounding box center [262, 274] width 16 height 16
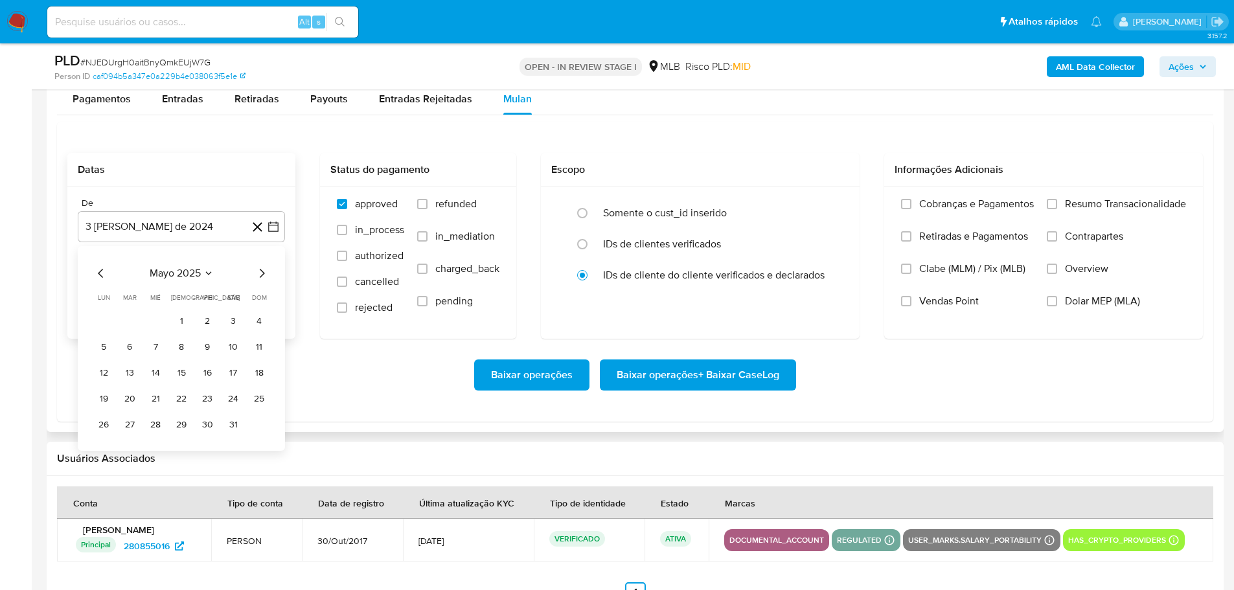
click at [262, 277] on icon "Mes siguiente" at bounding box center [262, 274] width 16 height 16
click at [131, 320] on button "1" at bounding box center [129, 321] width 21 height 21
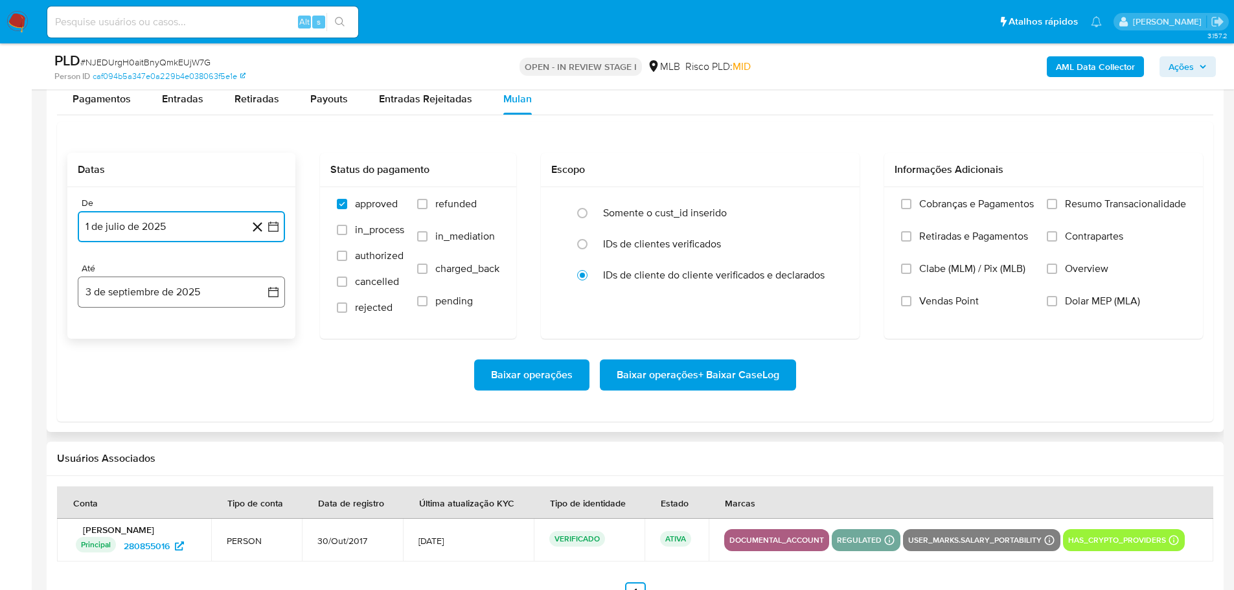
click at [178, 277] on button "3 de septiembre de 2025" at bounding box center [181, 292] width 207 height 31
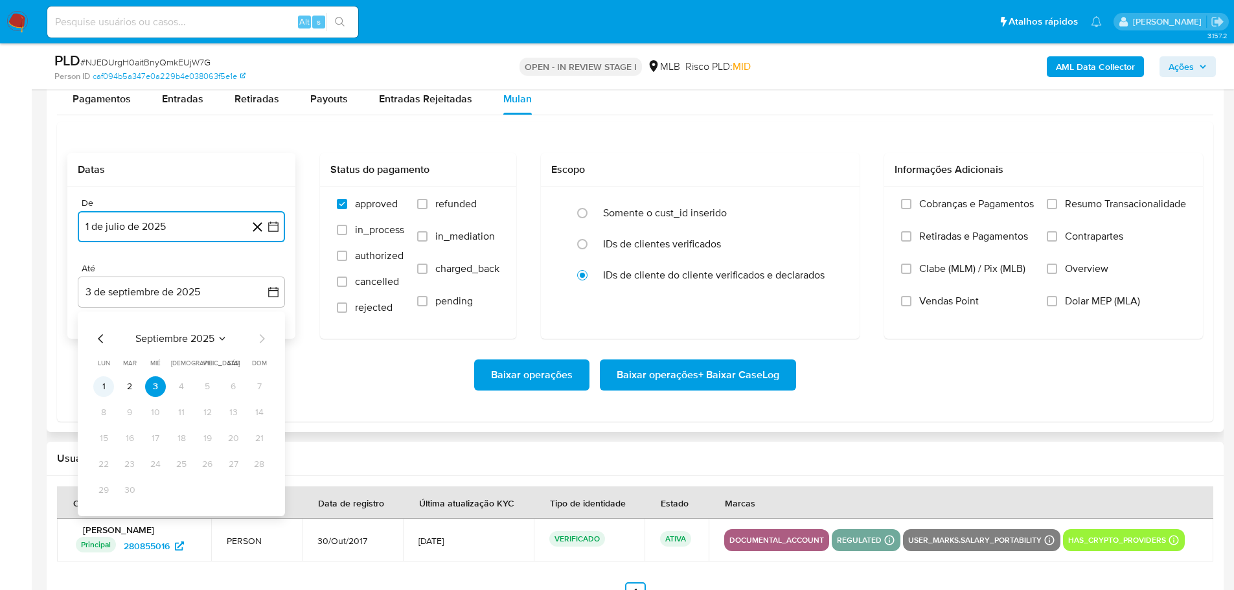
click at [104, 391] on button "1" at bounding box center [103, 386] width 21 height 21
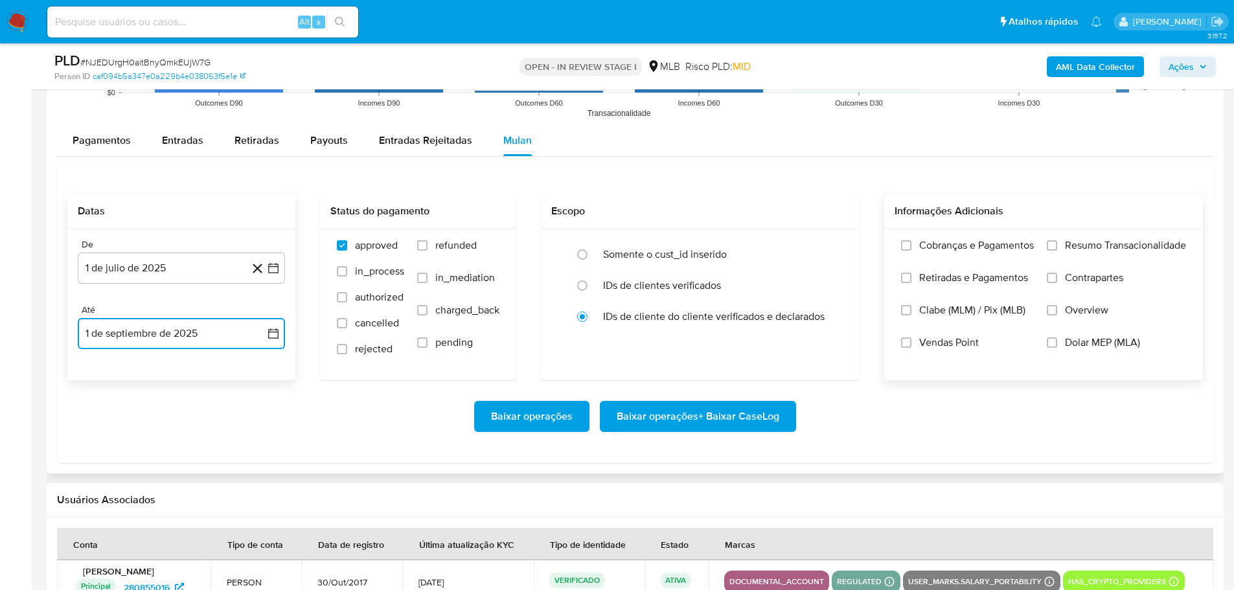
scroll to position [1296, 0]
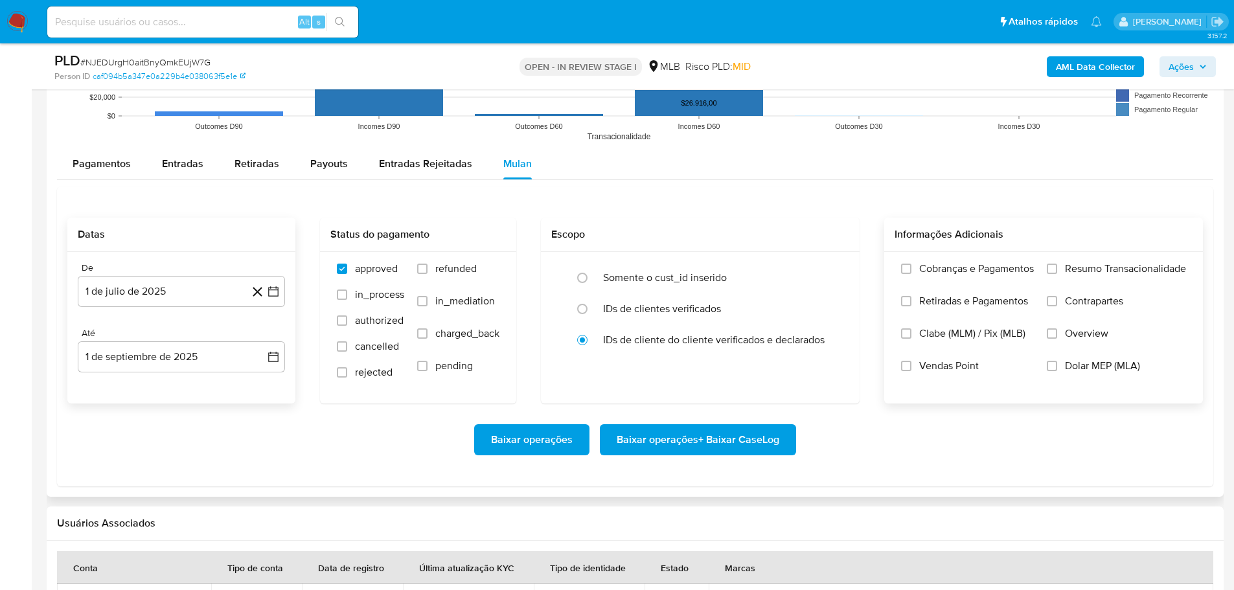
click at [1062, 264] on label "Resumo Transacionalidade" at bounding box center [1116, 278] width 139 height 32
click at [1057, 264] on input "Resumo Transacionalidade" at bounding box center [1052, 269] width 10 height 10
click at [752, 439] on span "Baixar operações + Baixar CaseLog" at bounding box center [698, 440] width 163 height 29
